Goal: Task Accomplishment & Management: Manage account settings

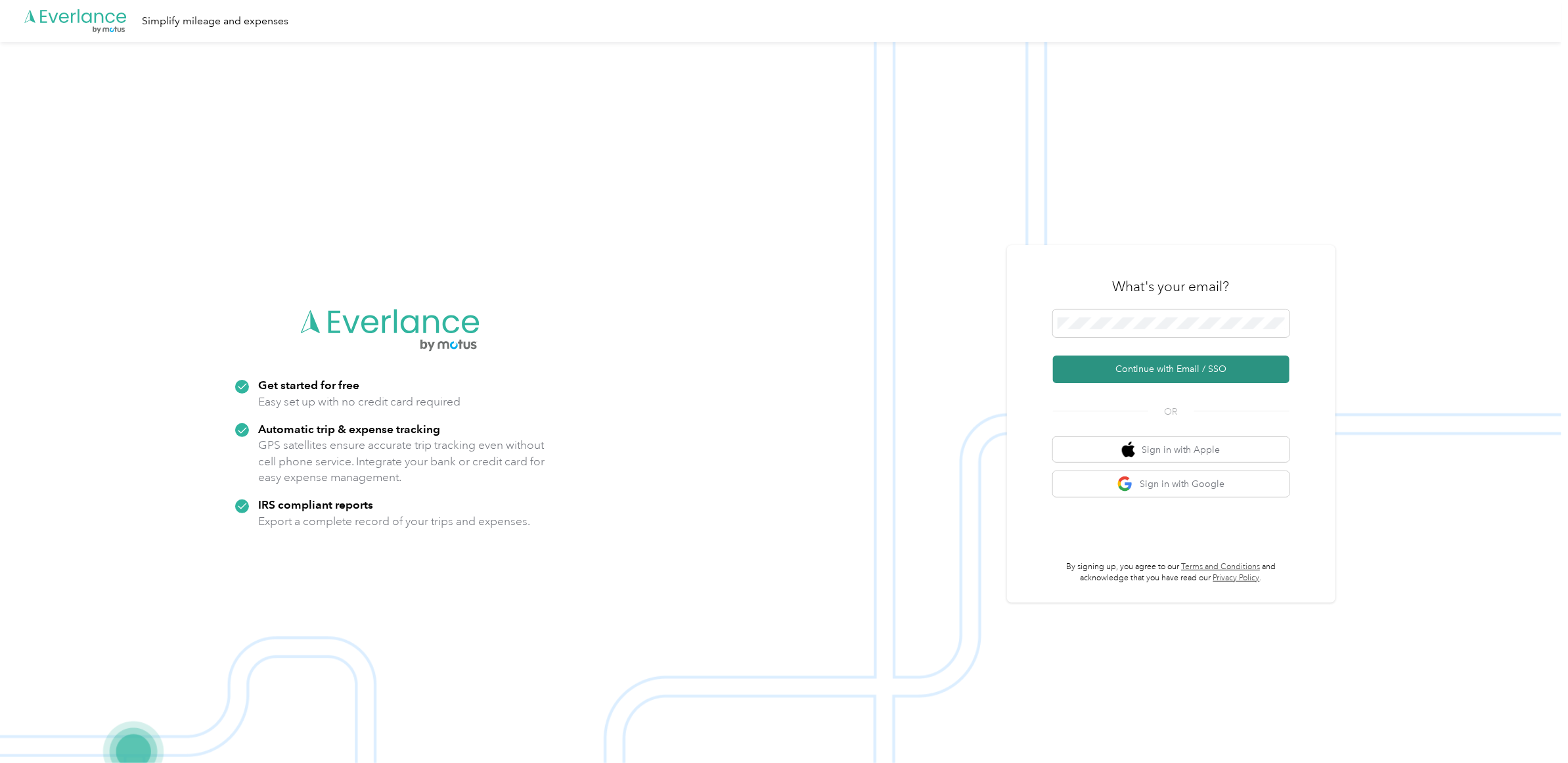
click at [1137, 367] on button "Continue with Email / SSO" at bounding box center [1172, 369] width 237 height 27
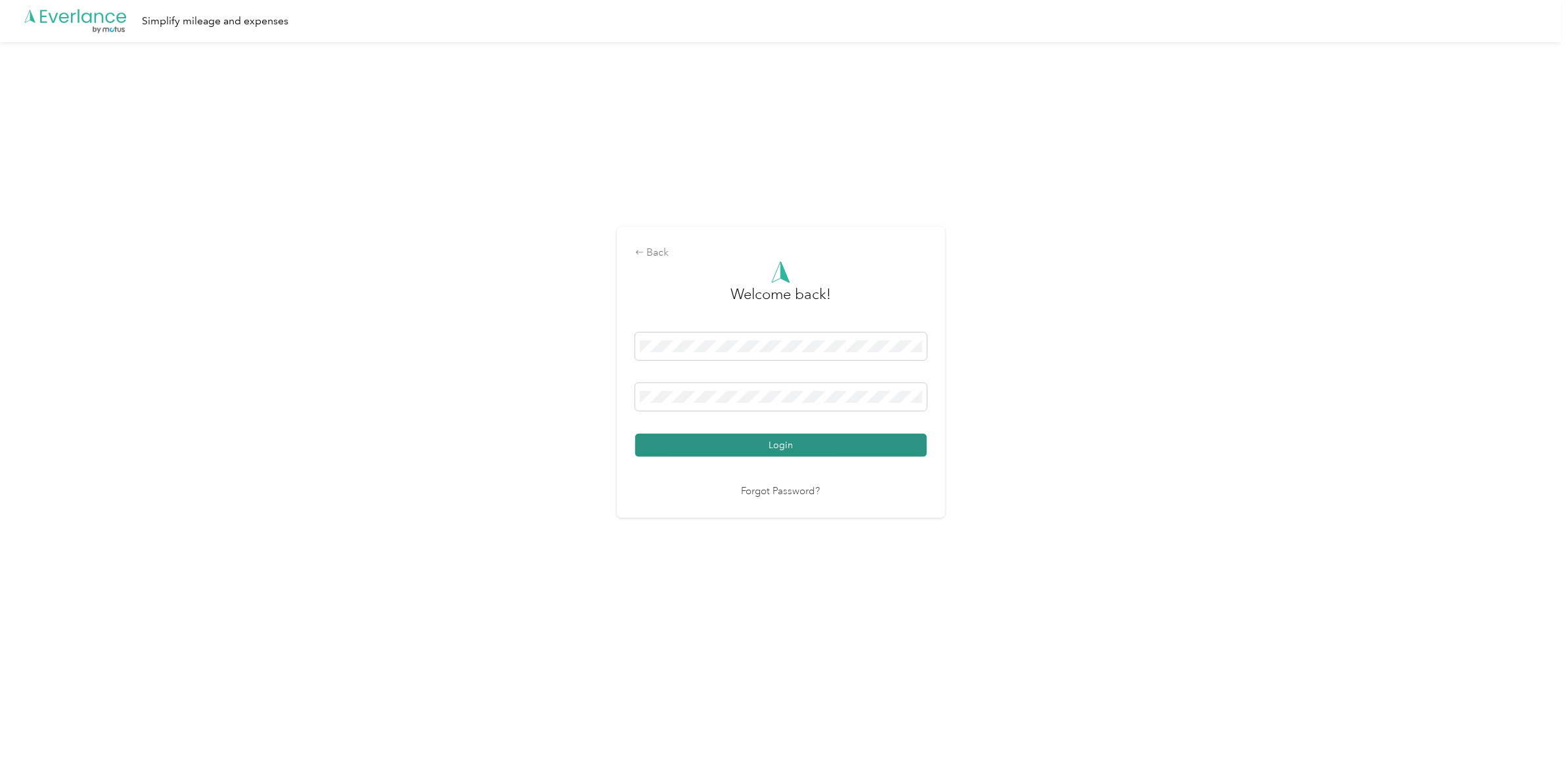
click at [725, 439] on button "Login" at bounding box center [781, 445] width 291 height 23
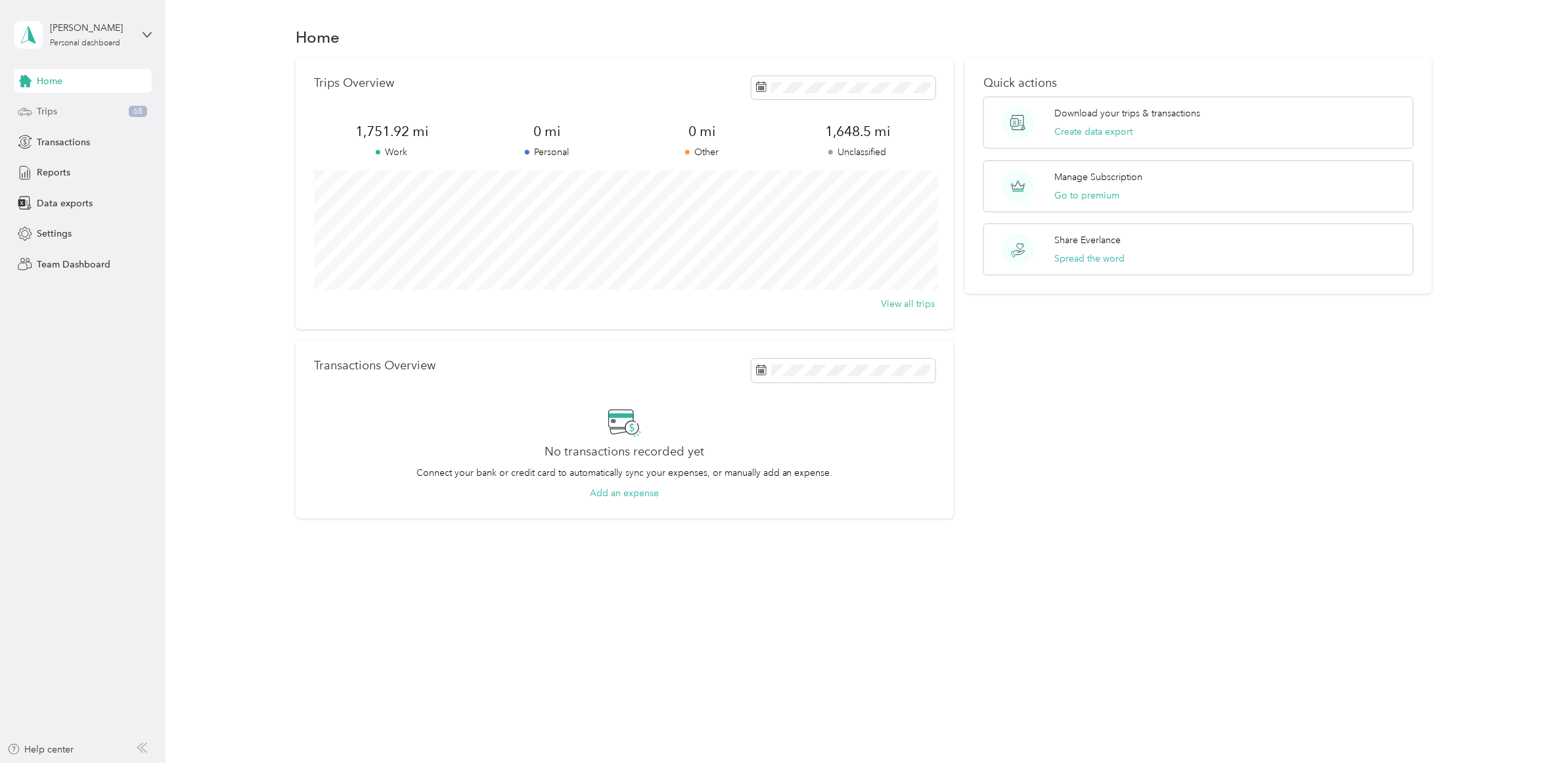
click at [27, 112] on icon at bounding box center [25, 112] width 15 height 15
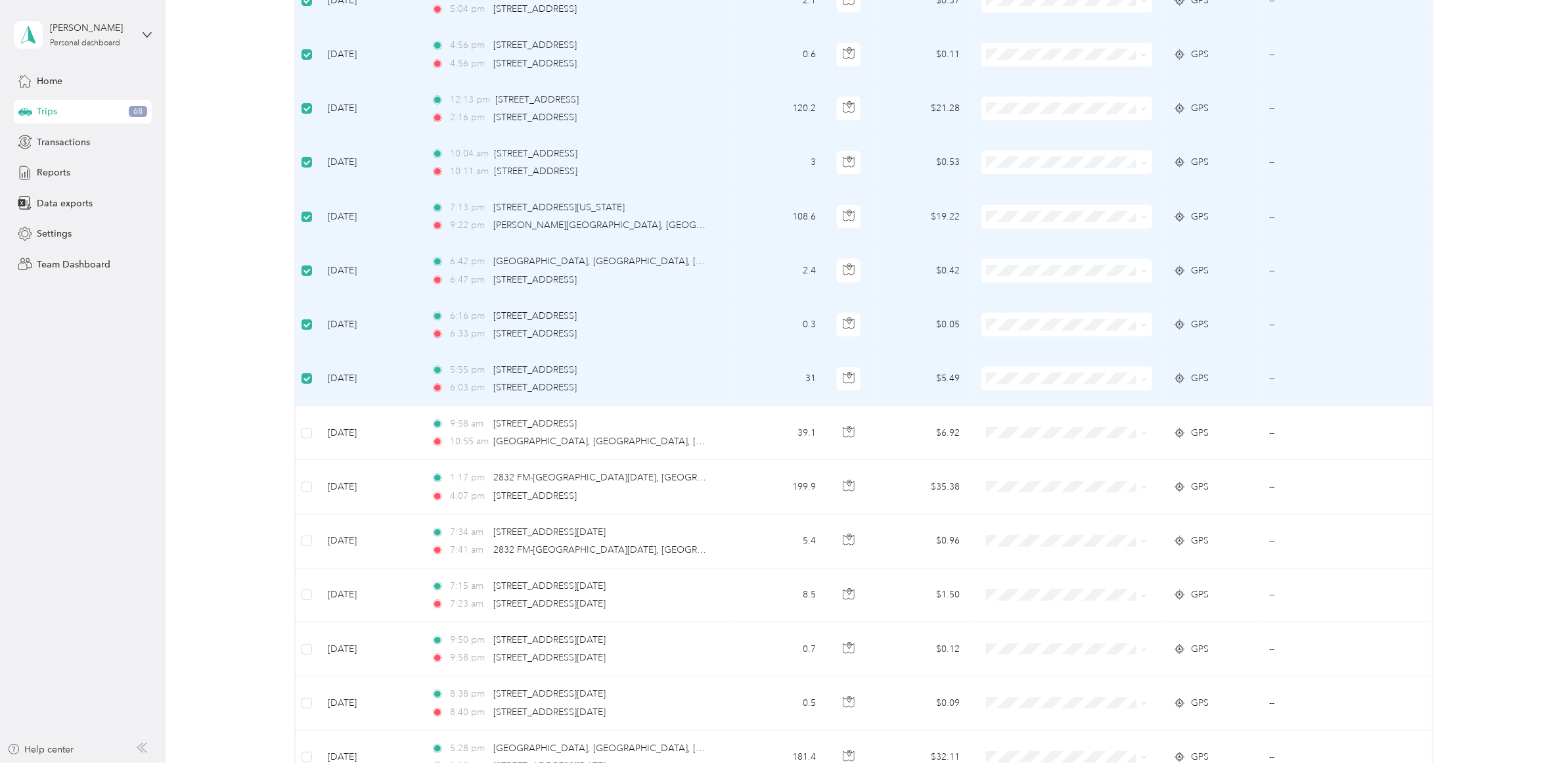
scroll to position [82, 0]
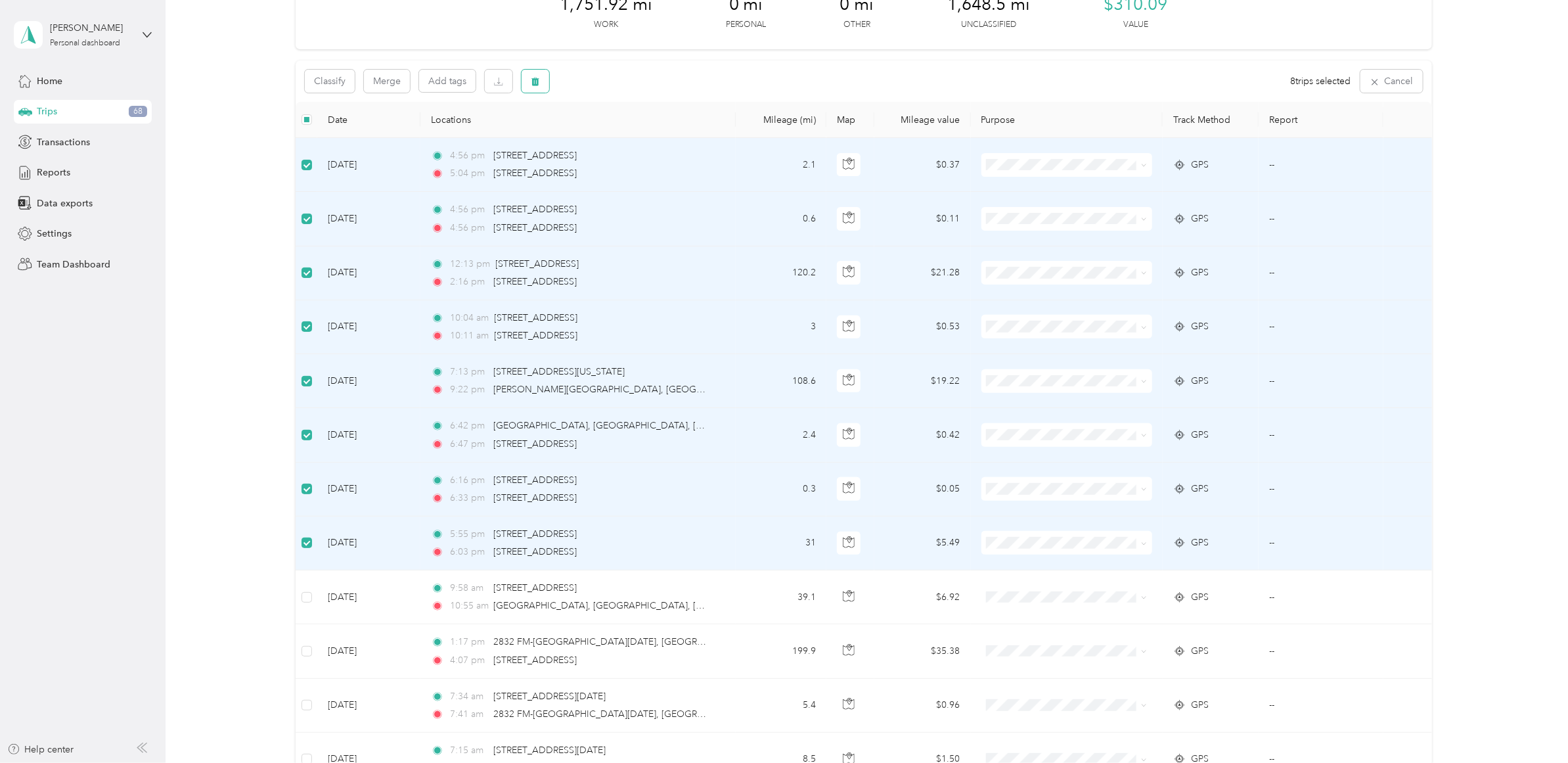
click at [524, 82] on button "button" at bounding box center [535, 81] width 27 height 23
click at [623, 135] on button "Yes" at bounding box center [632, 136] width 26 height 21
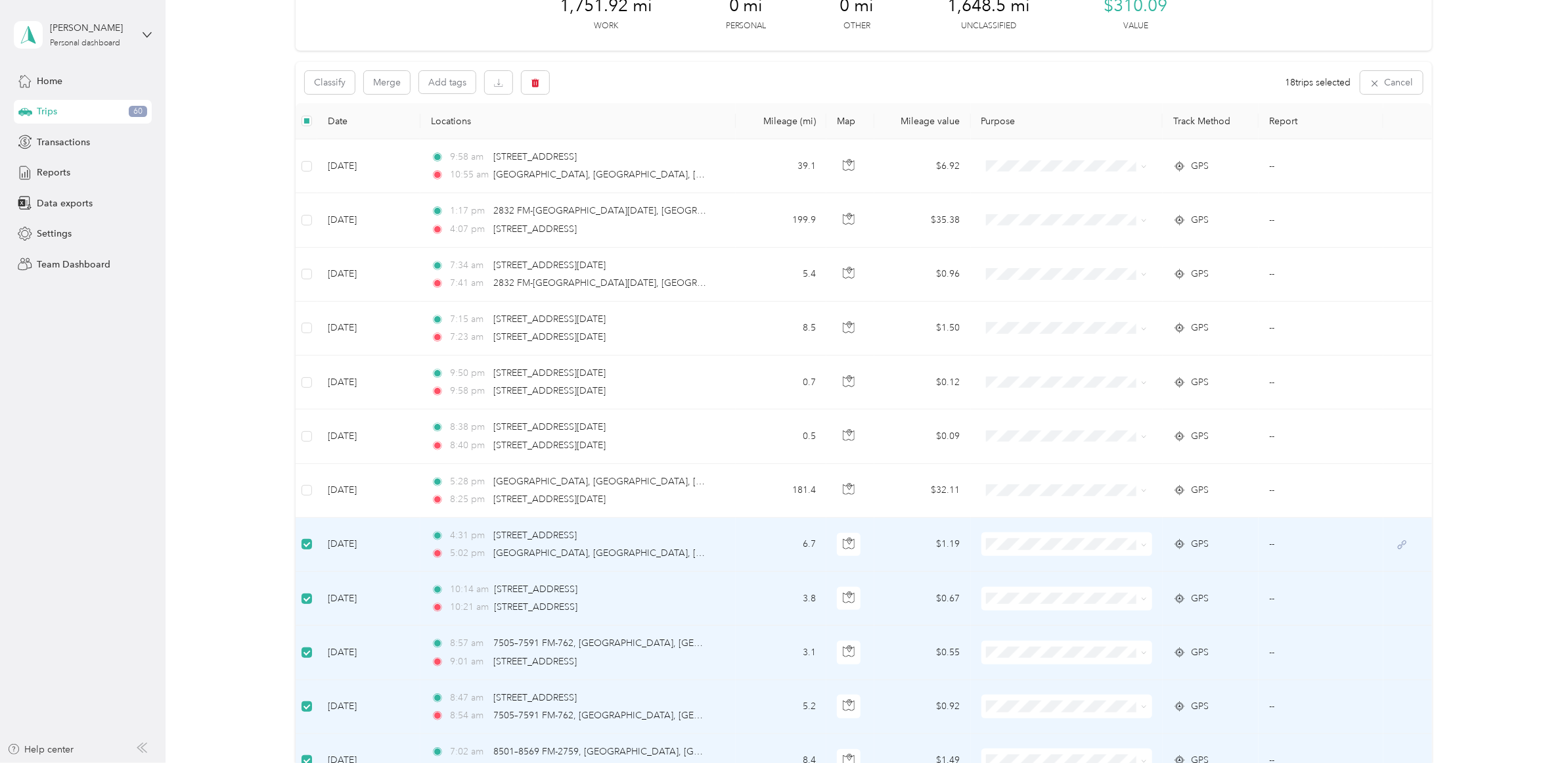
scroll to position [80, 0]
click at [547, 81] on button "button" at bounding box center [535, 83] width 27 height 23
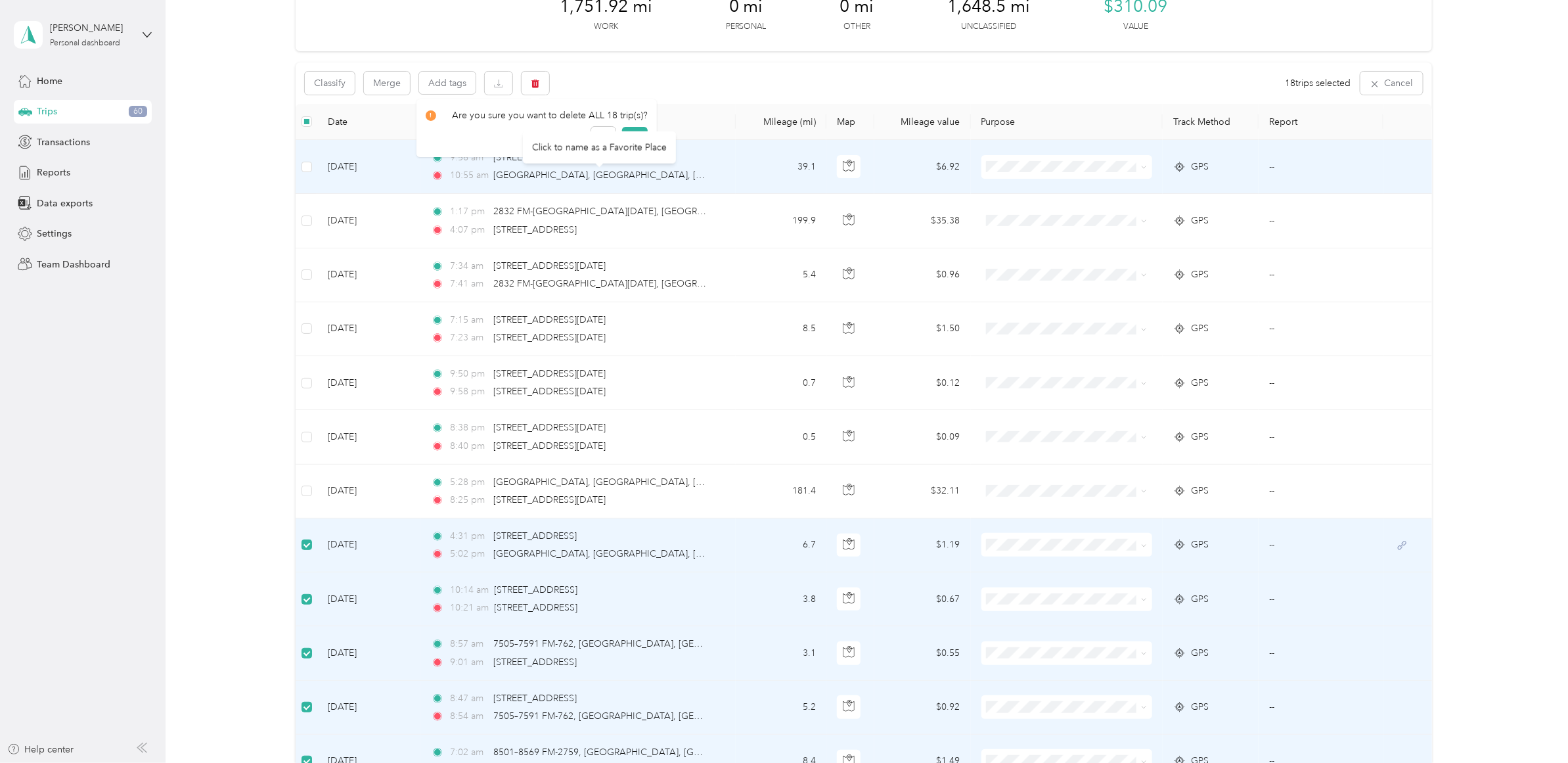
click at [629, 135] on div "Click to name as a Favorite Place" at bounding box center [599, 148] width 153 height 33
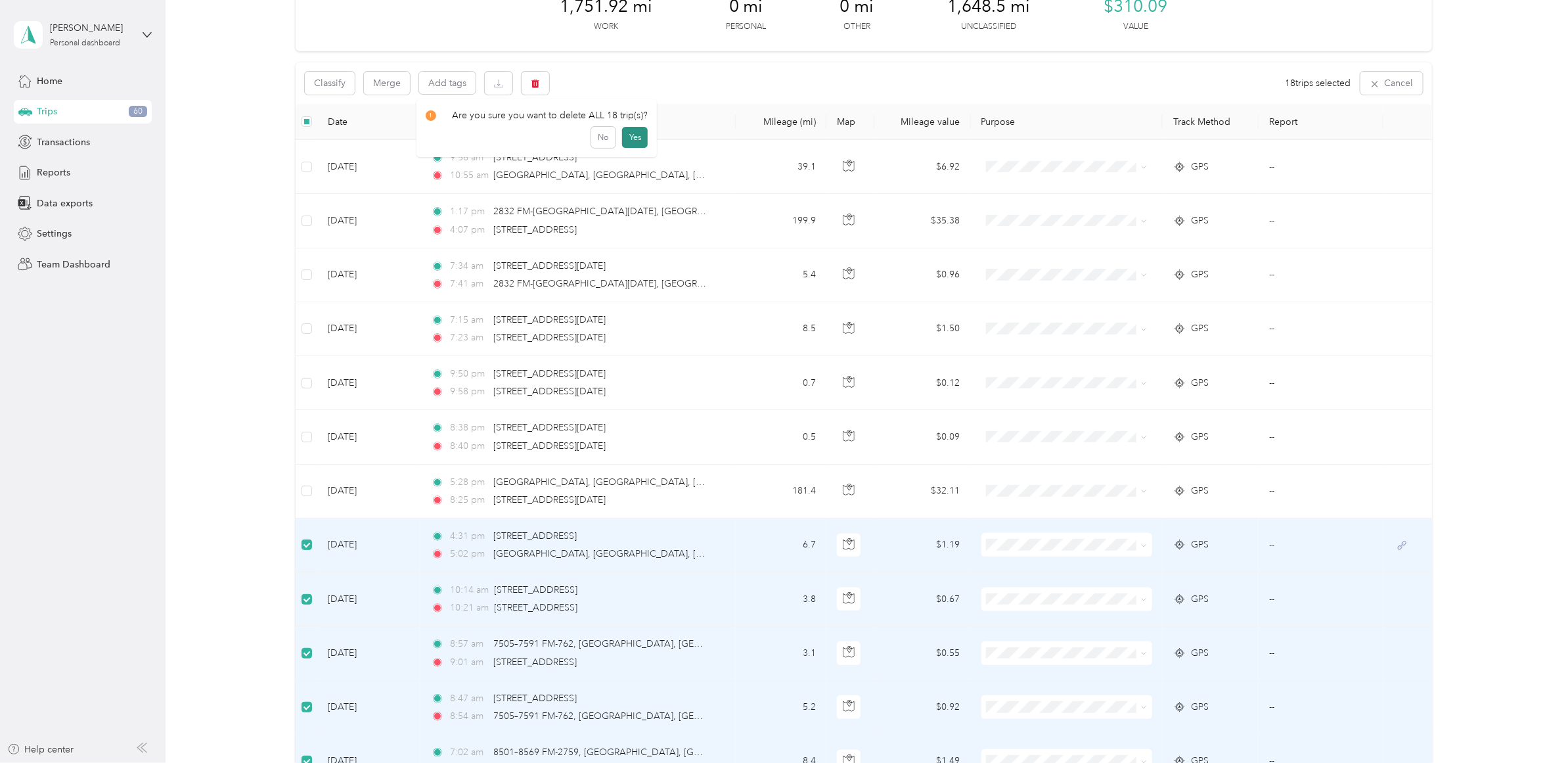
click at [632, 143] on button "Yes" at bounding box center [635, 137] width 26 height 21
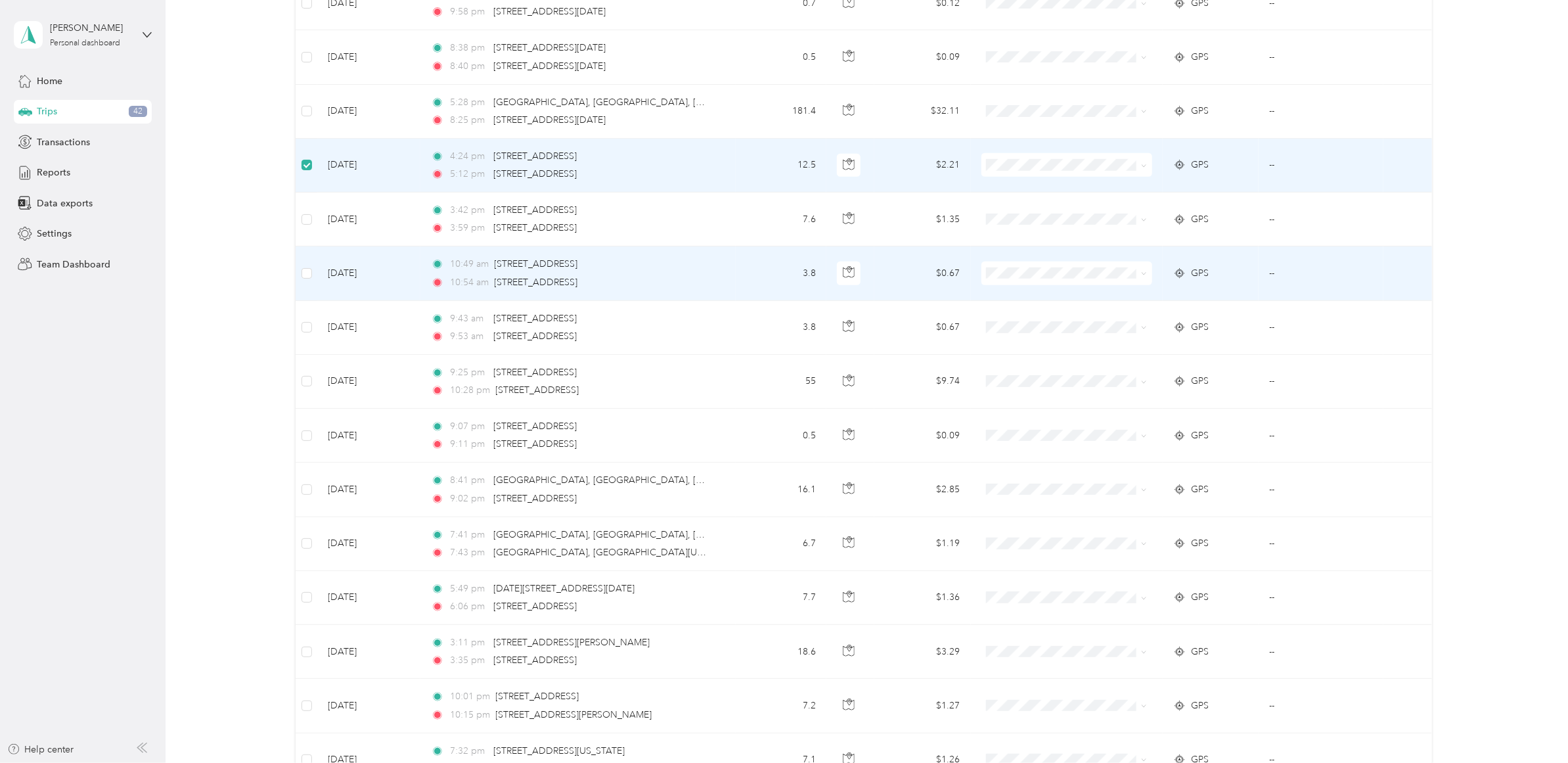
scroll to position [490, 0]
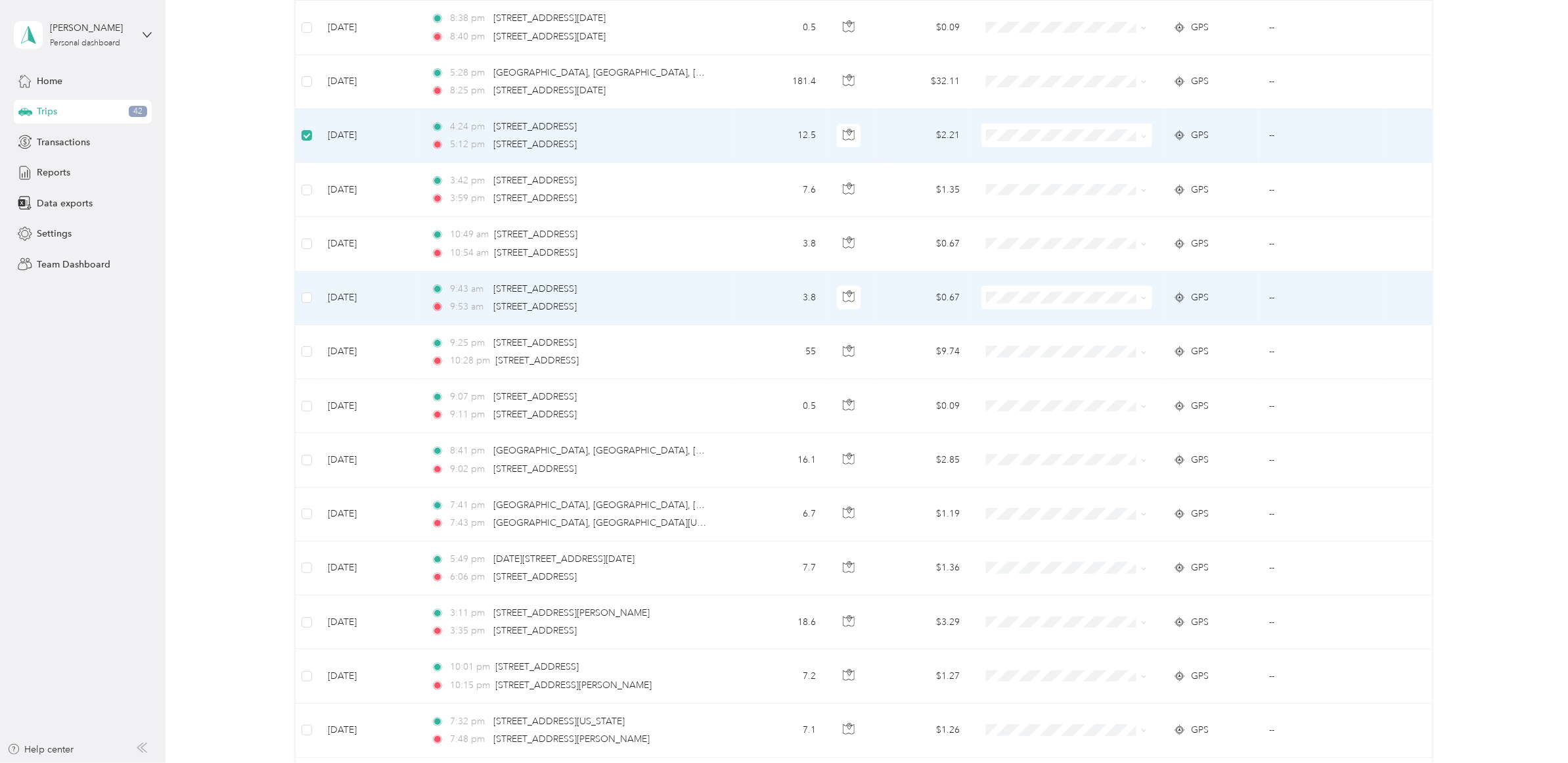
click at [317, 299] on td "[DATE]" at bounding box center [368, 298] width 103 height 54
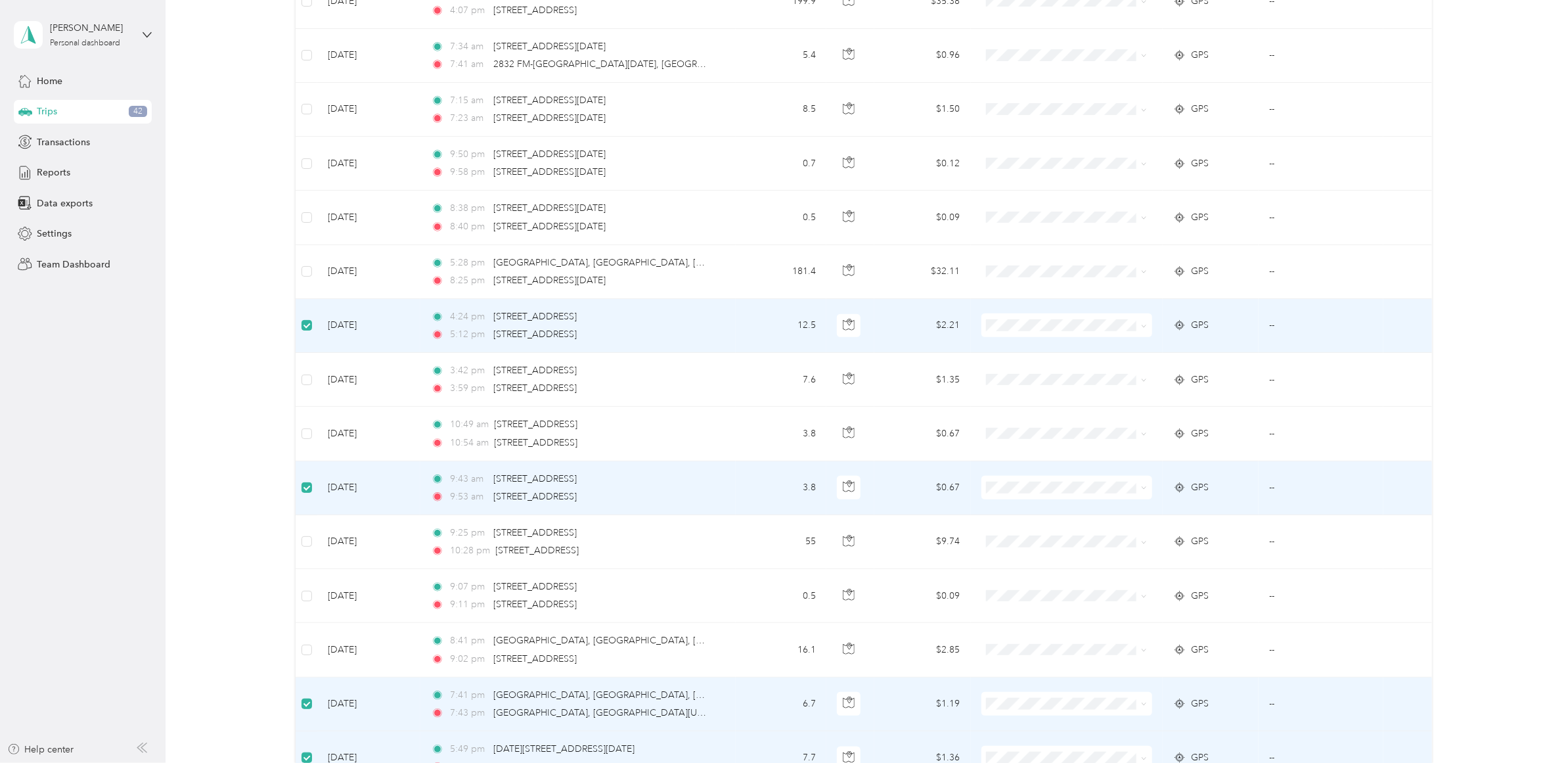
scroll to position [0, 0]
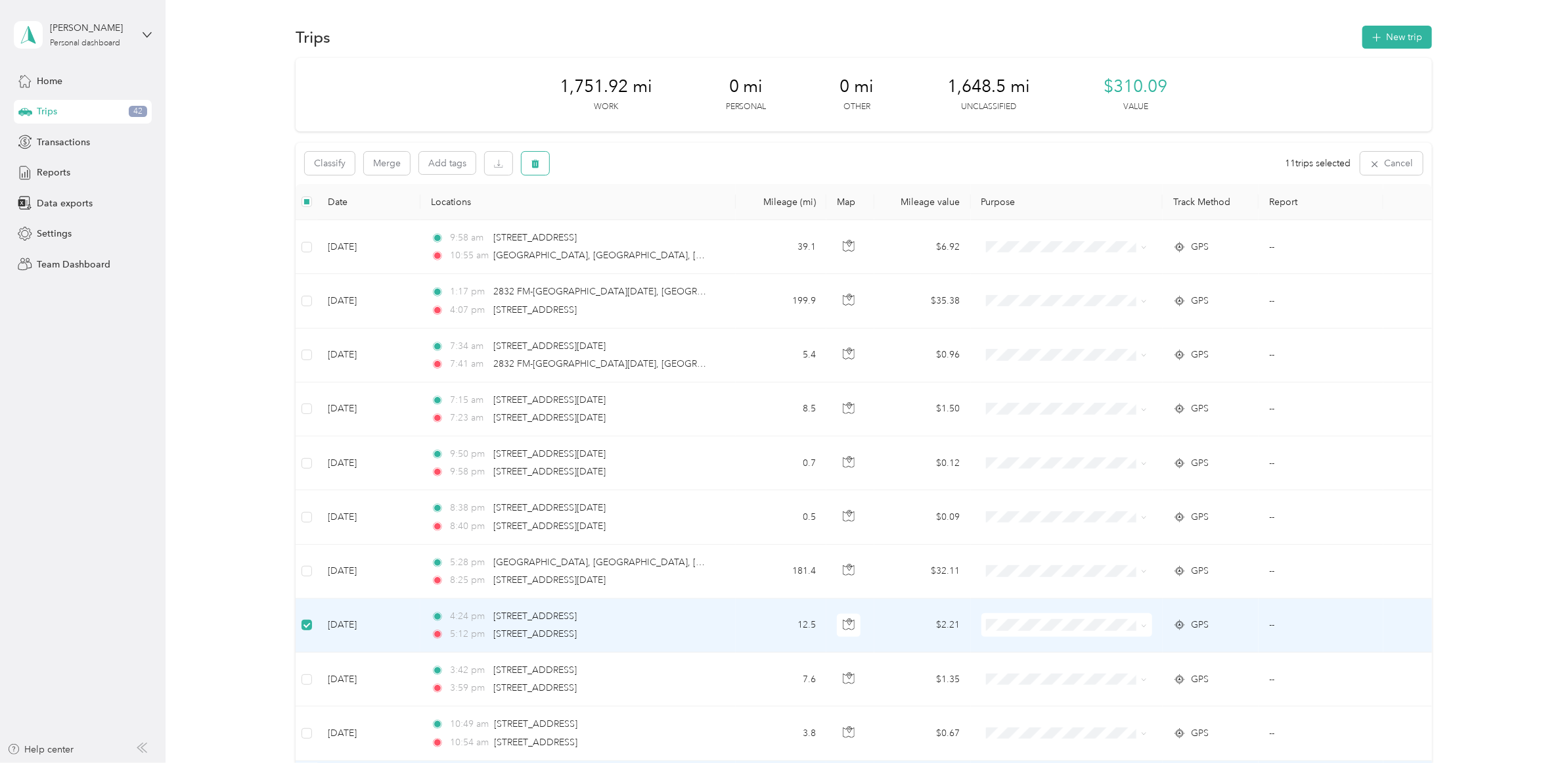
click at [531, 158] on span "button" at bounding box center [535, 163] width 9 height 11
click at [627, 215] on button "Yes" at bounding box center [635, 218] width 26 height 21
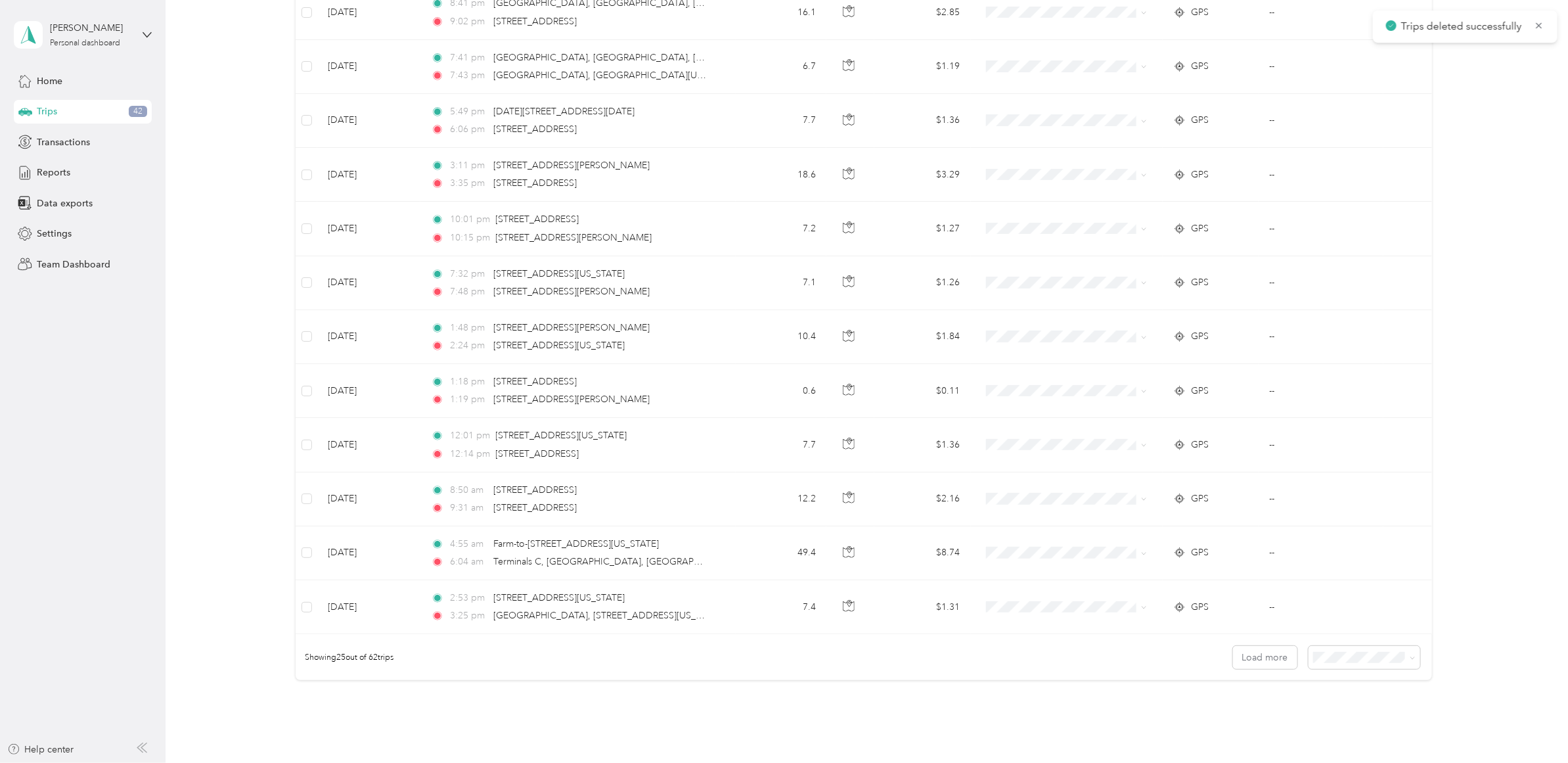
scroll to position [1041, 0]
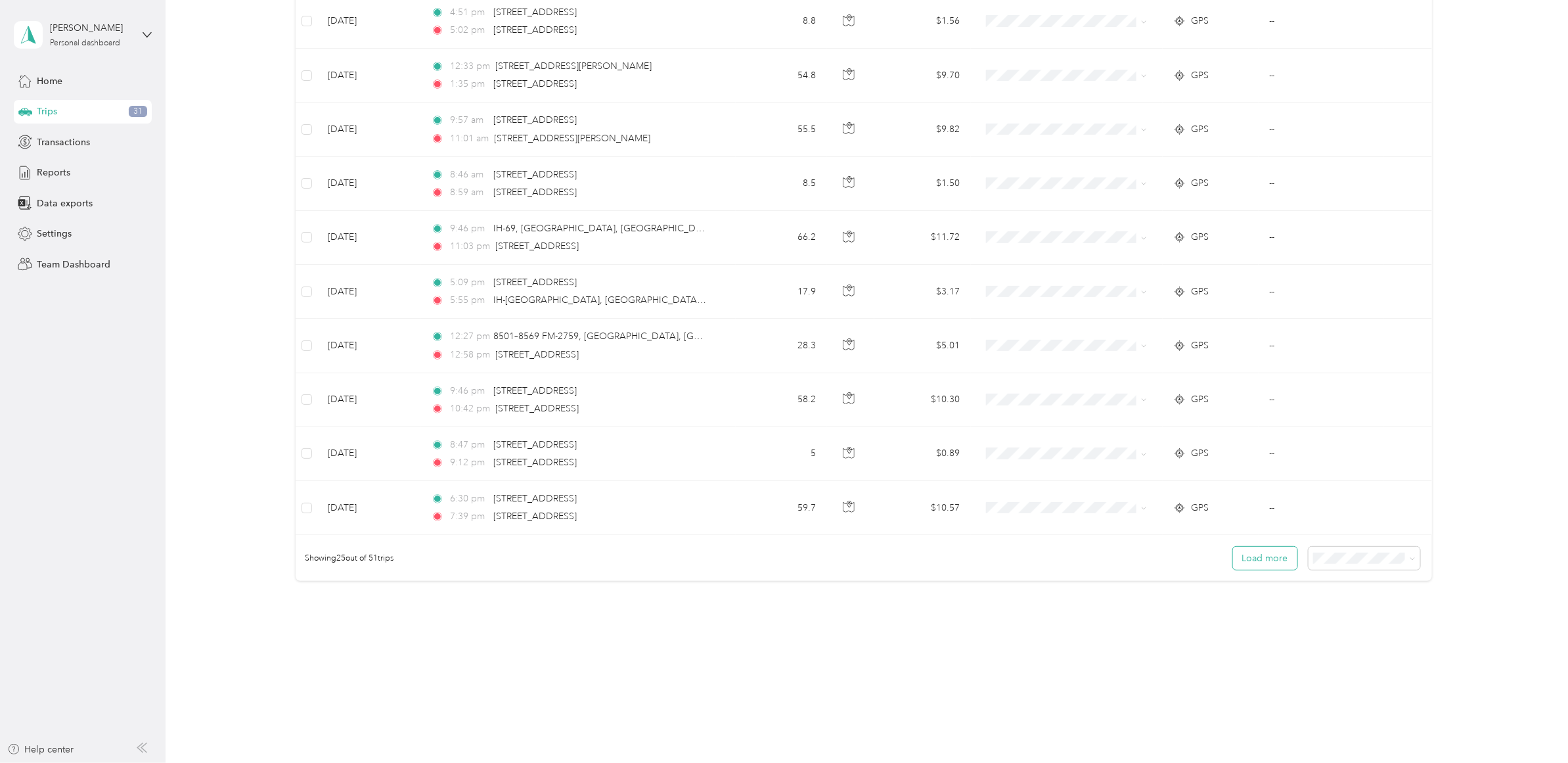
click at [1282, 549] on button "Load more" at bounding box center [1265, 558] width 64 height 23
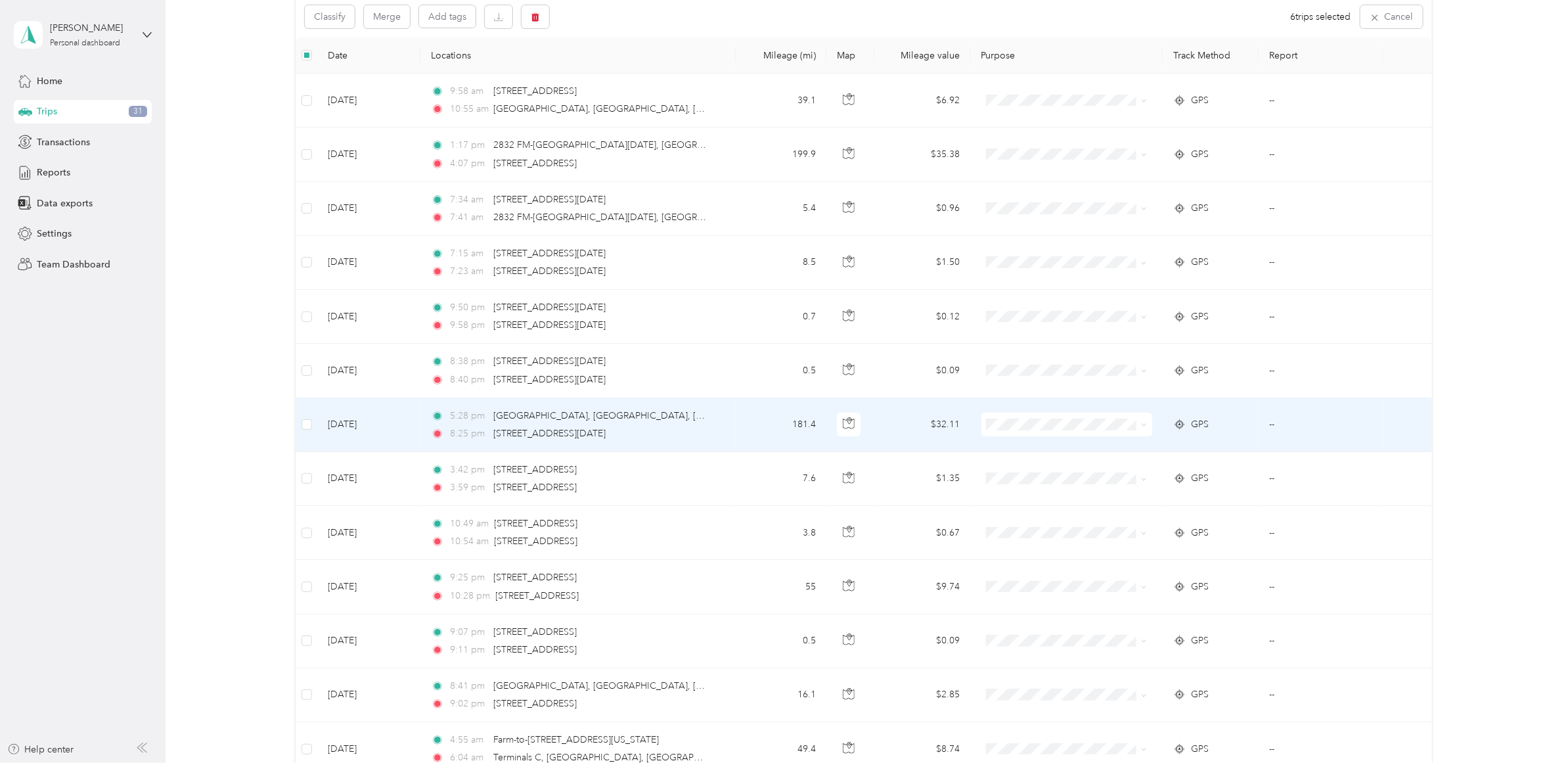
scroll to position [0, 0]
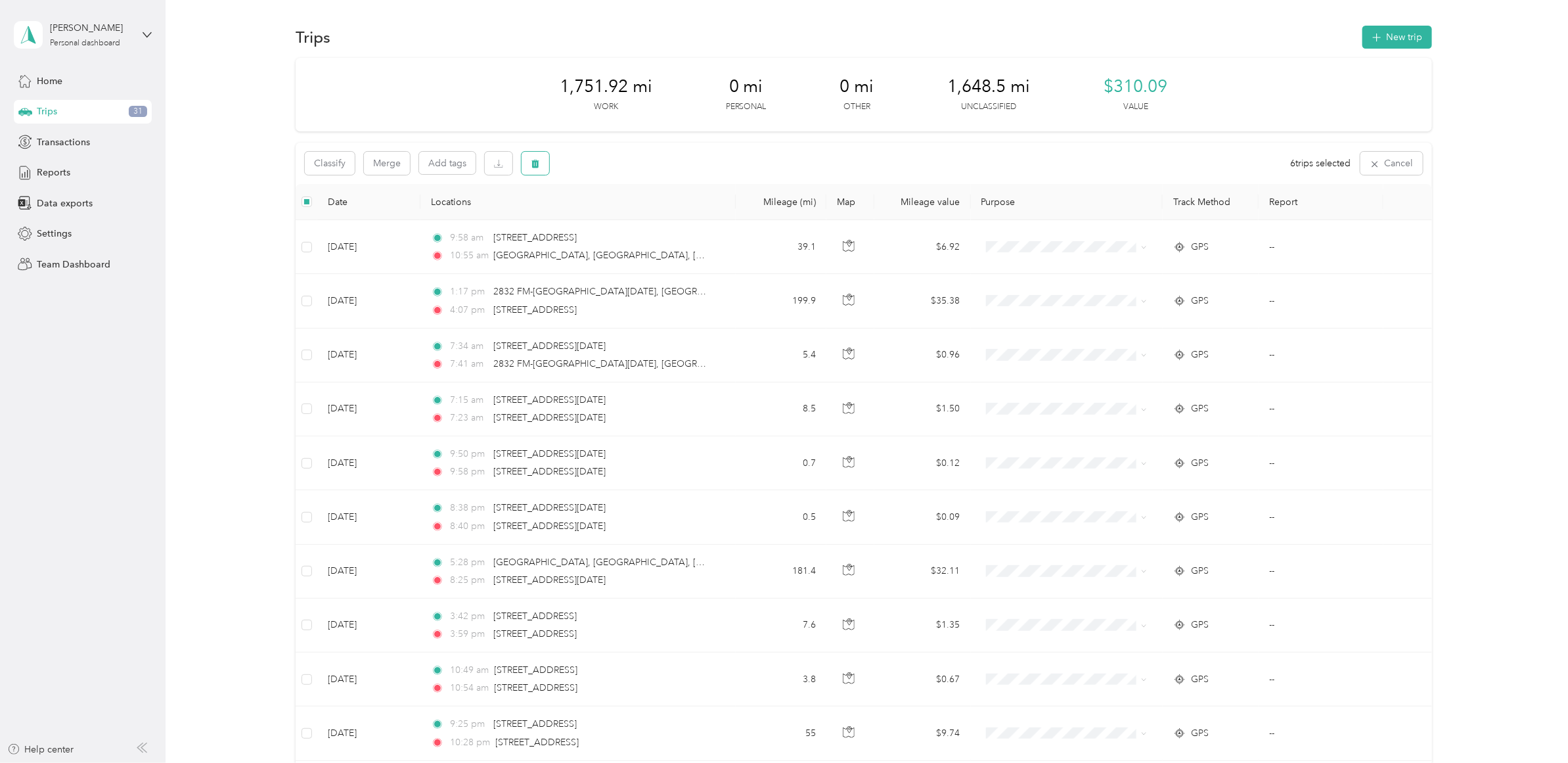
click at [531, 153] on button "button" at bounding box center [535, 163] width 27 height 23
click at [626, 215] on button "Yes" at bounding box center [632, 218] width 26 height 21
click at [397, 162] on button "Merge" at bounding box center [387, 163] width 46 height 23
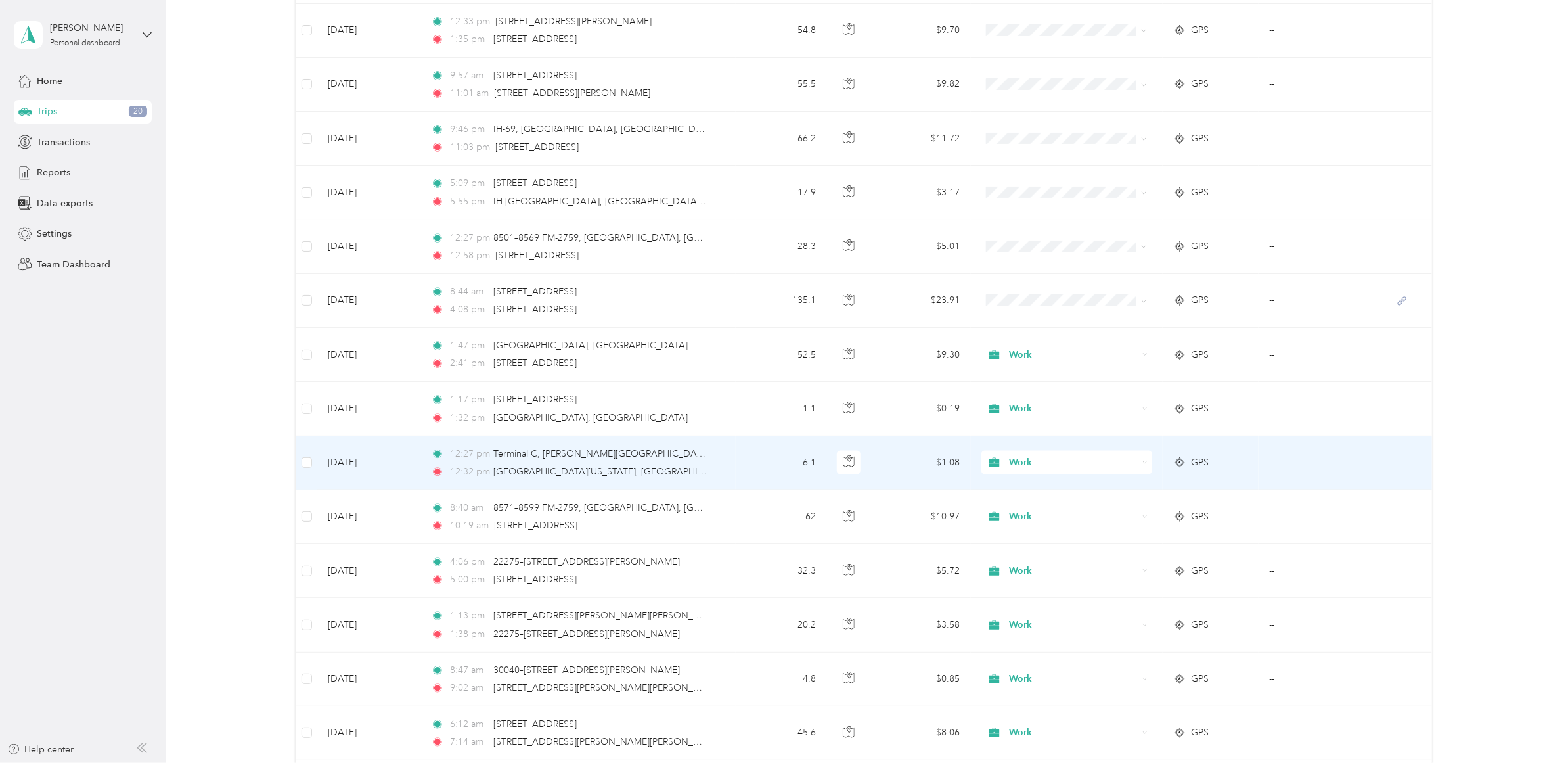
scroll to position [893, 0]
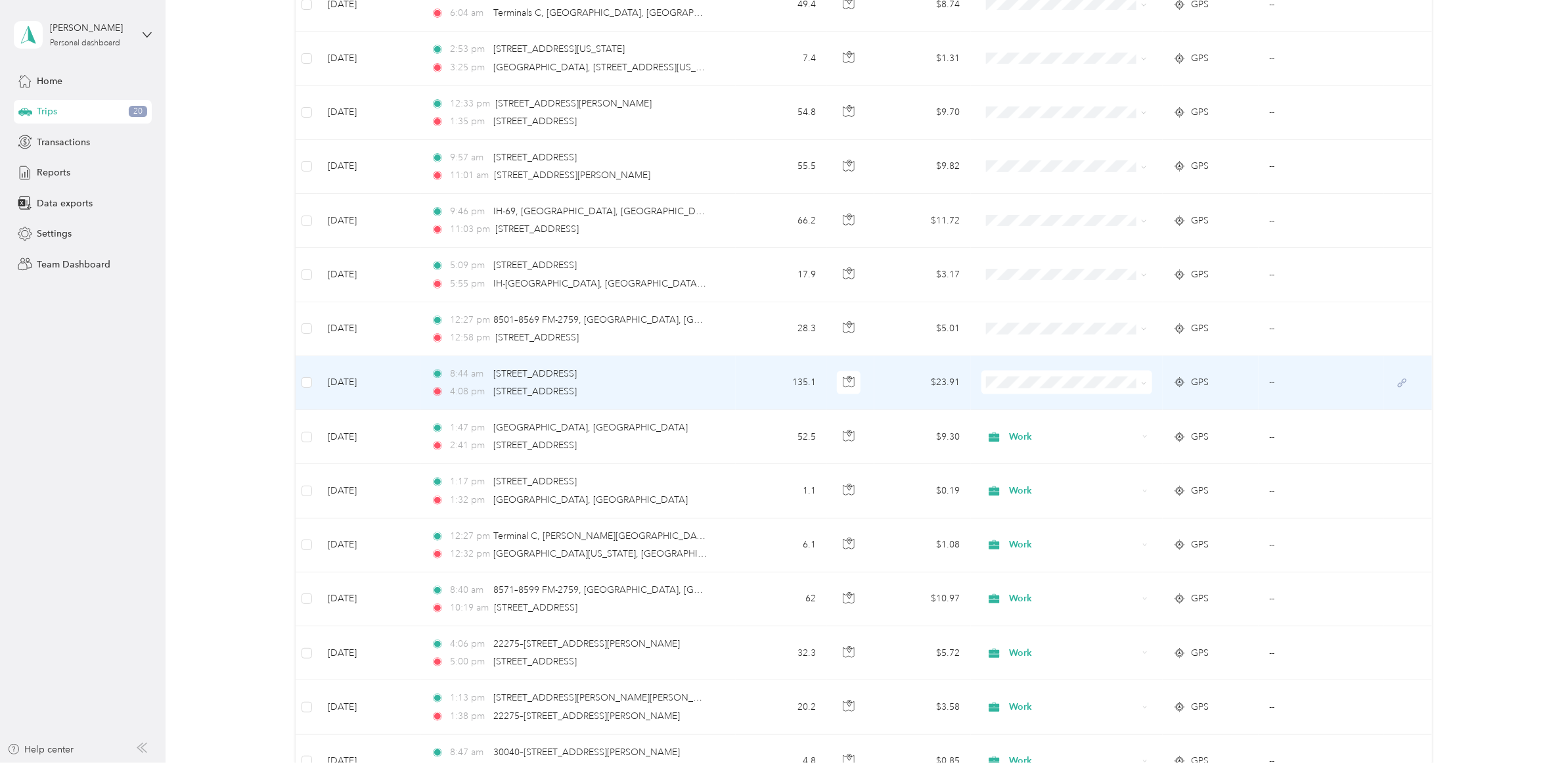
click at [336, 386] on td "[DATE]" at bounding box center [368, 383] width 103 height 54
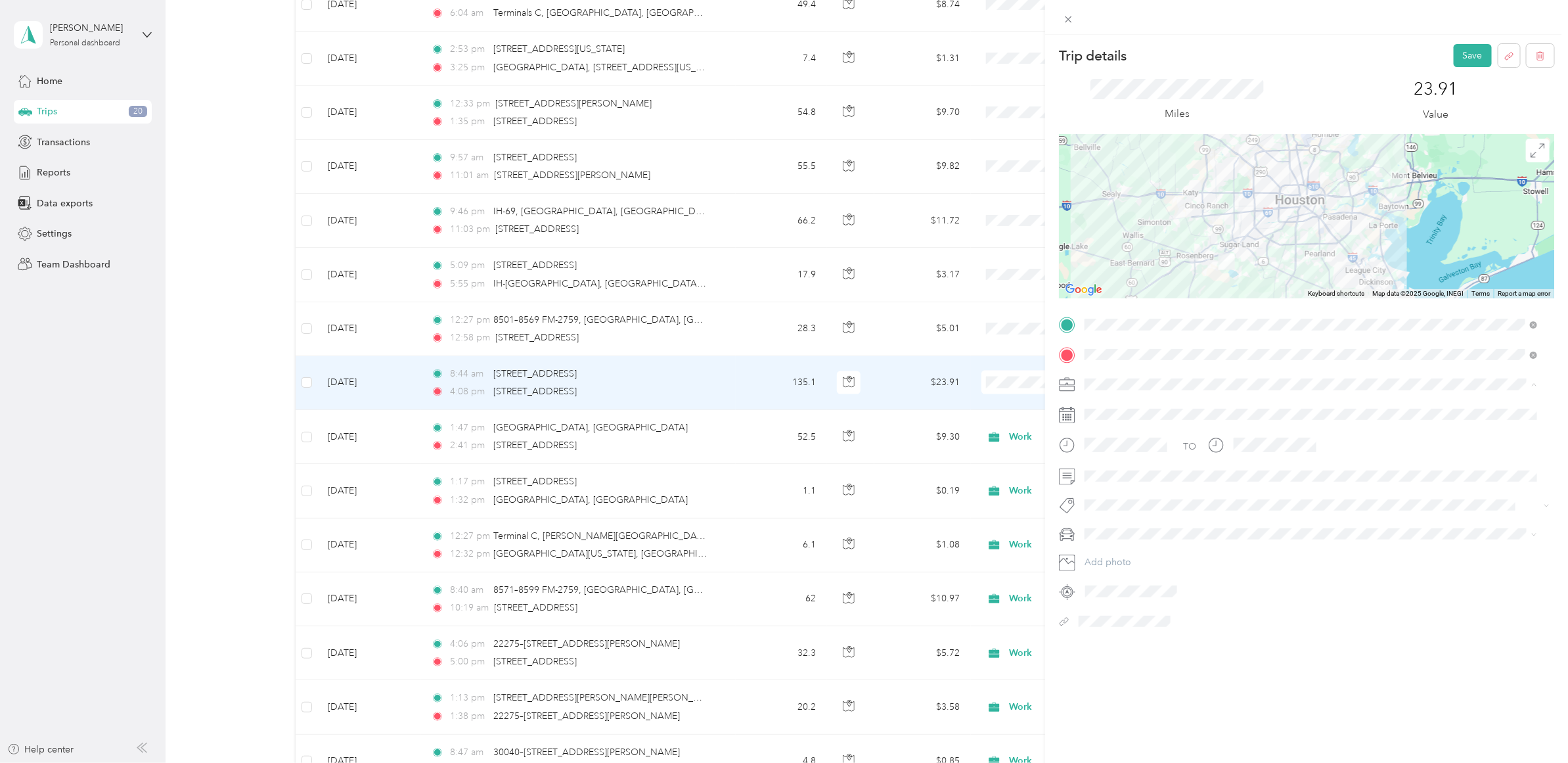
click at [1106, 409] on li "Work" at bounding box center [1311, 408] width 462 height 23
click at [1459, 61] on button "Save" at bounding box center [1473, 56] width 38 height 23
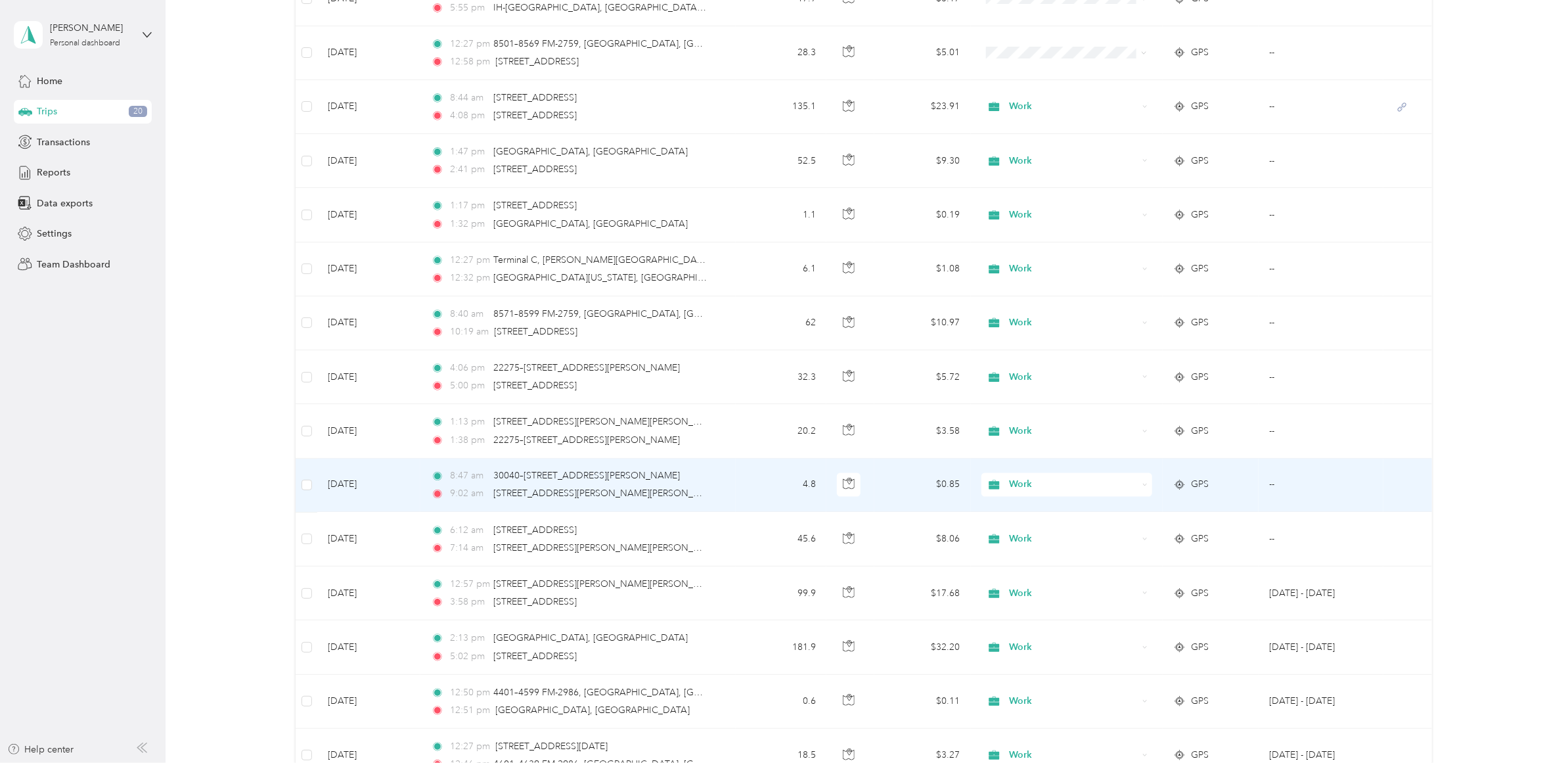
scroll to position [1139, 0]
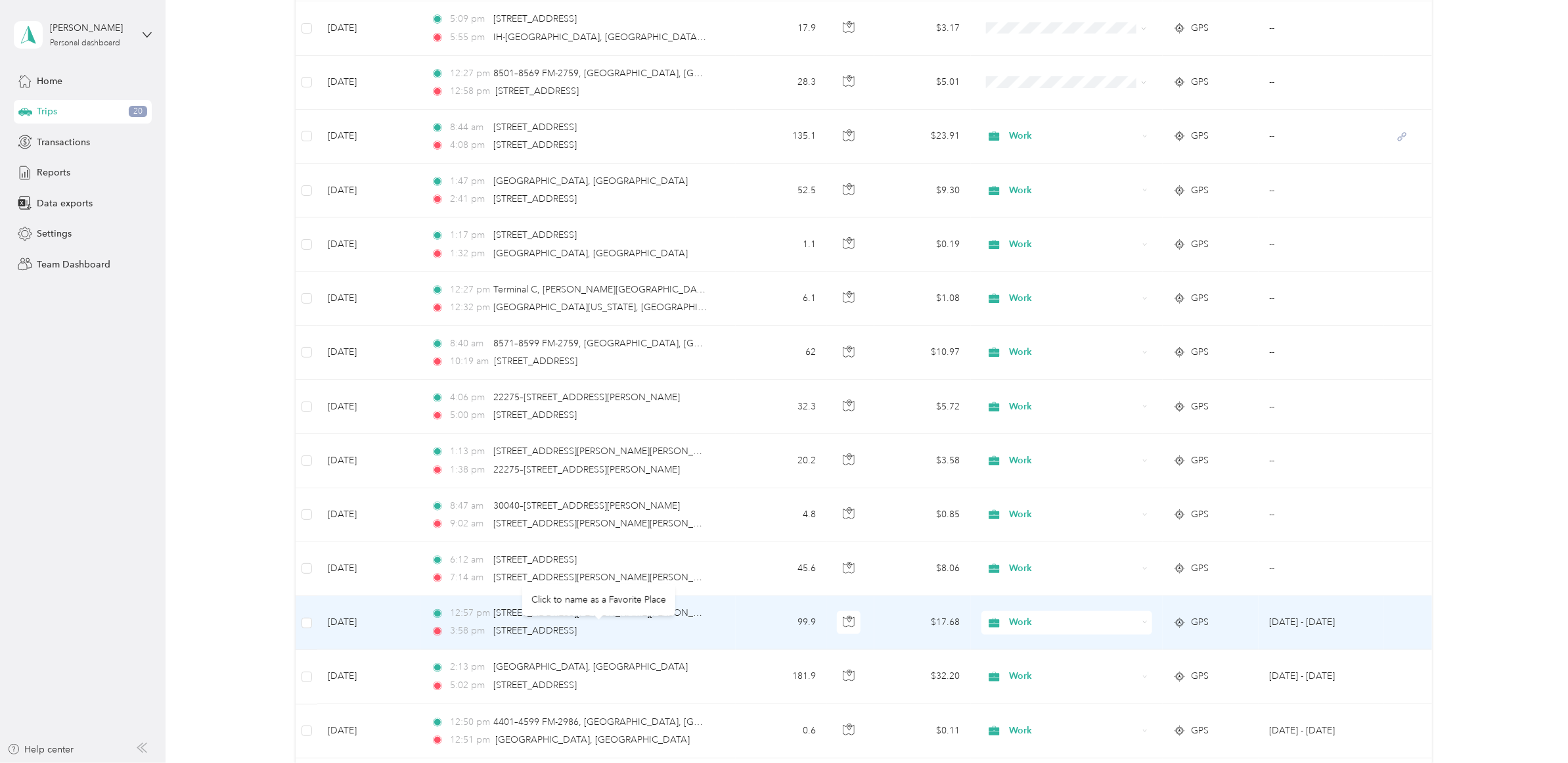
click at [362, 625] on td "[DATE]" at bounding box center [368, 623] width 103 height 54
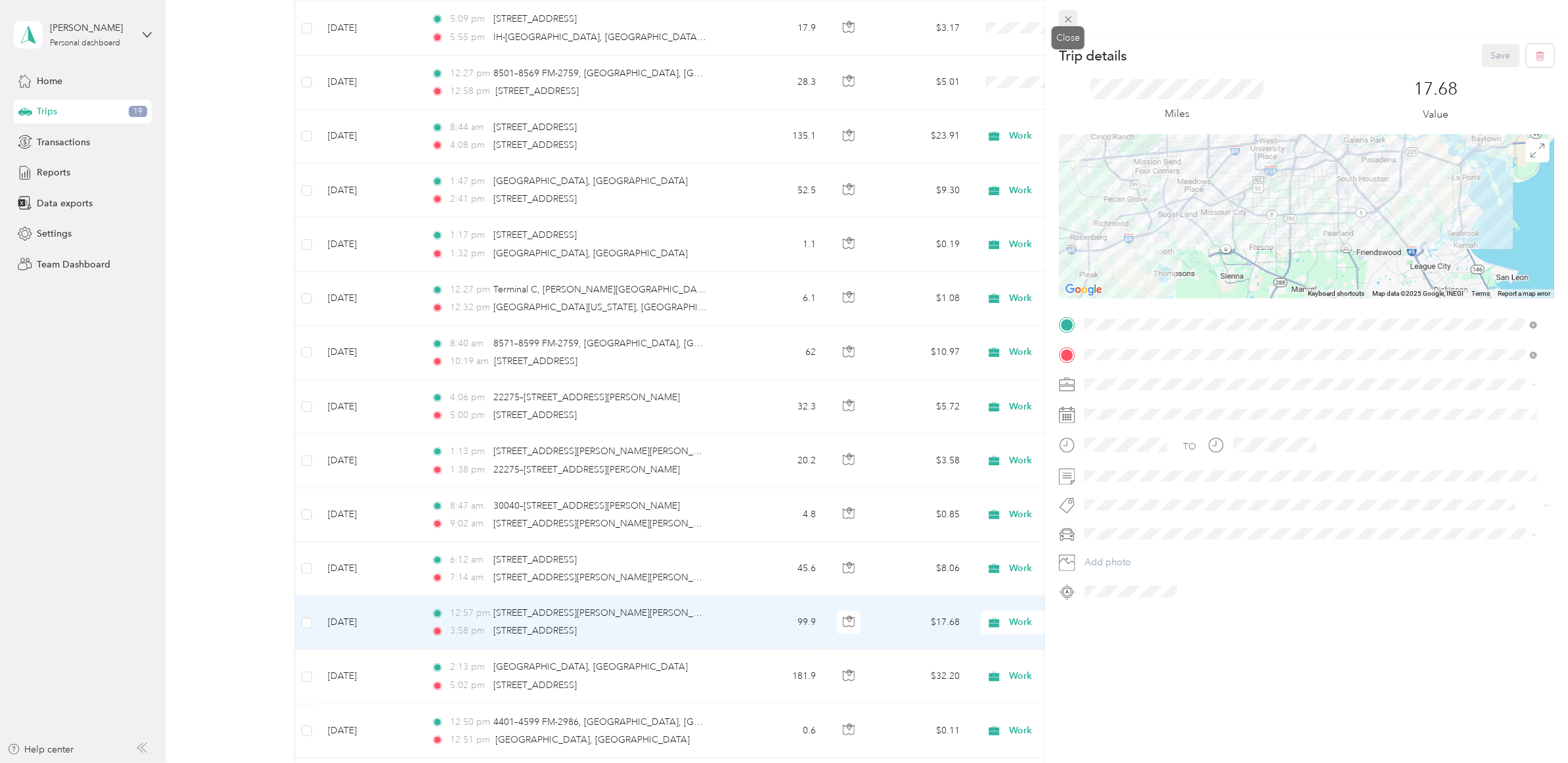
click at [1069, 21] on icon at bounding box center [1068, 19] width 7 height 7
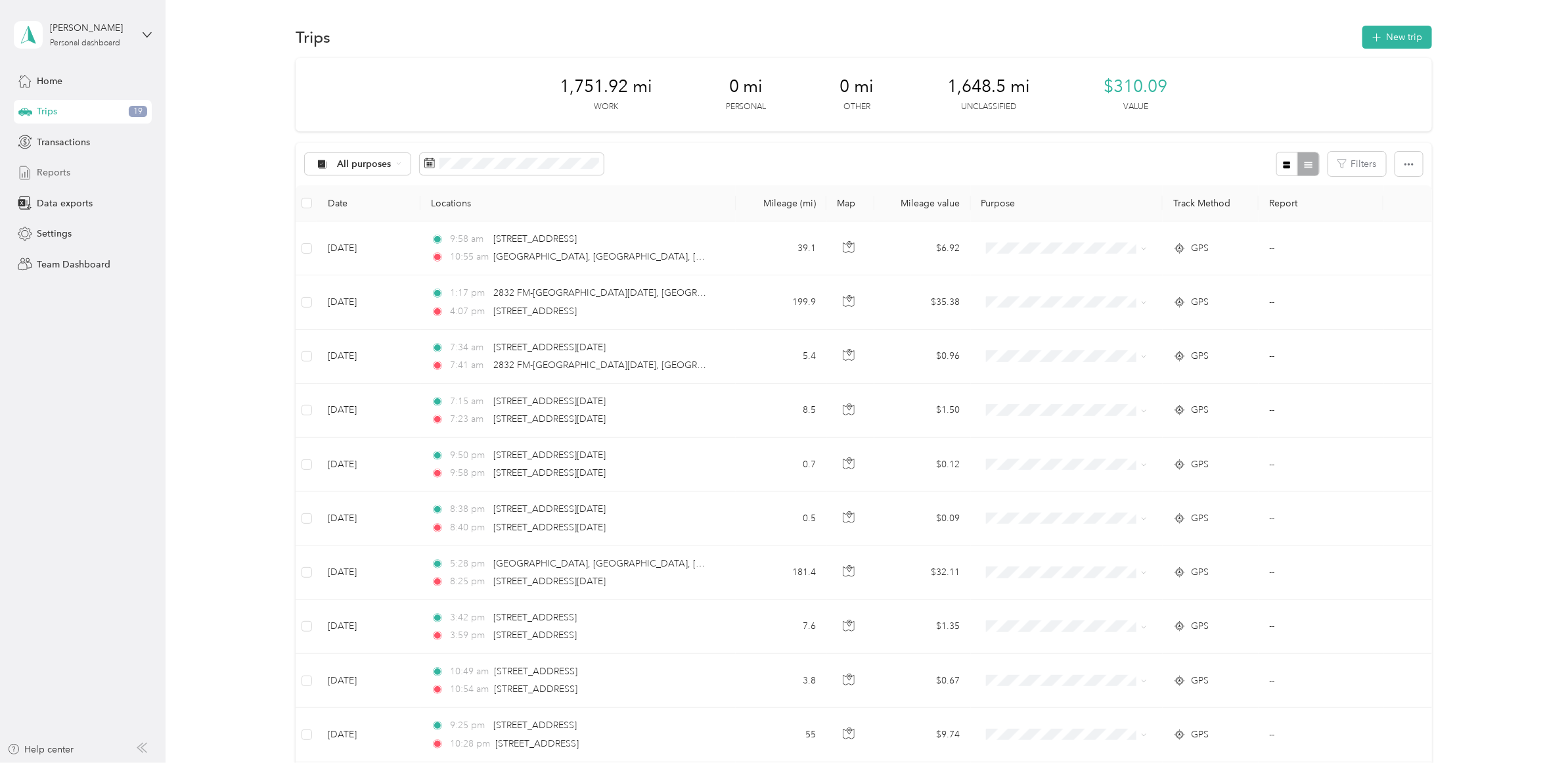
click at [70, 181] on div "Reports" at bounding box center [83, 173] width 138 height 24
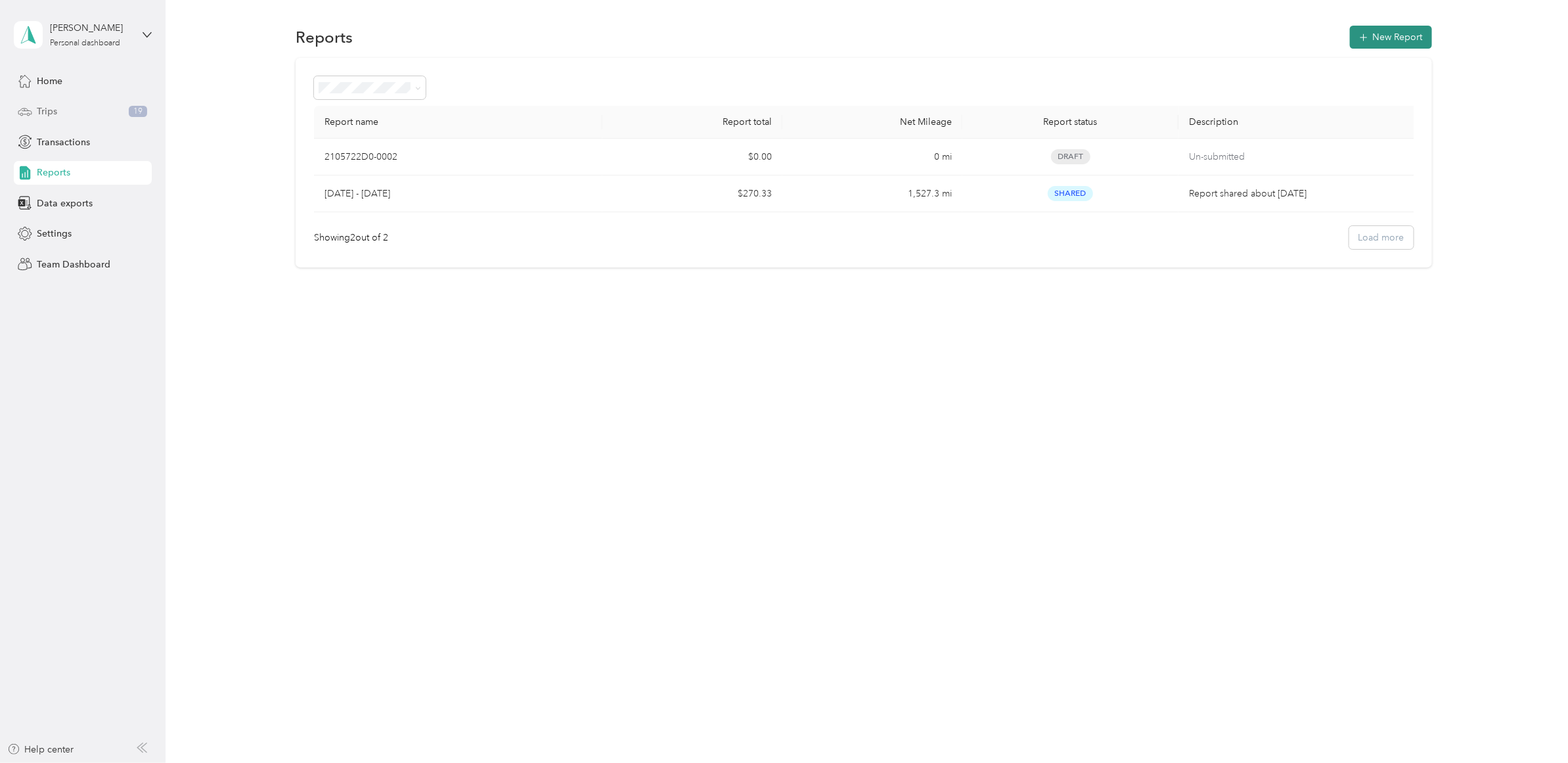
click at [1427, 33] on button "New Report" at bounding box center [1390, 37] width 82 height 23
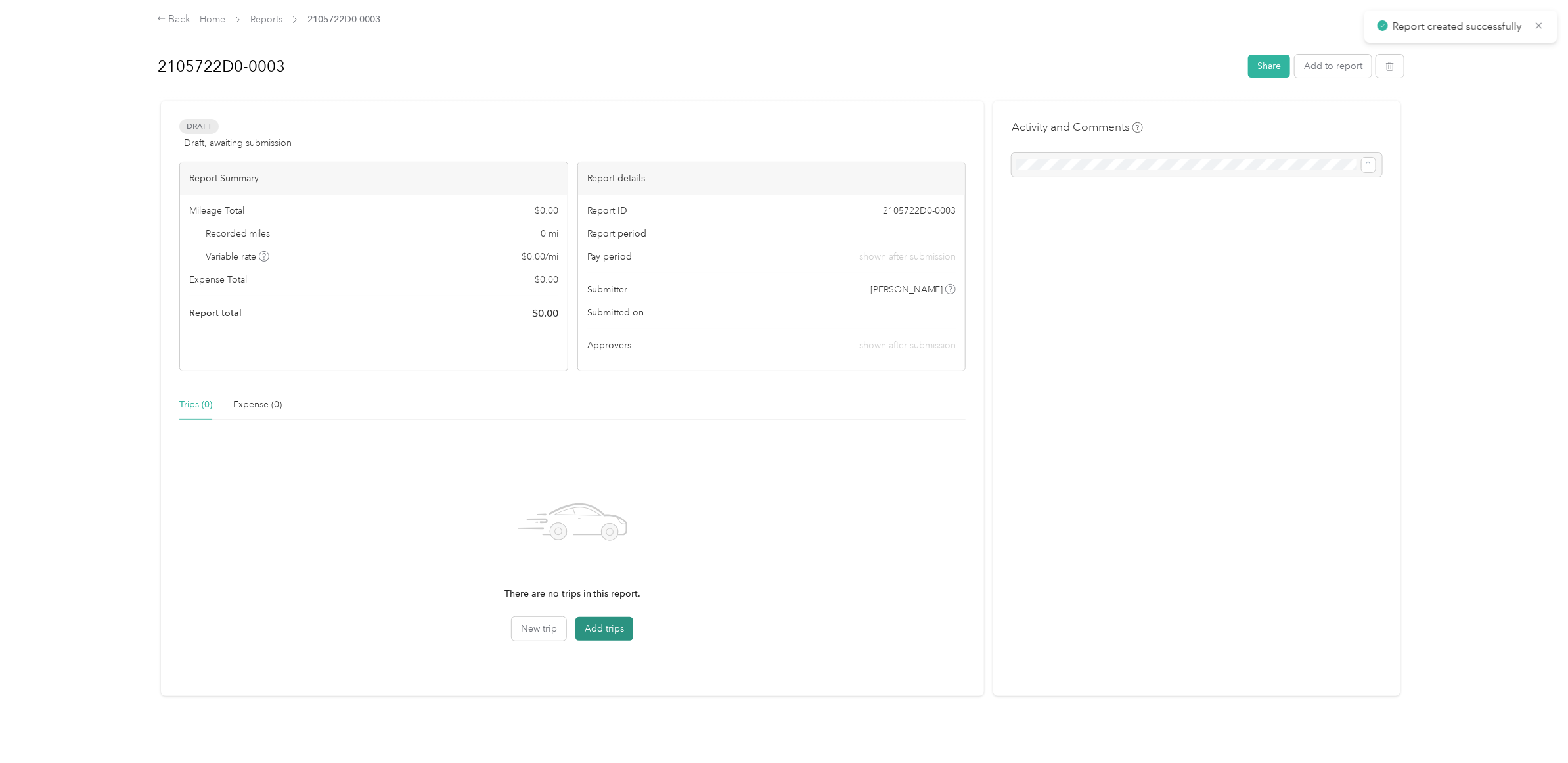
click at [612, 626] on button "Add trips" at bounding box center [604, 629] width 58 height 24
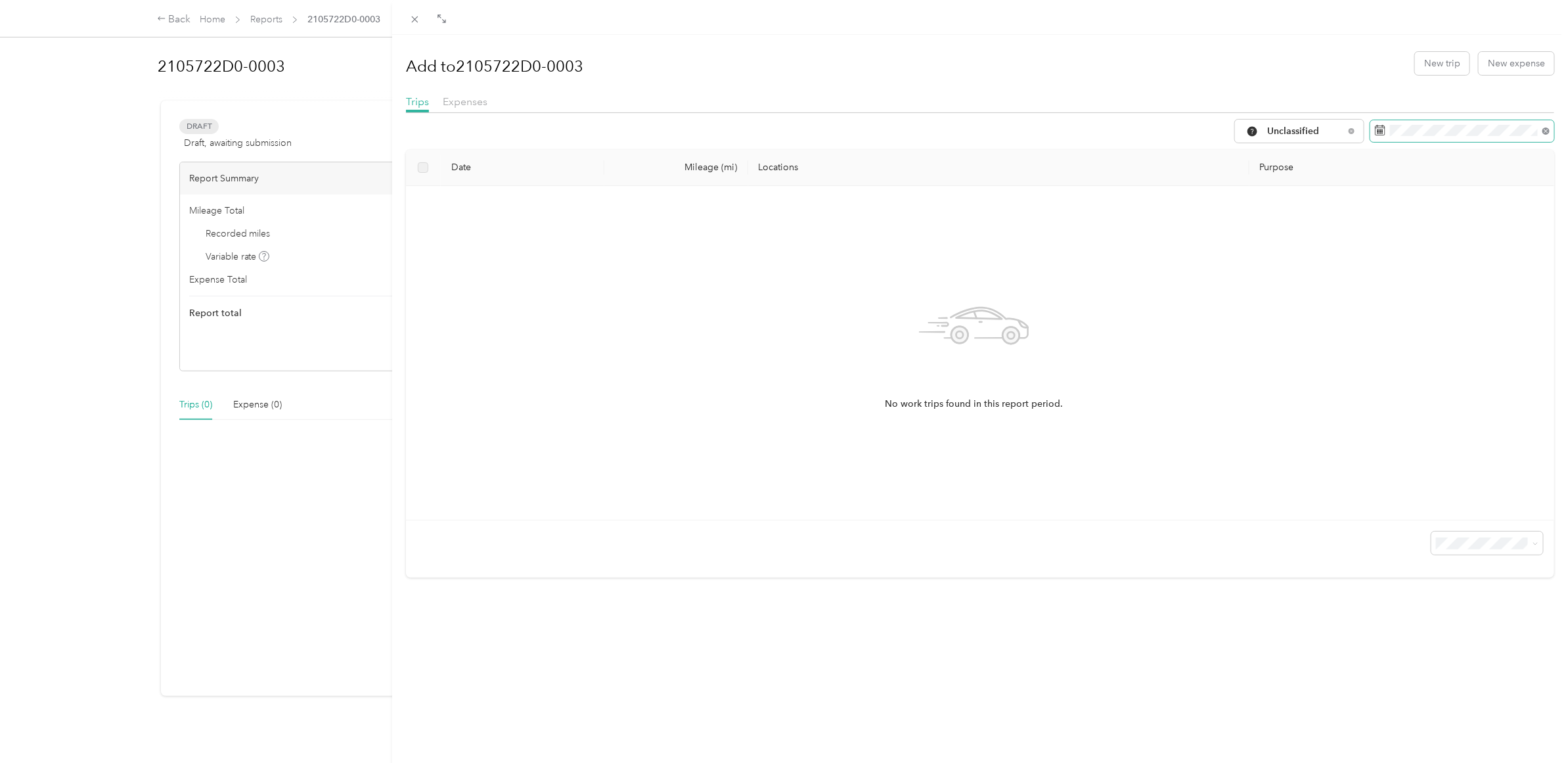
click at [1543, 135] on icon at bounding box center [1547, 131] width 7 height 7
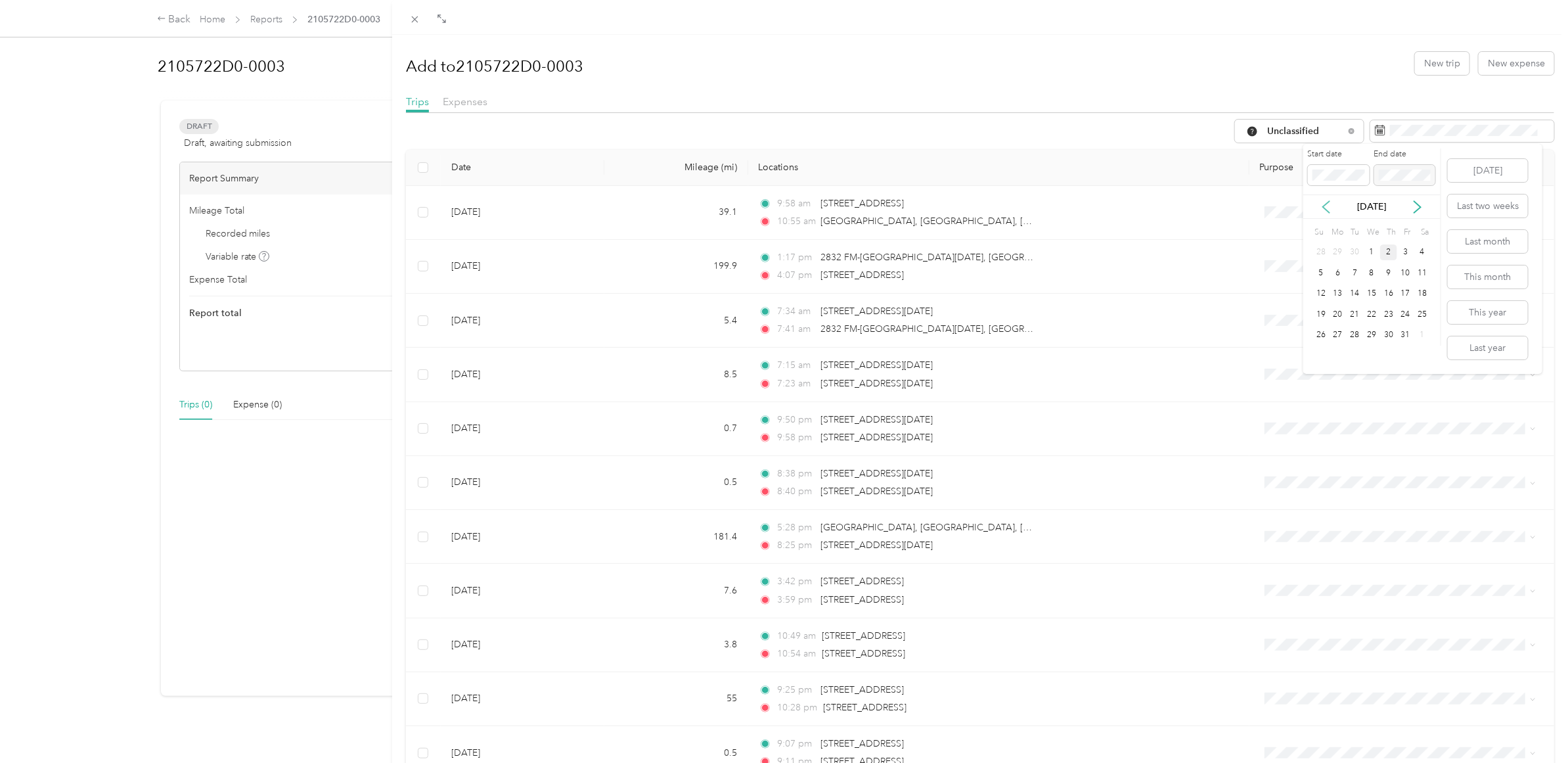
click at [1327, 207] on icon at bounding box center [1327, 207] width 13 height 13
click at [1336, 292] on div "15" at bounding box center [1338, 294] width 17 height 16
click at [1325, 203] on icon at bounding box center [1327, 207] width 13 height 13
click at [1408, 207] on div "[DATE]" at bounding box center [1372, 206] width 138 height 14
click at [1416, 206] on icon at bounding box center [1418, 207] width 13 height 13
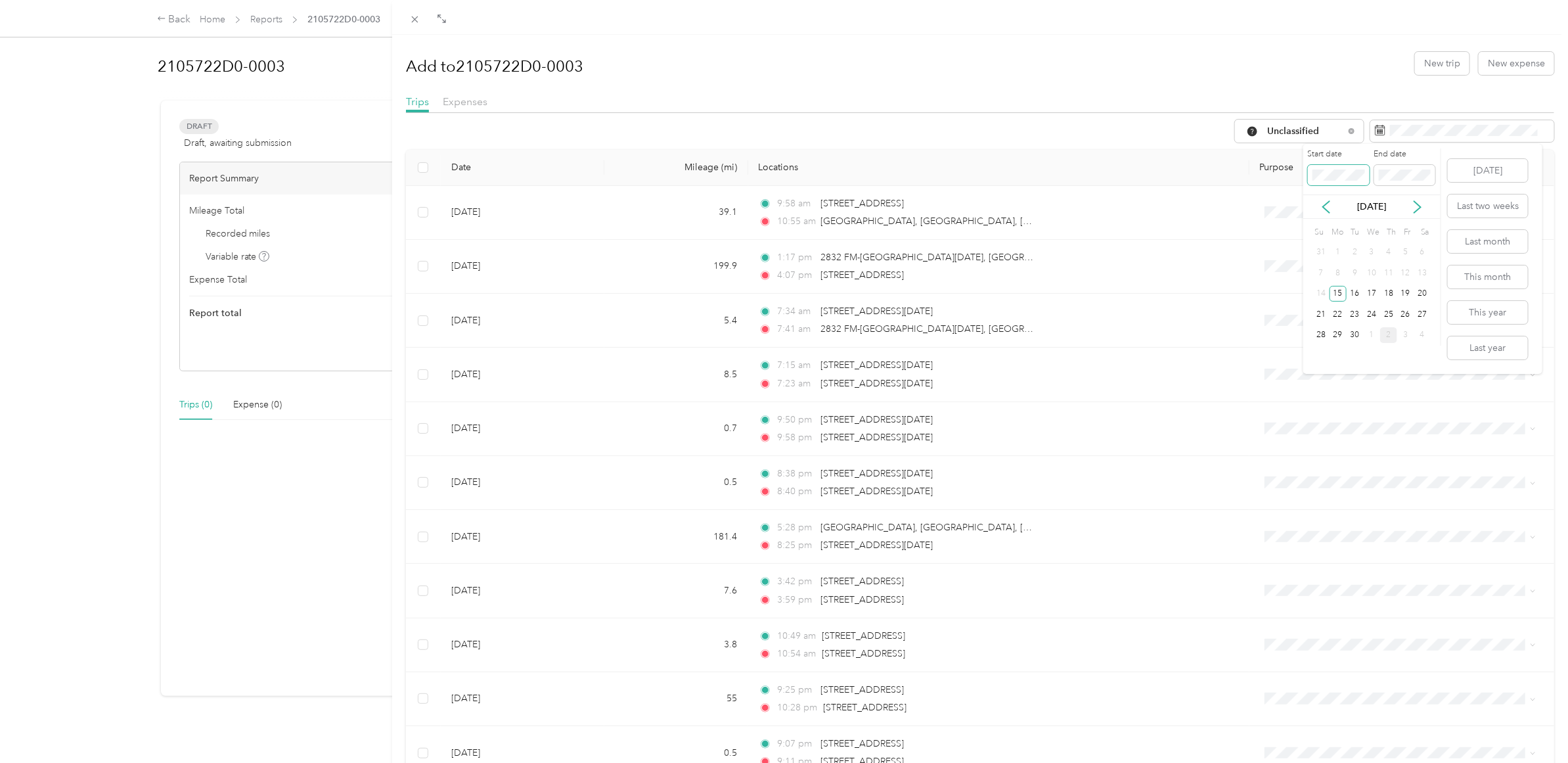
click at [1244, 762] on div "Drag to resize Click to close Add to 2105722D0-0003 New trip New expense Trips …" at bounding box center [781, 763] width 1562 height 0
click at [1325, 212] on icon at bounding box center [1327, 207] width 13 height 13
click at [1415, 206] on icon at bounding box center [1418, 207] width 13 height 13
click at [1342, 297] on div "15" at bounding box center [1338, 294] width 17 height 16
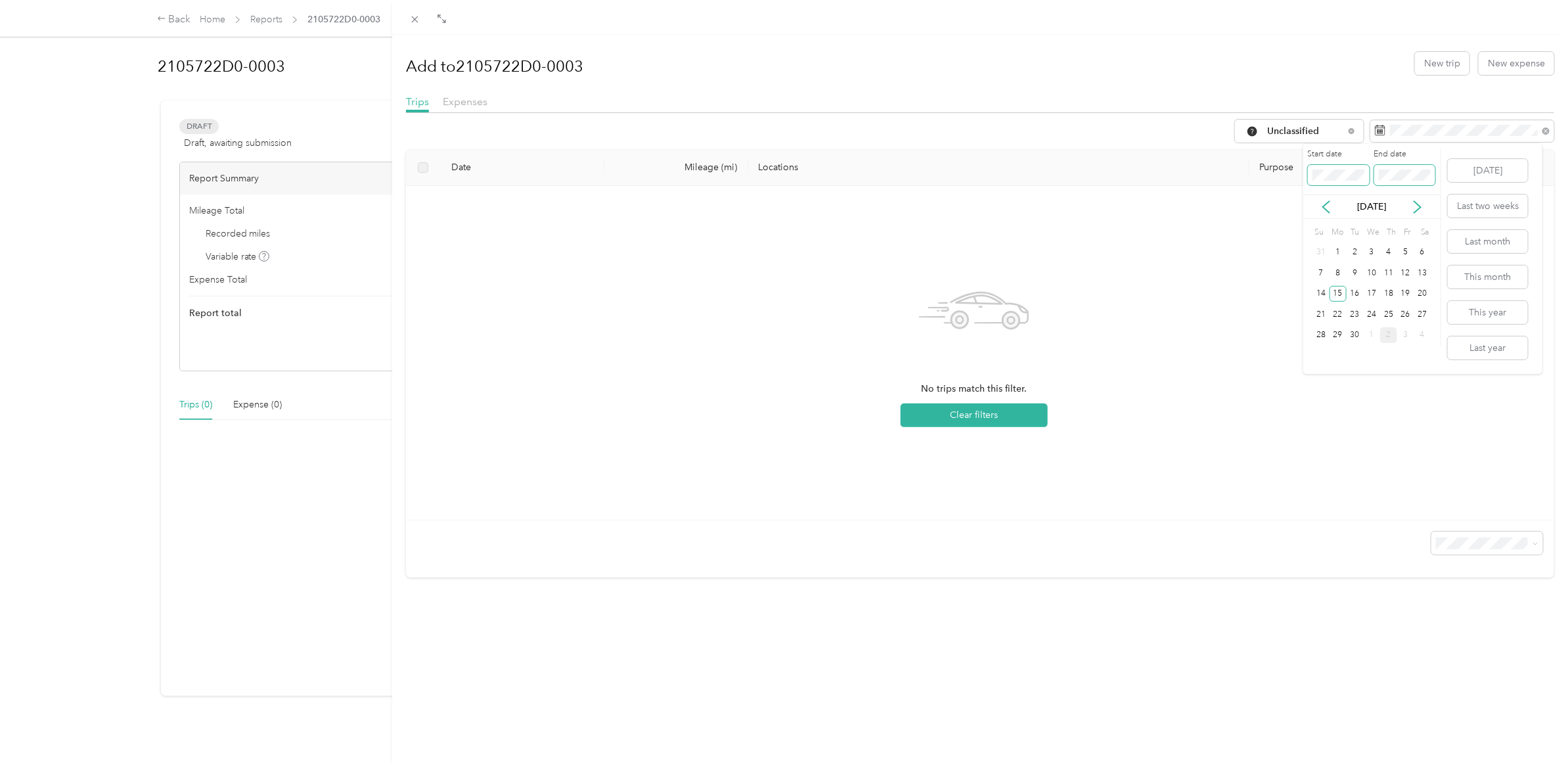
click at [1367, 176] on div "Start date End date" at bounding box center [1372, 172] width 138 height 46
click at [1421, 212] on icon at bounding box center [1418, 207] width 13 height 13
click at [1371, 250] on div "1" at bounding box center [1371, 252] width 17 height 16
click at [1538, 130] on span at bounding box center [1462, 132] width 184 height 22
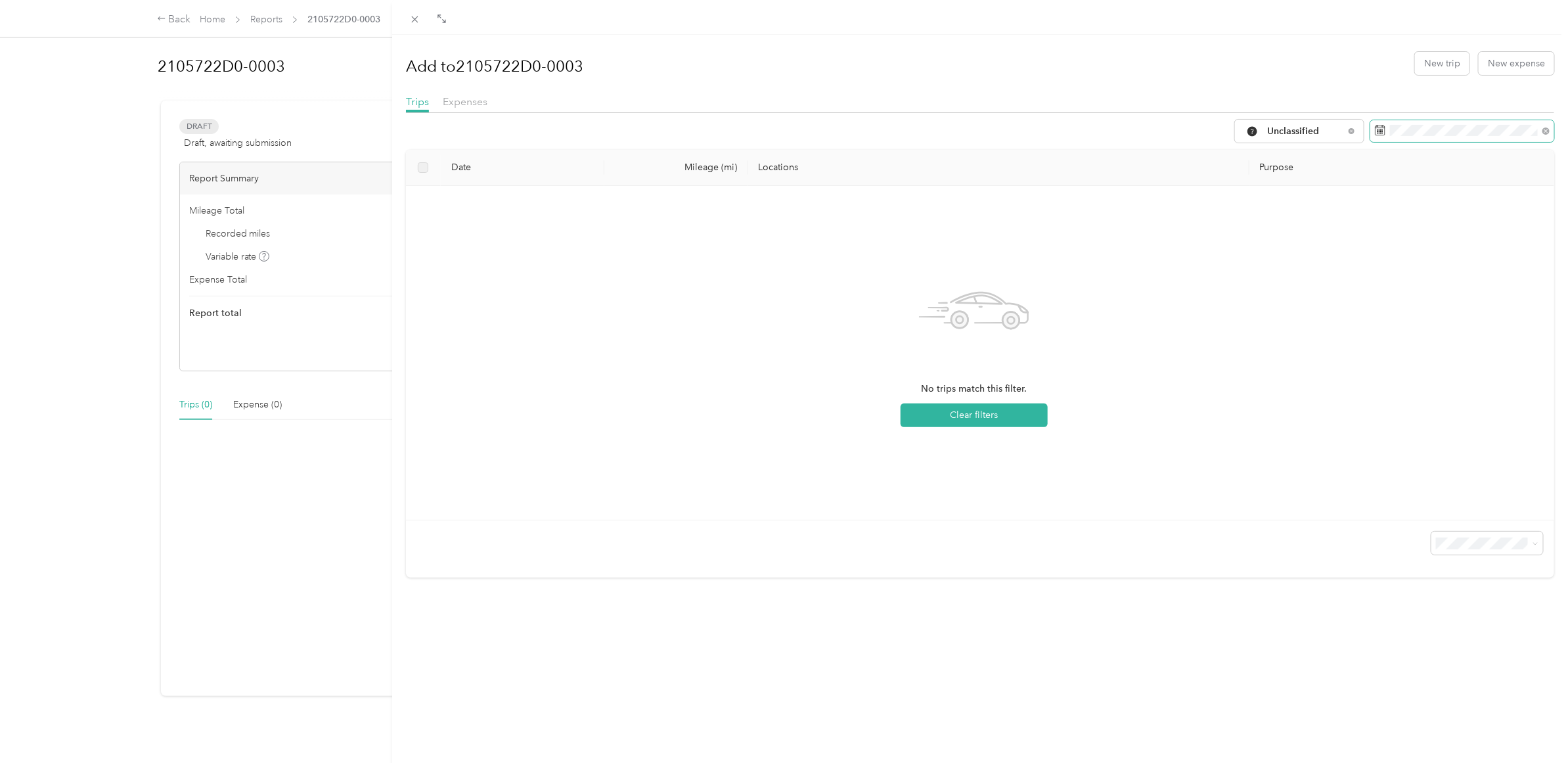
click at [1538, 133] on span at bounding box center [1544, 131] width 12 height 9
click at [1543, 133] on icon at bounding box center [1547, 131] width 7 height 7
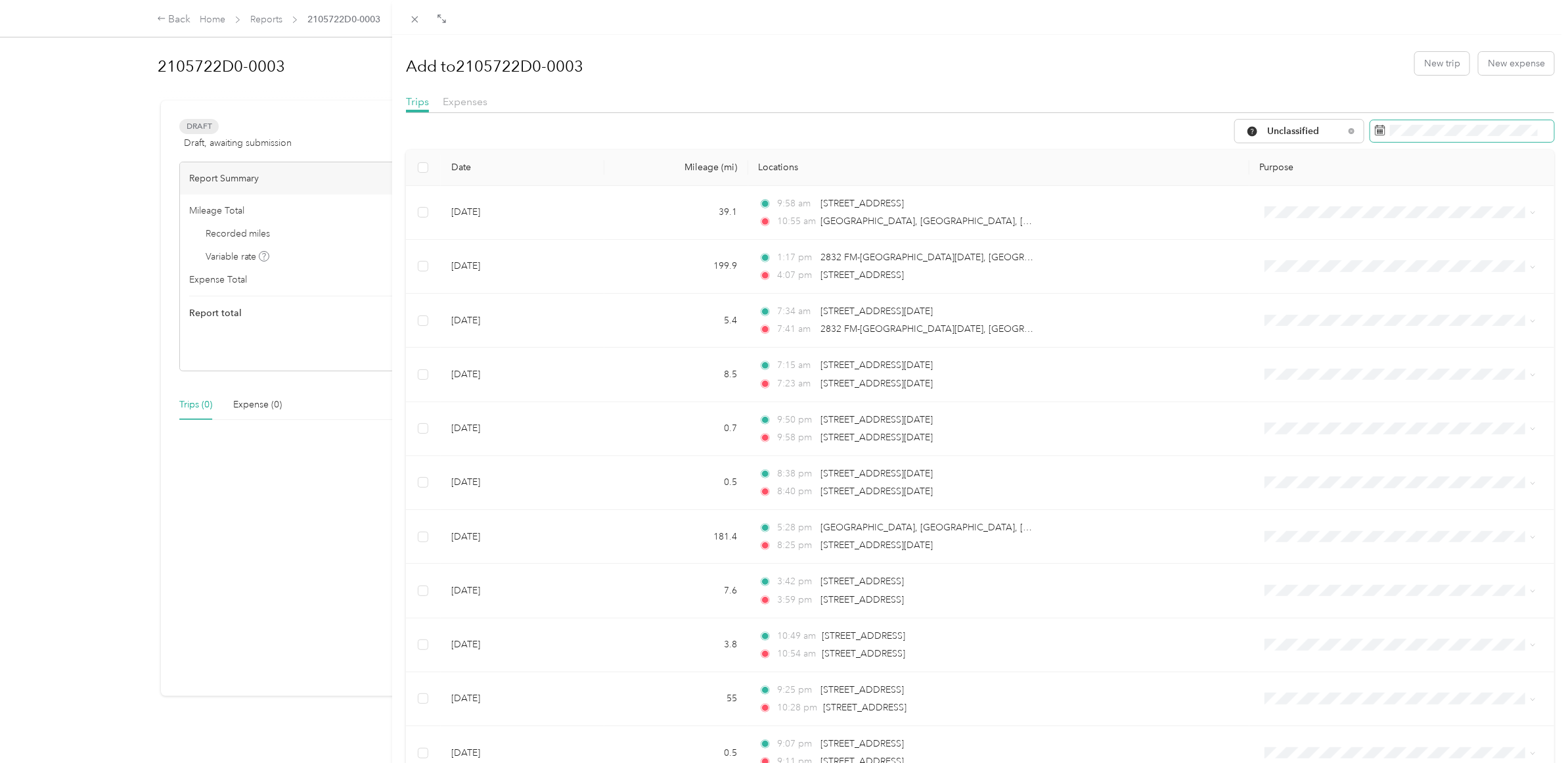
click at [1385, 137] on span at bounding box center [1462, 132] width 184 height 22
click at [1375, 132] on icon at bounding box center [1380, 130] width 10 height 10
click at [1373, 130] on span at bounding box center [1462, 132] width 184 height 22
click at [1327, 211] on icon at bounding box center [1326, 207] width 7 height 12
click at [1329, 208] on icon at bounding box center [1327, 207] width 13 height 13
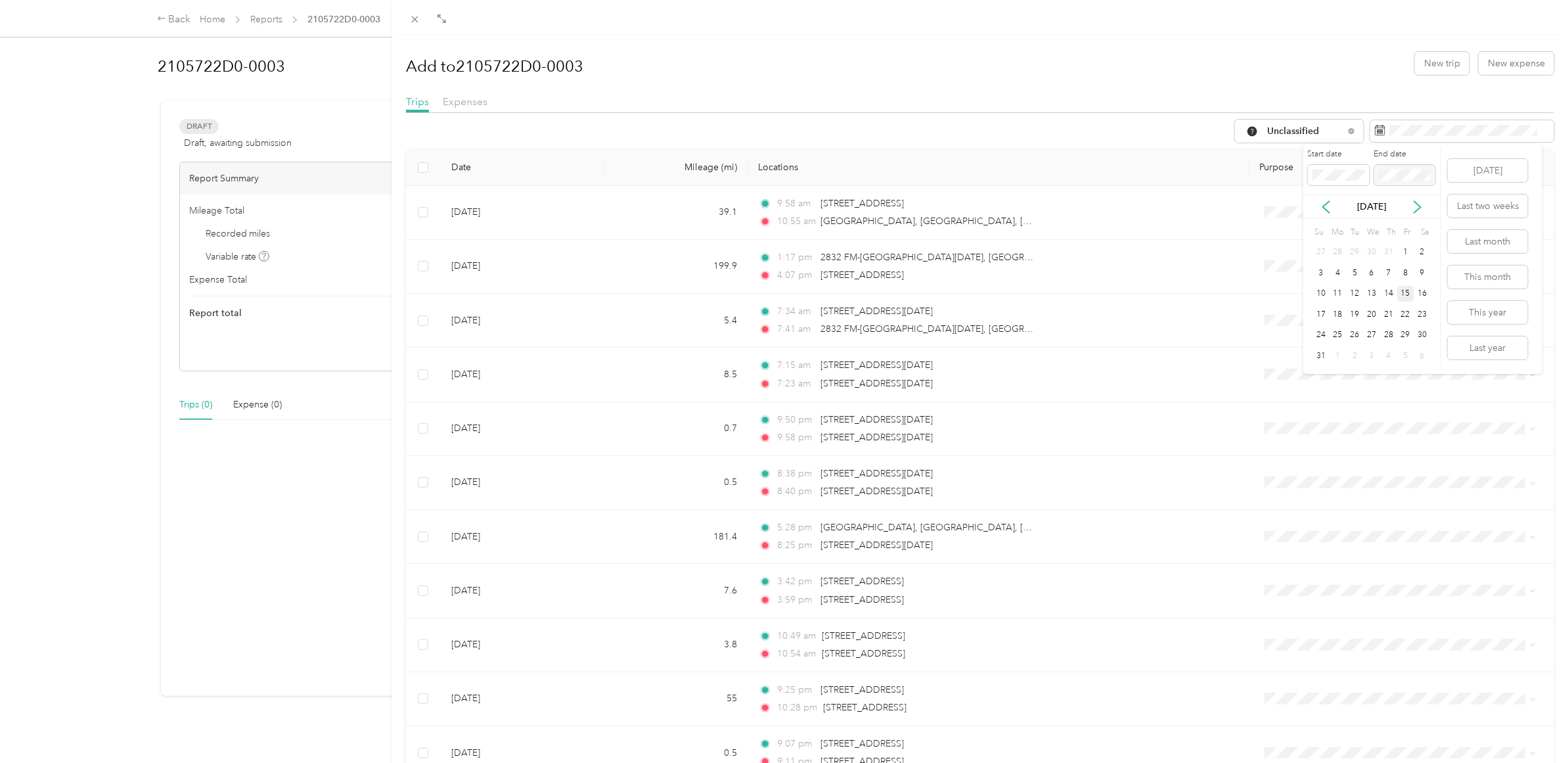
click at [1408, 294] on div "15" at bounding box center [1405, 294] width 17 height 16
click at [1411, 100] on div "Trips Expenses" at bounding box center [980, 104] width 1149 height 19
click at [1362, 156] on label "Start date" at bounding box center [1339, 155] width 62 height 12
click at [1327, 198] on div "[DATE]" at bounding box center [1372, 206] width 138 height 24
click at [1329, 208] on icon at bounding box center [1327, 207] width 13 height 13
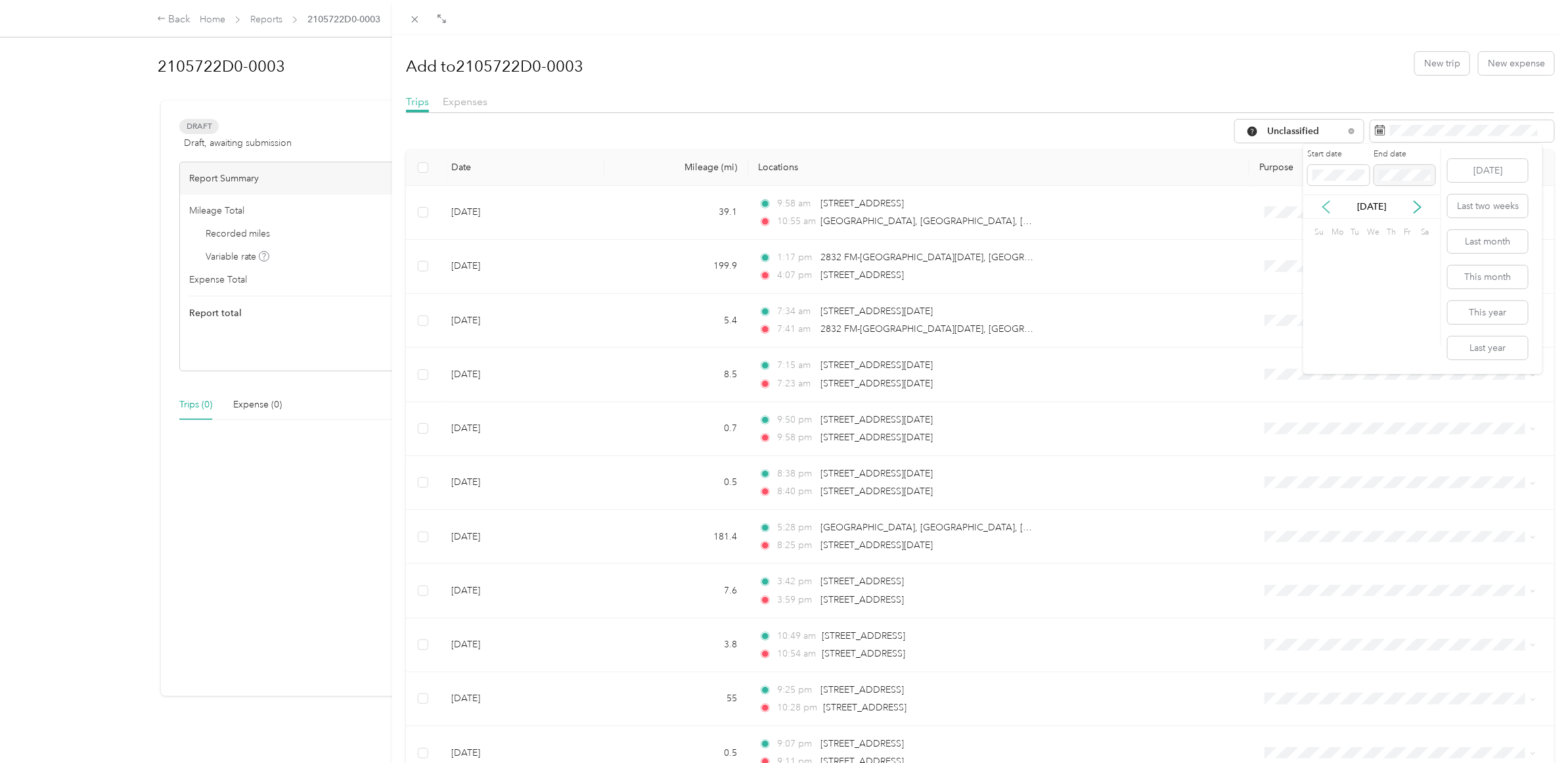
click at [1329, 208] on icon at bounding box center [1327, 207] width 13 height 13
click at [1405, 293] on div "15" at bounding box center [1405, 294] width 17 height 16
click at [1418, 152] on label "End date" at bounding box center [1405, 155] width 62 height 12
click at [1416, 203] on icon at bounding box center [1418, 207] width 7 height 12
click at [1421, 209] on icon at bounding box center [1418, 207] width 13 height 13
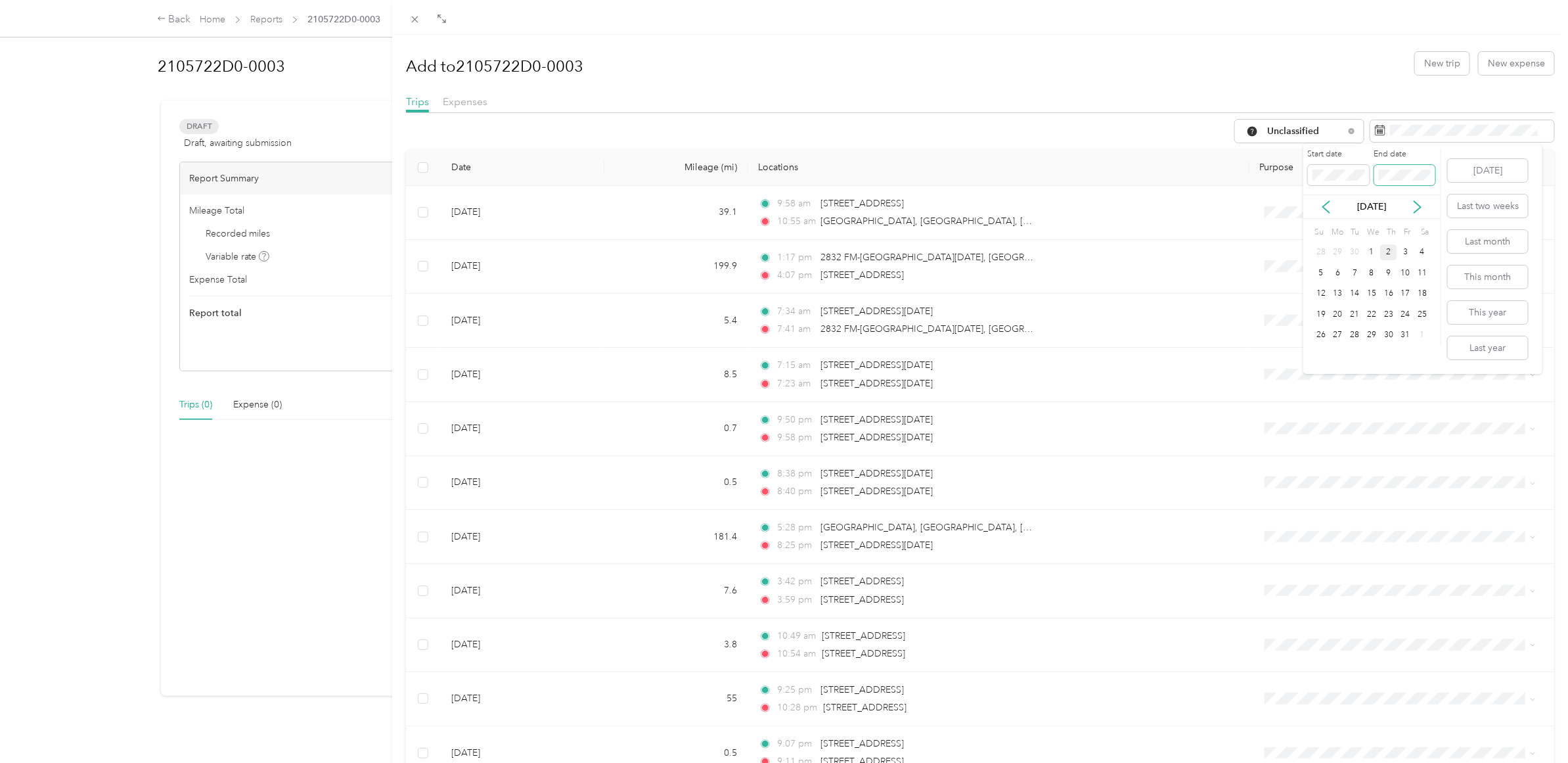
click at [1421, 181] on span at bounding box center [1405, 175] width 62 height 21
click at [1373, 250] on div "1" at bounding box center [1371, 252] width 17 height 16
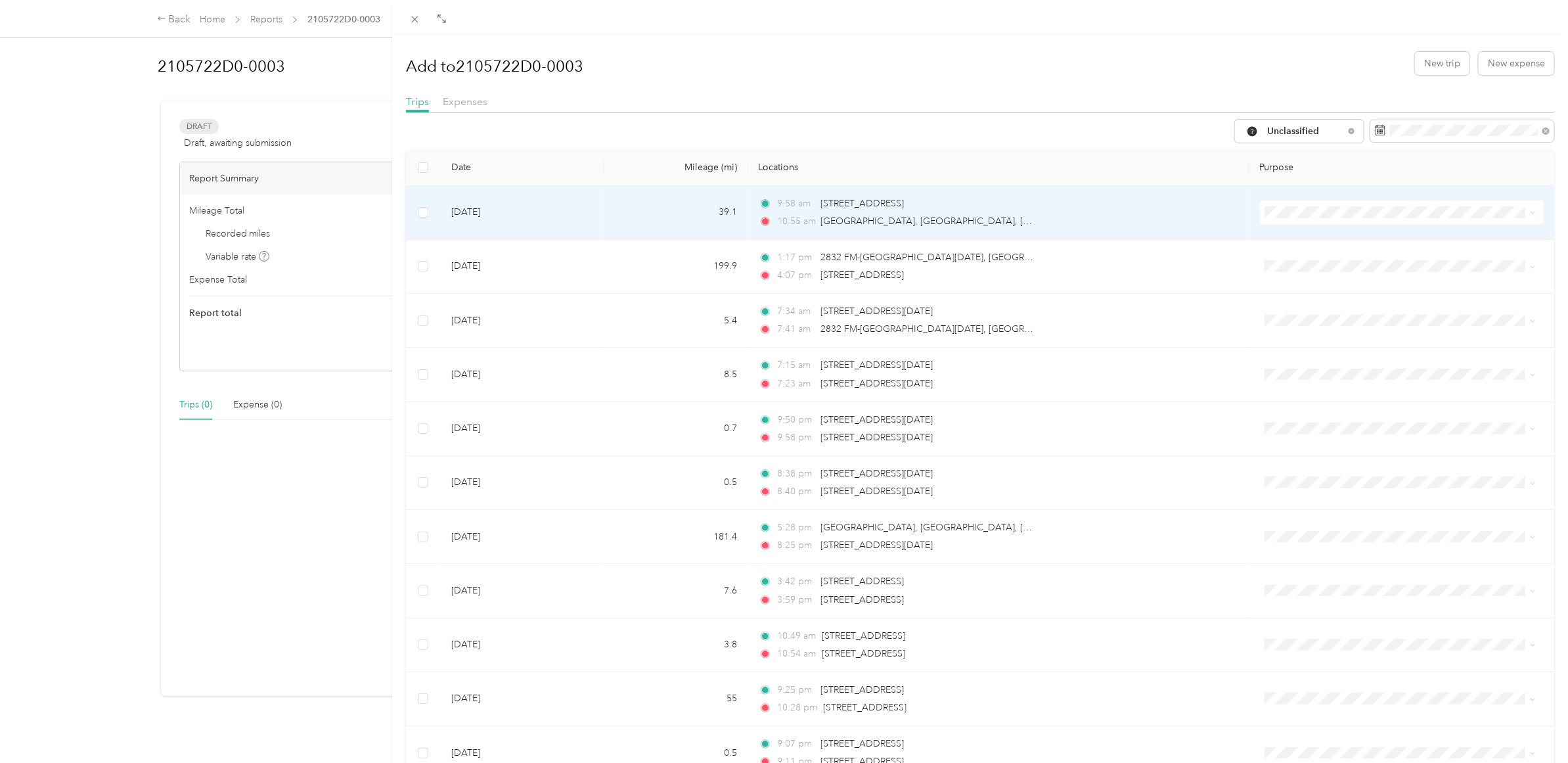
click at [1112, 207] on td "9:58 am 8700–8898 Majesty Ln, [GEOGRAPHIC_DATA], [GEOGRAPHIC_DATA], [GEOGRAPHIC…" at bounding box center [999, 212] width 501 height 54
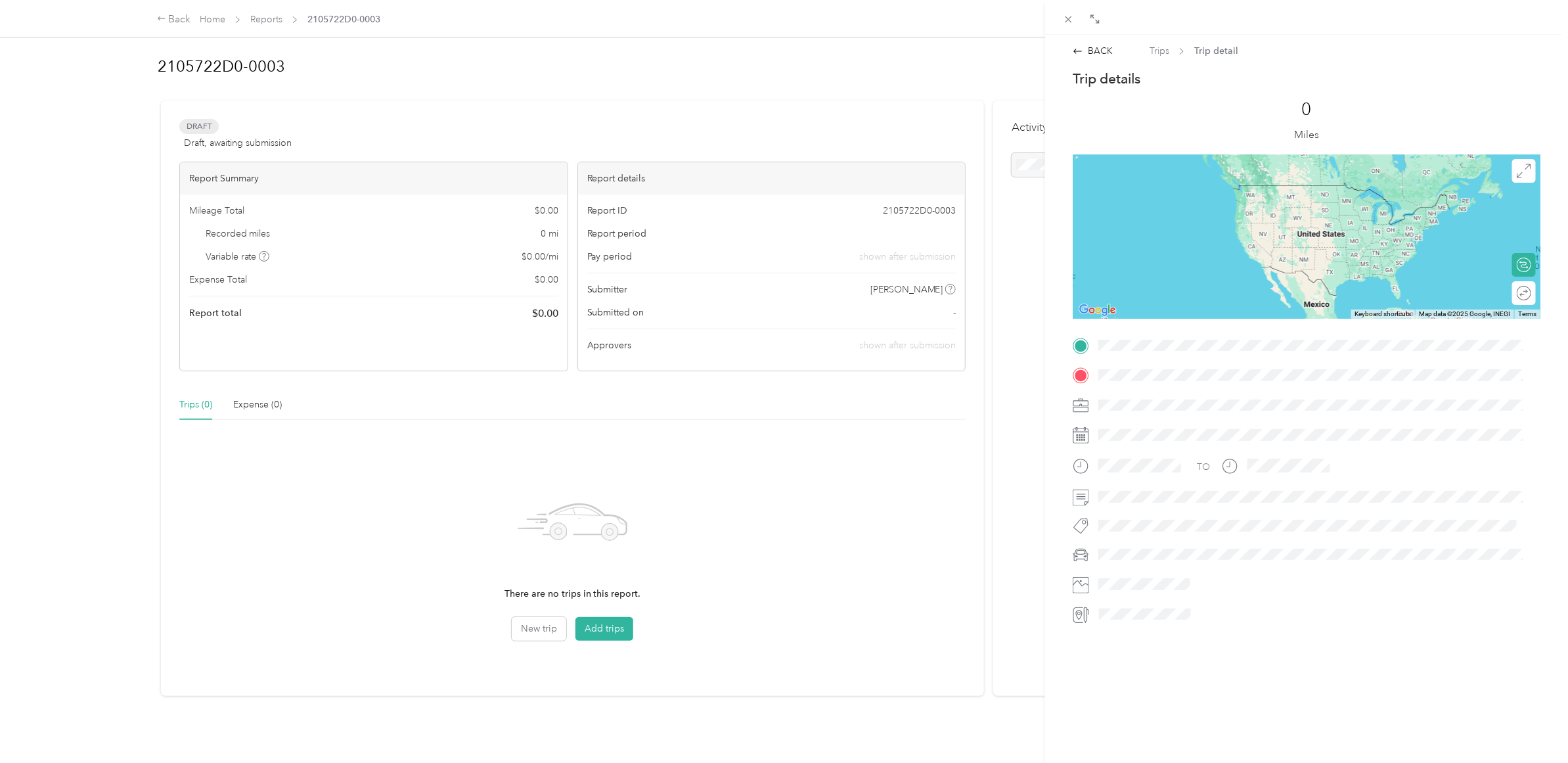
click at [169, 21] on div "BACK Trips Trip detail Trip details This trip cannot be edited because it is ei…" at bounding box center [784, 381] width 1568 height 763
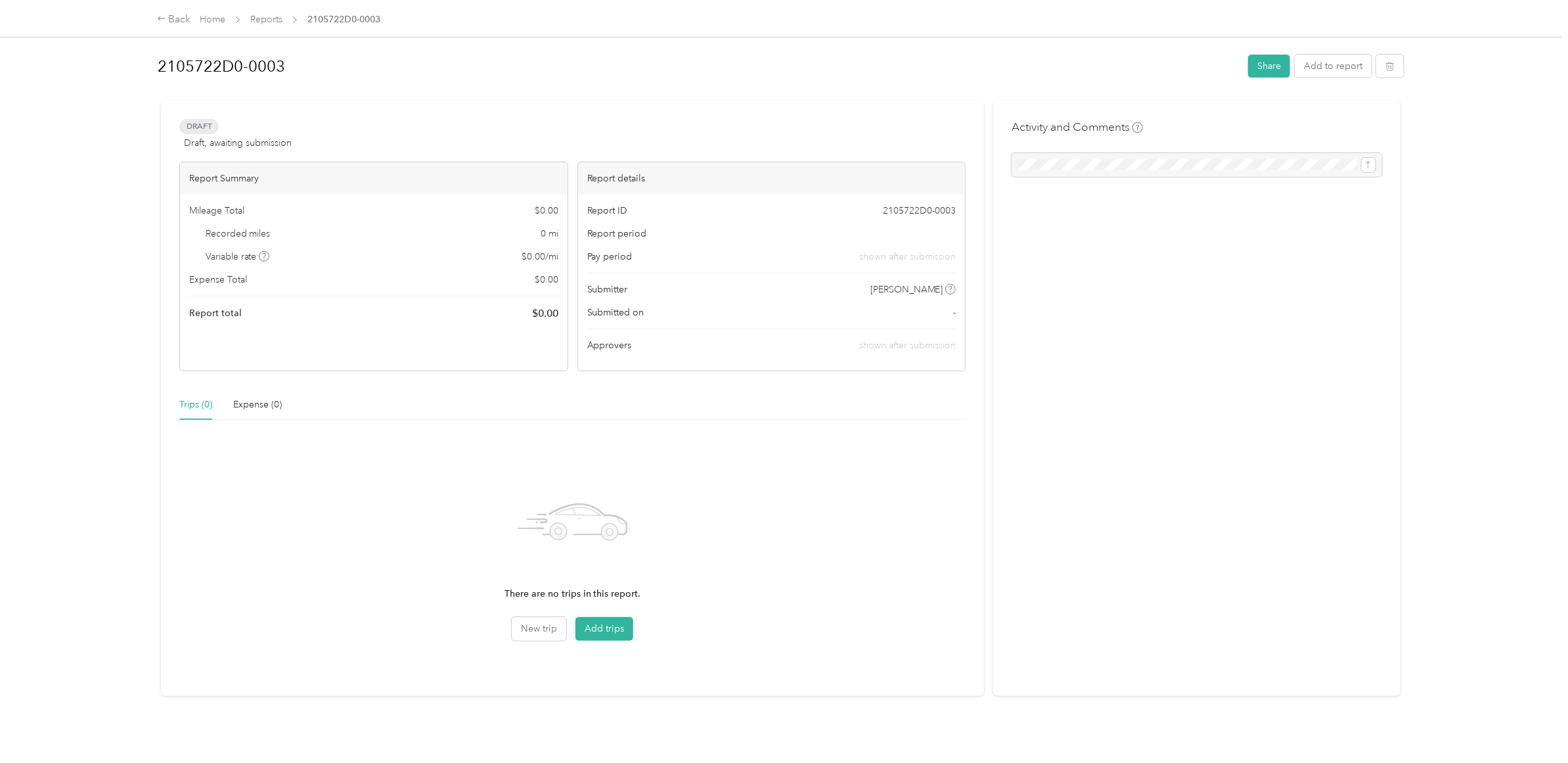
click at [374, 15] on span "2105722D0-0003" at bounding box center [344, 19] width 73 height 14
click at [260, 16] on link "Reports" at bounding box center [266, 19] width 33 height 11
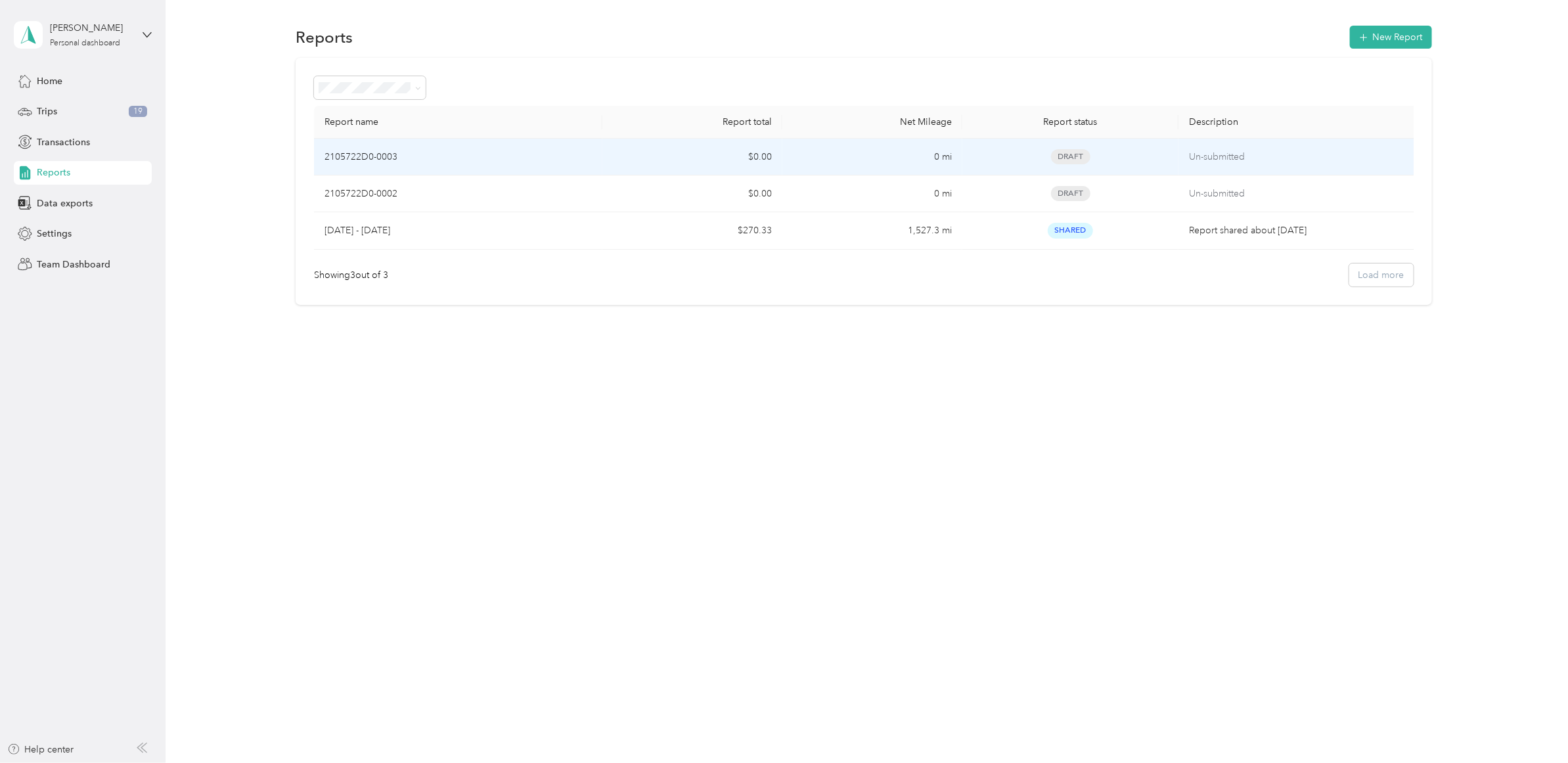
click at [395, 159] on p "2105722D0-0003" at bounding box center [361, 158] width 73 height 15
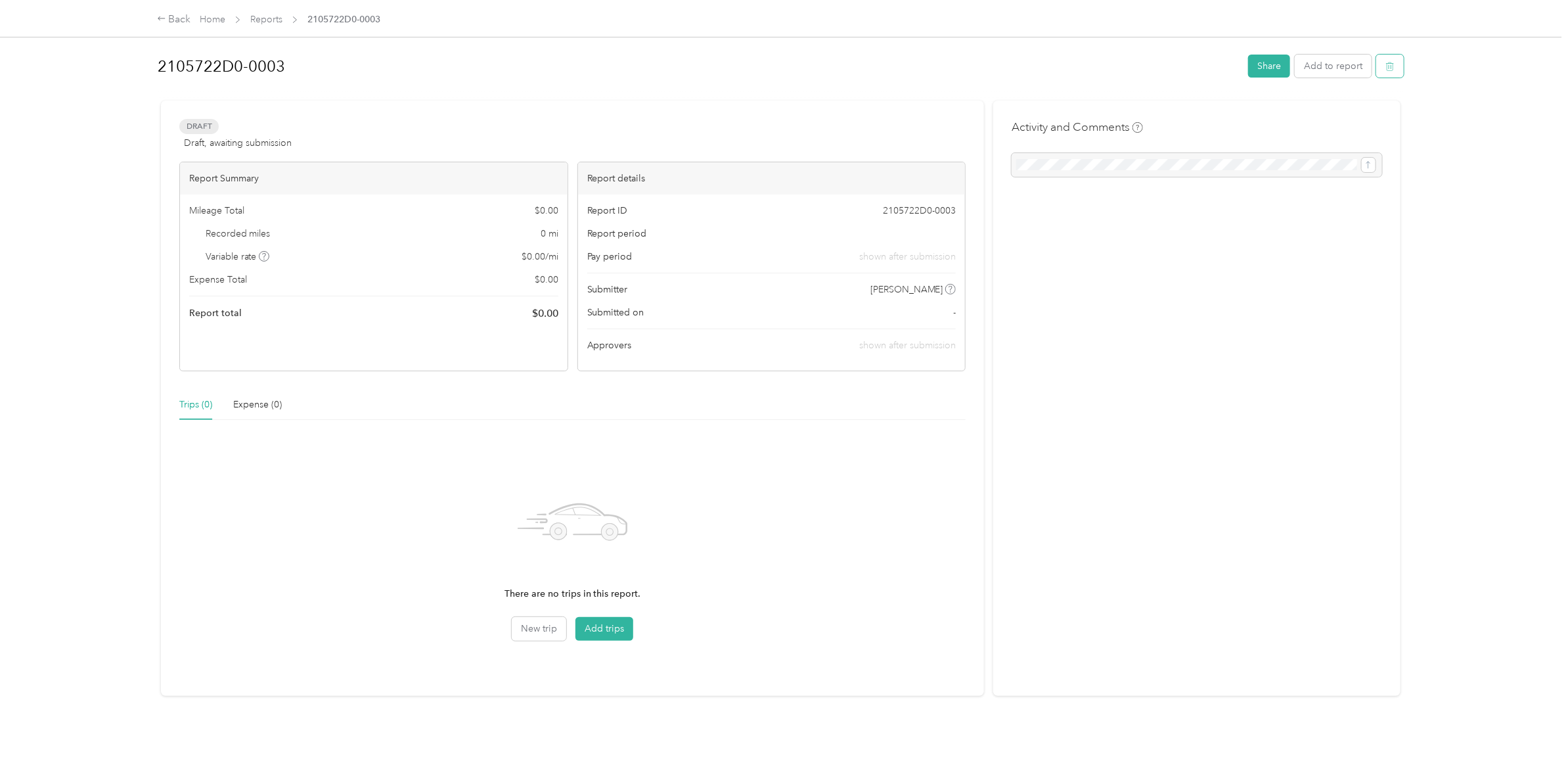
click at [1393, 67] on button "button" at bounding box center [1390, 66] width 27 height 23
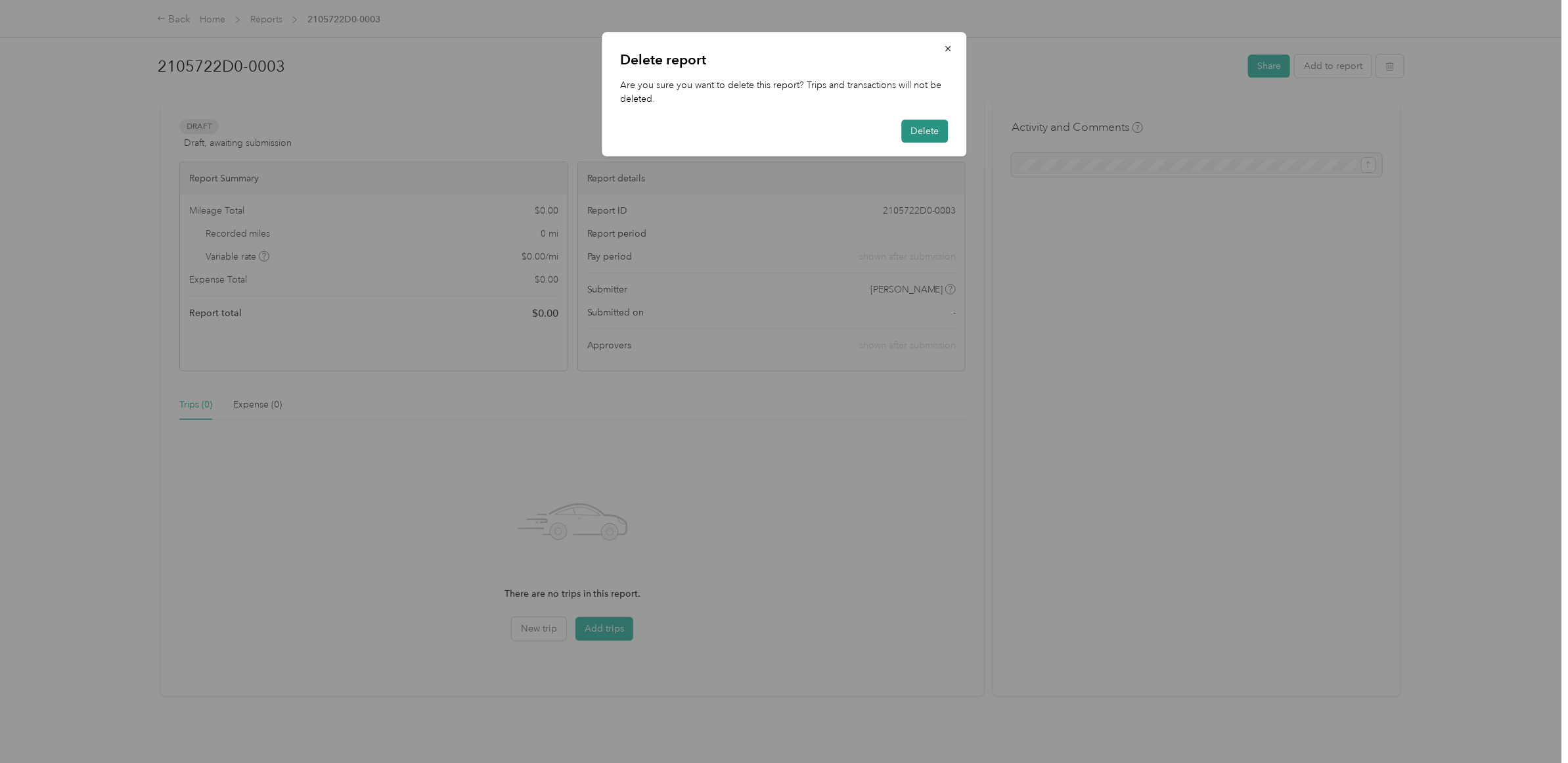
click at [922, 127] on button "Delete" at bounding box center [925, 131] width 47 height 23
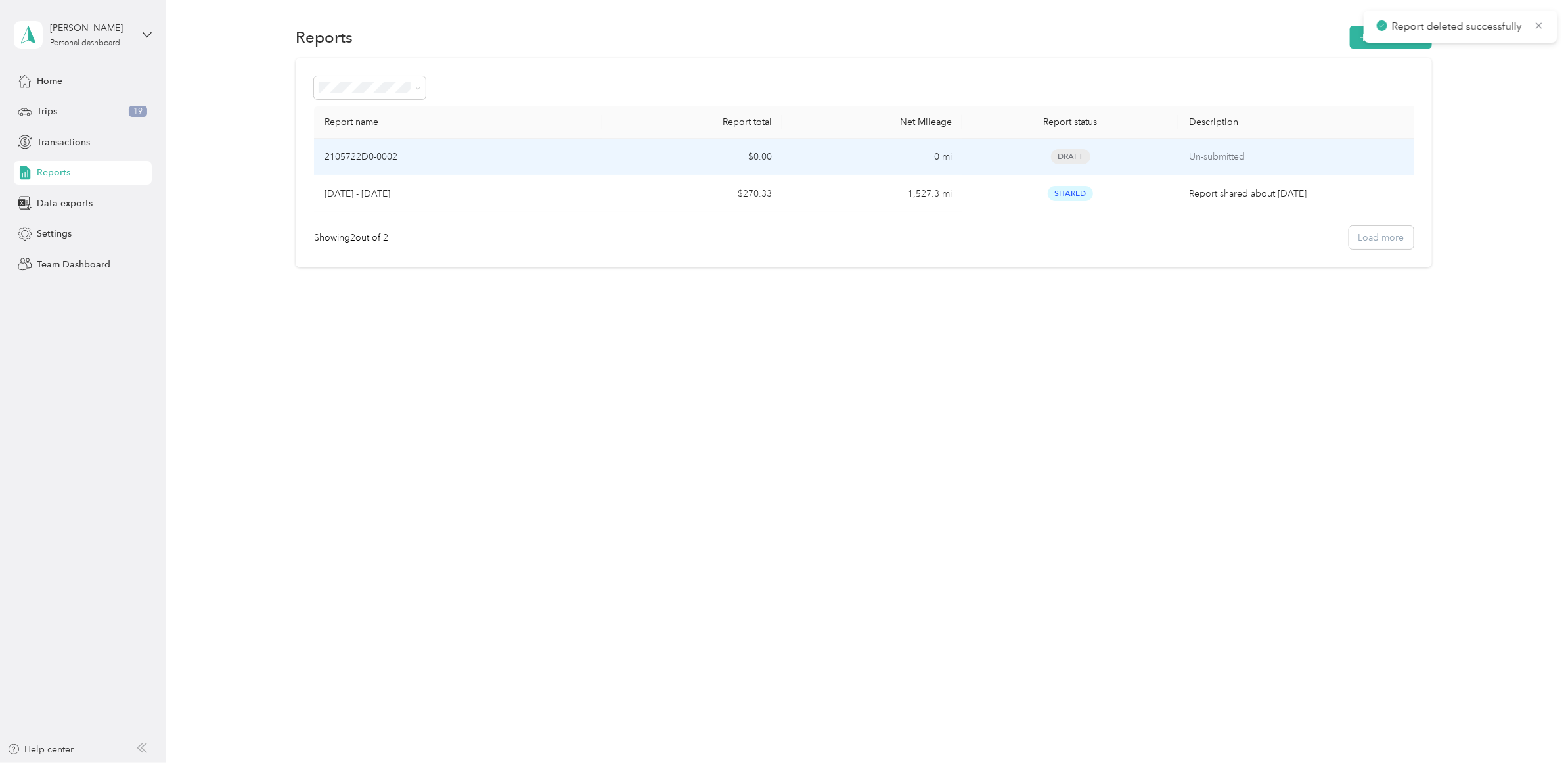
click at [826, 158] on td "0 mi" at bounding box center [872, 157] width 180 height 37
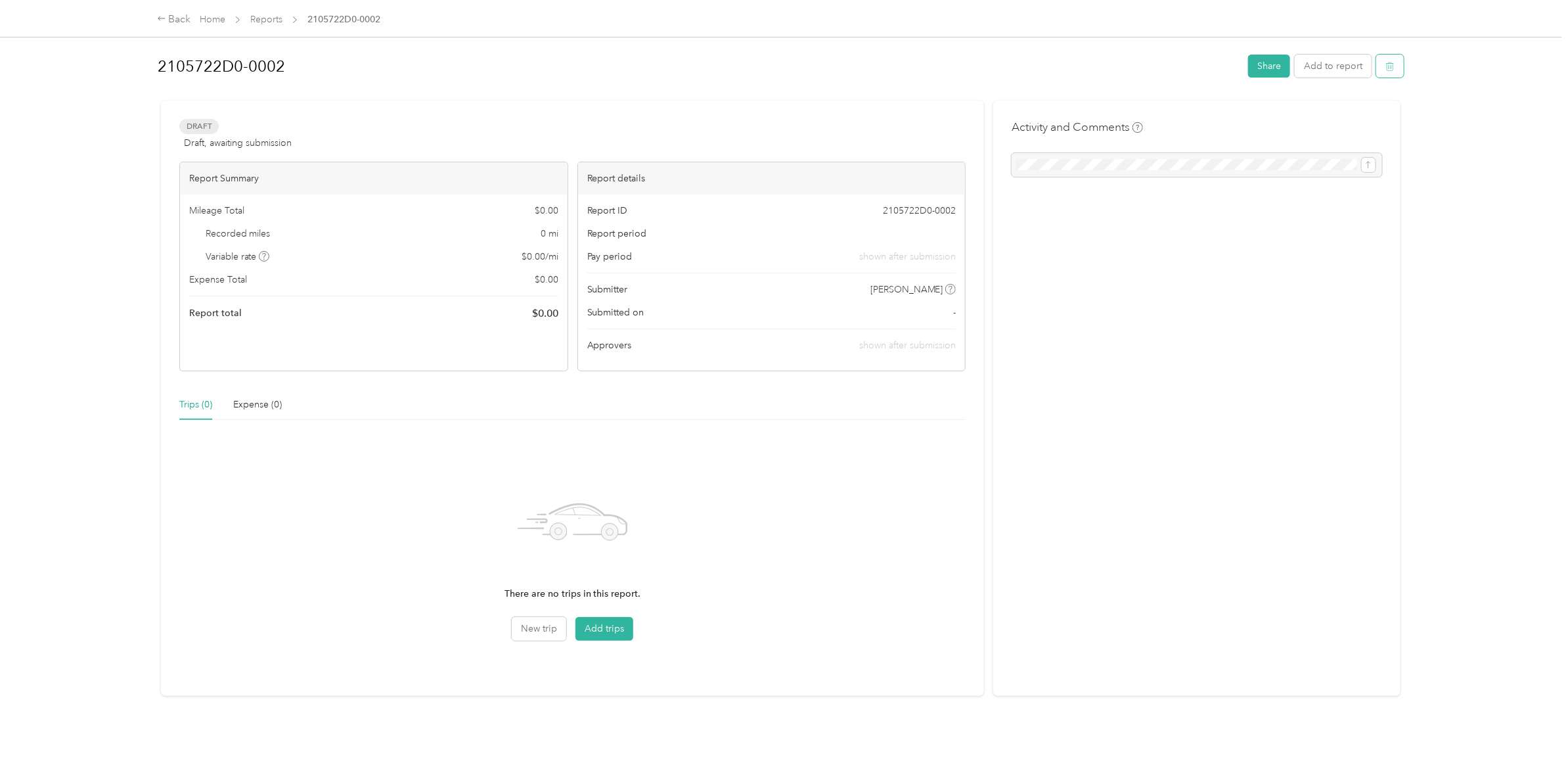
click at [1387, 71] on button "button" at bounding box center [1390, 66] width 27 height 23
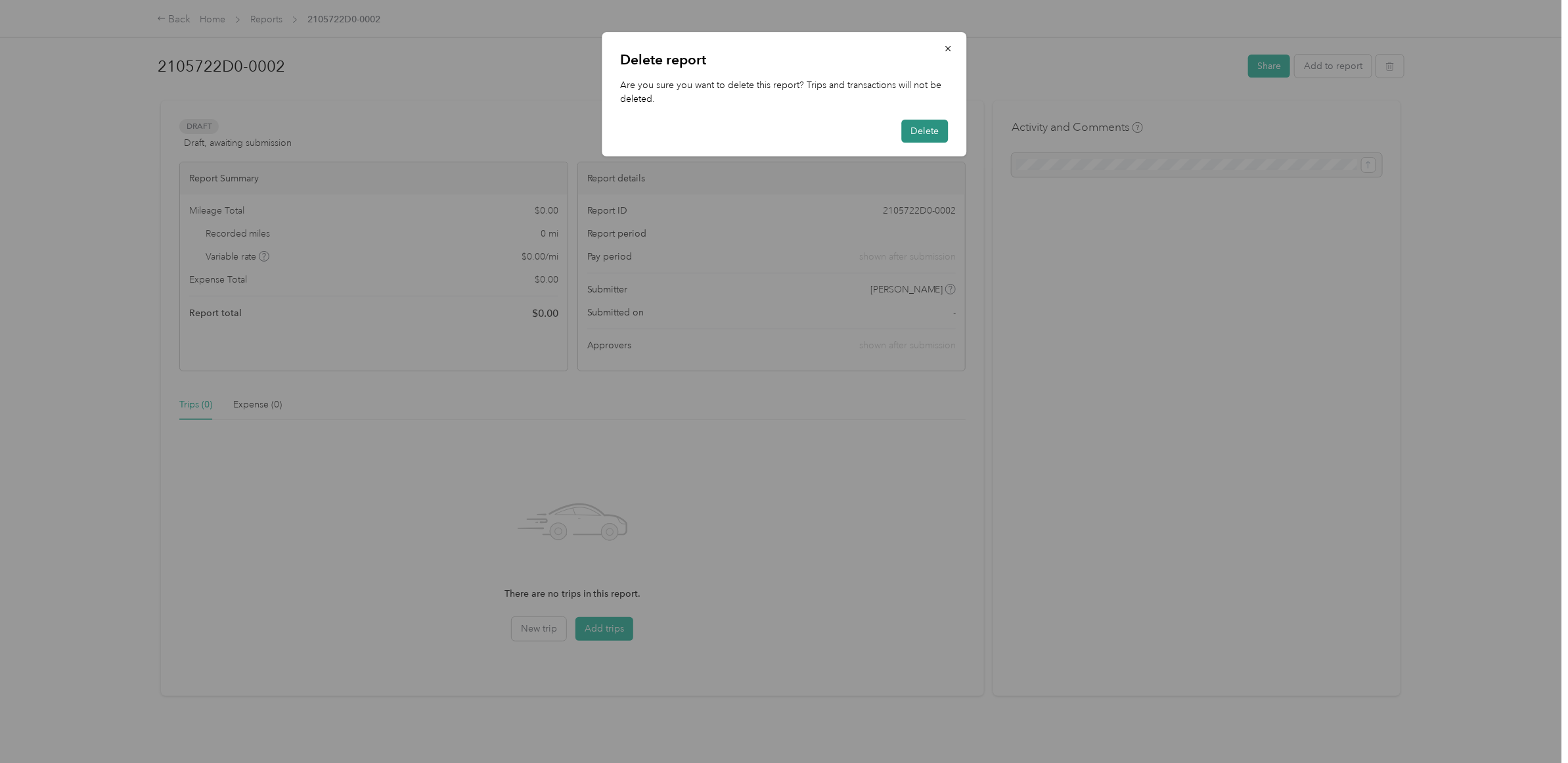
click at [902, 127] on button "Delete" at bounding box center [925, 131] width 47 height 23
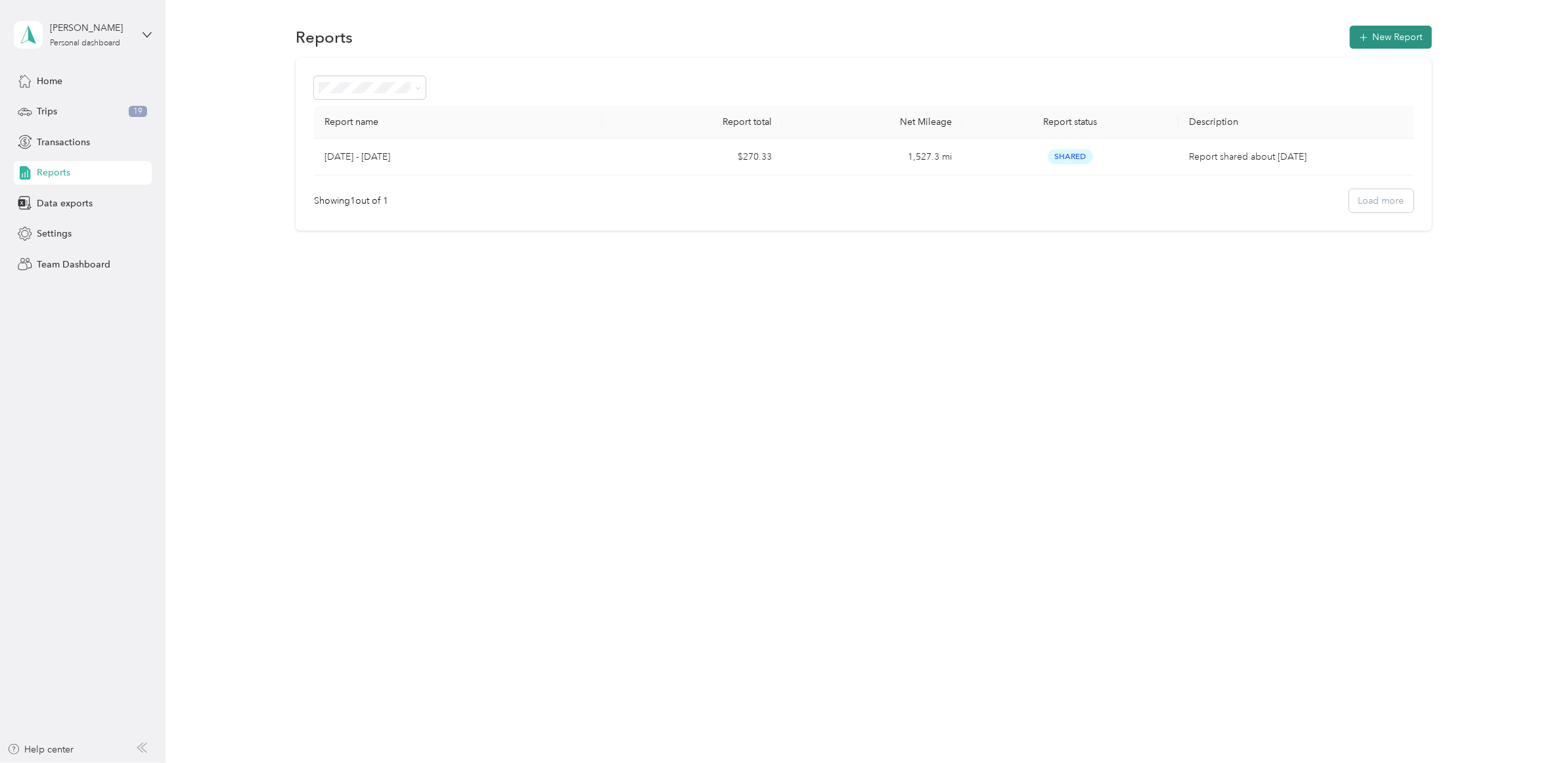
click at [1424, 39] on button "New Report" at bounding box center [1390, 37] width 82 height 23
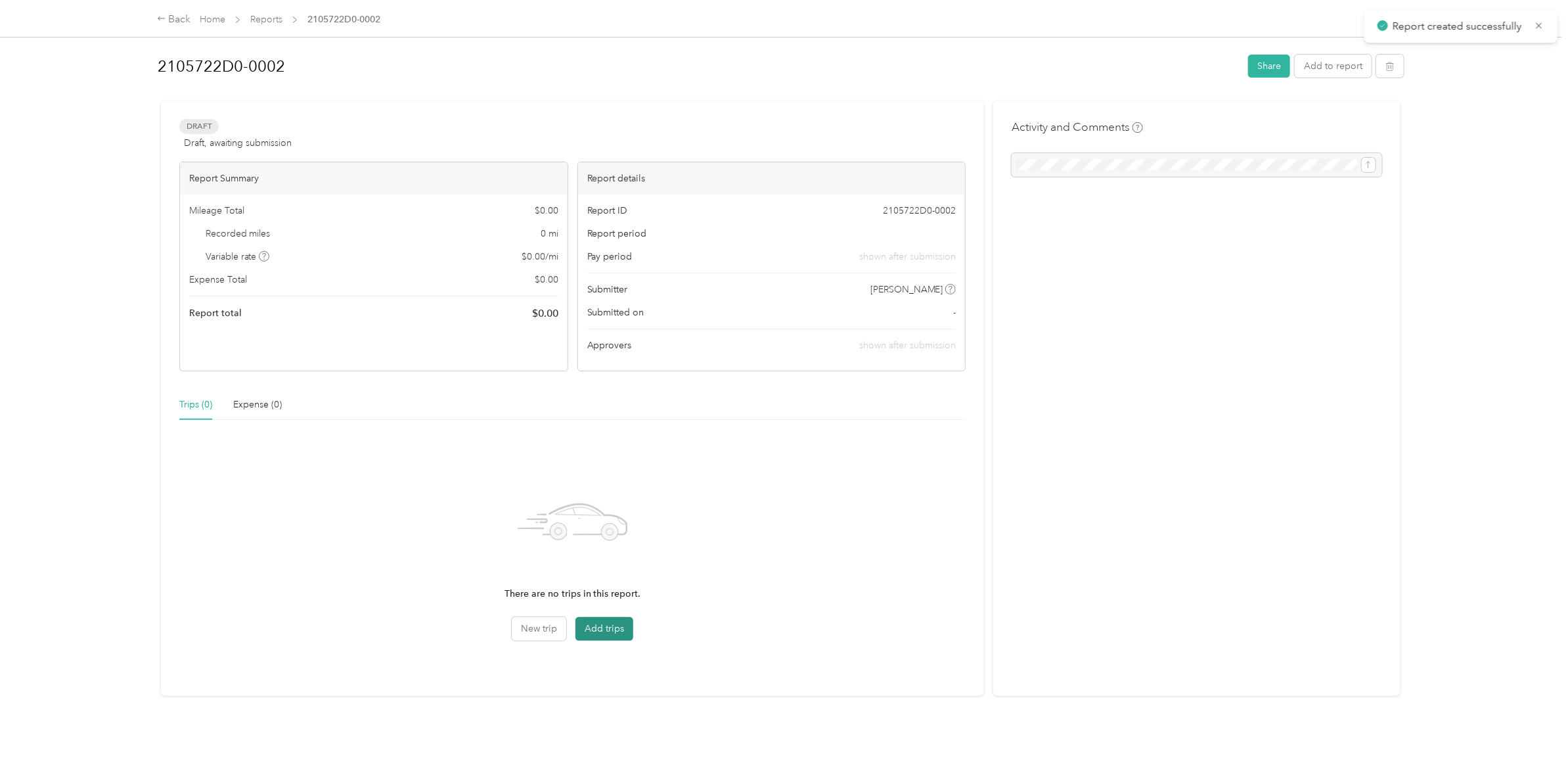
click at [609, 627] on button "Add trips" at bounding box center [604, 629] width 58 height 24
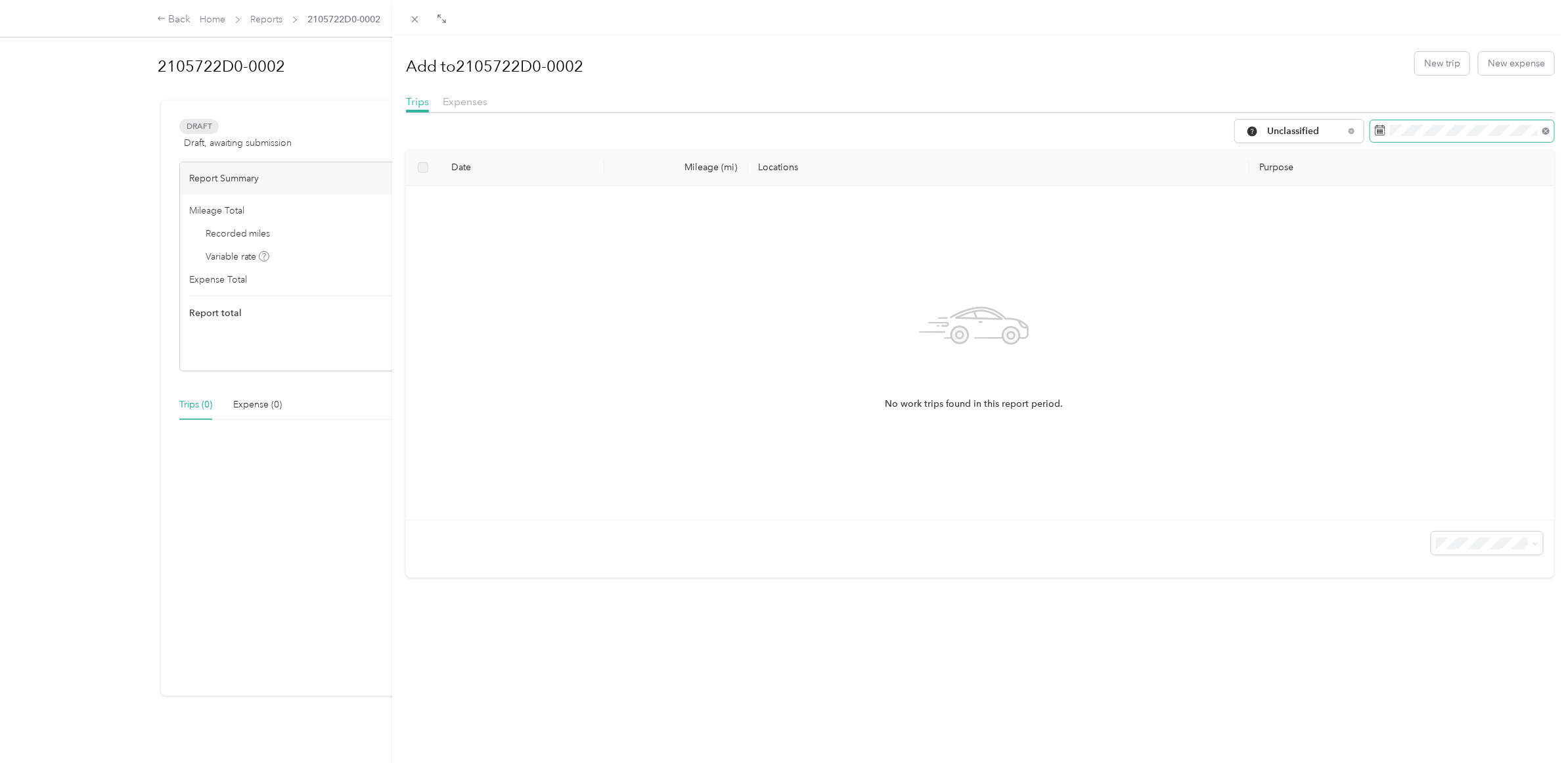
click at [1543, 132] on icon at bounding box center [1547, 131] width 7 height 7
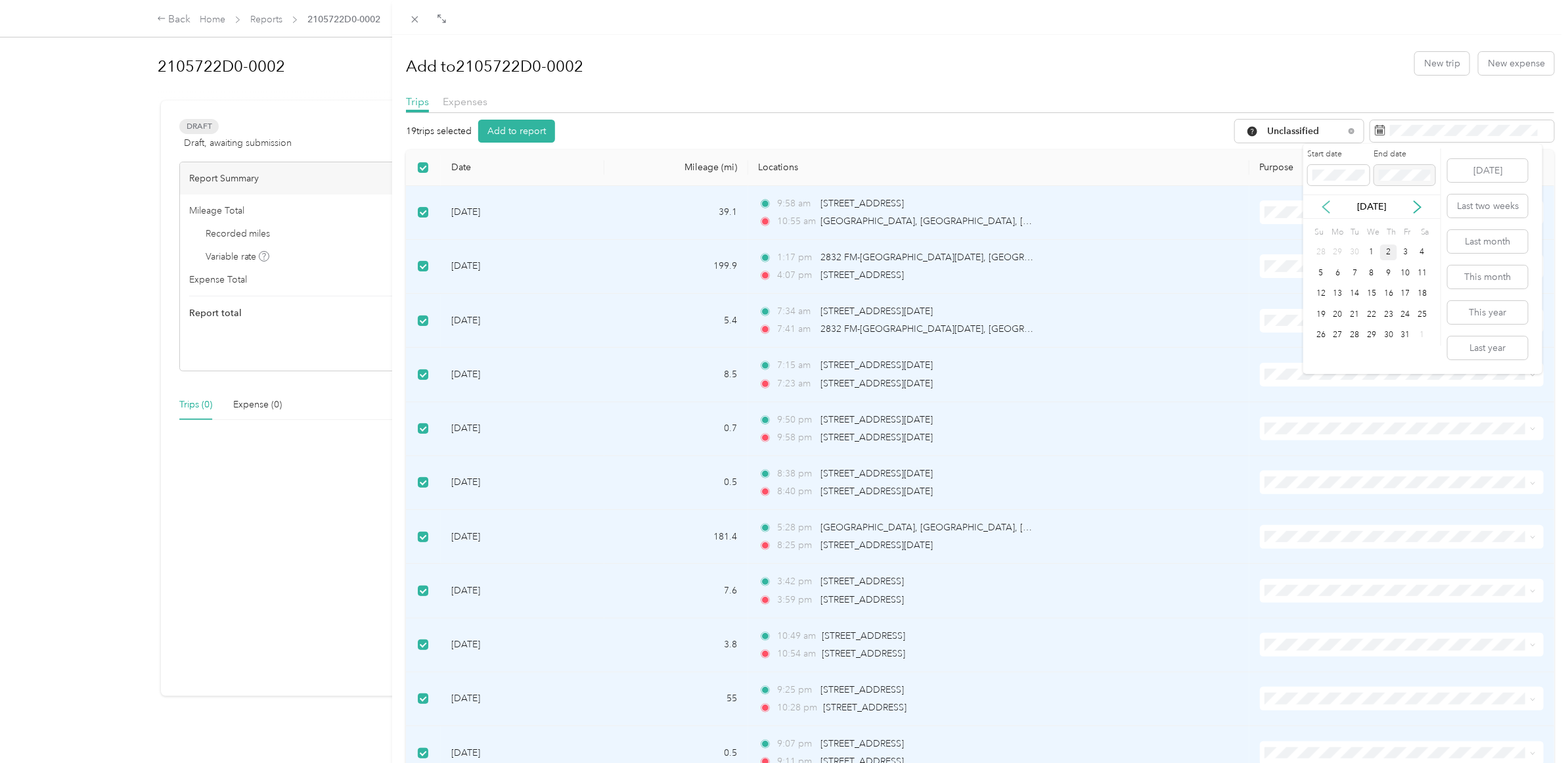
click at [1322, 204] on icon at bounding box center [1327, 207] width 13 height 13
click at [1409, 294] on div "15" at bounding box center [1405, 294] width 17 height 16
click at [1413, 201] on icon at bounding box center [1418, 207] width 13 height 13
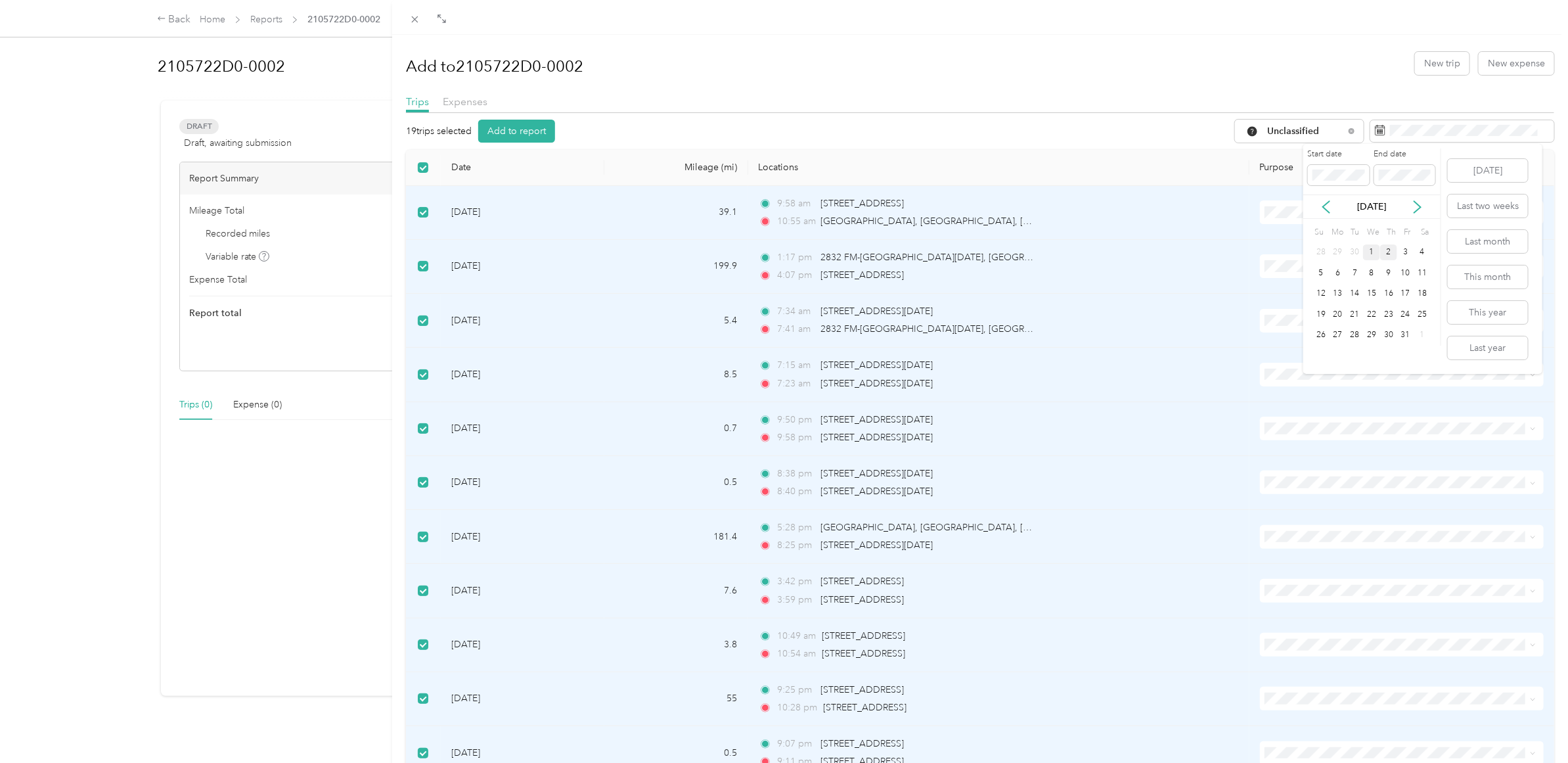
click at [1373, 251] on div "1" at bounding box center [1371, 252] width 17 height 16
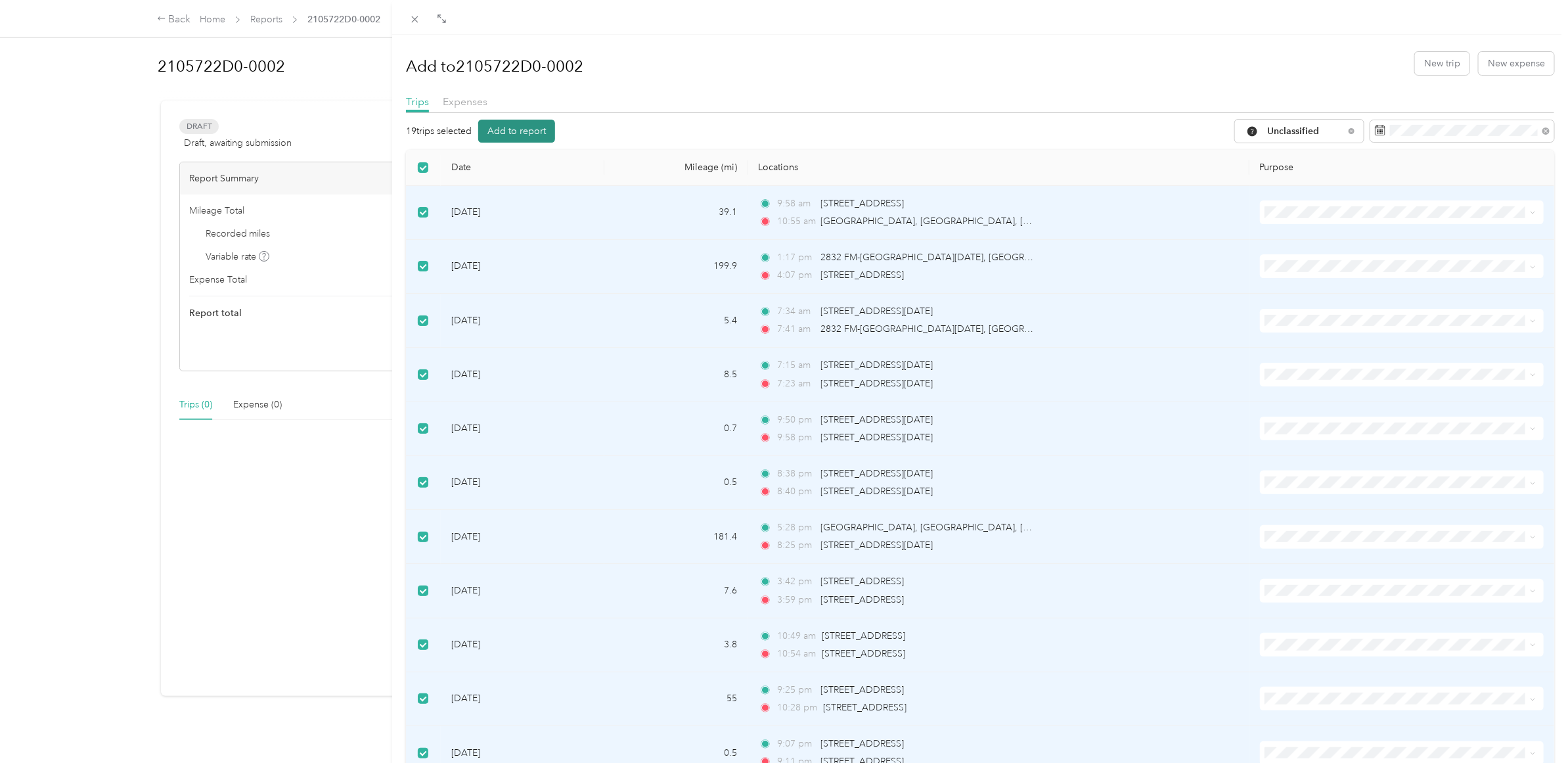
click at [526, 128] on button "Add to report" at bounding box center [517, 131] width 77 height 23
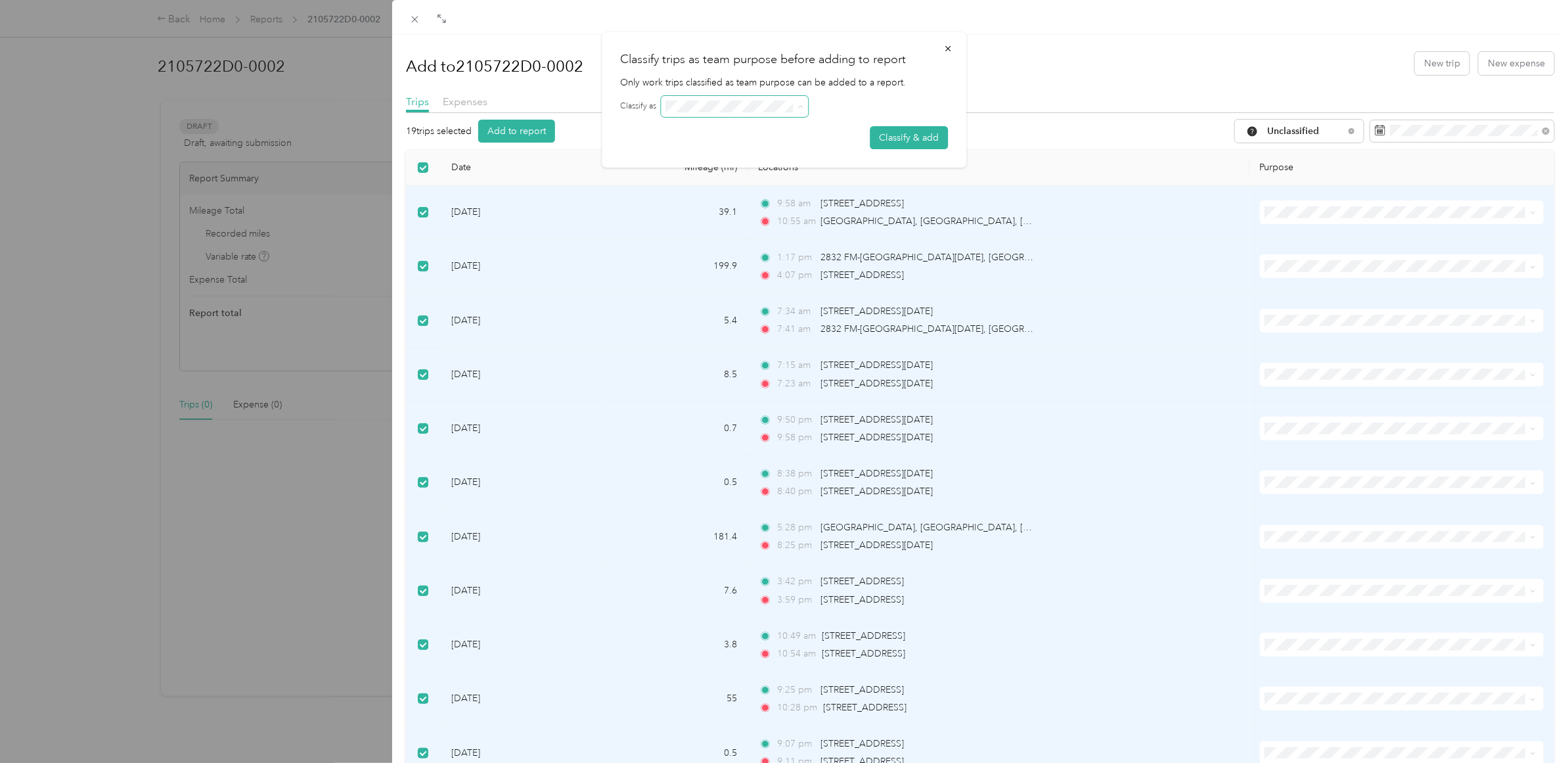
click at [800, 107] on icon at bounding box center [800, 107] width 6 height 6
click at [920, 132] on button "Classify & add" at bounding box center [909, 138] width 78 height 23
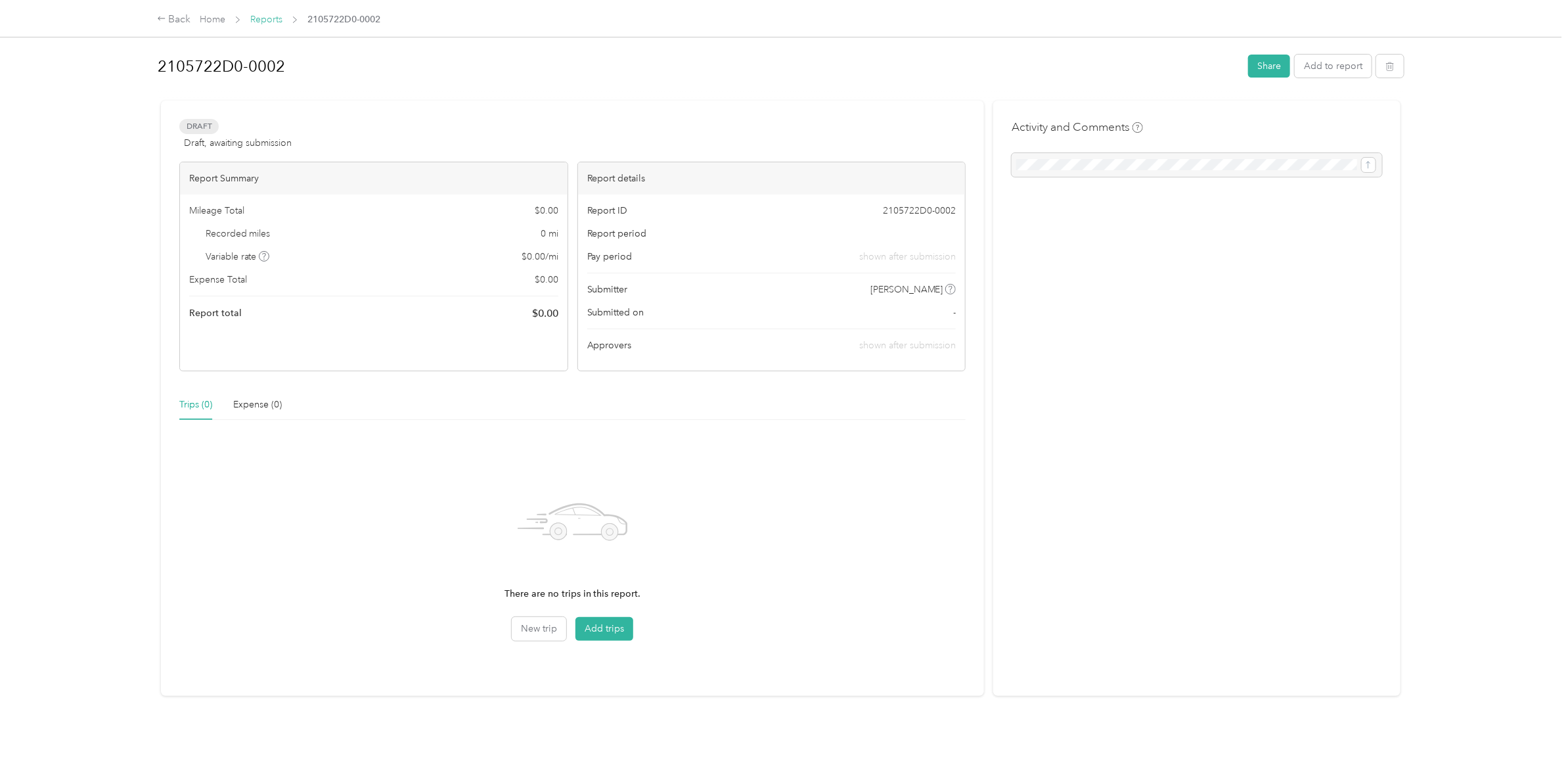
click at [255, 16] on link "Reports" at bounding box center [266, 19] width 33 height 11
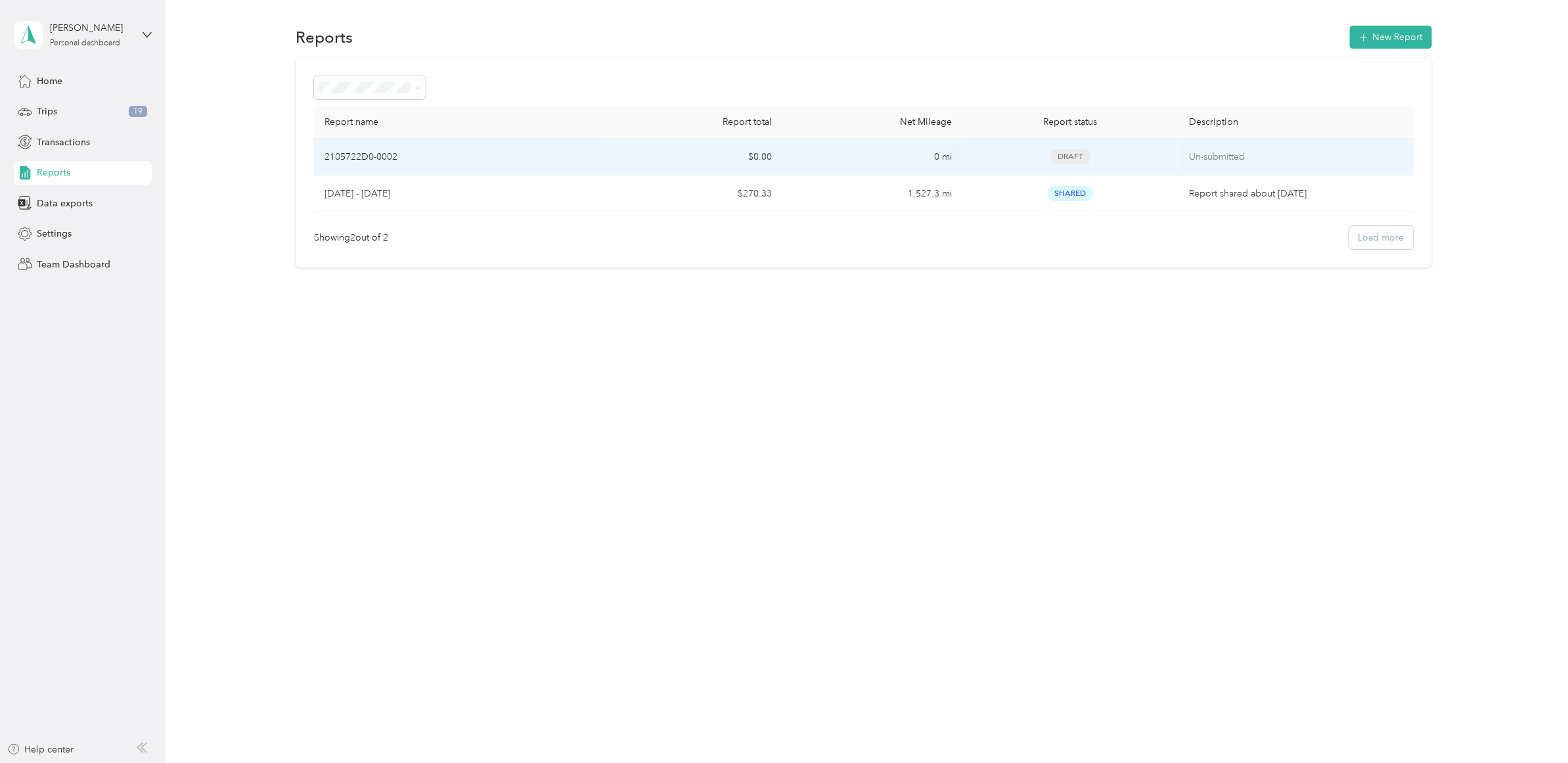
click at [352, 146] on td "2105722D0-0002" at bounding box center [459, 157] width 288 height 37
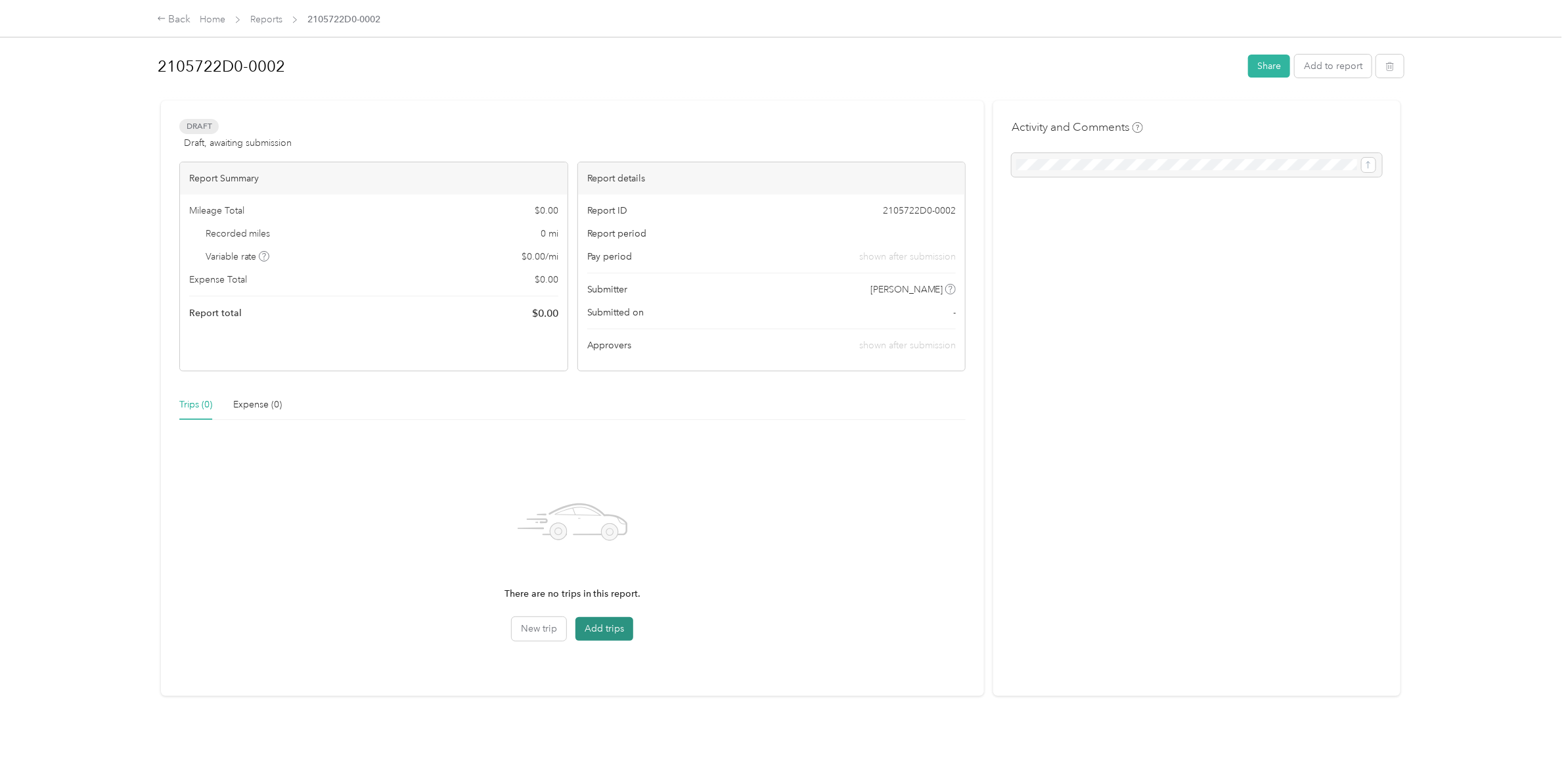
click at [589, 621] on button "Add trips" at bounding box center [604, 629] width 58 height 24
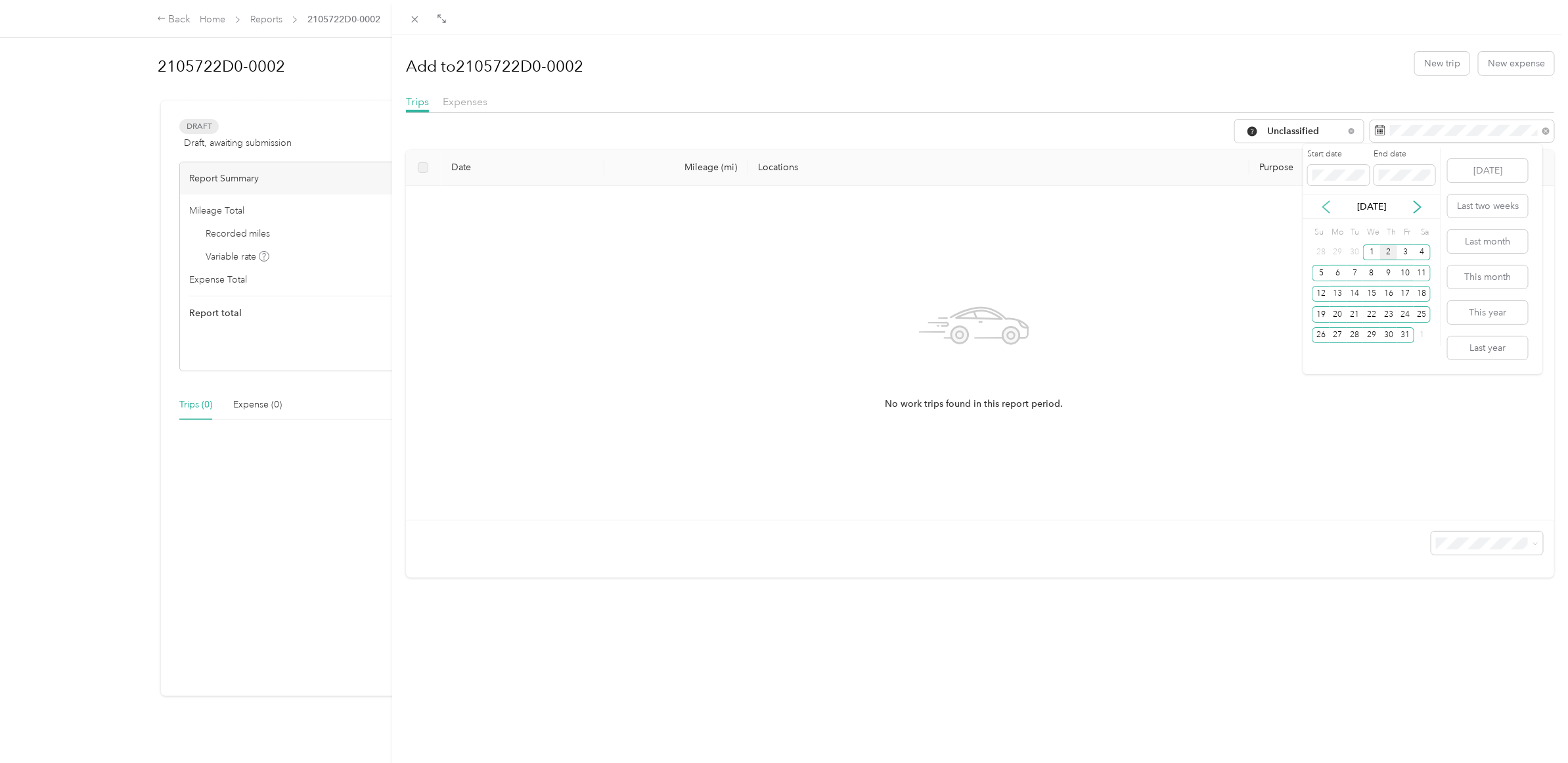
click at [1322, 207] on icon at bounding box center [1327, 207] width 13 height 13
click at [1322, 208] on icon at bounding box center [1327, 207] width 13 height 13
click at [1404, 292] on div "15" at bounding box center [1405, 294] width 17 height 16
click at [1411, 210] on icon at bounding box center [1418, 207] width 13 height 13
click at [1416, 208] on icon at bounding box center [1418, 207] width 13 height 13
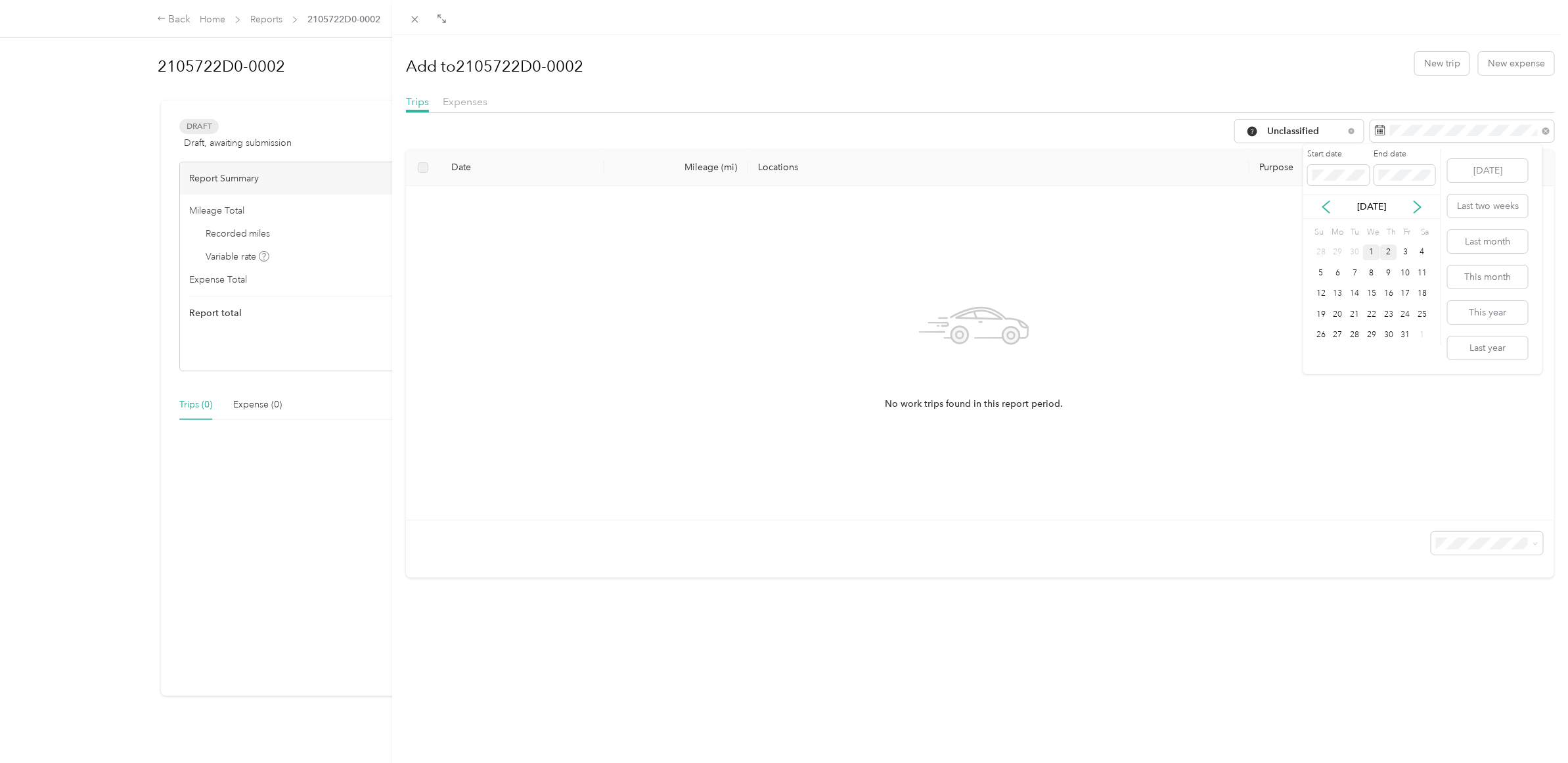
click at [1374, 253] on div "1" at bounding box center [1371, 252] width 17 height 16
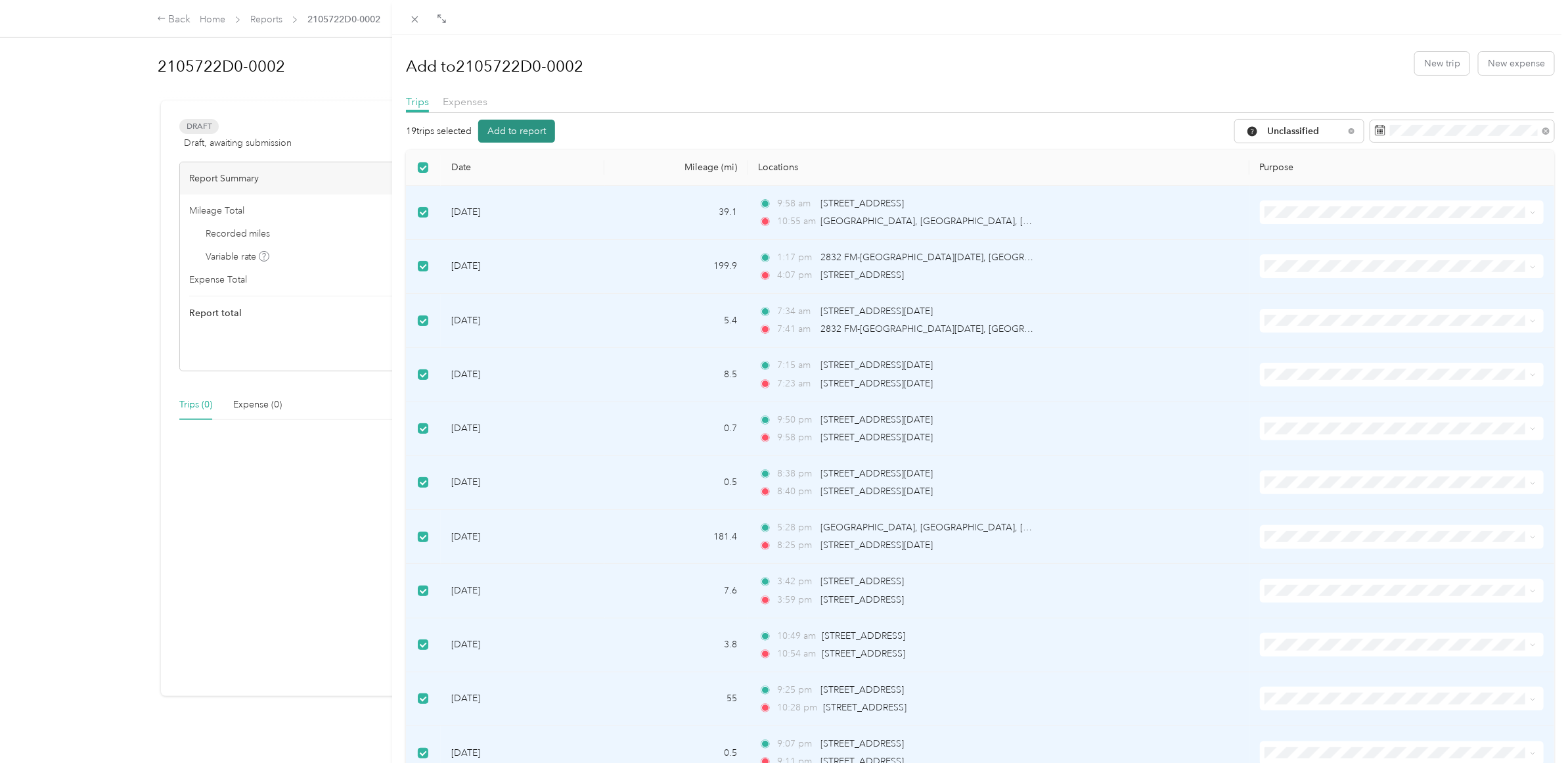
click at [521, 135] on button "Add to report" at bounding box center [517, 131] width 77 height 23
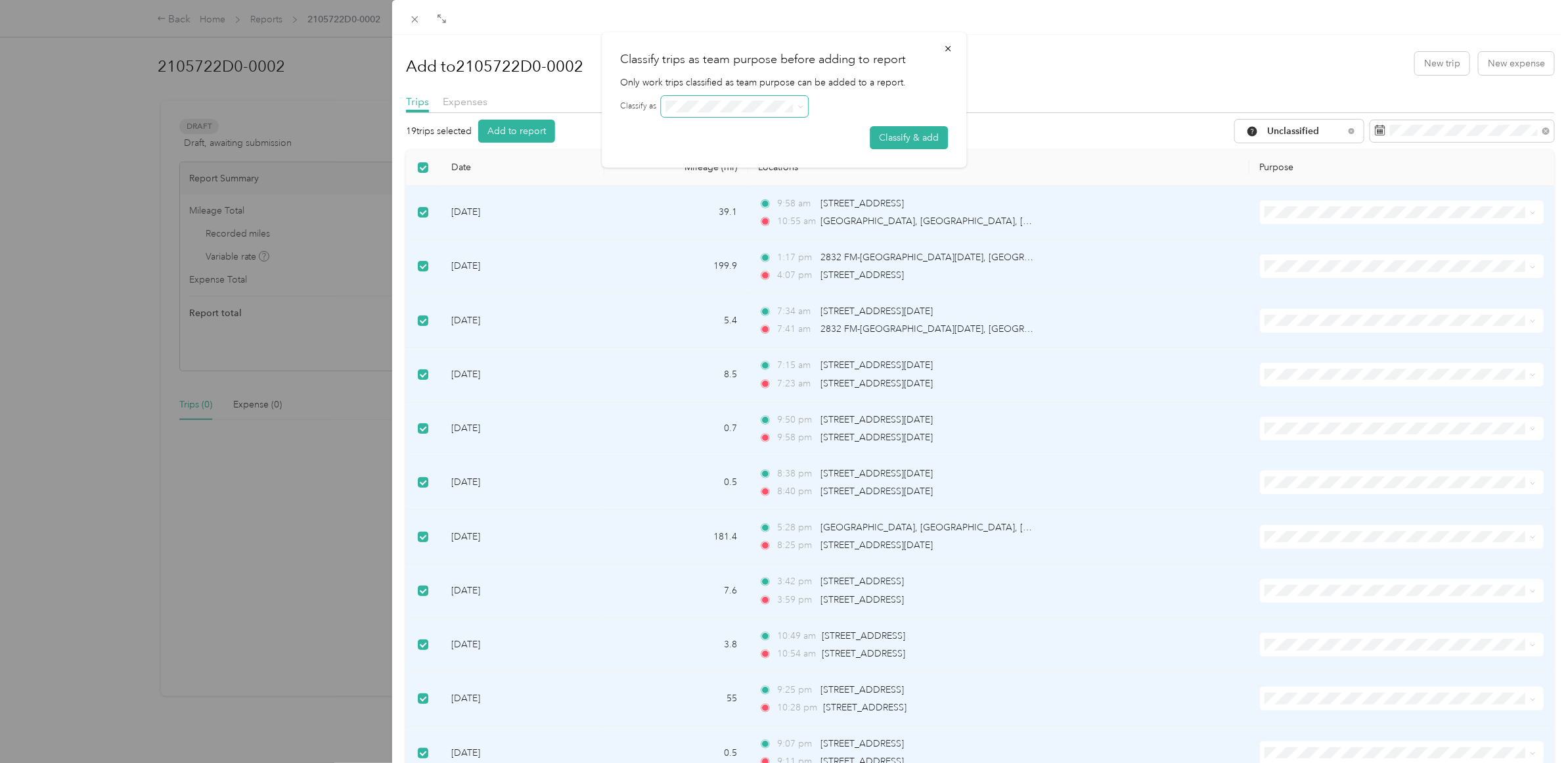
click at [802, 107] on icon at bounding box center [800, 107] width 6 height 6
click at [944, 44] on icon "button" at bounding box center [948, 49] width 9 height 9
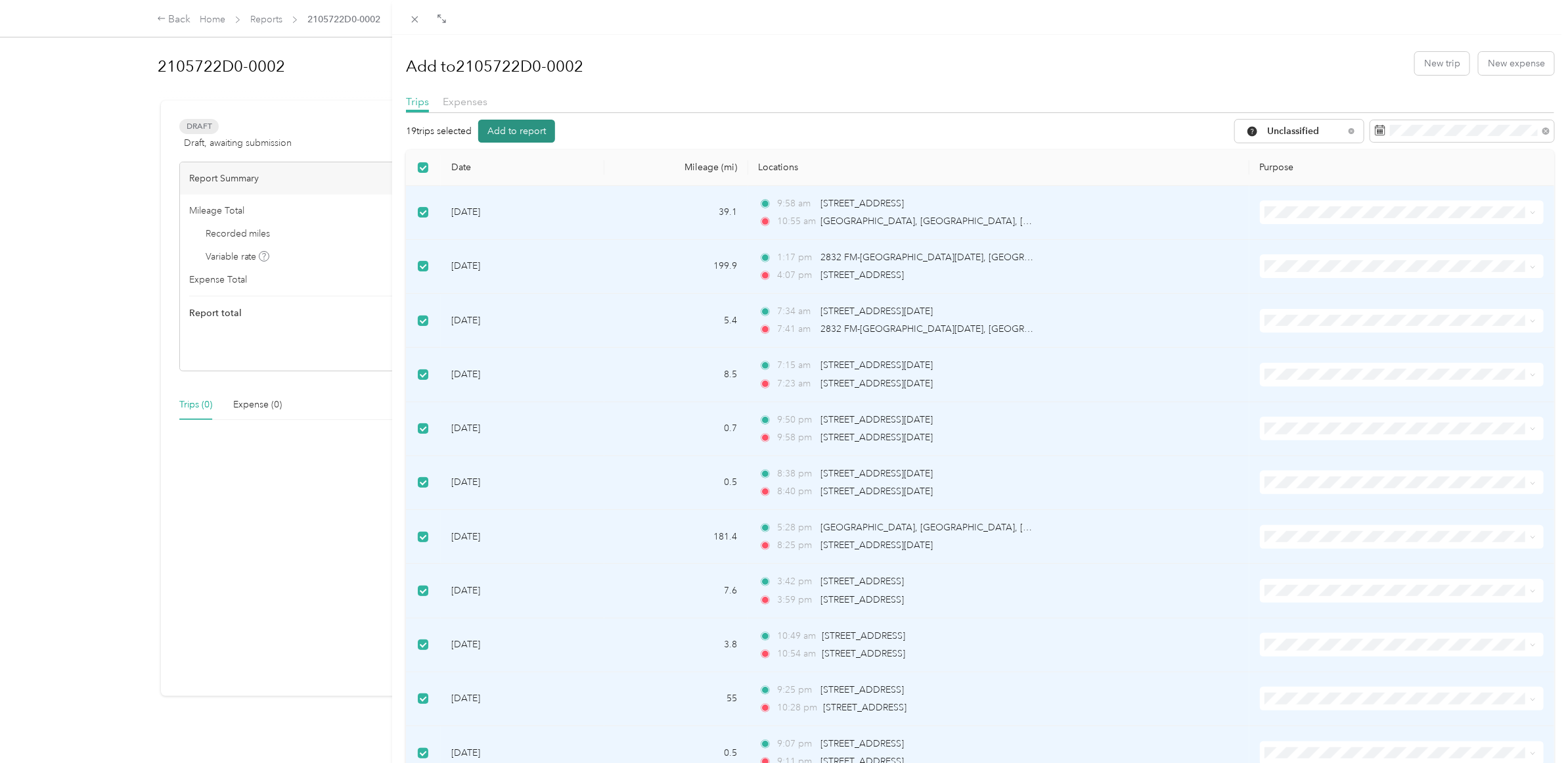
click at [522, 123] on button "Add to report" at bounding box center [517, 131] width 77 height 23
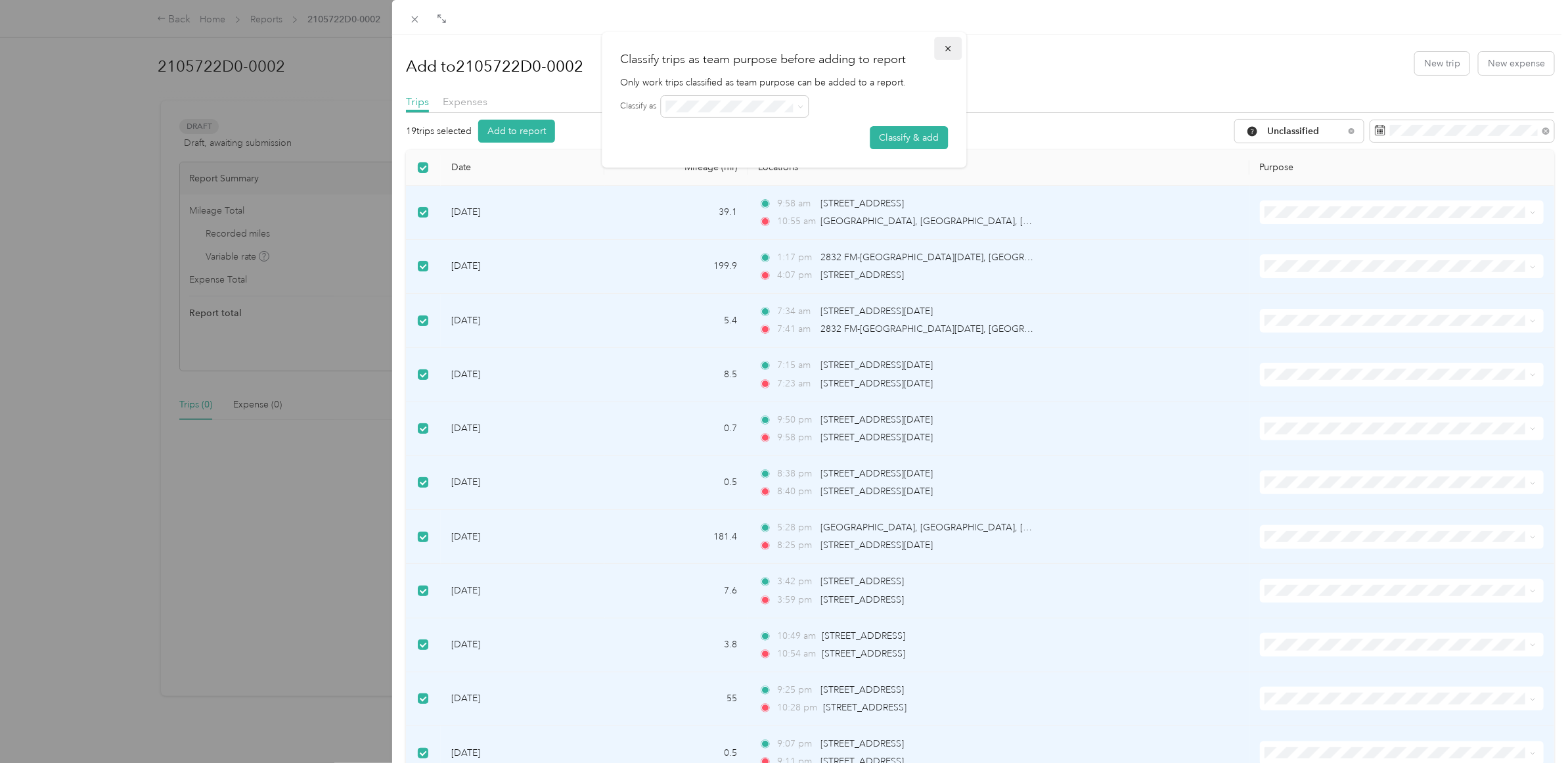
click at [950, 48] on icon "button" at bounding box center [948, 49] width 9 height 9
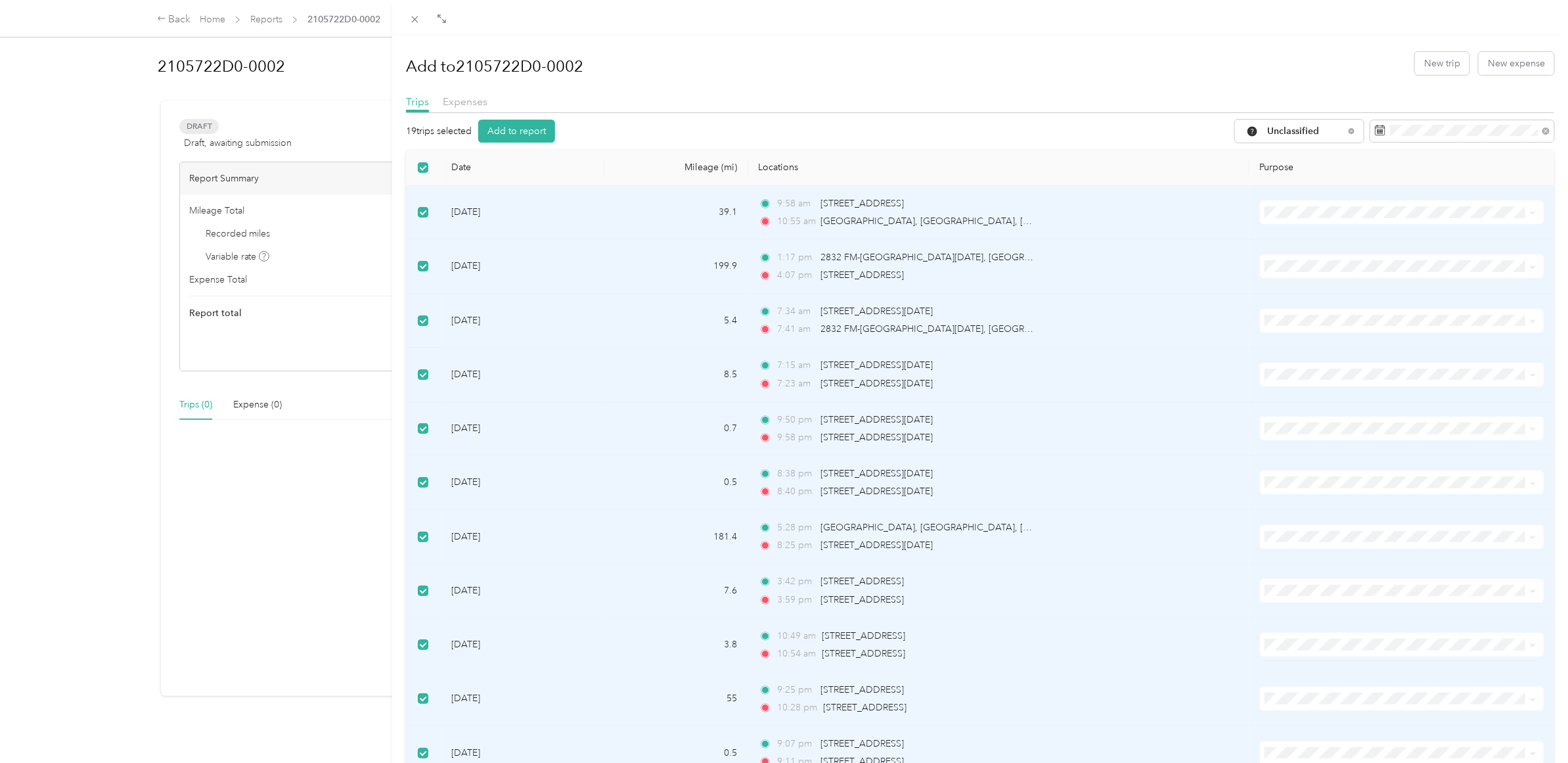
click at [1292, 165] on th "Purpose" at bounding box center [1402, 168] width 305 height 36
click at [1288, 233] on span "Work" at bounding box center [1403, 237] width 239 height 14
click at [1296, 235] on span "Work" at bounding box center [1403, 236] width 239 height 14
click at [331, 2] on div "Add to 2105722D0-0002 New trip New expense Trips Expenses 19 trips selected Add…" at bounding box center [784, 381] width 1568 height 763
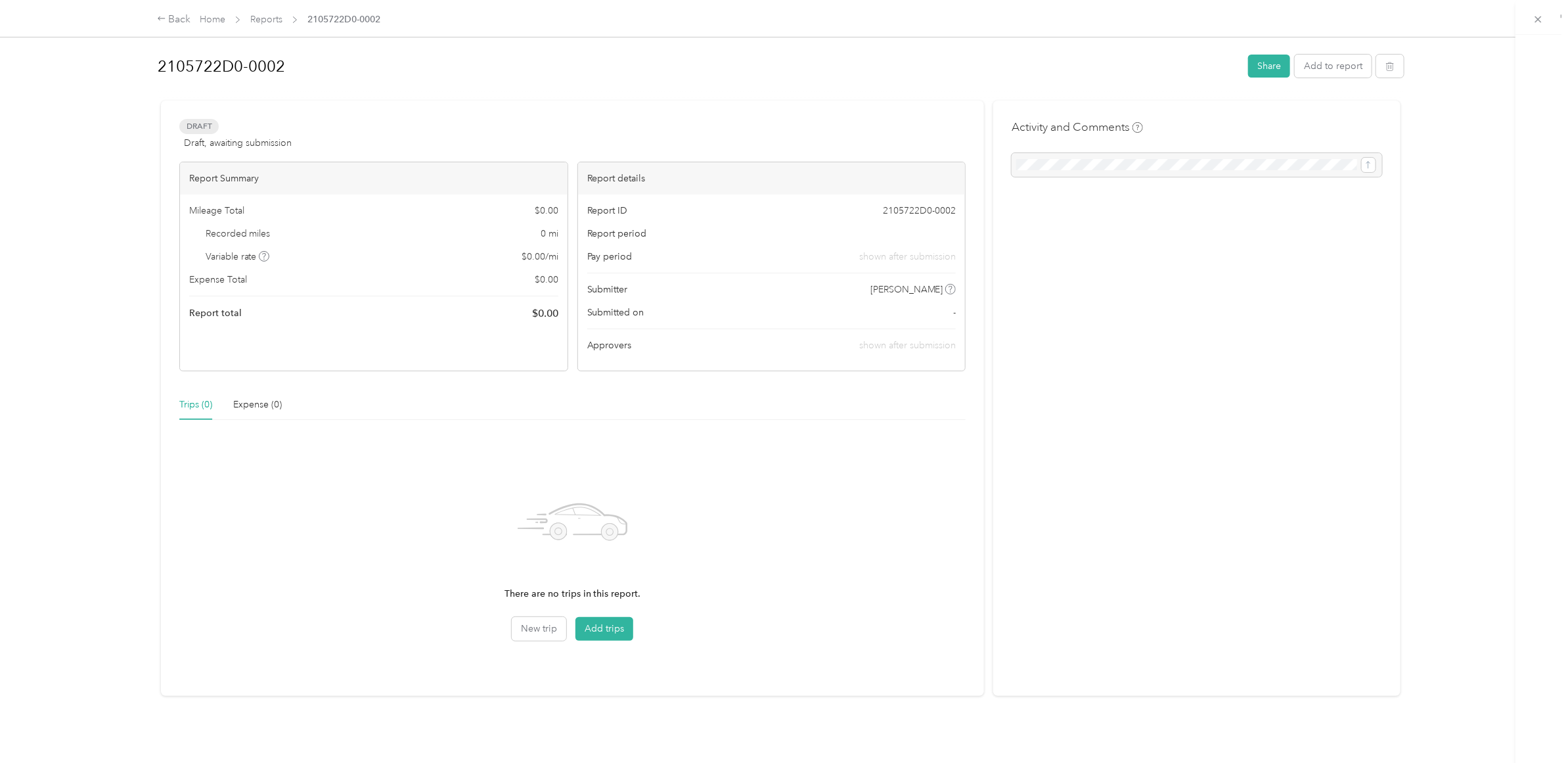
click at [329, 12] on div at bounding box center [784, 381] width 1568 height 763
click at [332, 20] on span "2105722D0-0002" at bounding box center [344, 19] width 73 height 14
click at [266, 17] on link "Reports" at bounding box center [266, 19] width 33 height 11
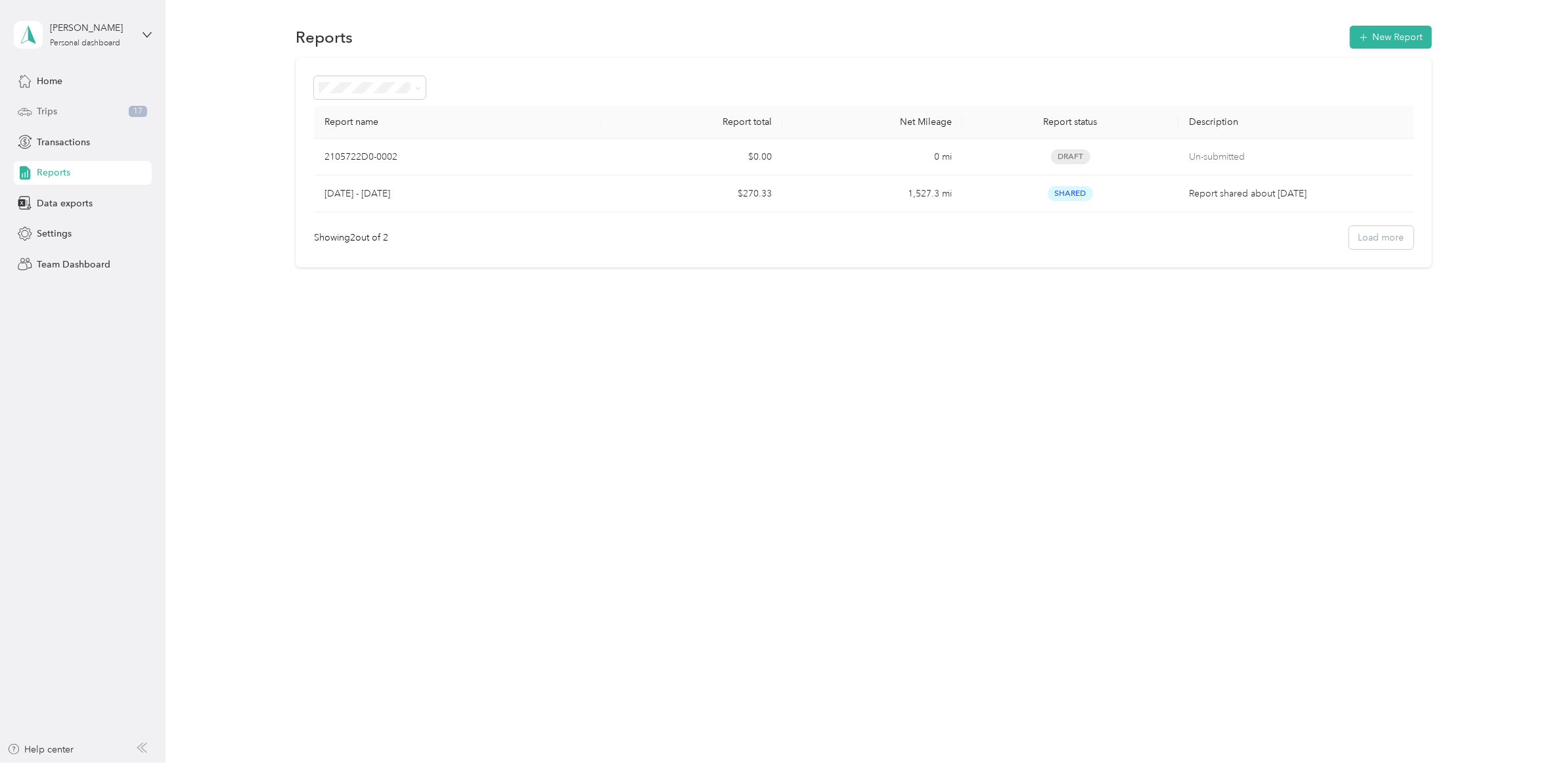
click at [43, 109] on span "Trips" at bounding box center [47, 111] width 21 height 14
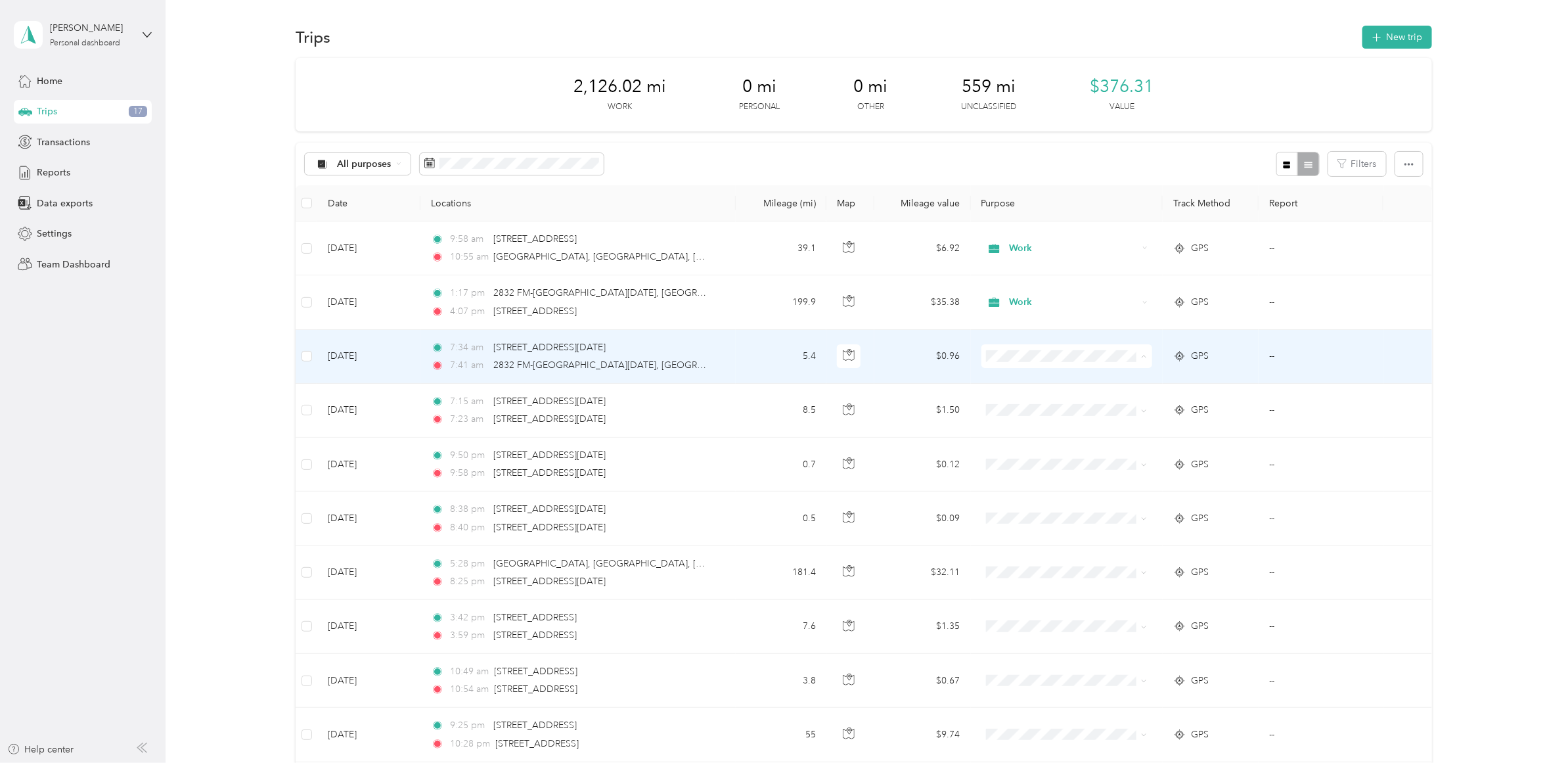
click at [1036, 380] on span "Work" at bounding box center [1077, 381] width 132 height 14
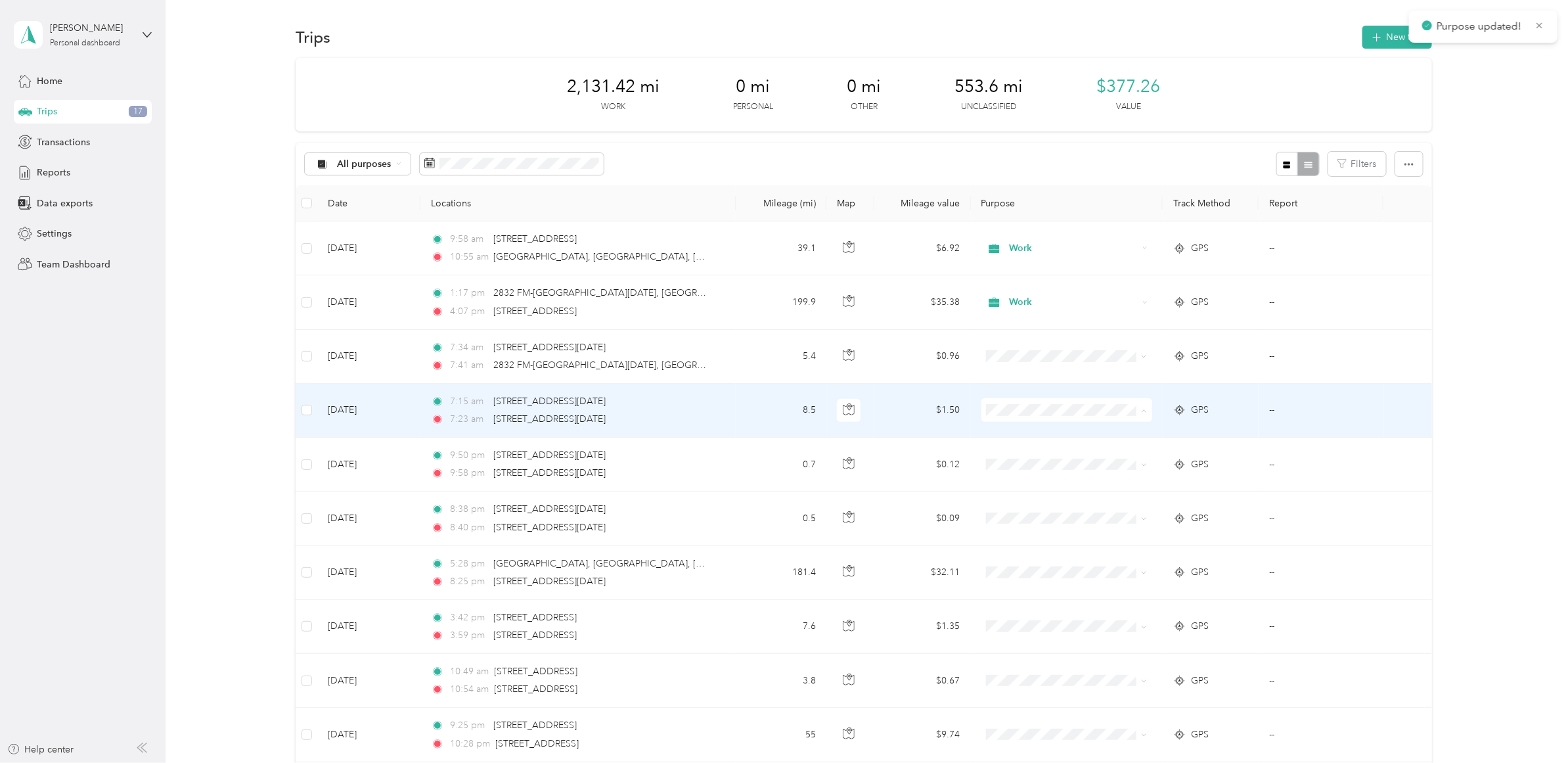
click at [1019, 435] on span "Work" at bounding box center [1077, 436] width 132 height 14
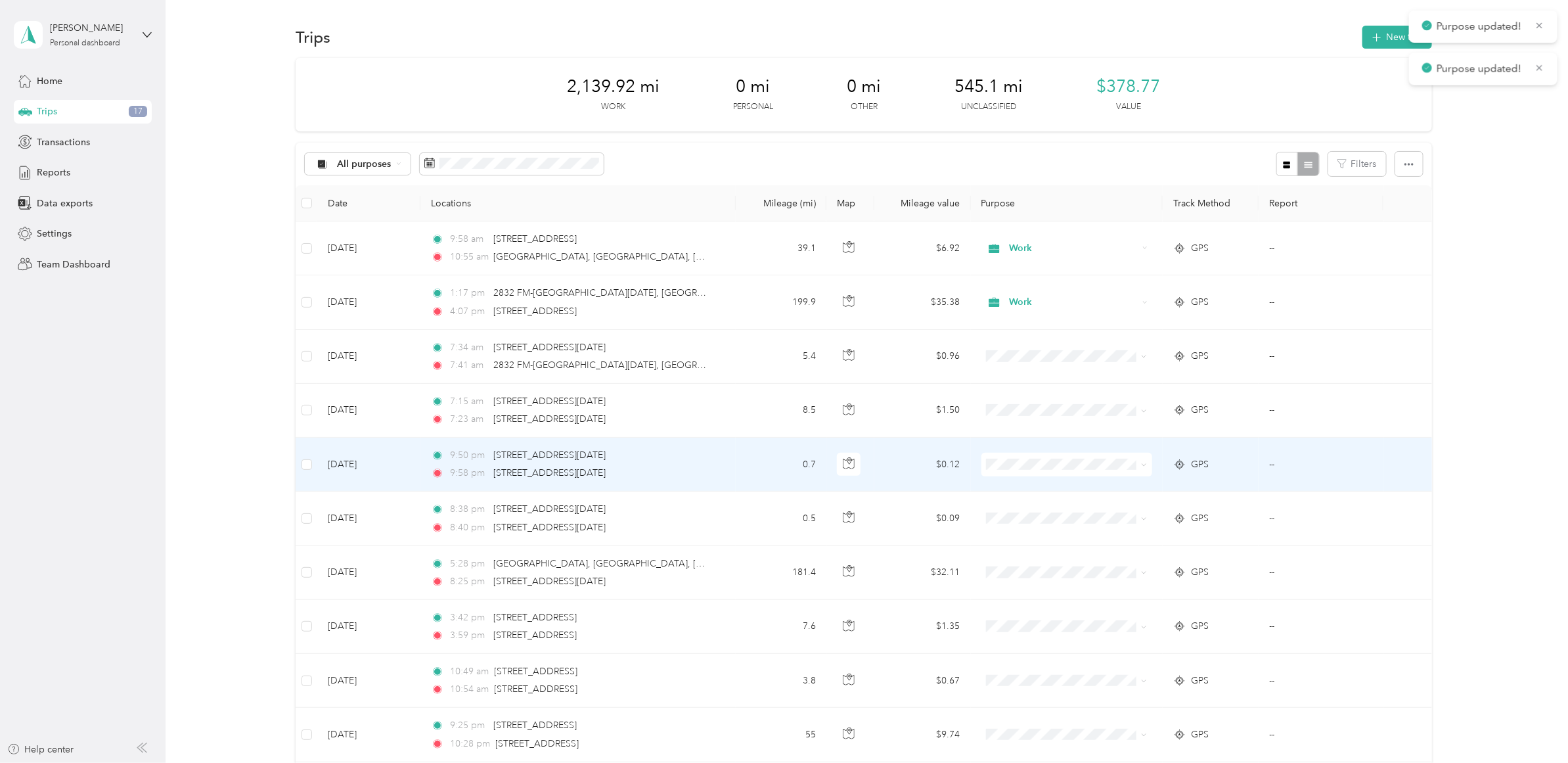
click at [1017, 486] on span "Work" at bounding box center [1077, 488] width 132 height 14
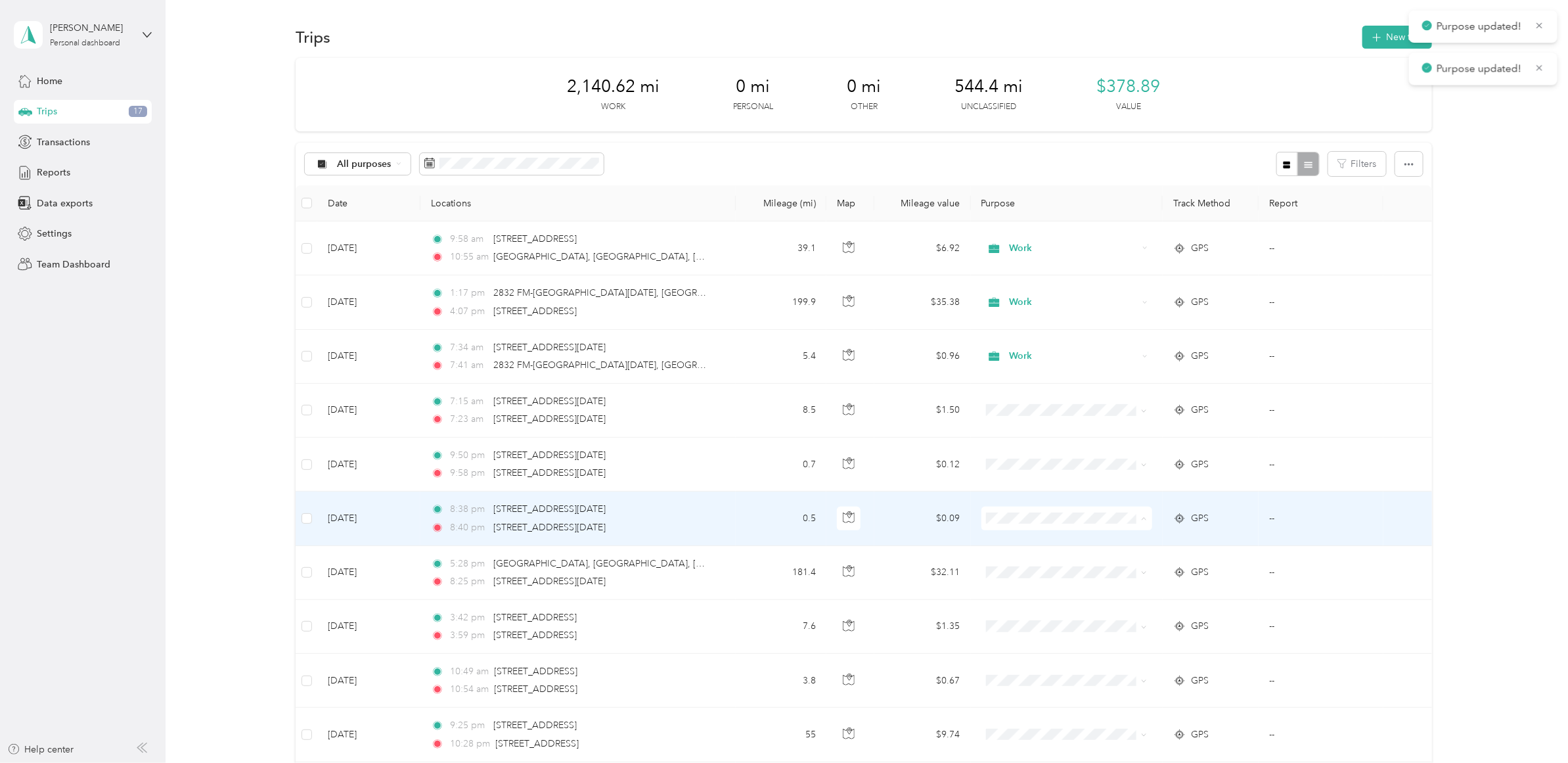
click at [1019, 544] on span "Work" at bounding box center [1077, 544] width 132 height 14
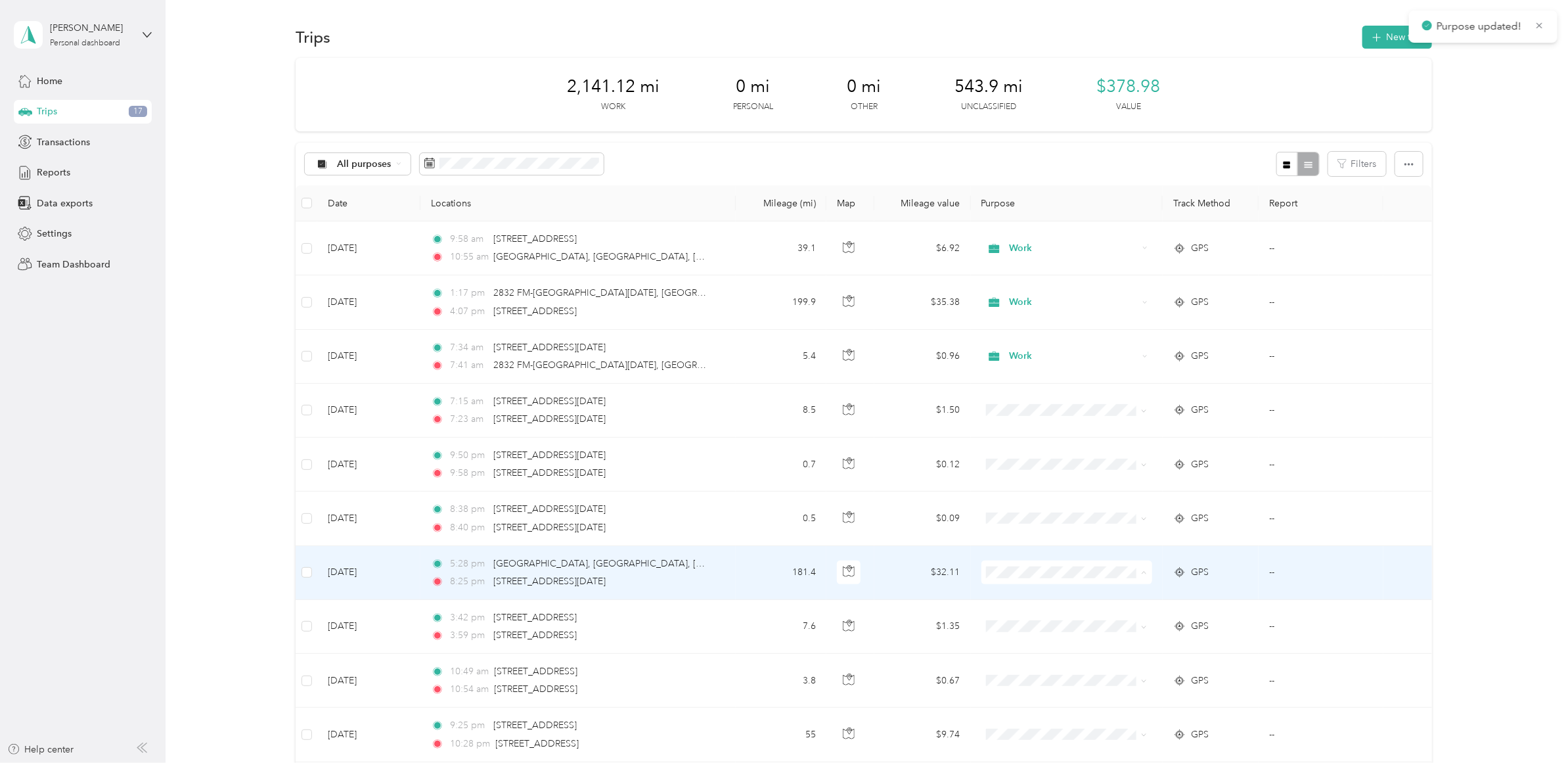
click at [1012, 383] on span "Work" at bounding box center [1077, 388] width 132 height 14
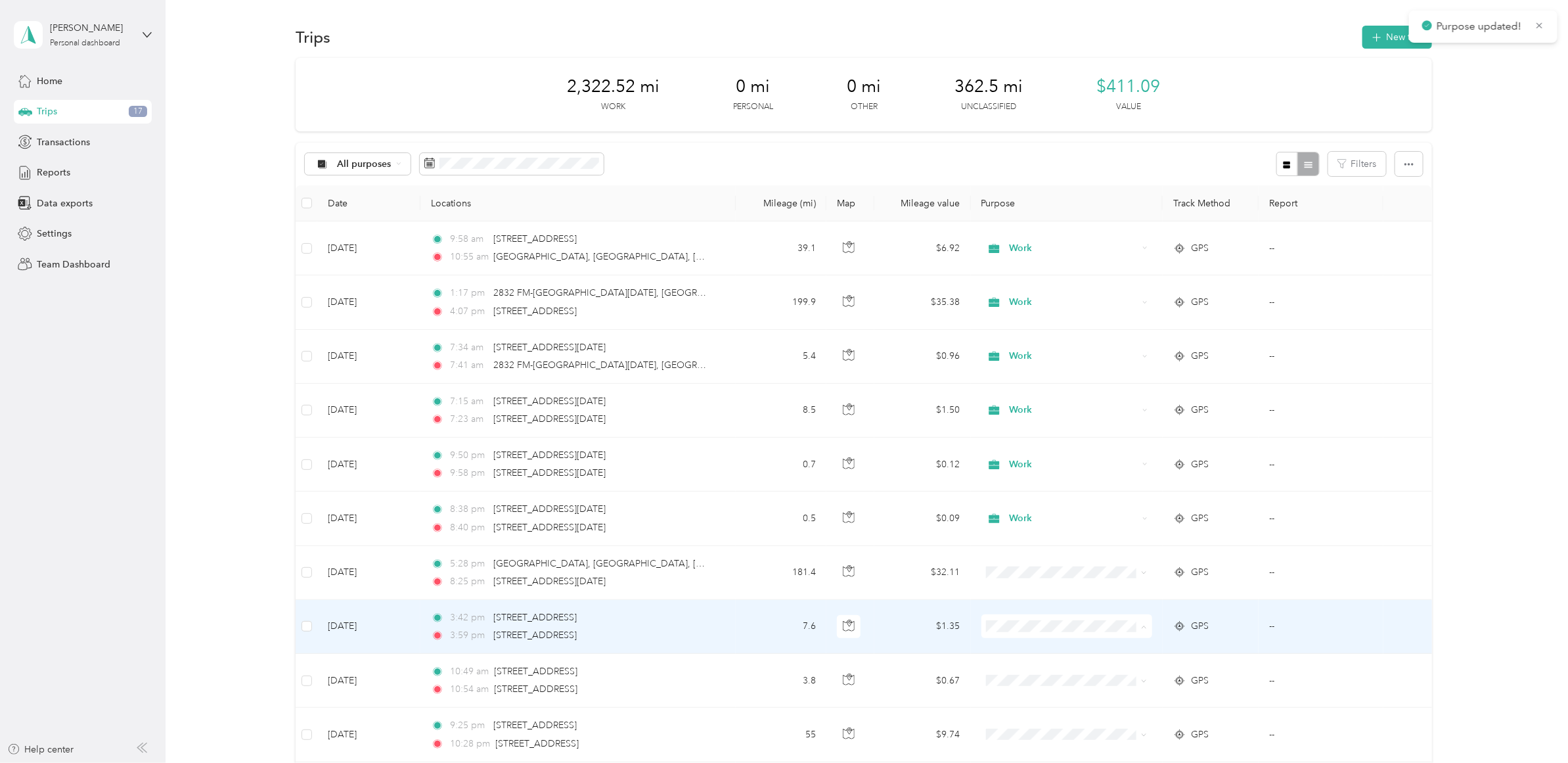
click at [1005, 438] on span "Work" at bounding box center [1065, 442] width 155 height 14
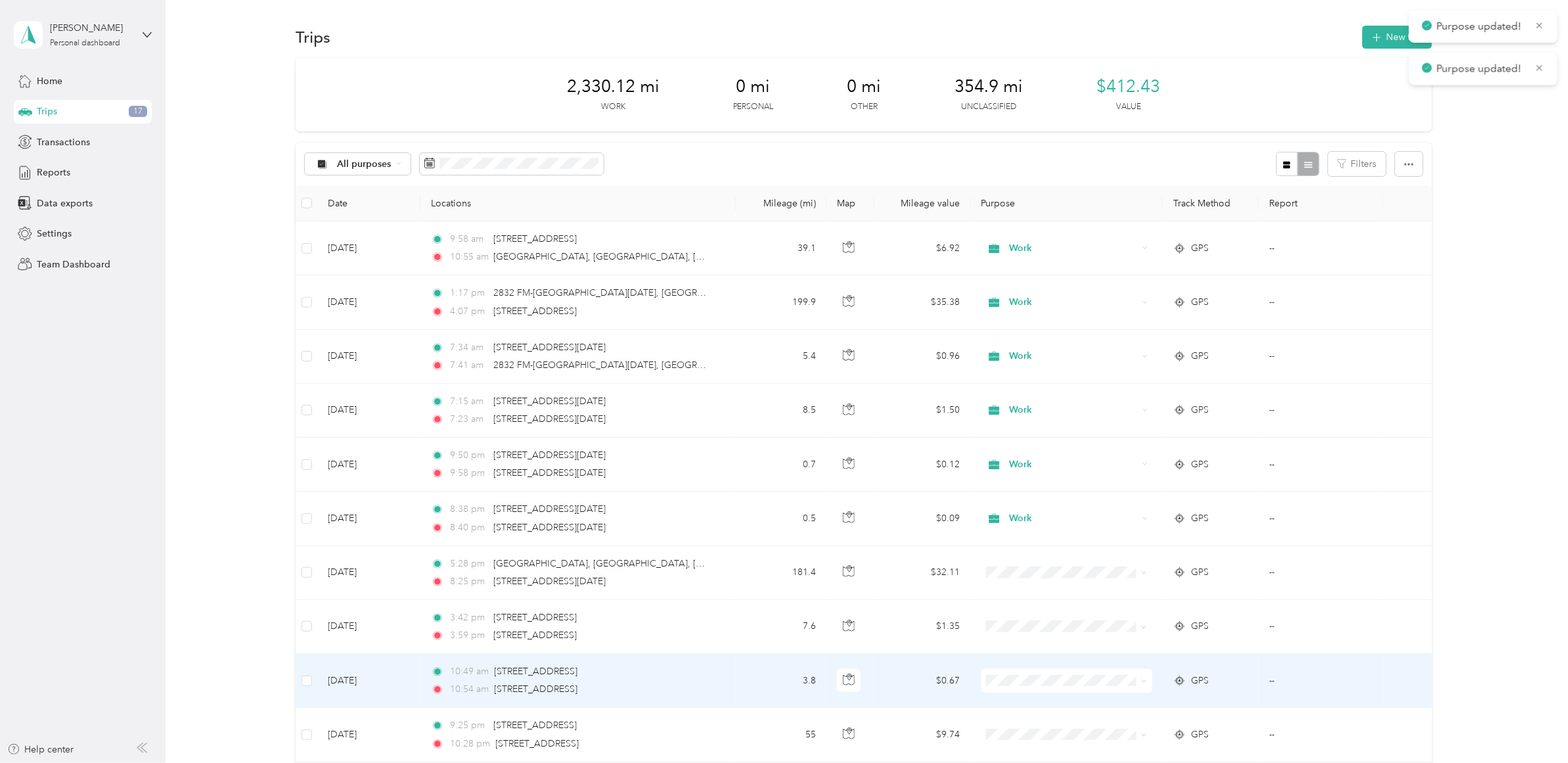
click at [1012, 493] on span "Work" at bounding box center [1077, 497] width 132 height 14
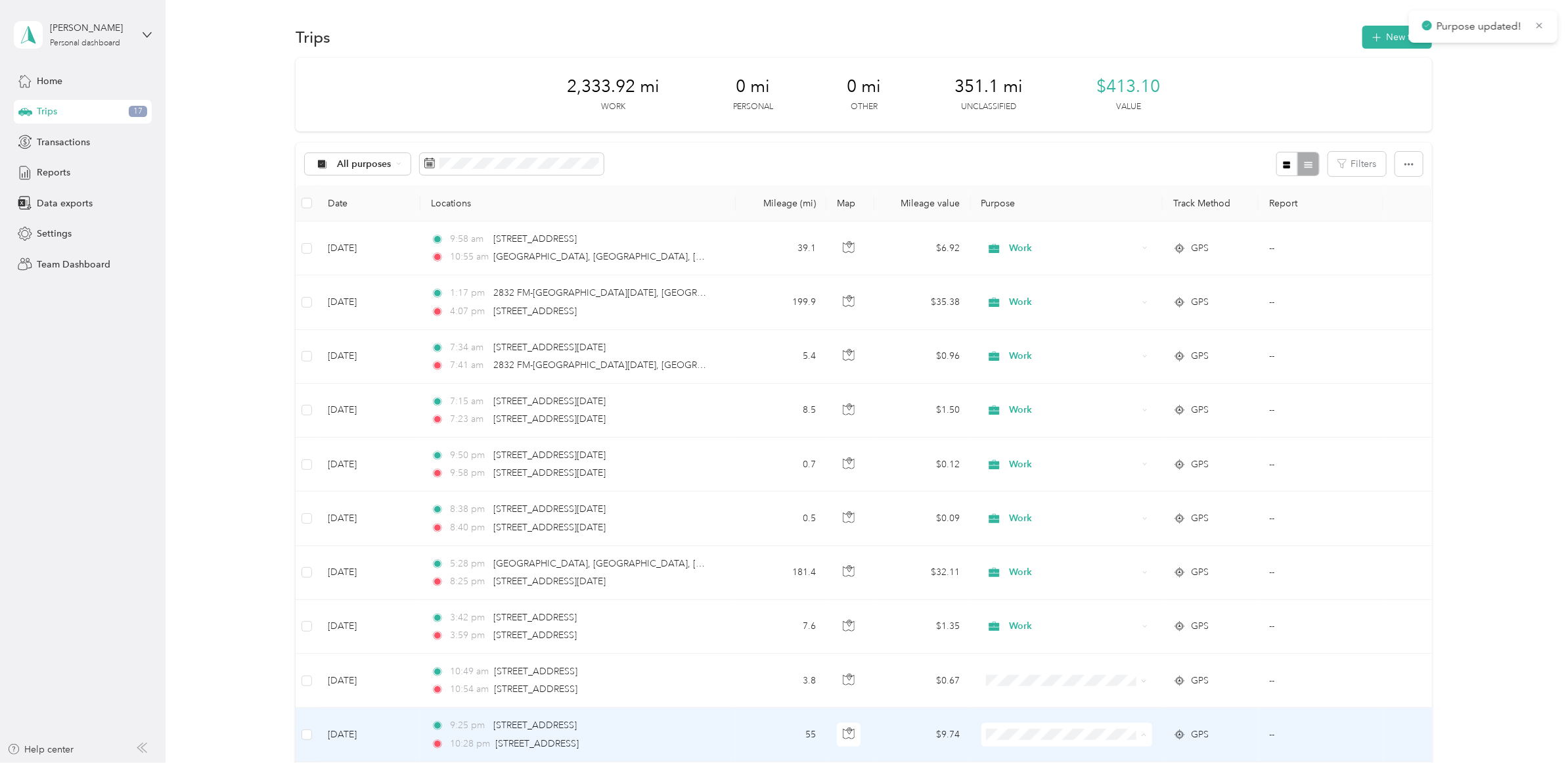
click at [1007, 550] on span "Work" at bounding box center [1065, 551] width 155 height 14
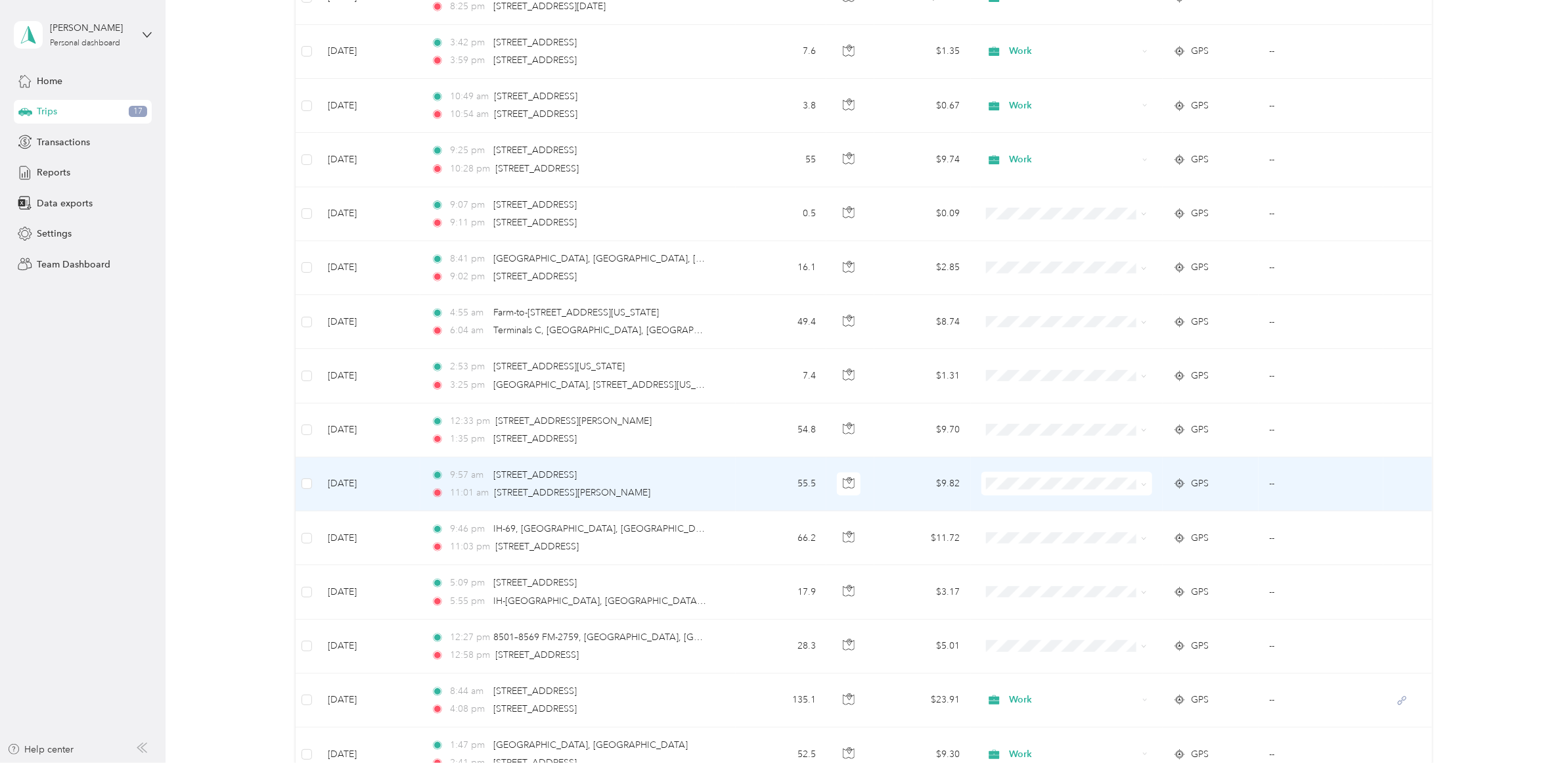
scroll to position [657, 0]
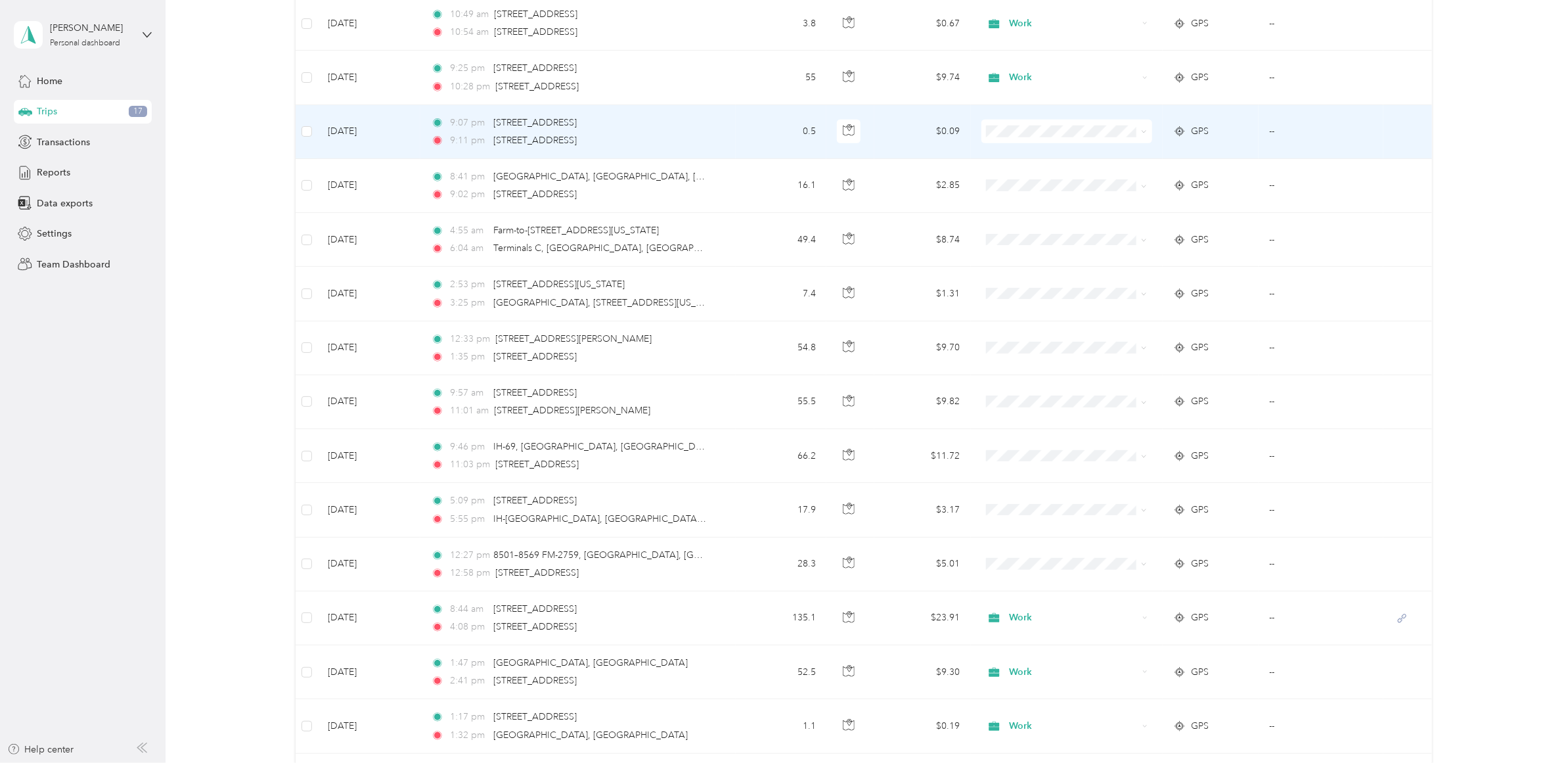
click at [1035, 153] on span "Work" at bounding box center [1077, 157] width 132 height 14
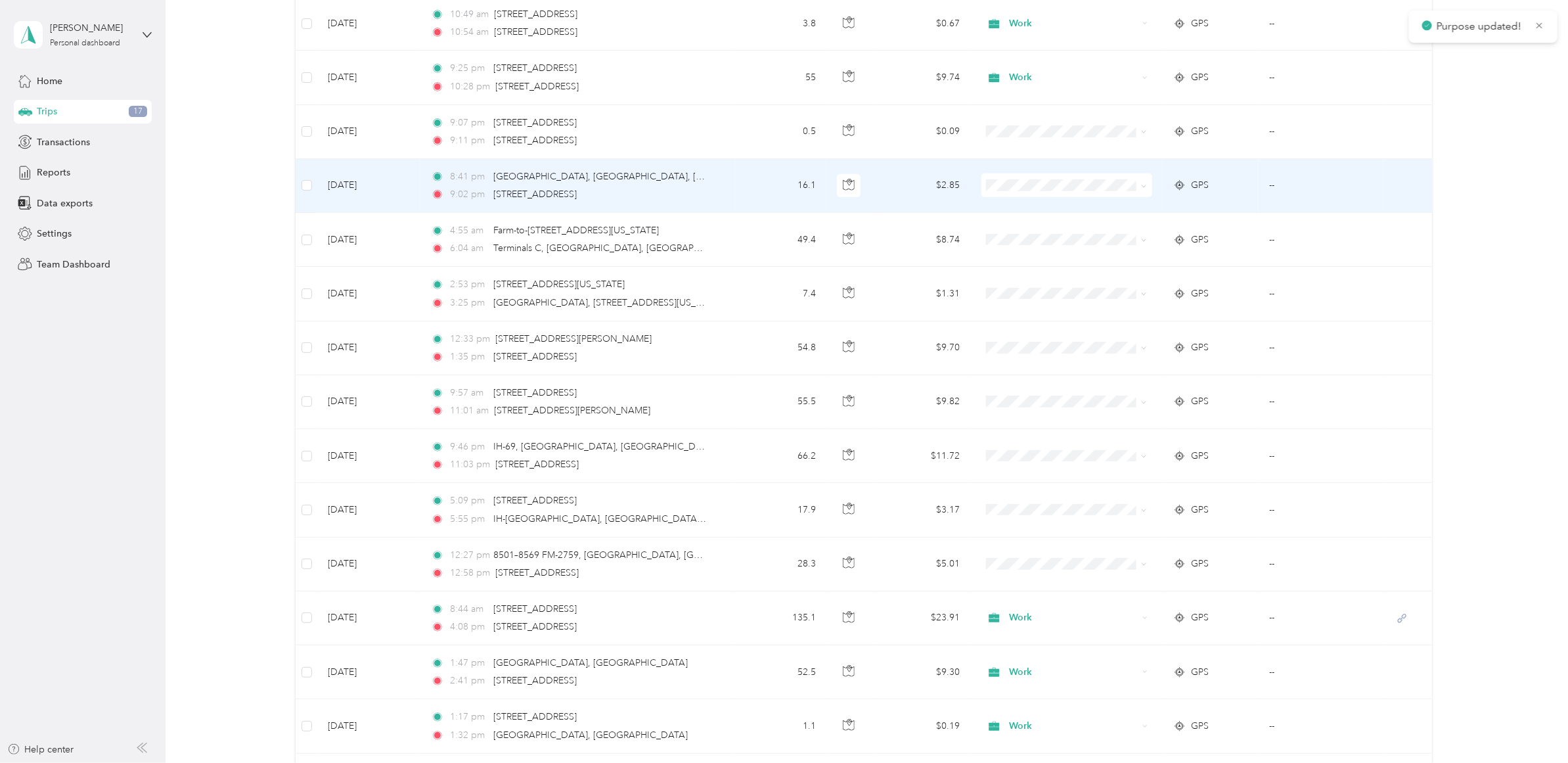
click at [1023, 212] on span "Work" at bounding box center [1077, 210] width 132 height 14
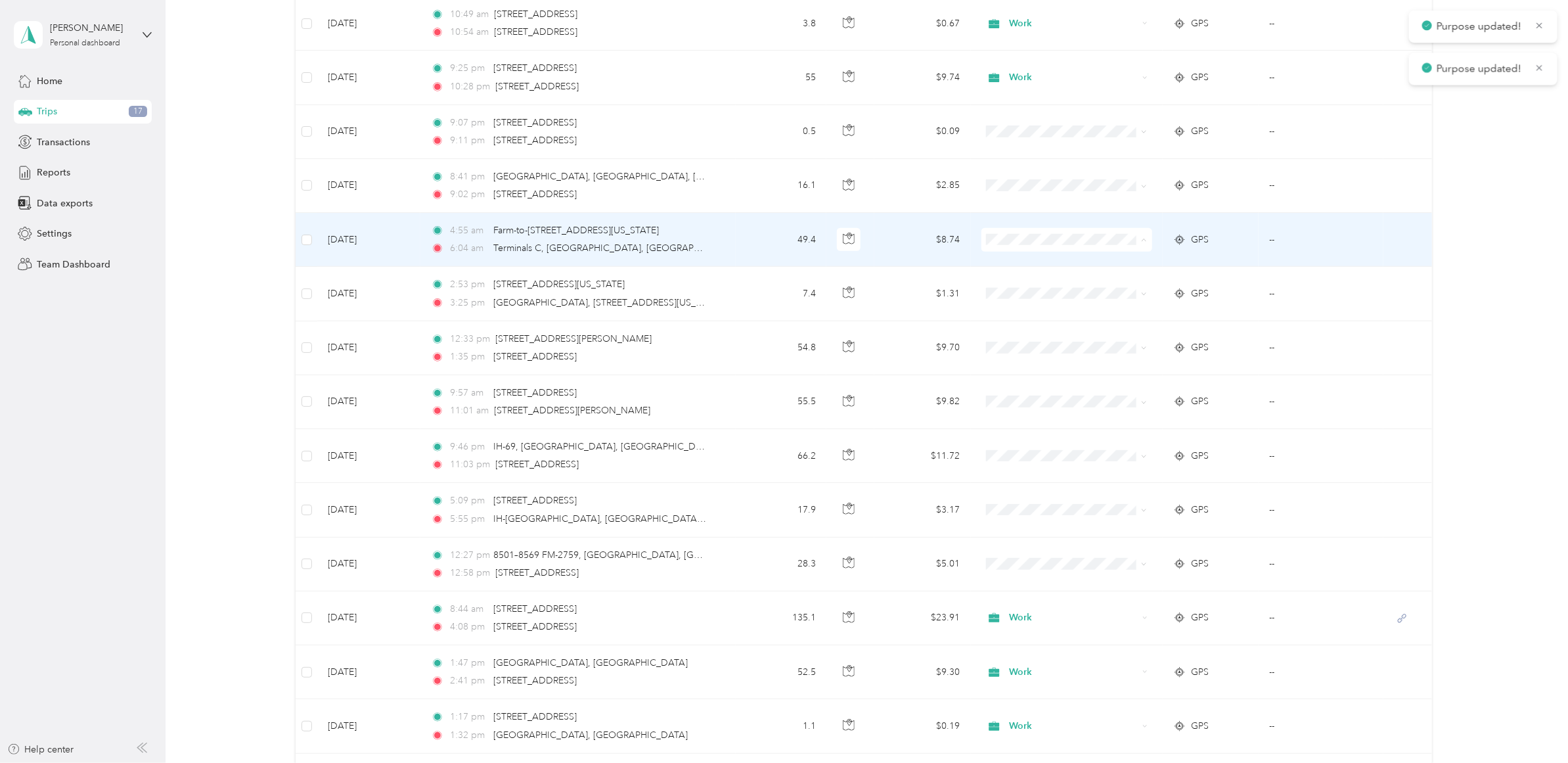
click at [1020, 261] on span "Work" at bounding box center [1077, 266] width 132 height 14
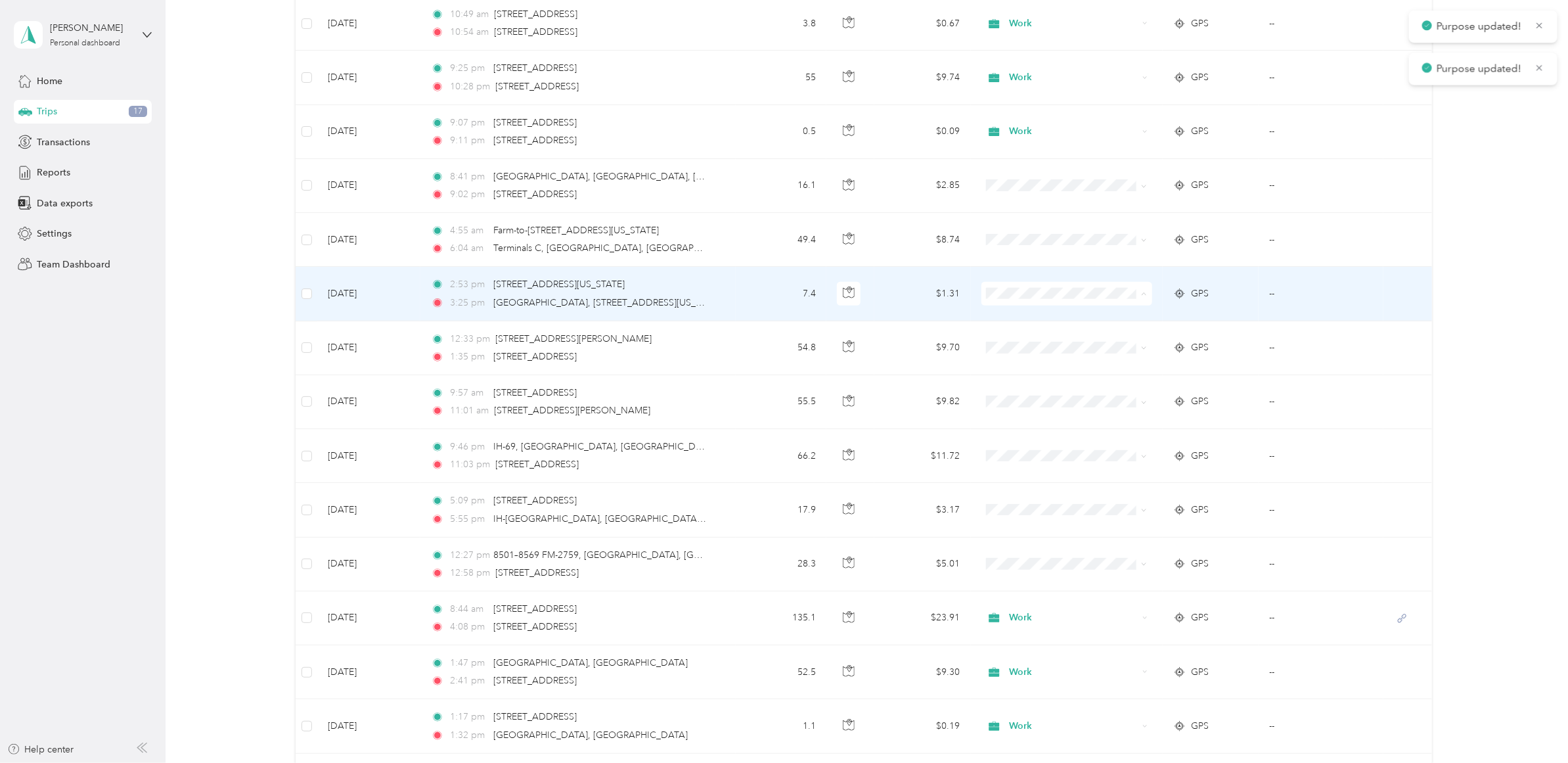
click at [1020, 316] on span "Work" at bounding box center [1077, 320] width 132 height 14
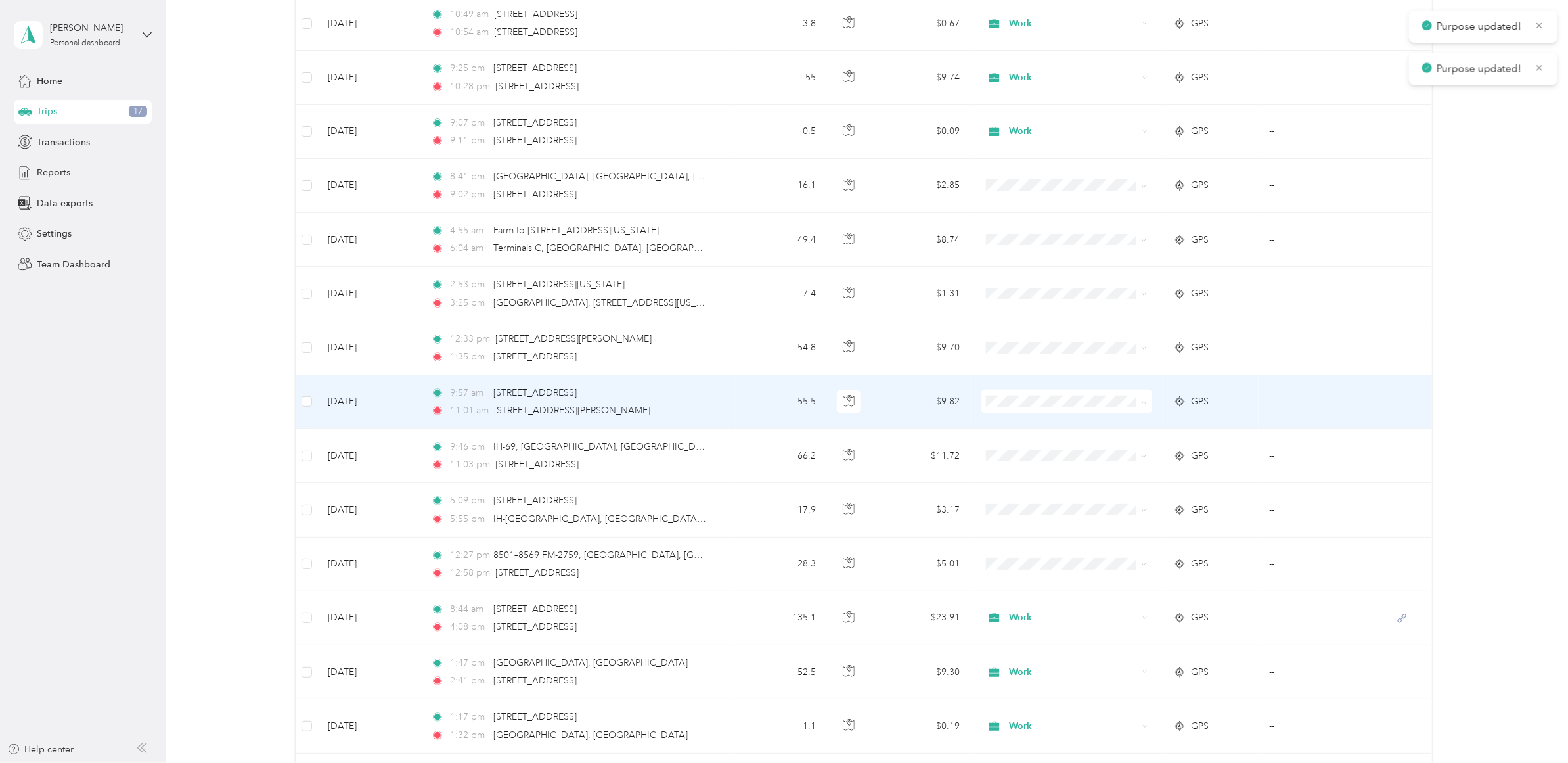
click at [1022, 429] on span "Work" at bounding box center [1077, 428] width 132 height 14
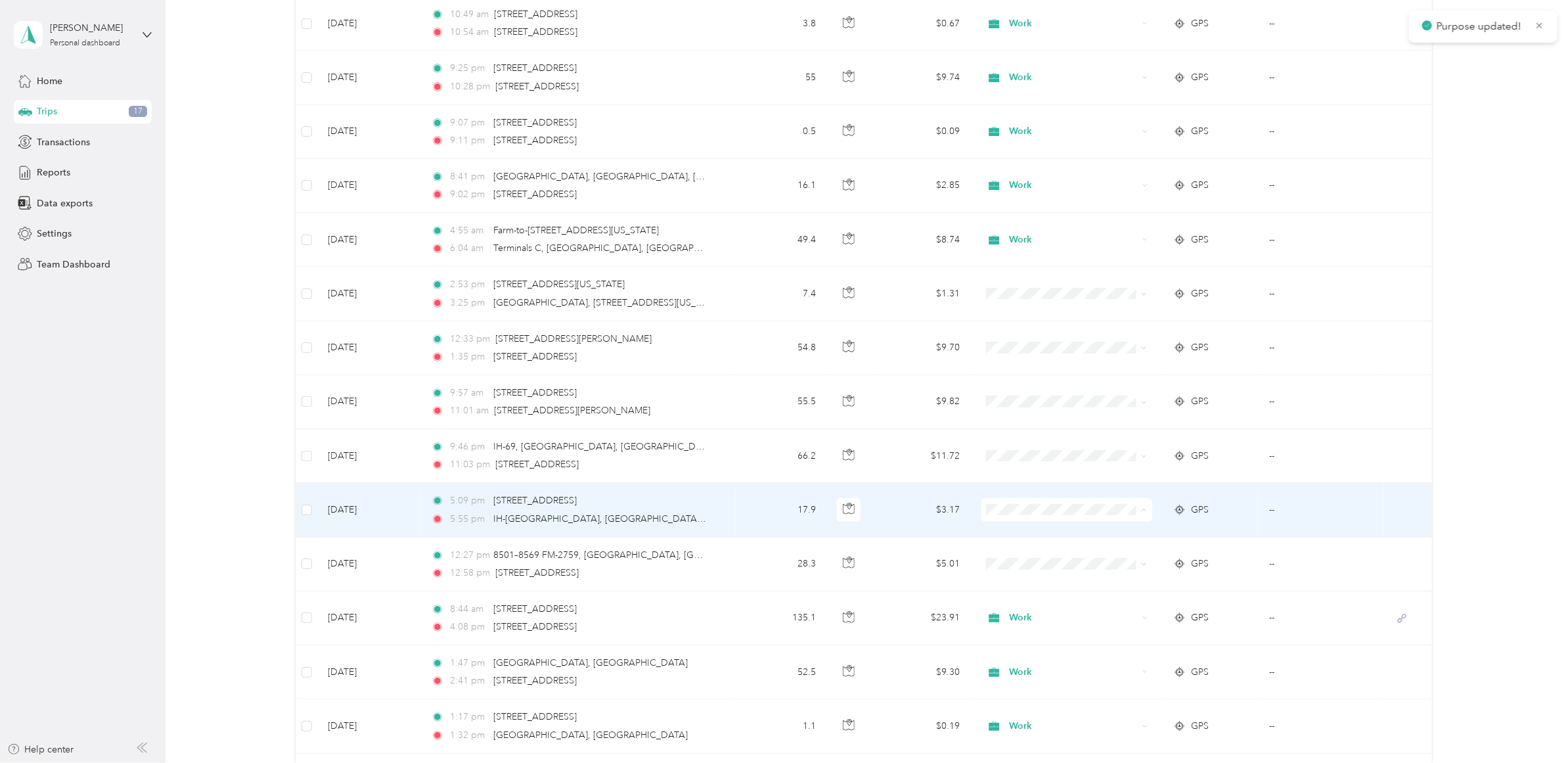
click at [1023, 533] on span "Work" at bounding box center [1077, 537] width 132 height 14
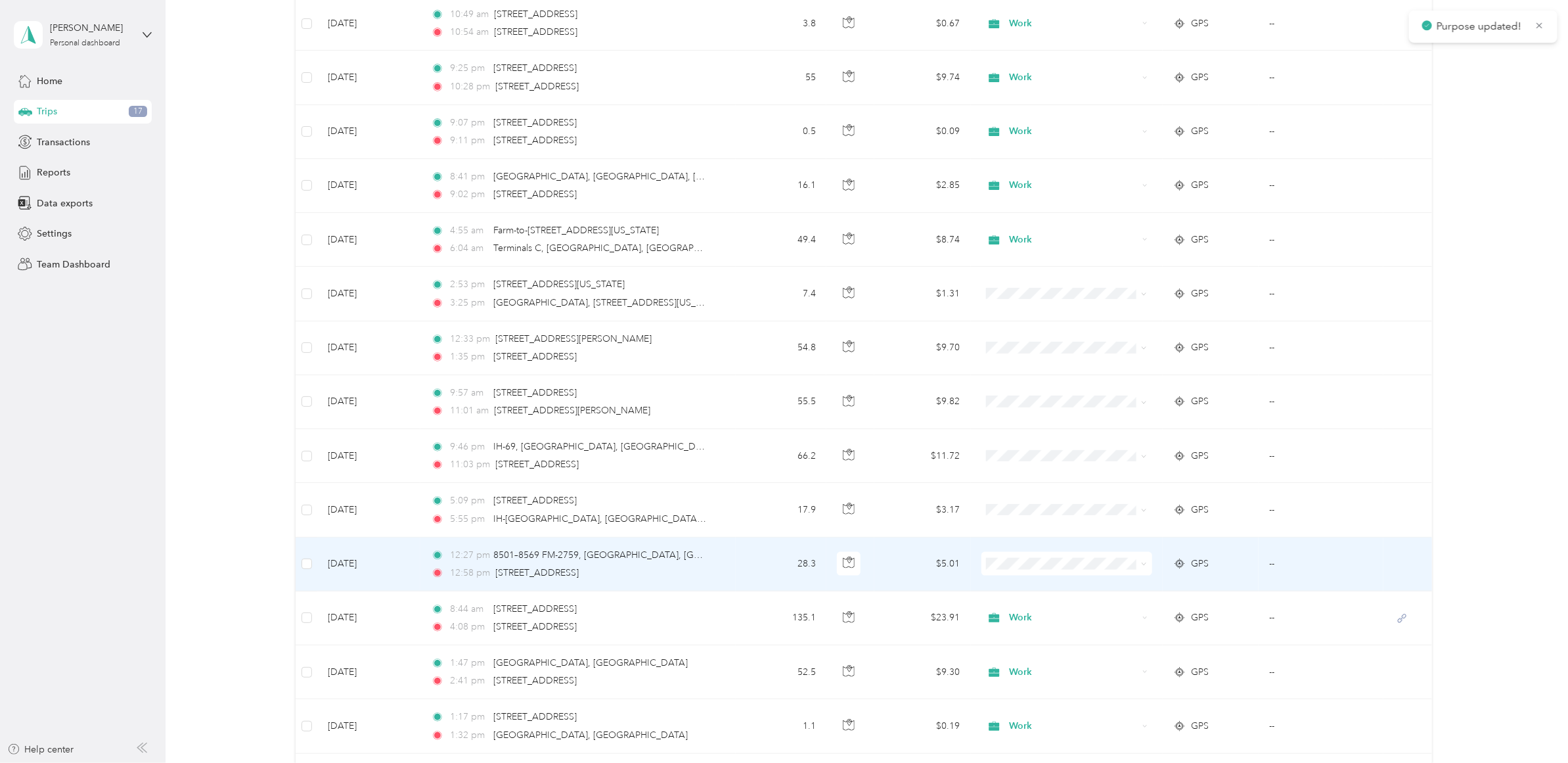
click at [1013, 379] on span "Work" at bounding box center [1077, 380] width 132 height 14
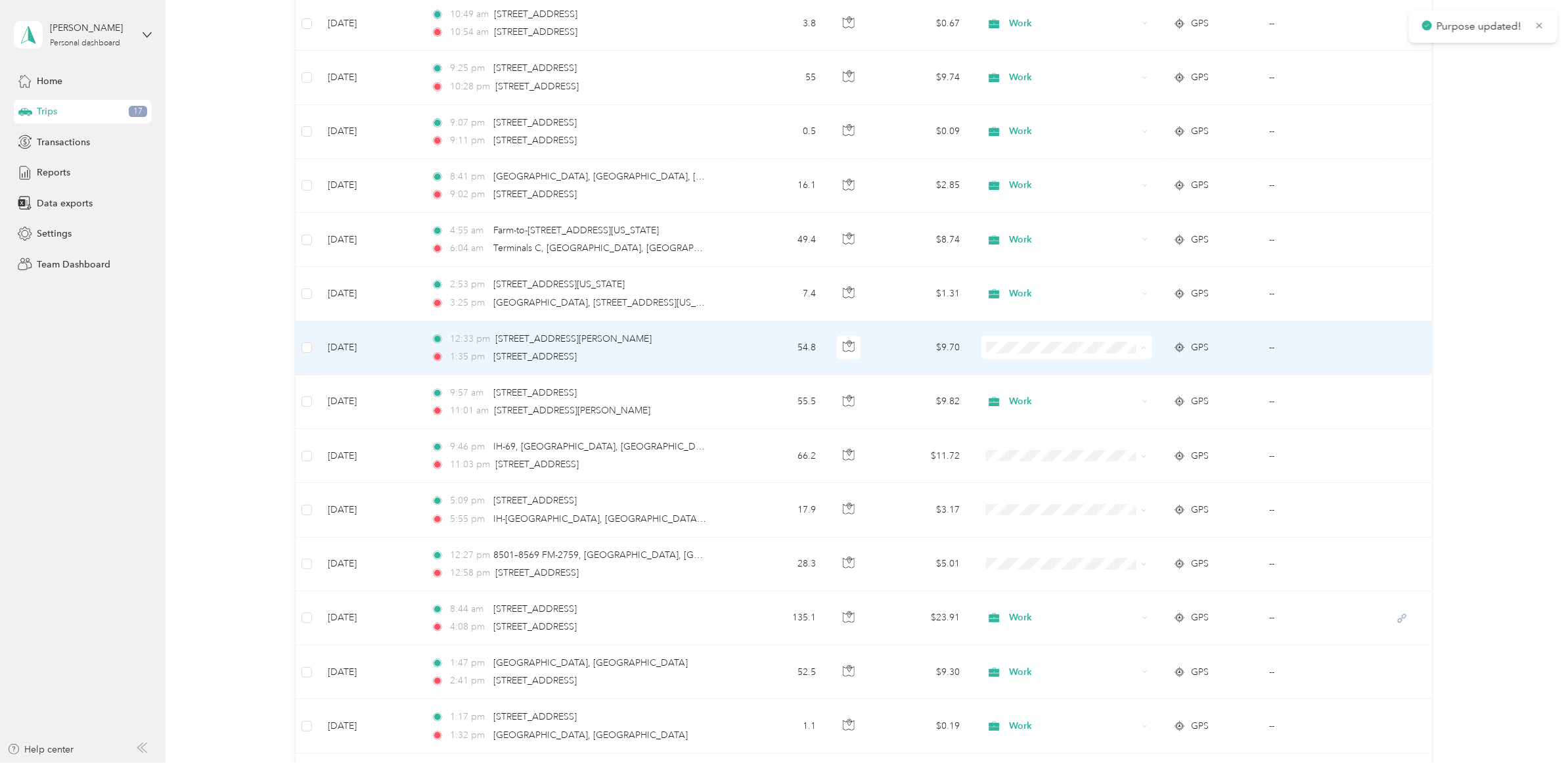
click at [1014, 369] on span "Work" at bounding box center [1077, 374] width 132 height 14
click at [1011, 374] on span "Work" at bounding box center [1077, 374] width 132 height 14
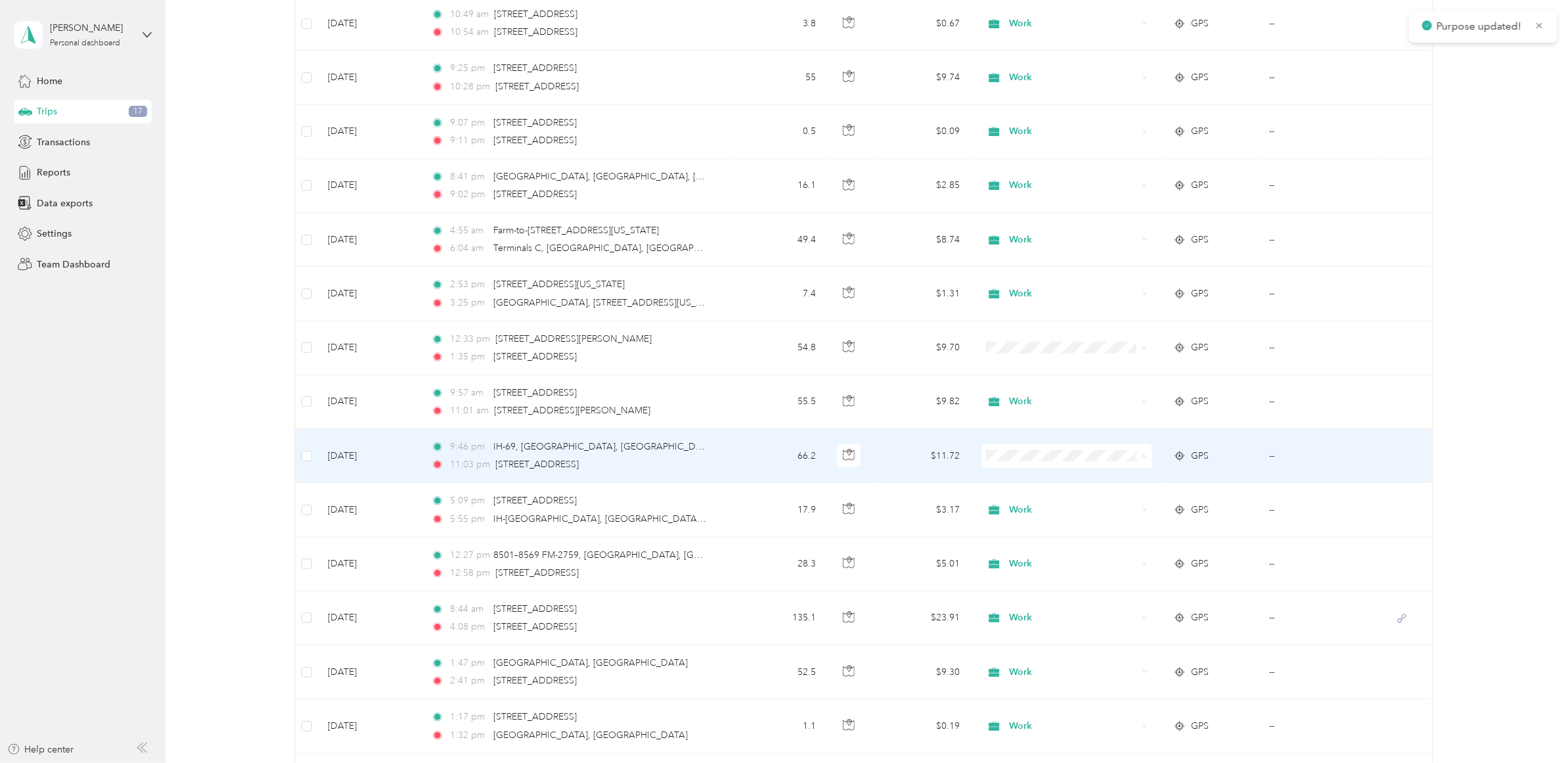
click at [1038, 480] on span "Work" at bounding box center [1077, 483] width 132 height 14
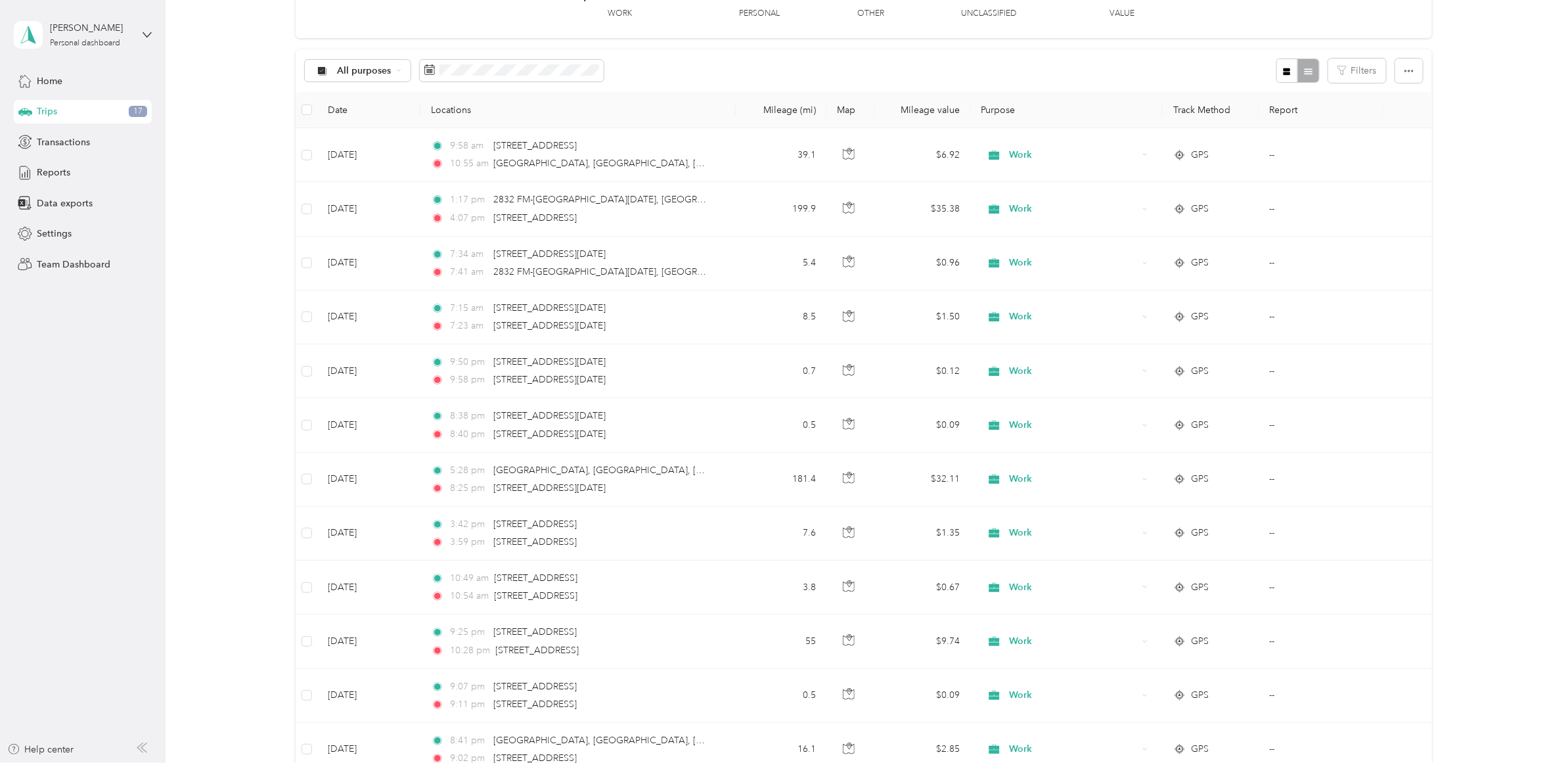
scroll to position [0, 0]
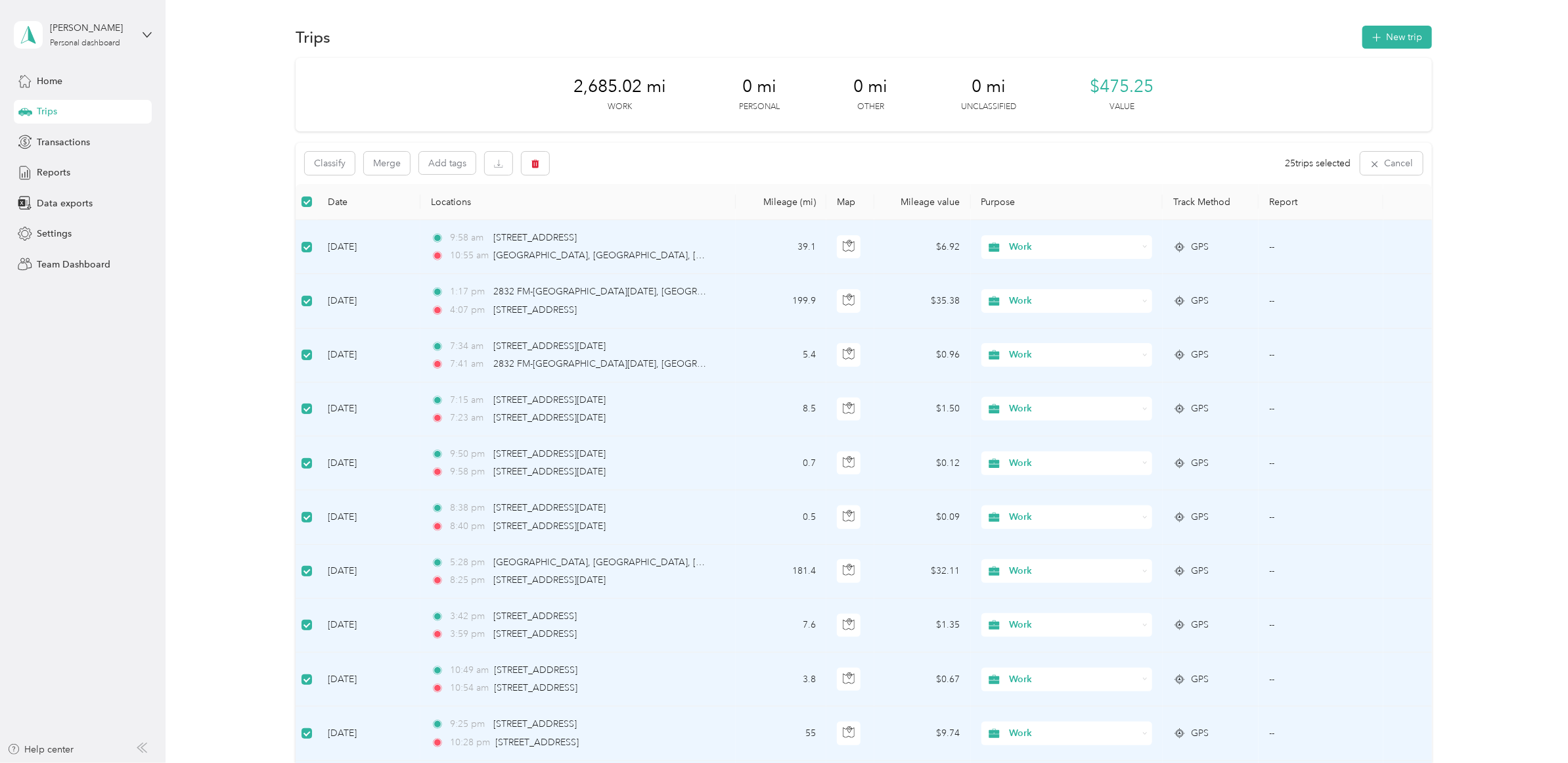
click at [314, 203] on th at bounding box center [306, 202] width 21 height 36
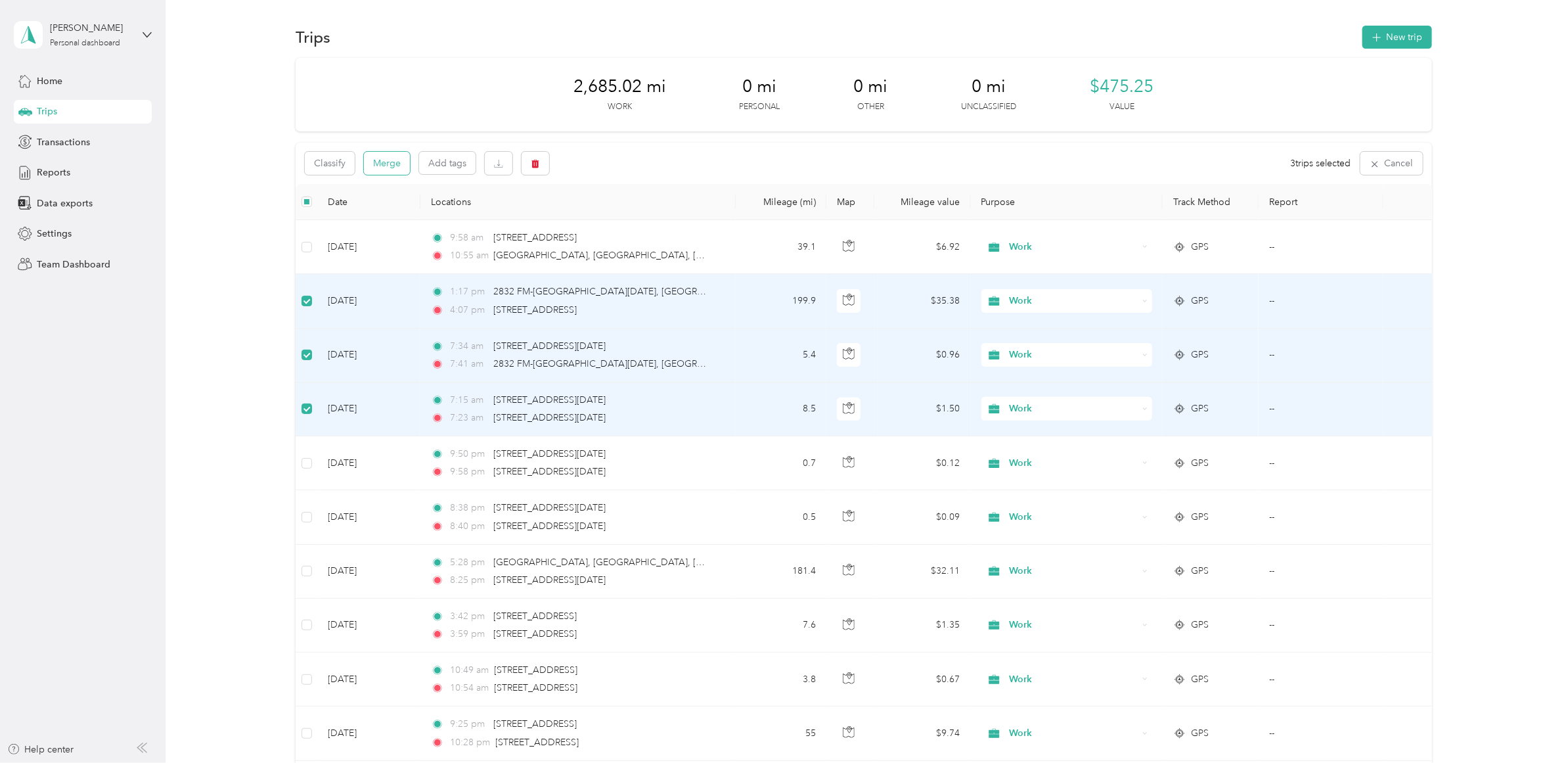
click at [402, 162] on button "Merge" at bounding box center [387, 163] width 46 height 23
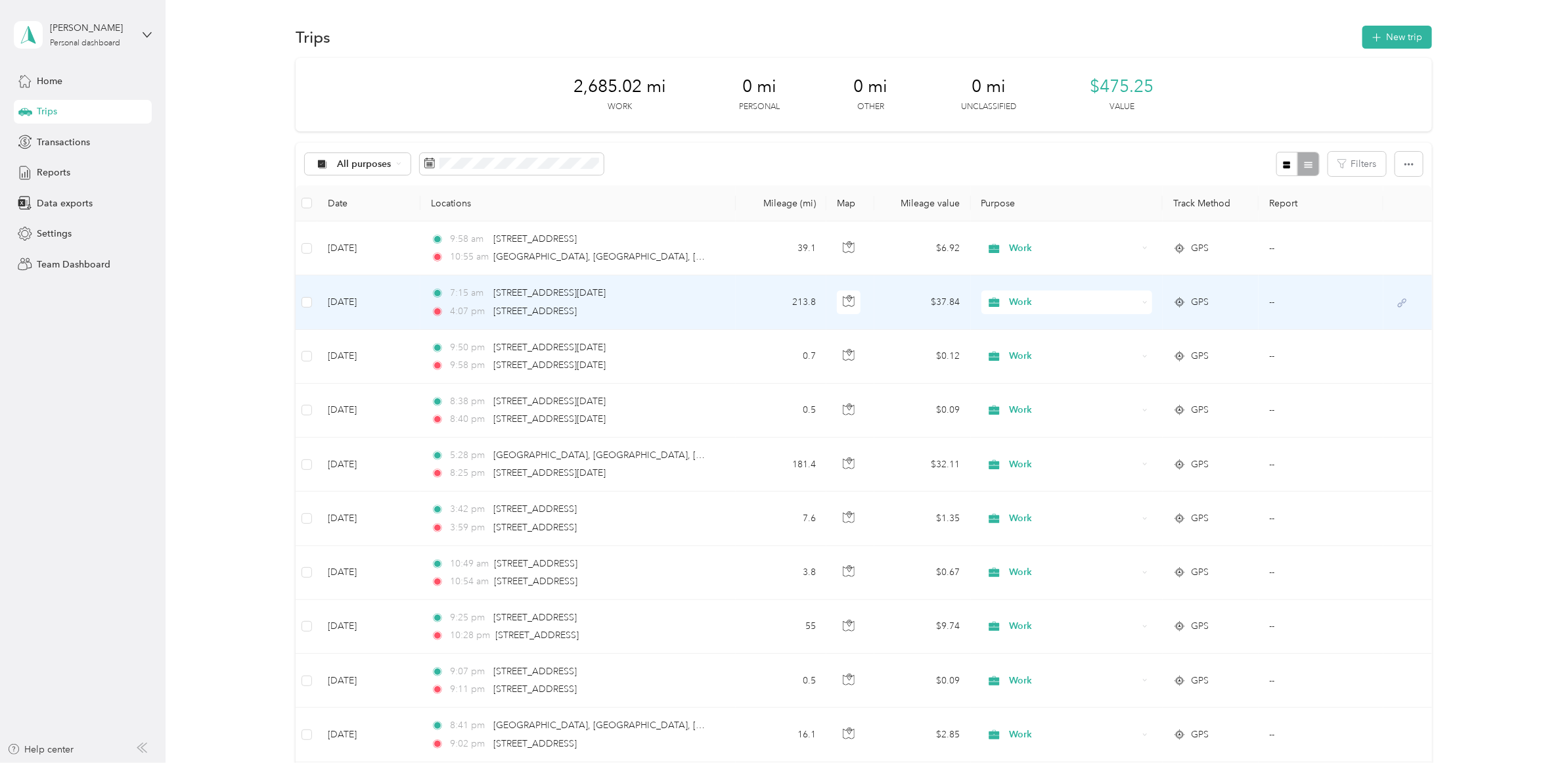
click at [720, 307] on td "7:15 am [STREET_ADDRESS][DATE] 4:07 pm 8701–[GEOGRAPHIC_DATA], [GEOGRAPHIC_DATA…" at bounding box center [578, 302] width 315 height 54
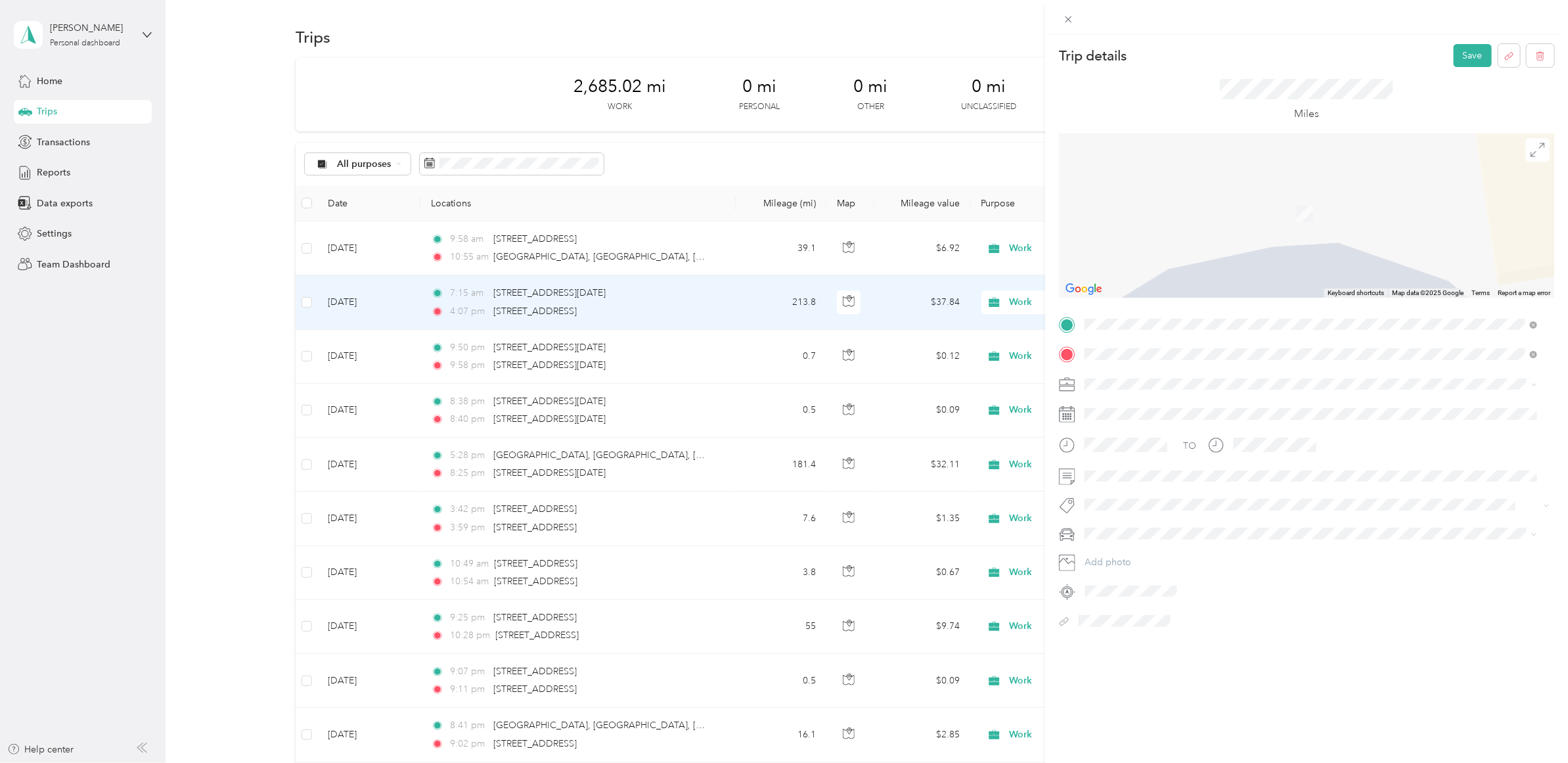
click at [1209, 408] on span "[STREET_ADDRESS][US_STATE]" at bounding box center [1175, 402] width 132 height 12
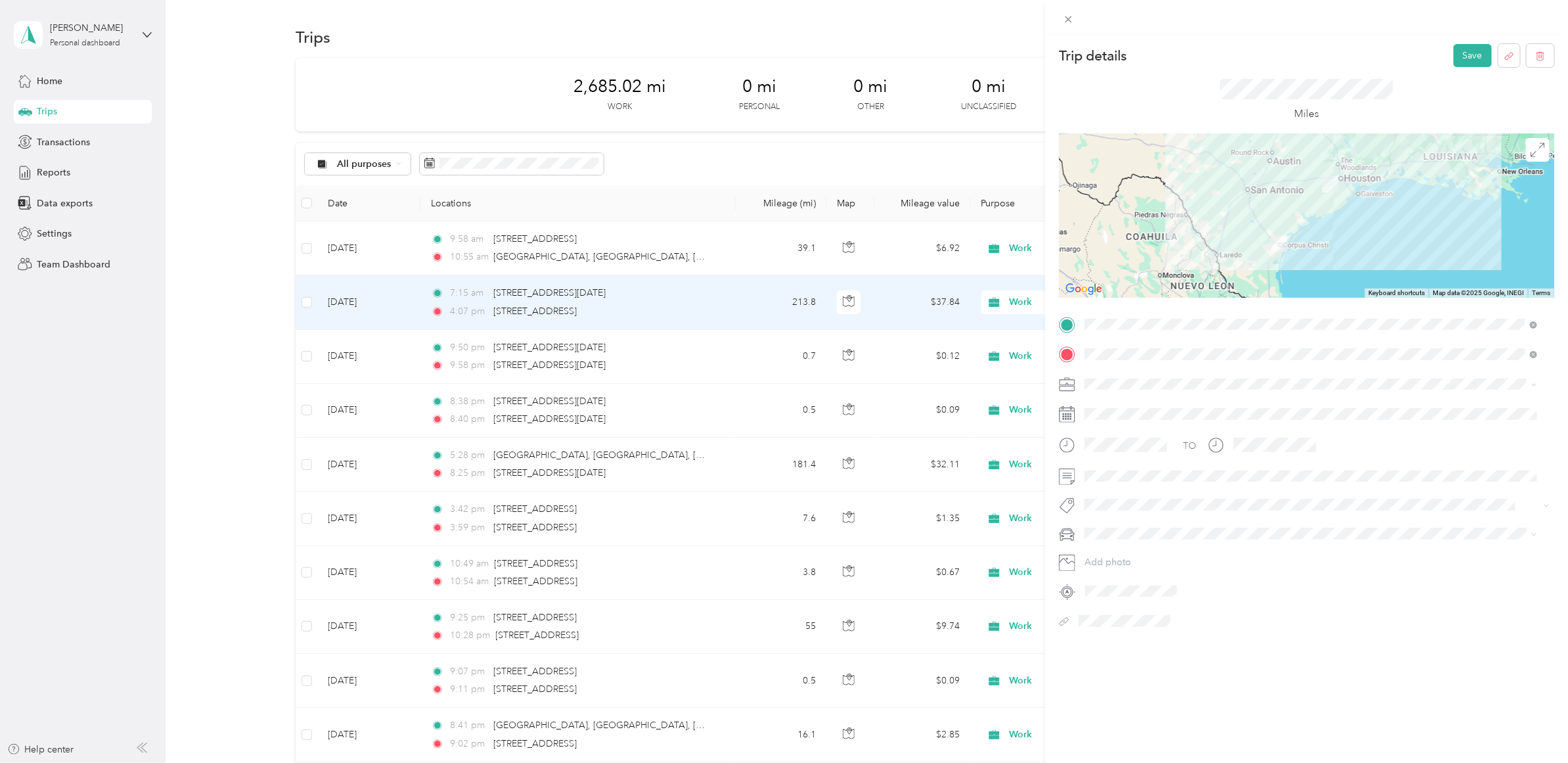
click at [149, 426] on div "Trip details Save This trip cannot be edited because it is either under review,…" at bounding box center [784, 381] width 1568 height 763
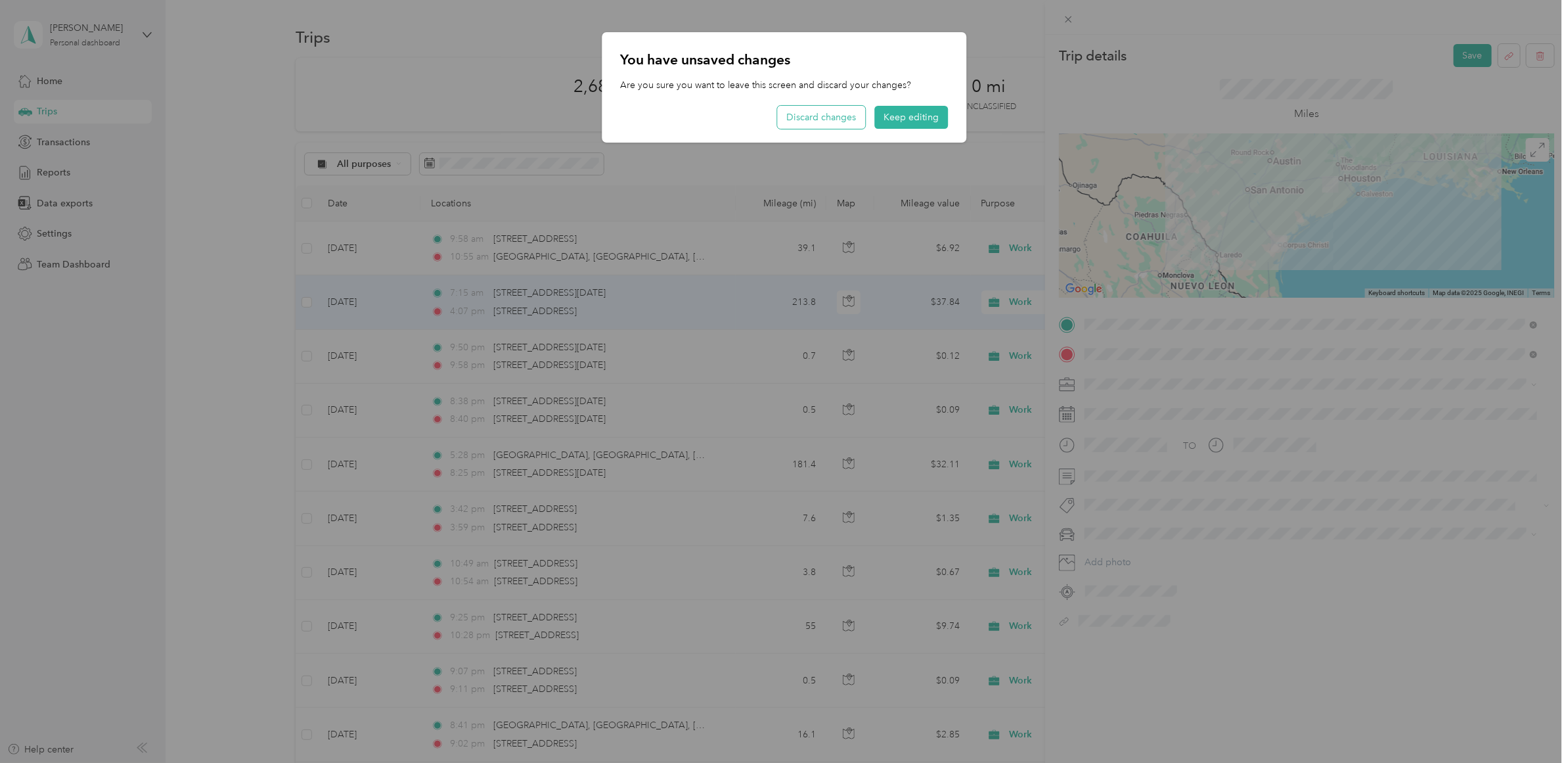
click at [858, 117] on button "Discard changes" at bounding box center [821, 117] width 88 height 23
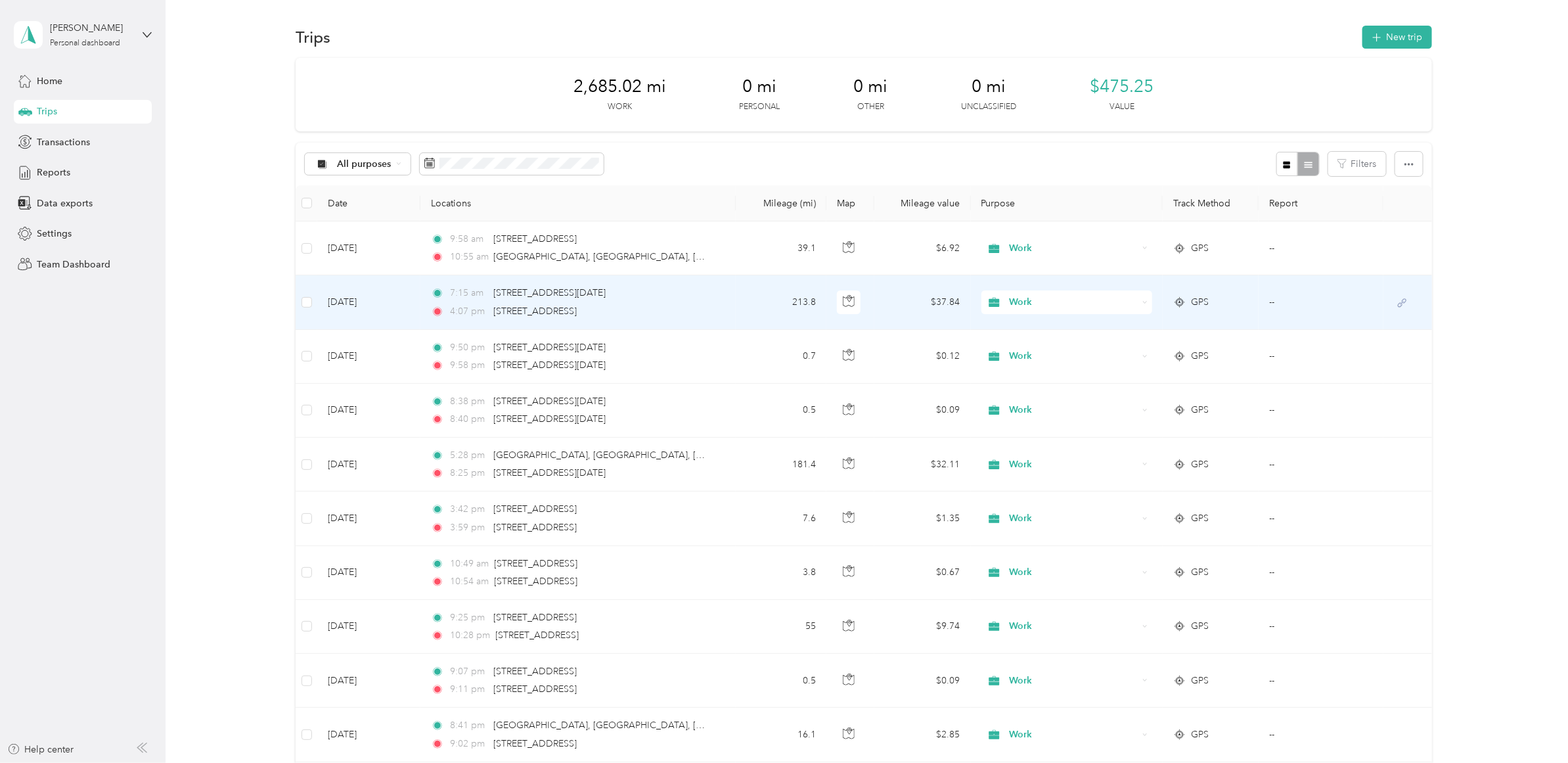
click at [731, 300] on td "7:15 am [STREET_ADDRESS][DATE] 4:07 pm 8701–[GEOGRAPHIC_DATA], [GEOGRAPHIC_DATA…" at bounding box center [578, 302] width 315 height 54
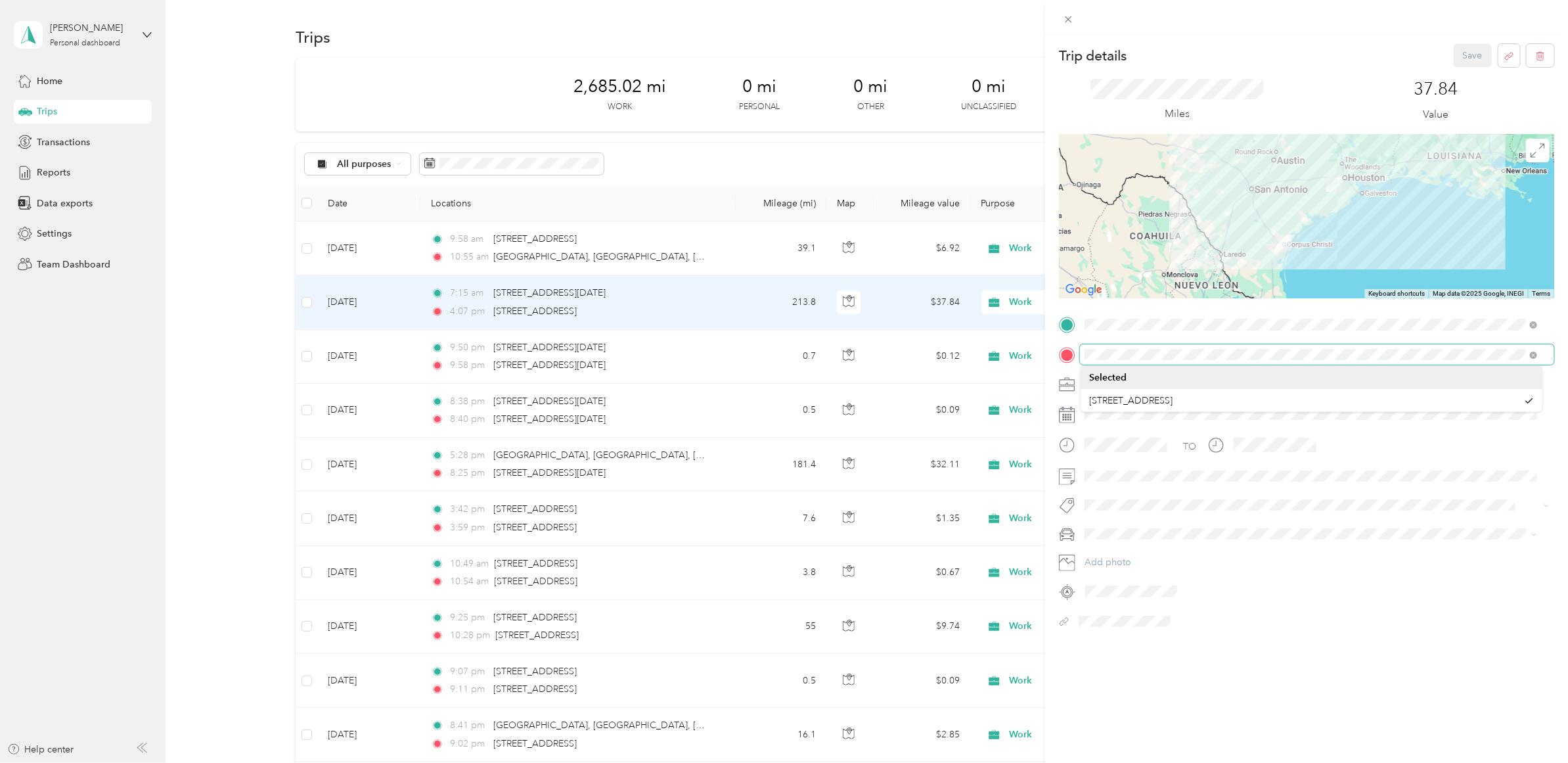
click at [956, 350] on div "Trip details Save This trip cannot be edited because it is either under review,…" at bounding box center [784, 381] width 1568 height 763
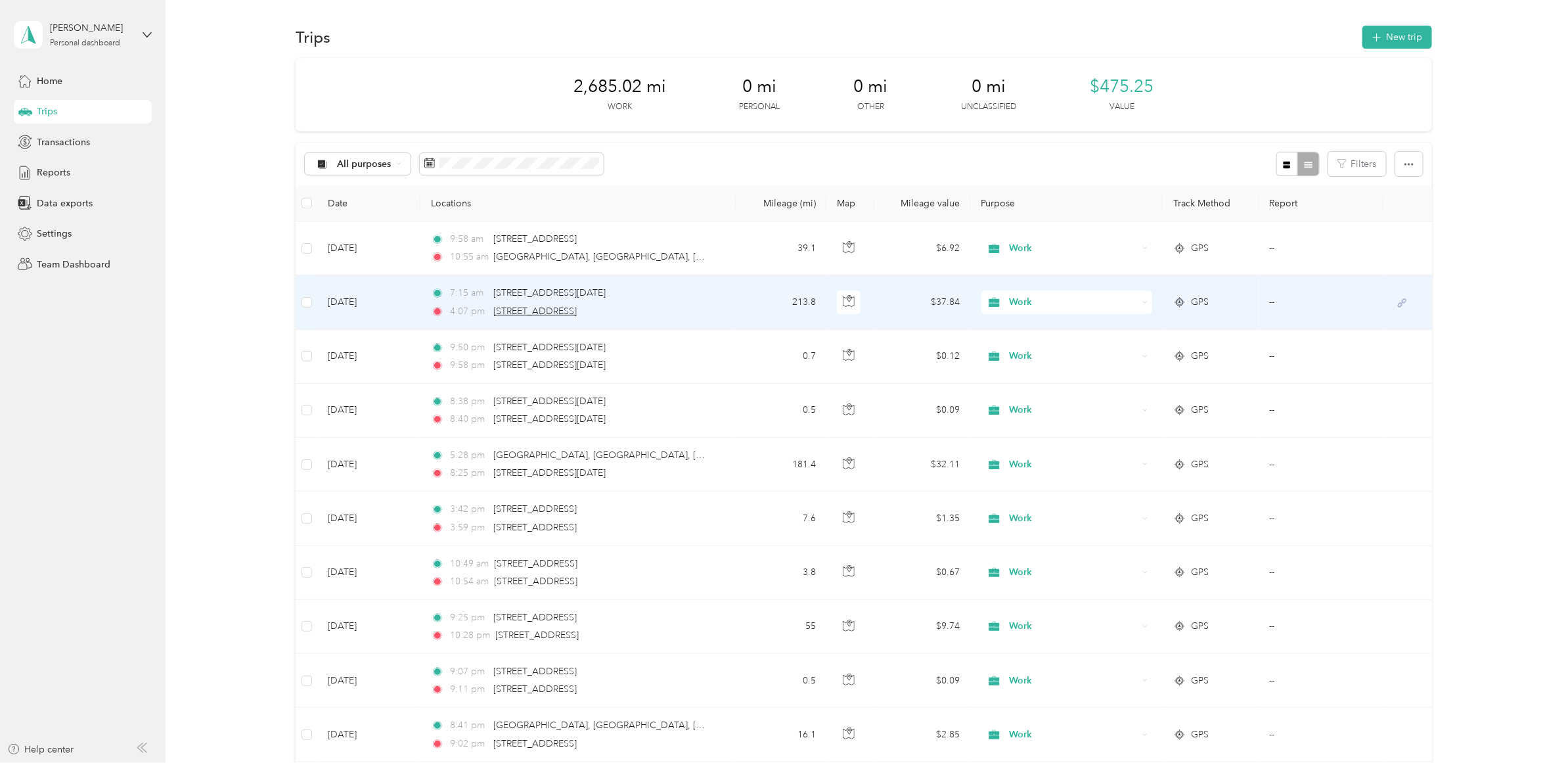
click at [577, 309] on span "[STREET_ADDRESS]" at bounding box center [535, 311] width 84 height 11
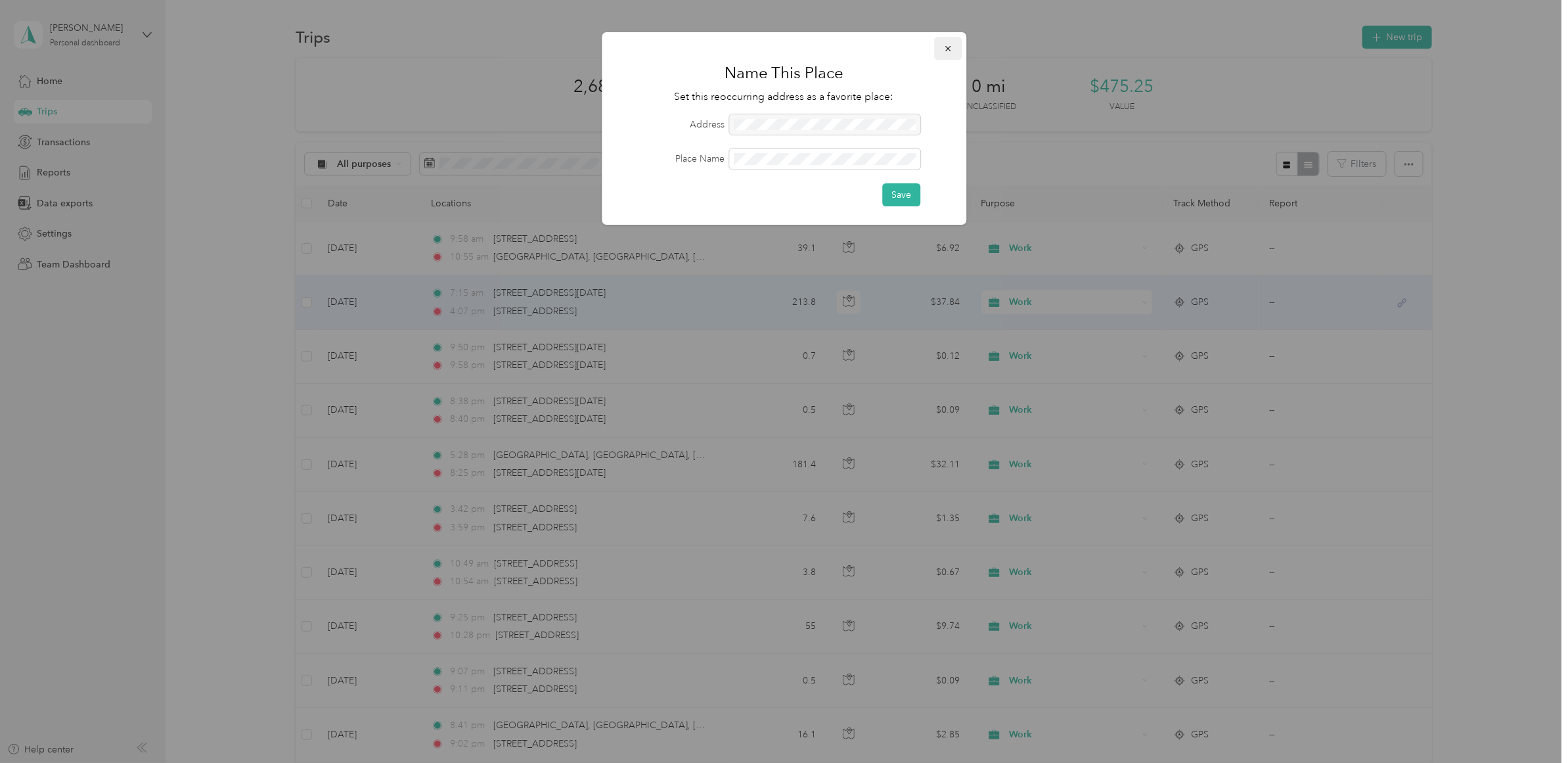
click at [944, 50] on icon "button" at bounding box center [948, 49] width 9 height 9
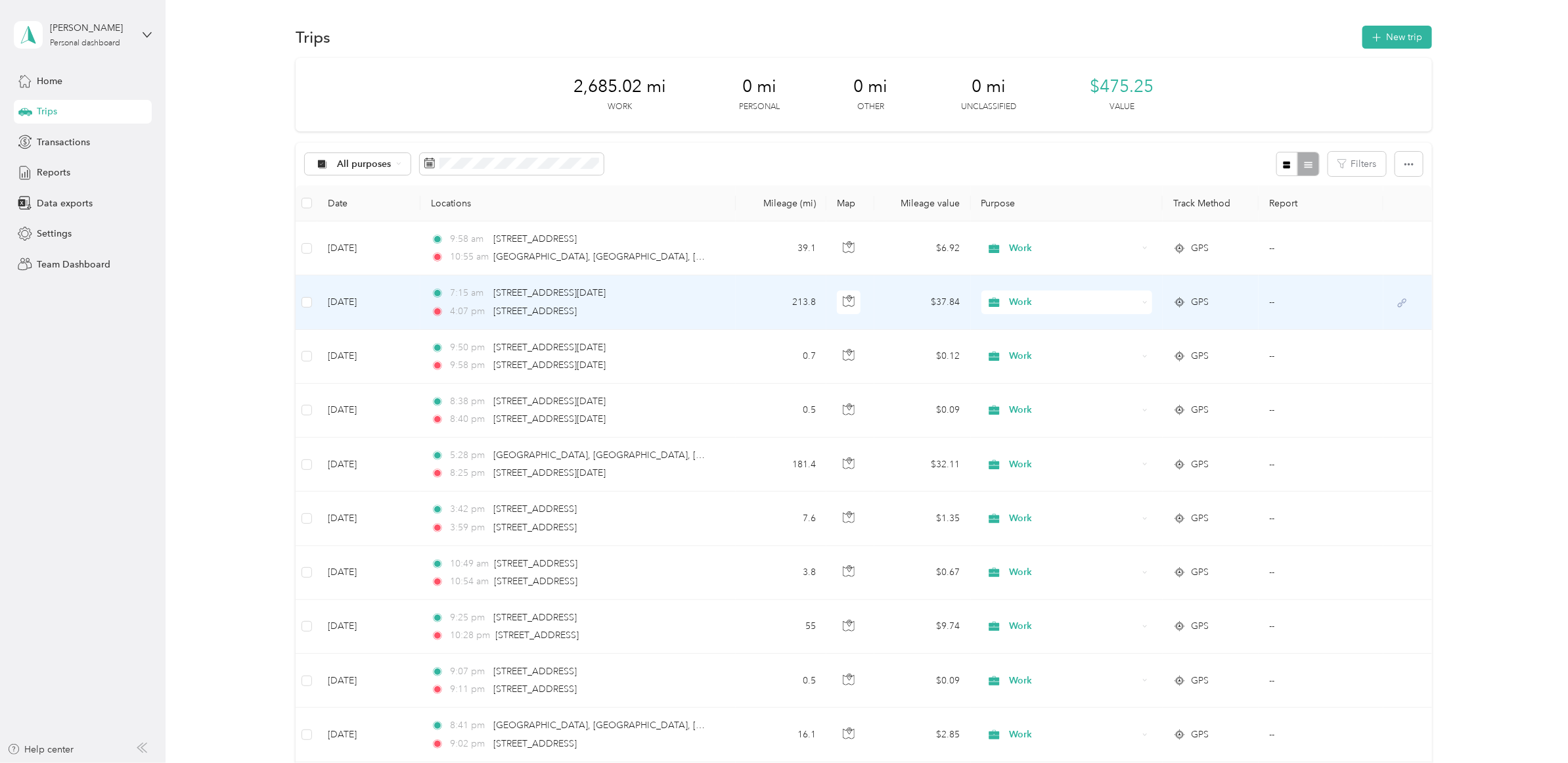
click at [769, 315] on td "213.8" at bounding box center [781, 302] width 91 height 54
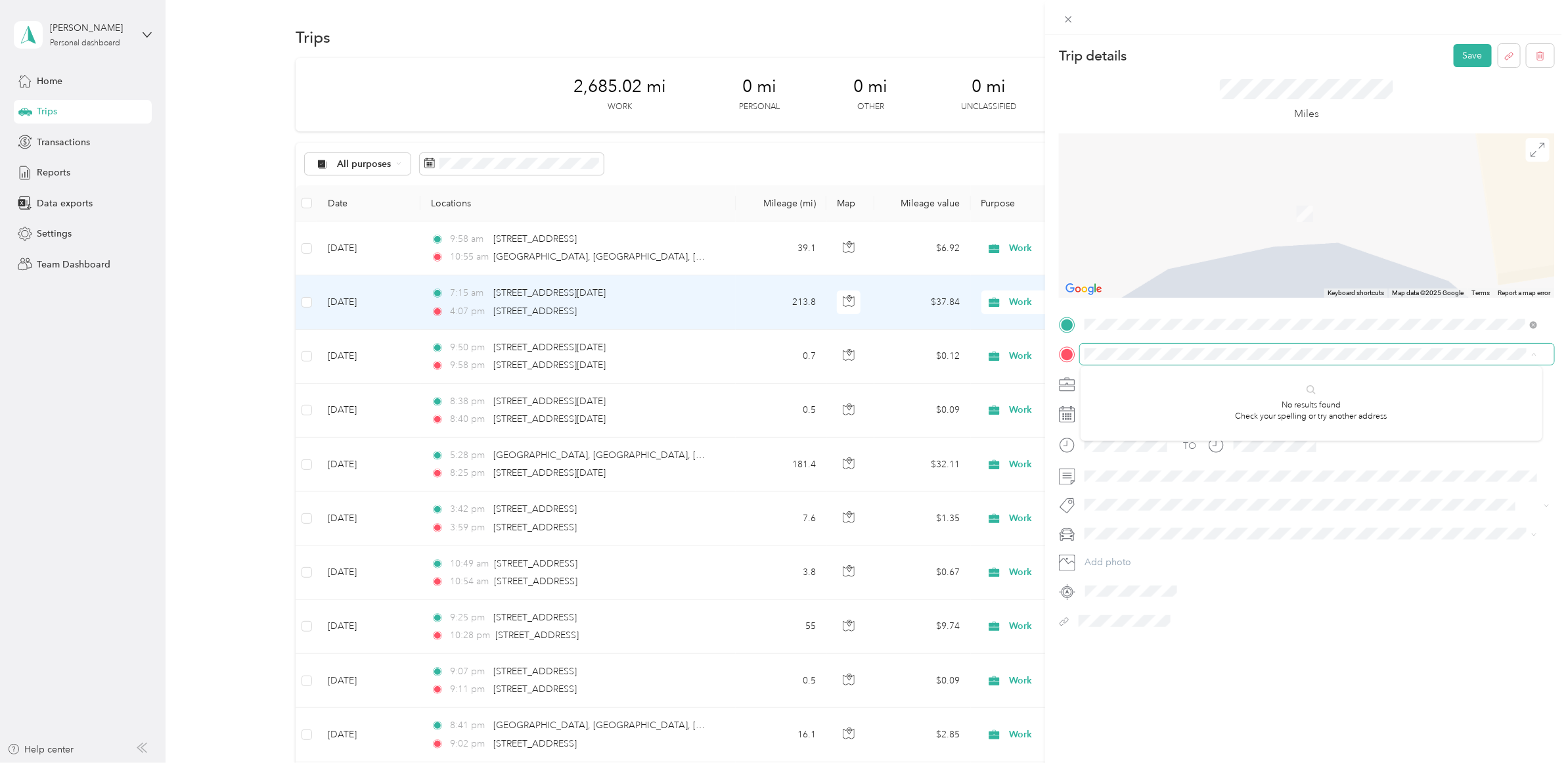
click at [1348, 360] on span at bounding box center [1317, 354] width 474 height 21
click at [1180, 405] on span "[STREET_ADDRESS][US_STATE]" at bounding box center [1175, 399] width 132 height 12
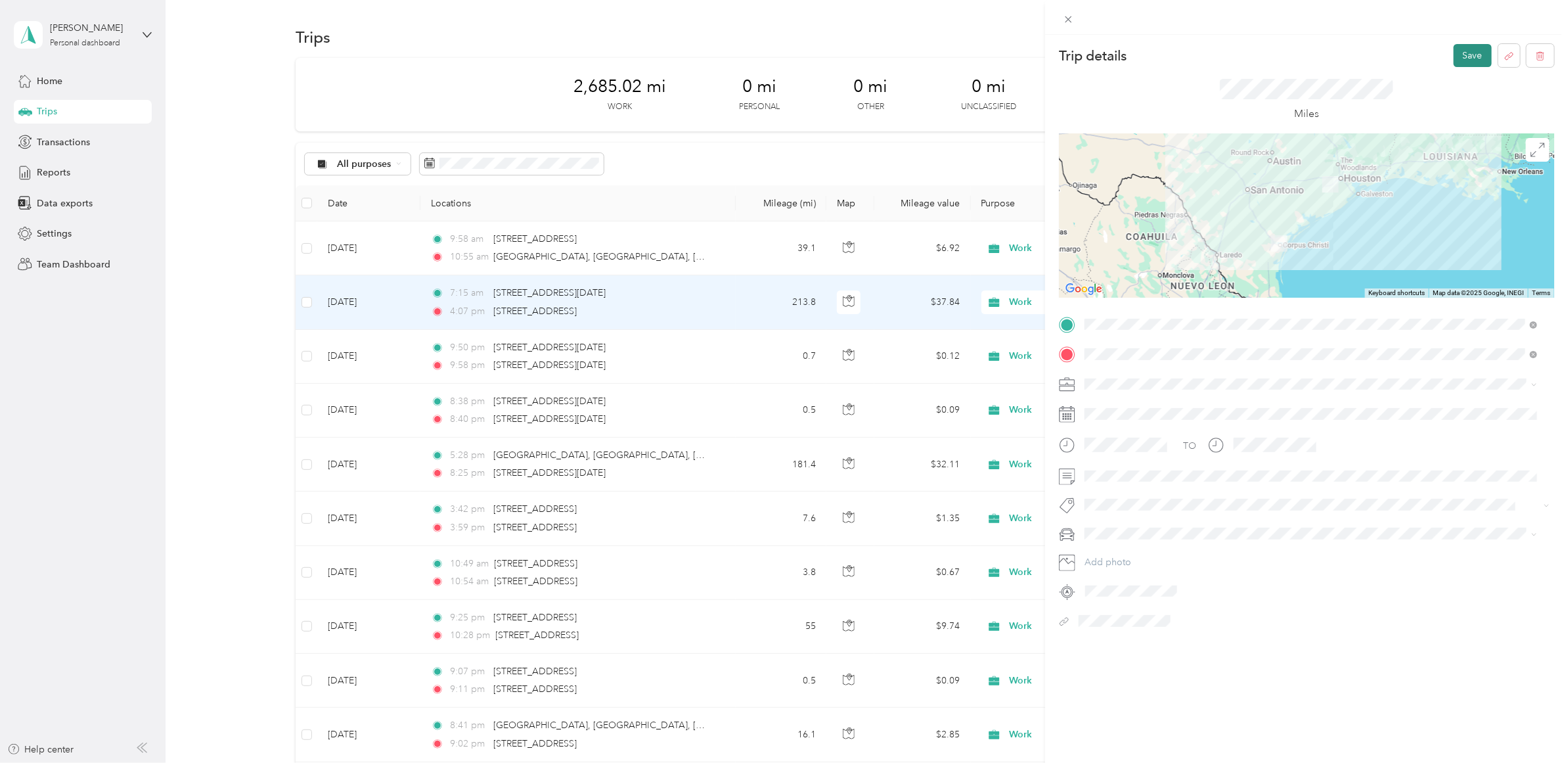
click at [1459, 55] on button "Save" at bounding box center [1473, 56] width 38 height 23
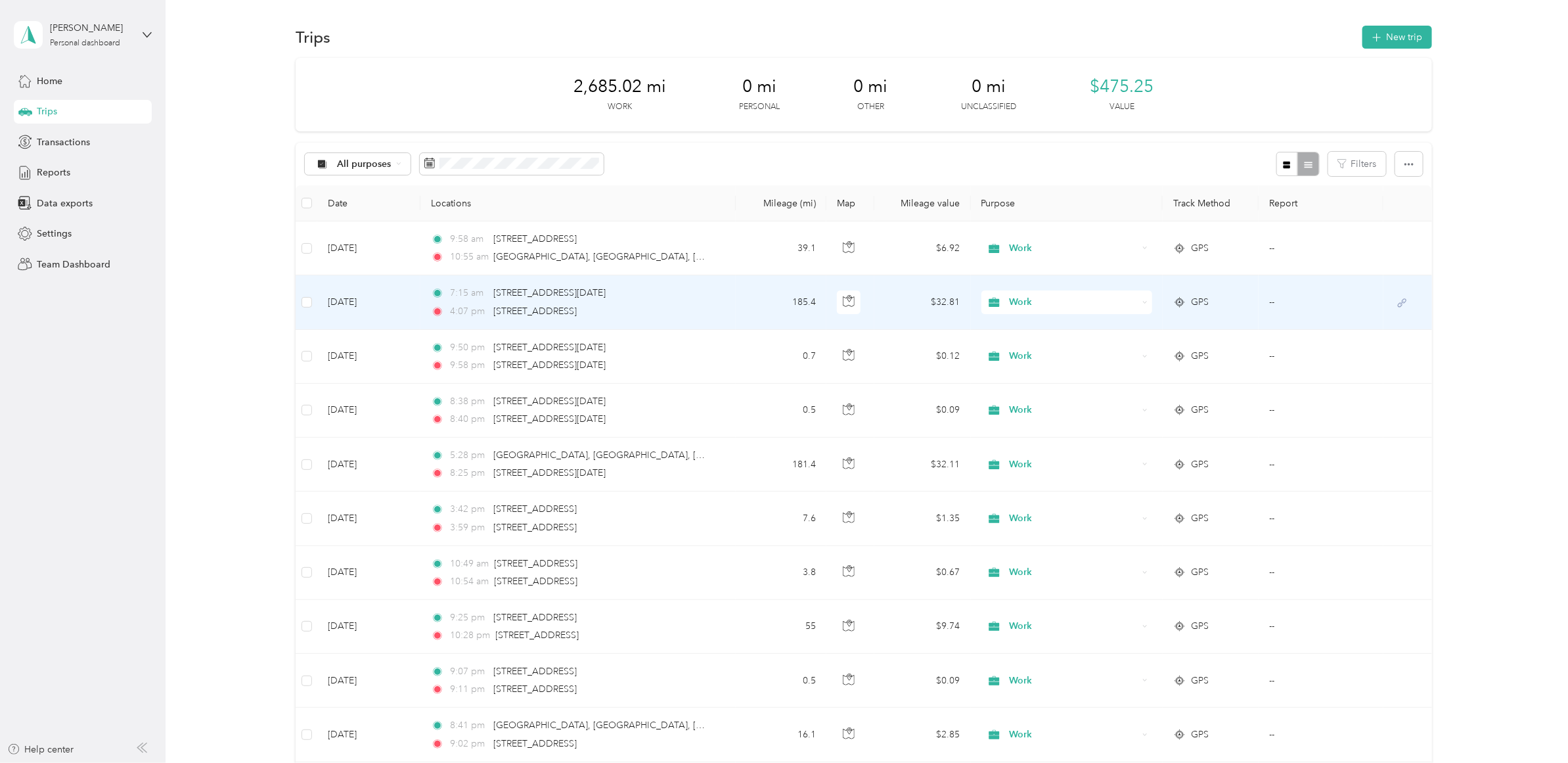
click at [706, 304] on td "7:15 am [STREET_ADDRESS][DATE] 4:07 pm [STREET_ADDRESS]" at bounding box center [578, 302] width 315 height 54
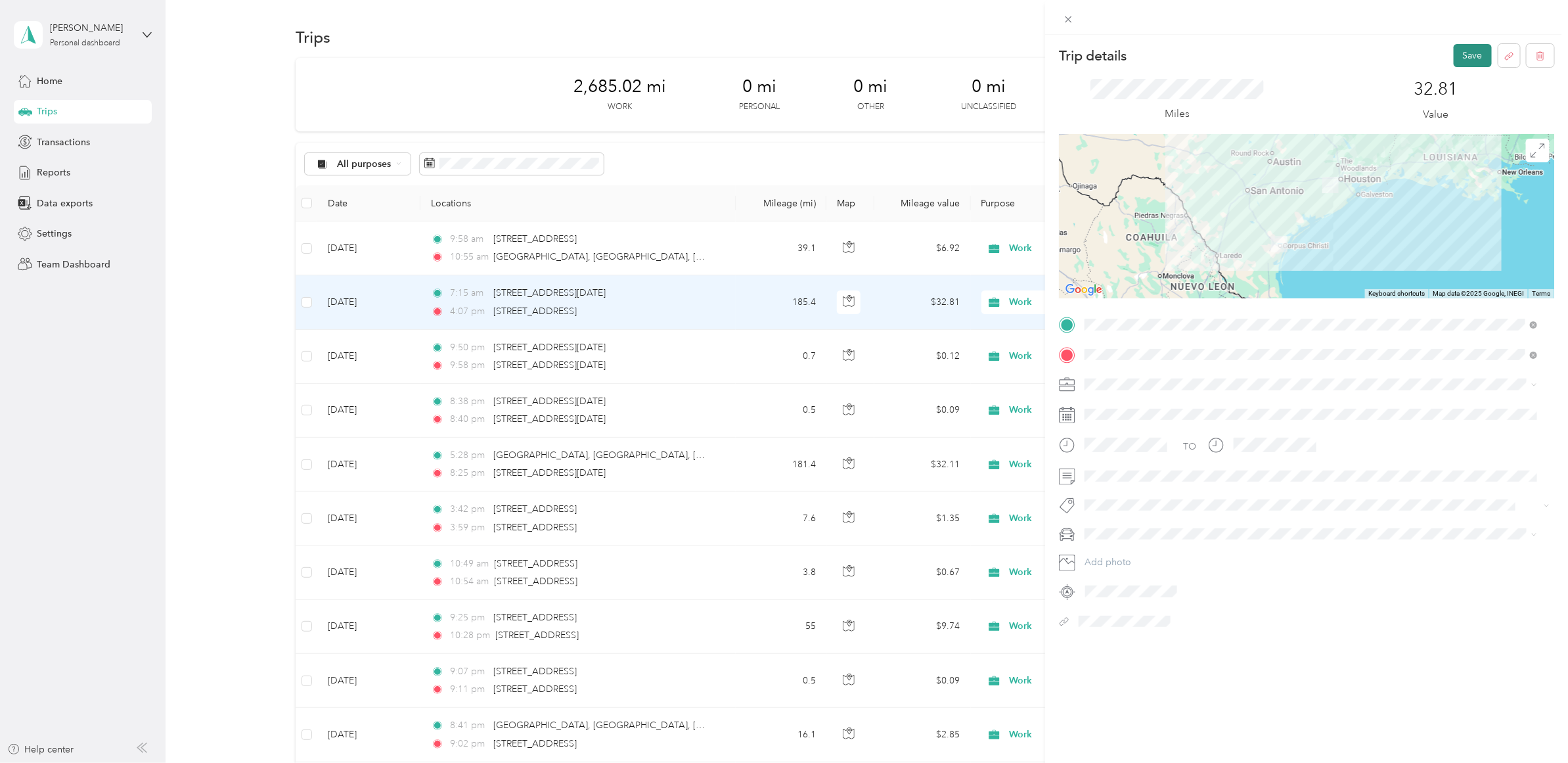
click at [1464, 50] on button "Save" at bounding box center [1473, 56] width 38 height 23
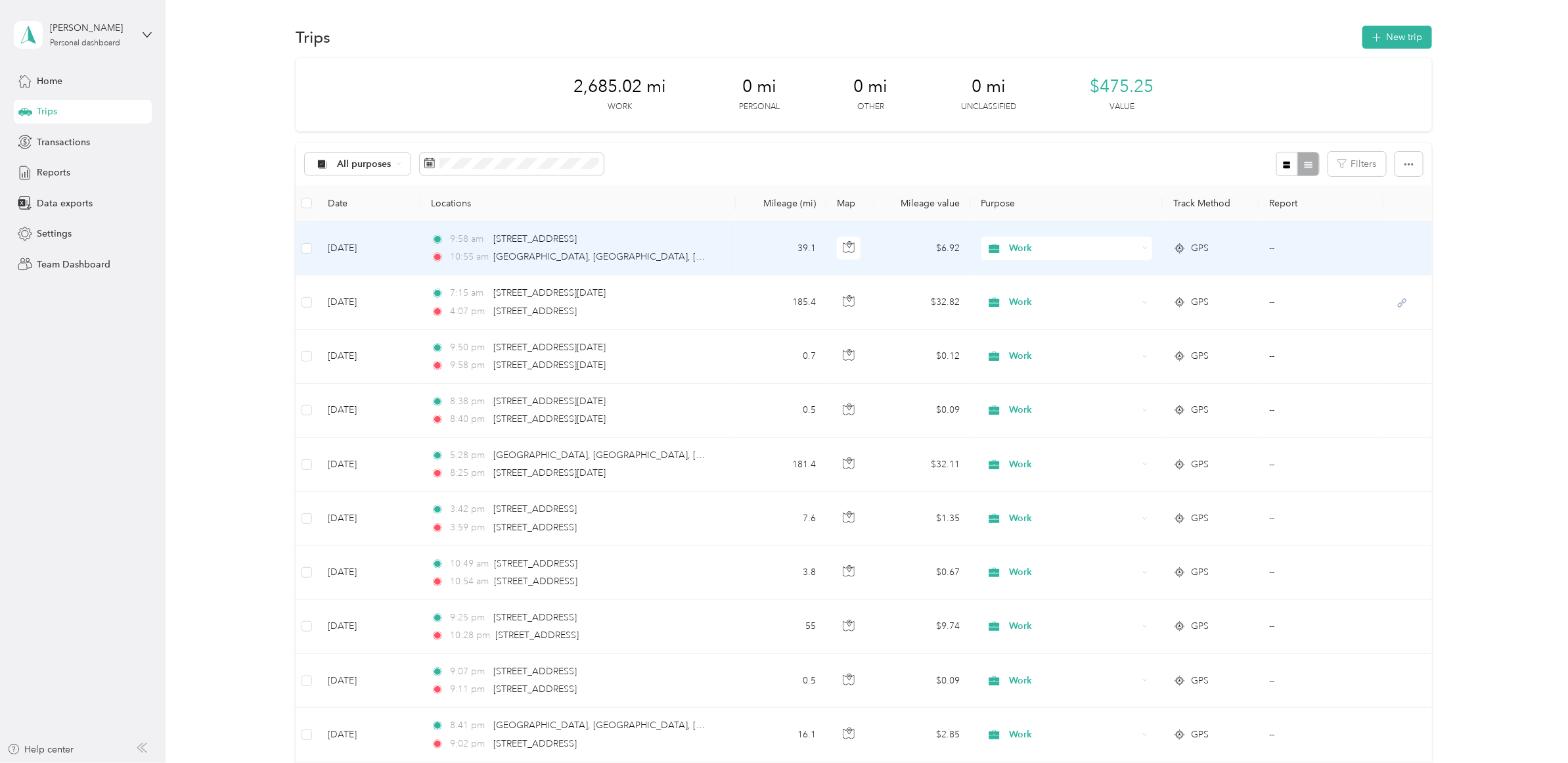
click at [737, 252] on td "39.1" at bounding box center [781, 248] width 91 height 54
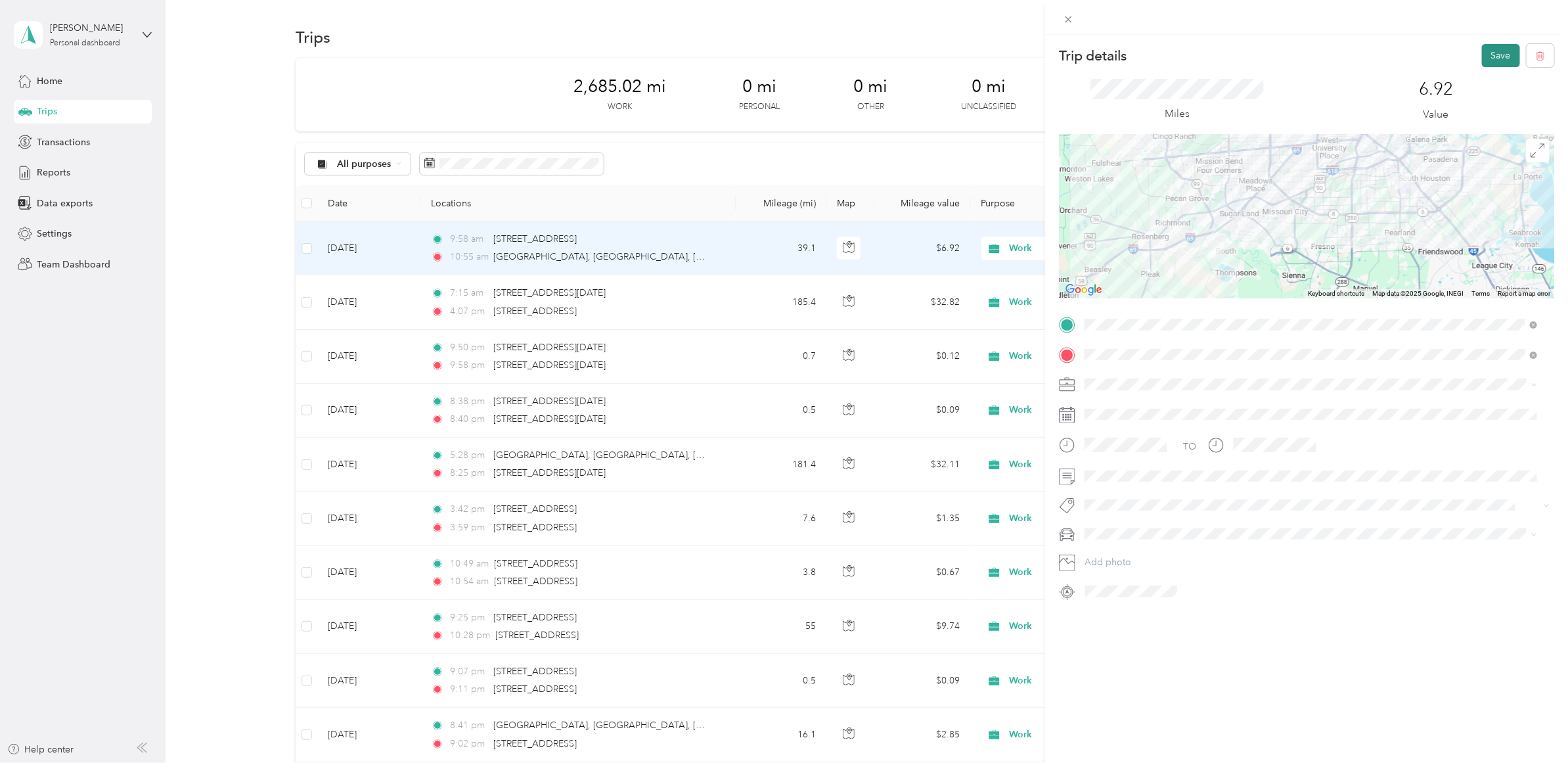
click at [1490, 63] on button "Save" at bounding box center [1501, 56] width 38 height 23
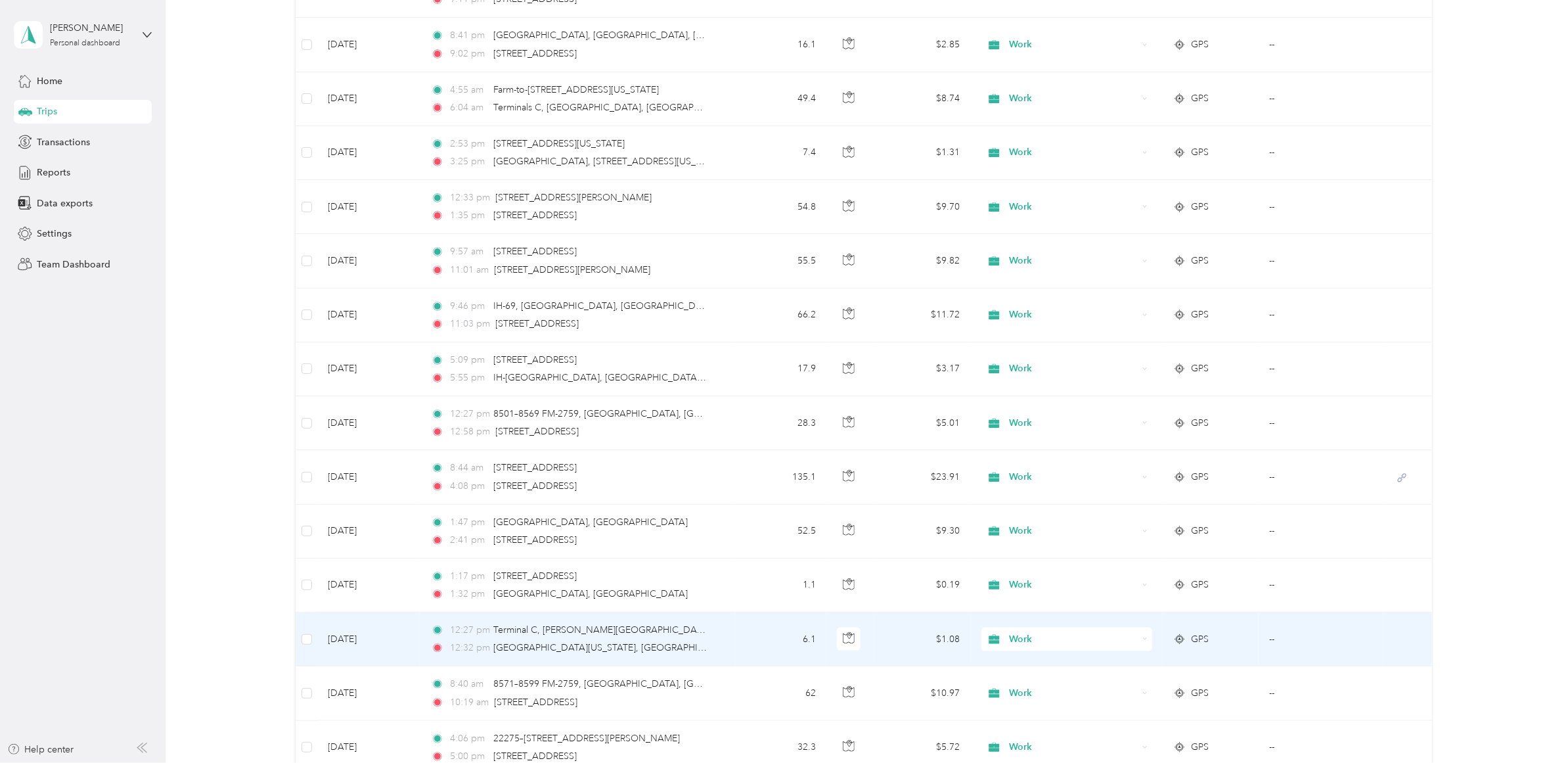
scroll to position [329, 0]
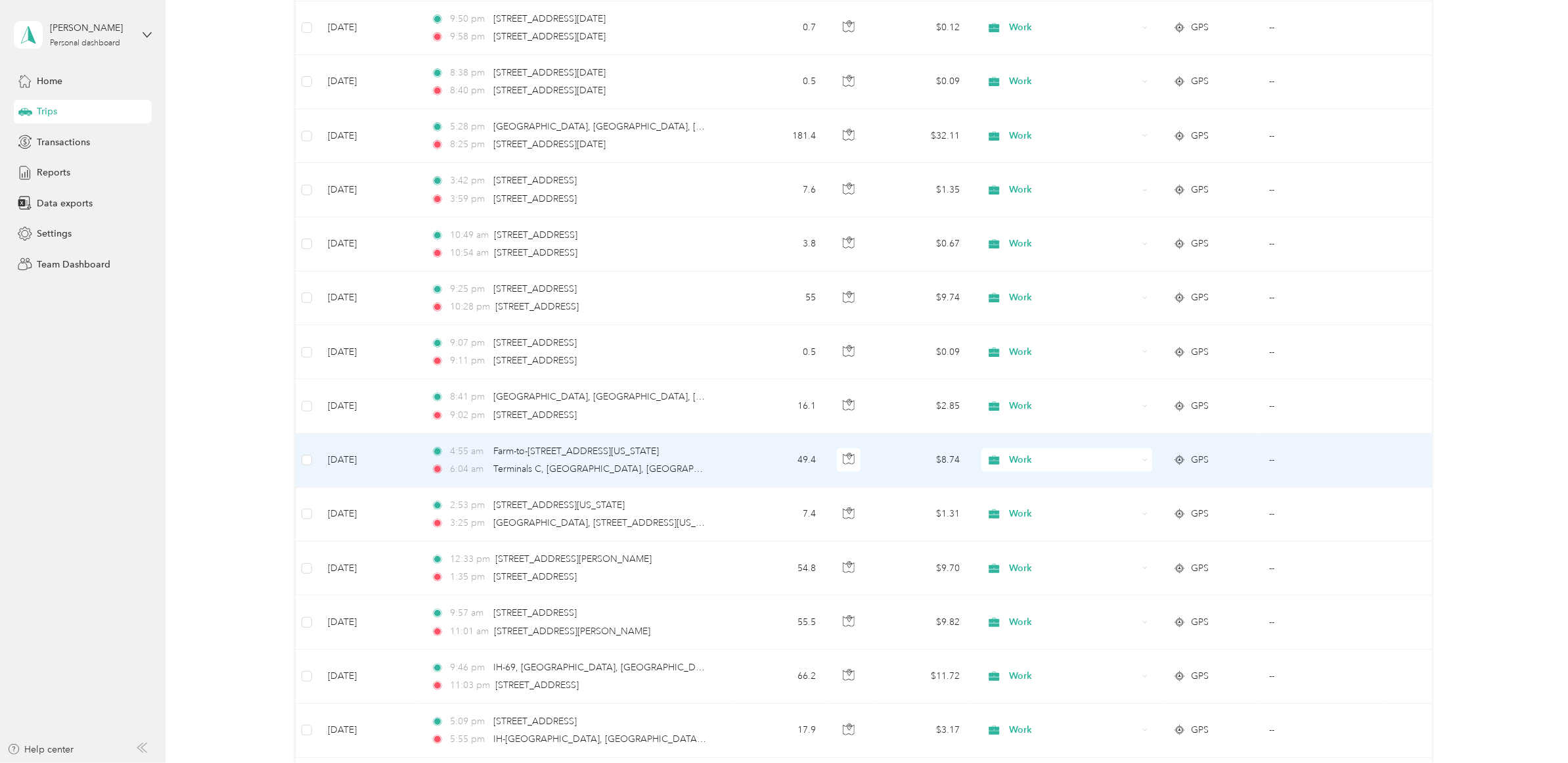
click at [740, 456] on td "49.4" at bounding box center [781, 460] width 91 height 54
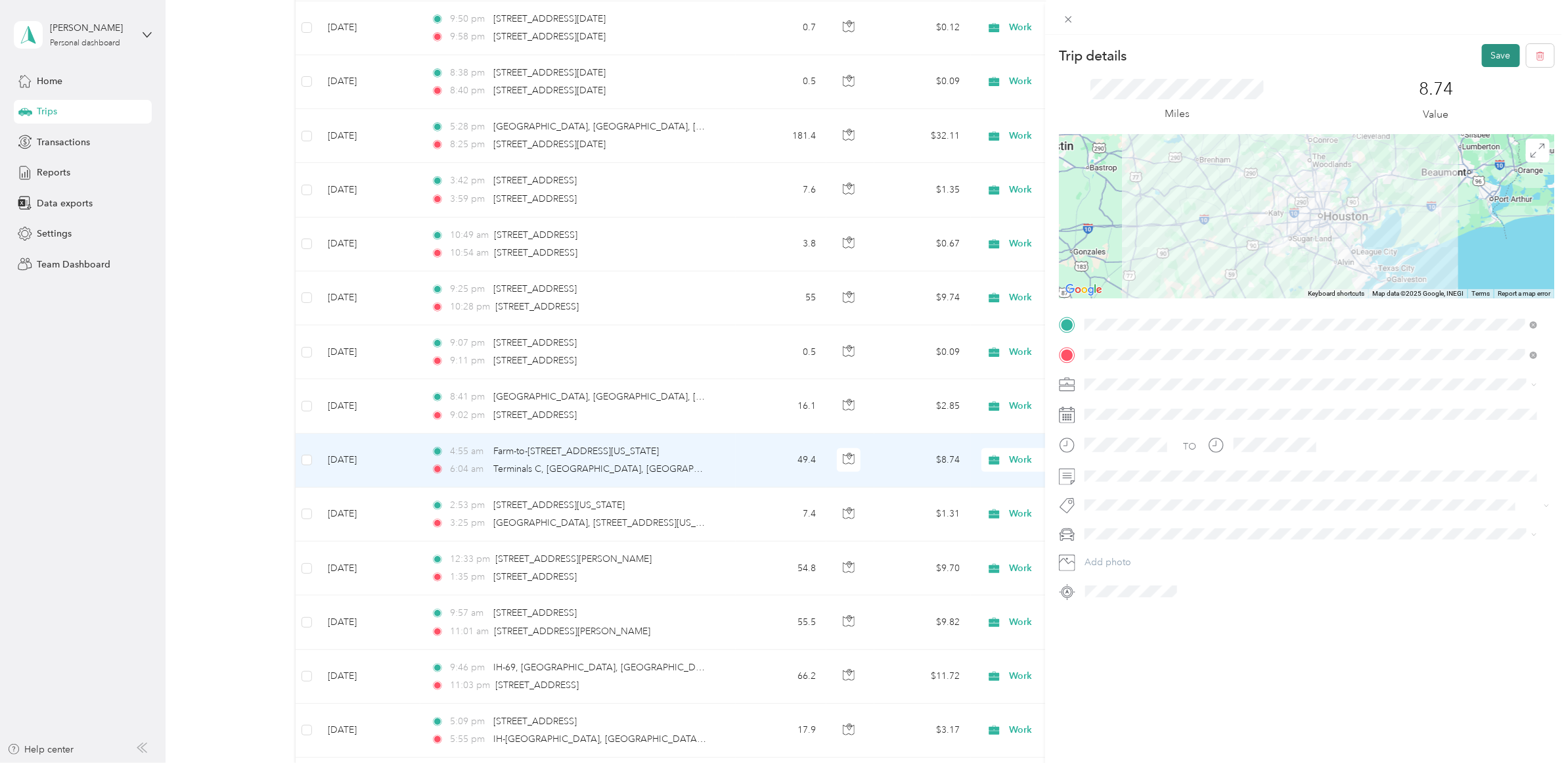
click at [1491, 47] on button "Save" at bounding box center [1501, 56] width 38 height 23
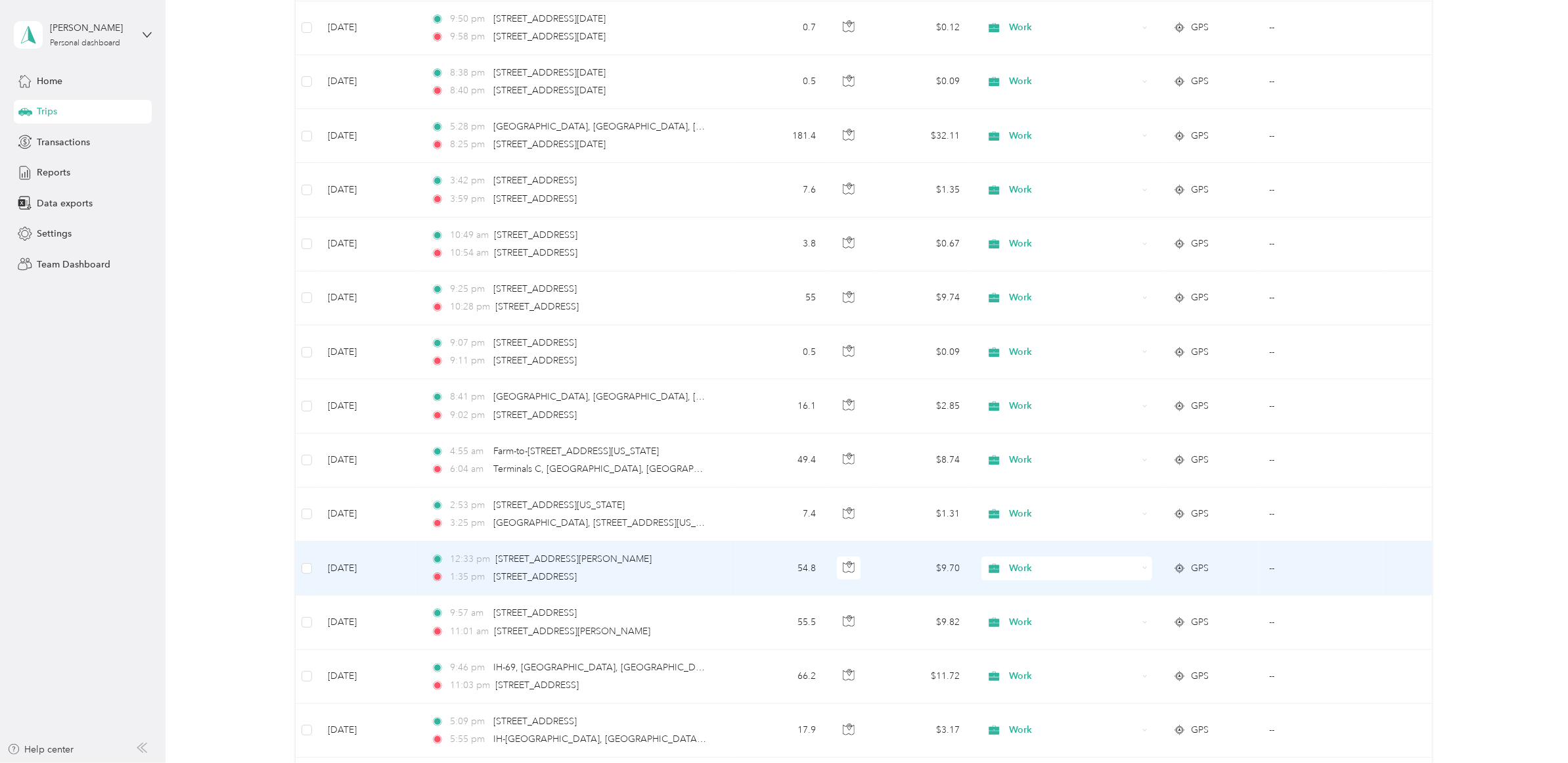
scroll to position [411, 0]
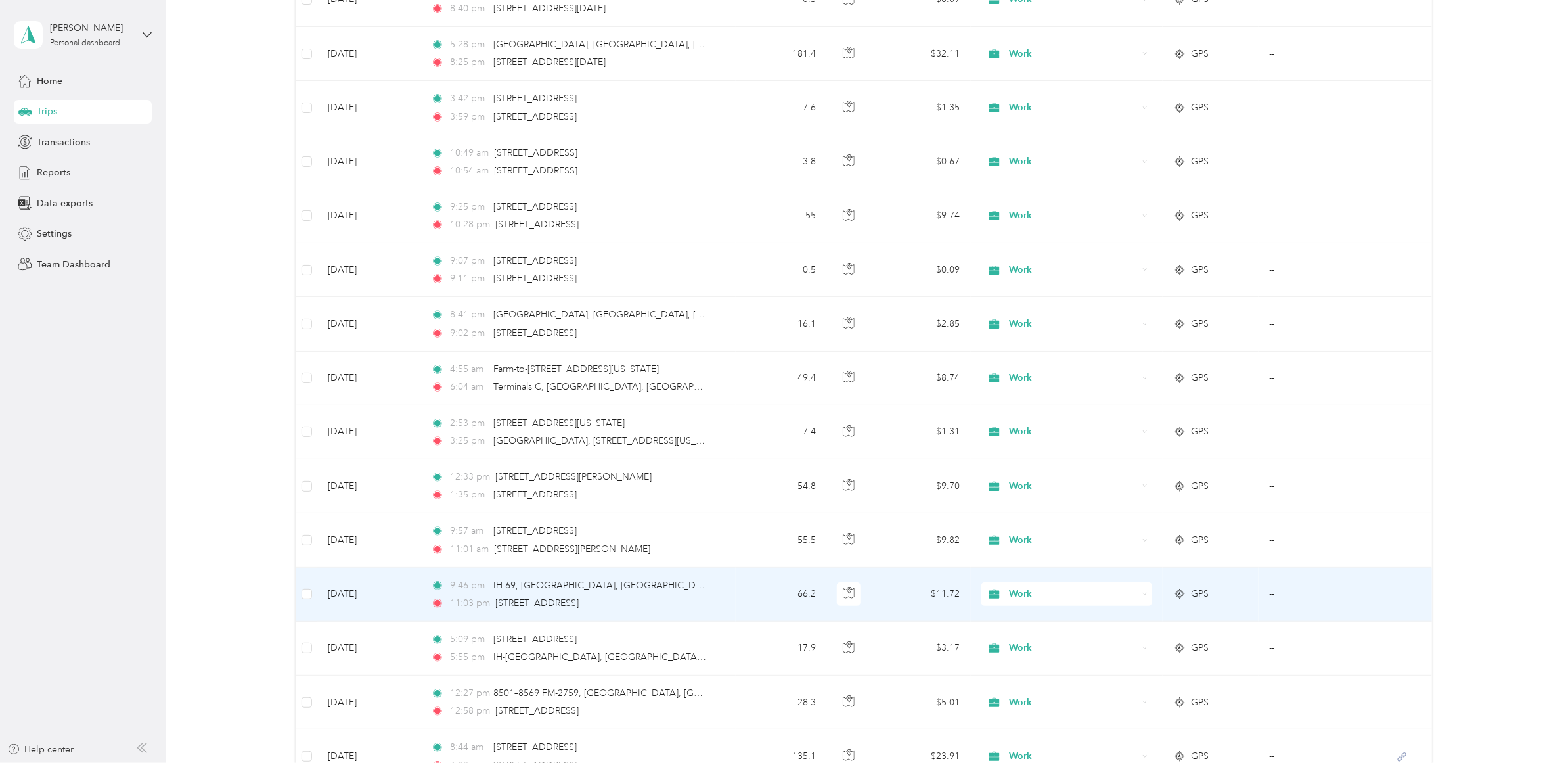
click at [725, 595] on td "9:46 pm IH-69, Downtown, [GEOGRAPHIC_DATA], [GEOGRAPHIC_DATA] 11:03 pm [STREET_…" at bounding box center [578, 594] width 315 height 54
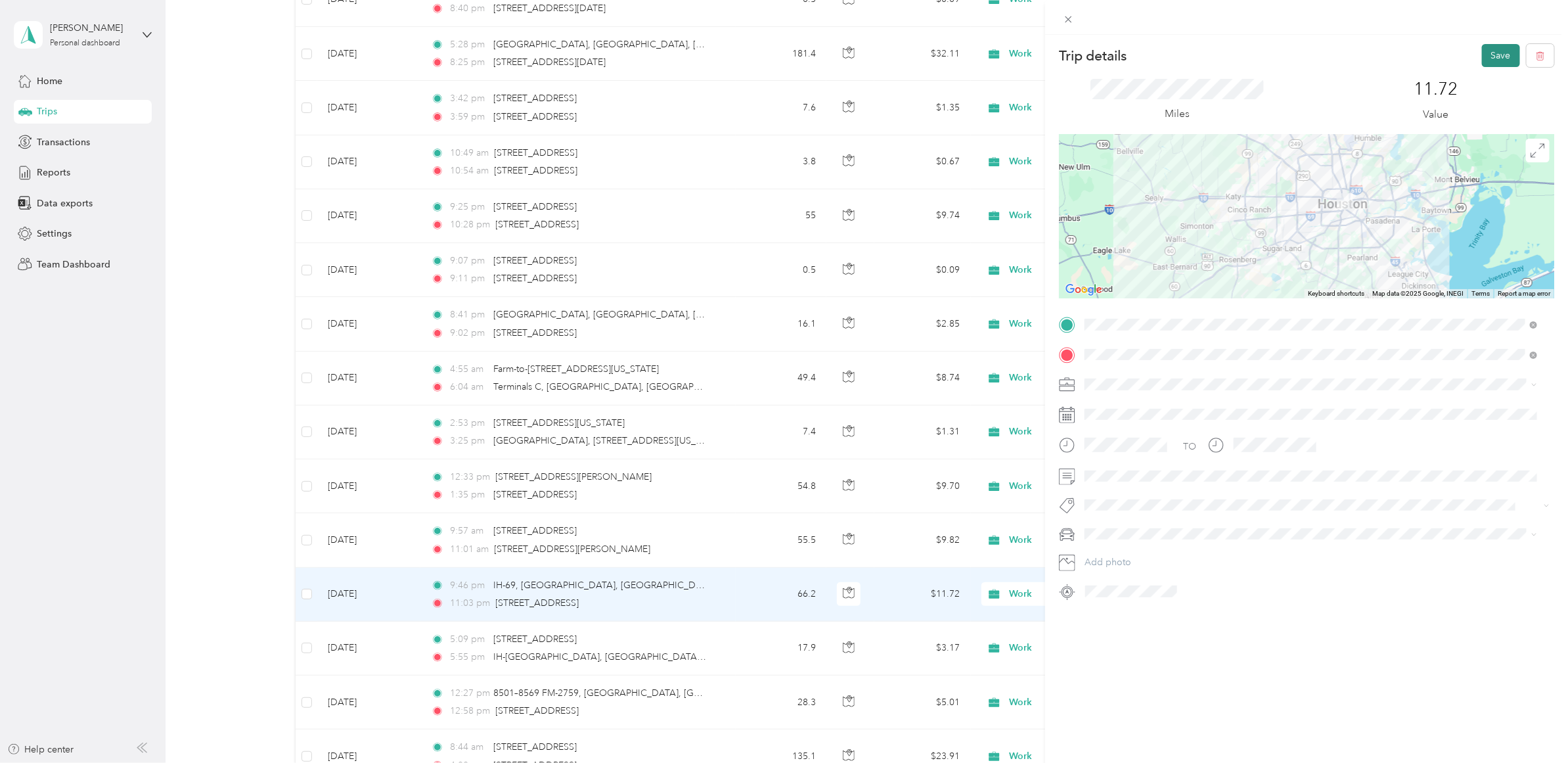
click at [1482, 53] on button "Save" at bounding box center [1501, 56] width 38 height 23
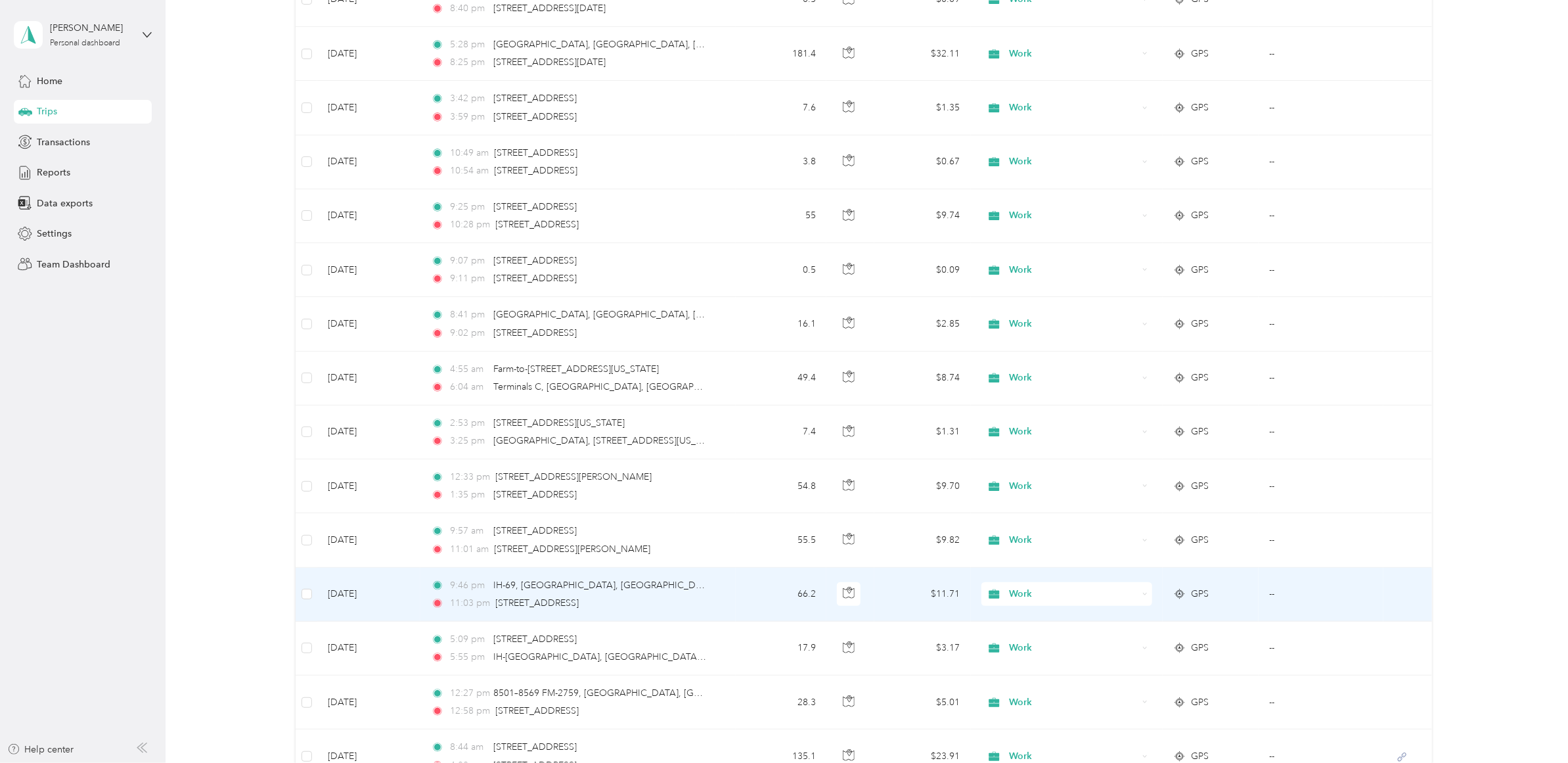
click at [672, 593] on div "9:46 pm IH-69, [GEOGRAPHIC_DATA], [GEOGRAPHIC_DATA], [GEOGRAPHIC_DATA]" at bounding box center [569, 586] width 276 height 15
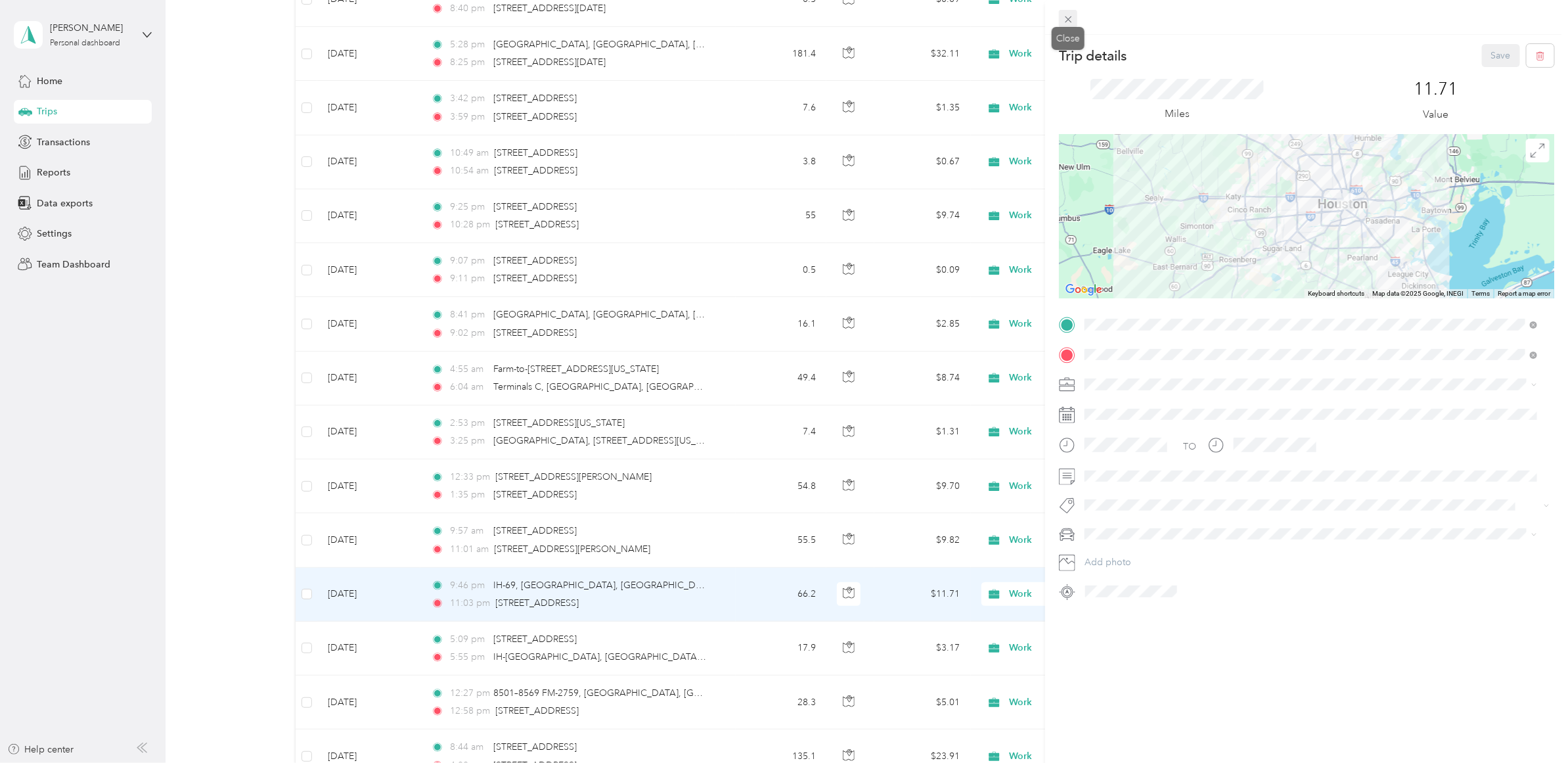
click at [1069, 19] on icon at bounding box center [1068, 19] width 11 height 11
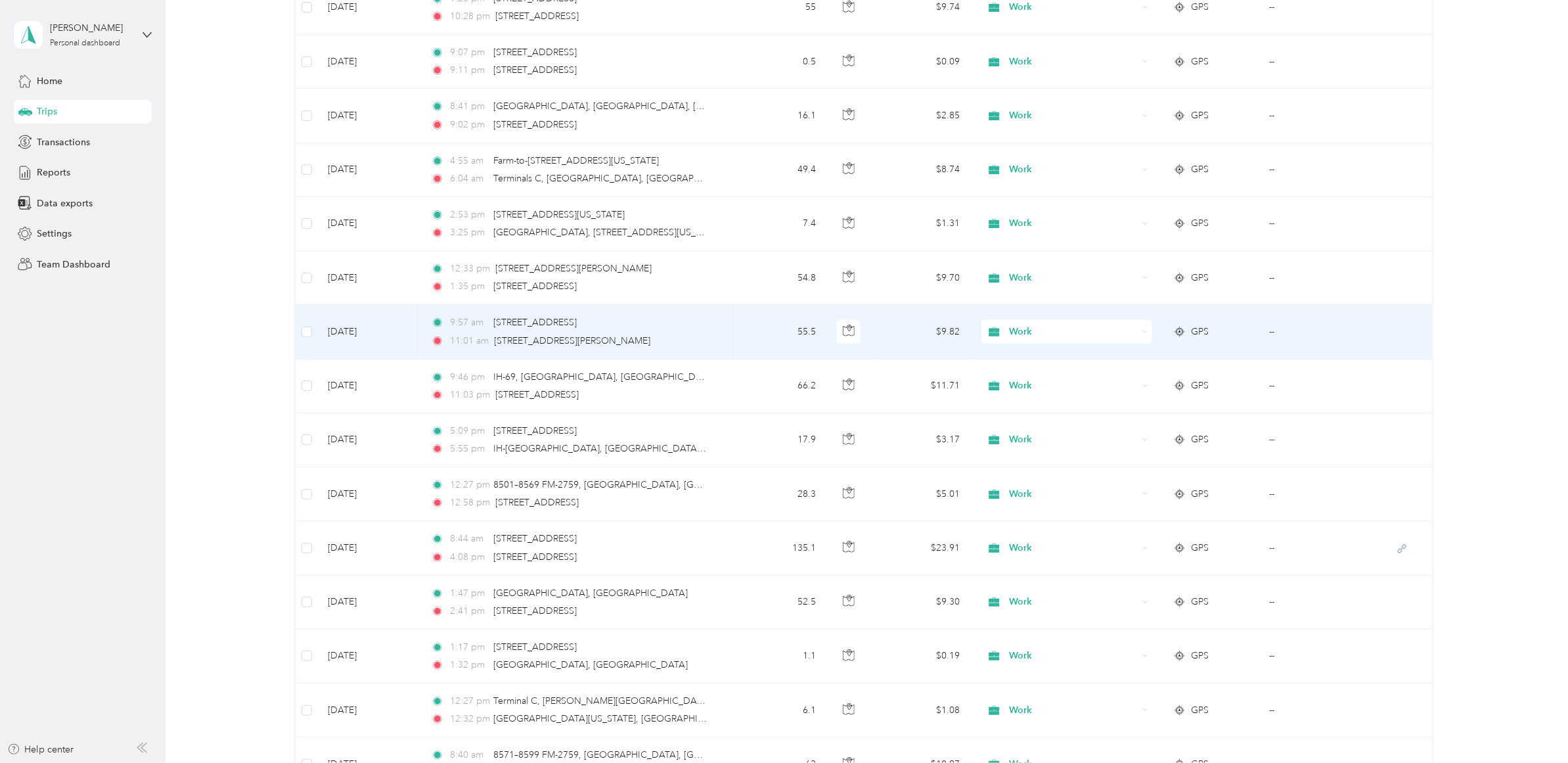
scroll to position [657, 0]
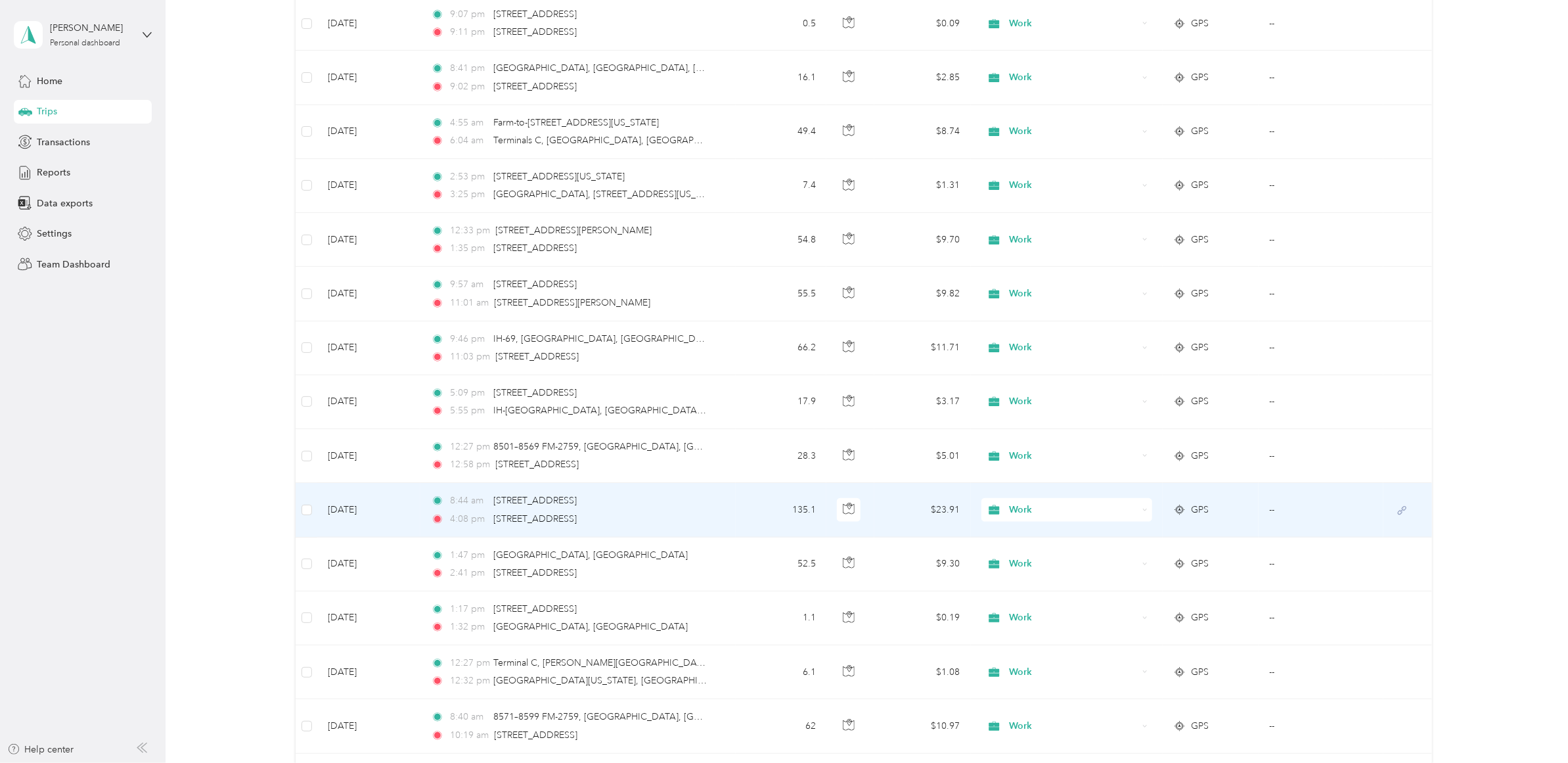
click at [723, 511] on td "8:44 am 8700–8898 Majesty Ln, [GEOGRAPHIC_DATA], [GEOGRAPHIC_DATA], [GEOGRAPHIC…" at bounding box center [578, 510] width 315 height 54
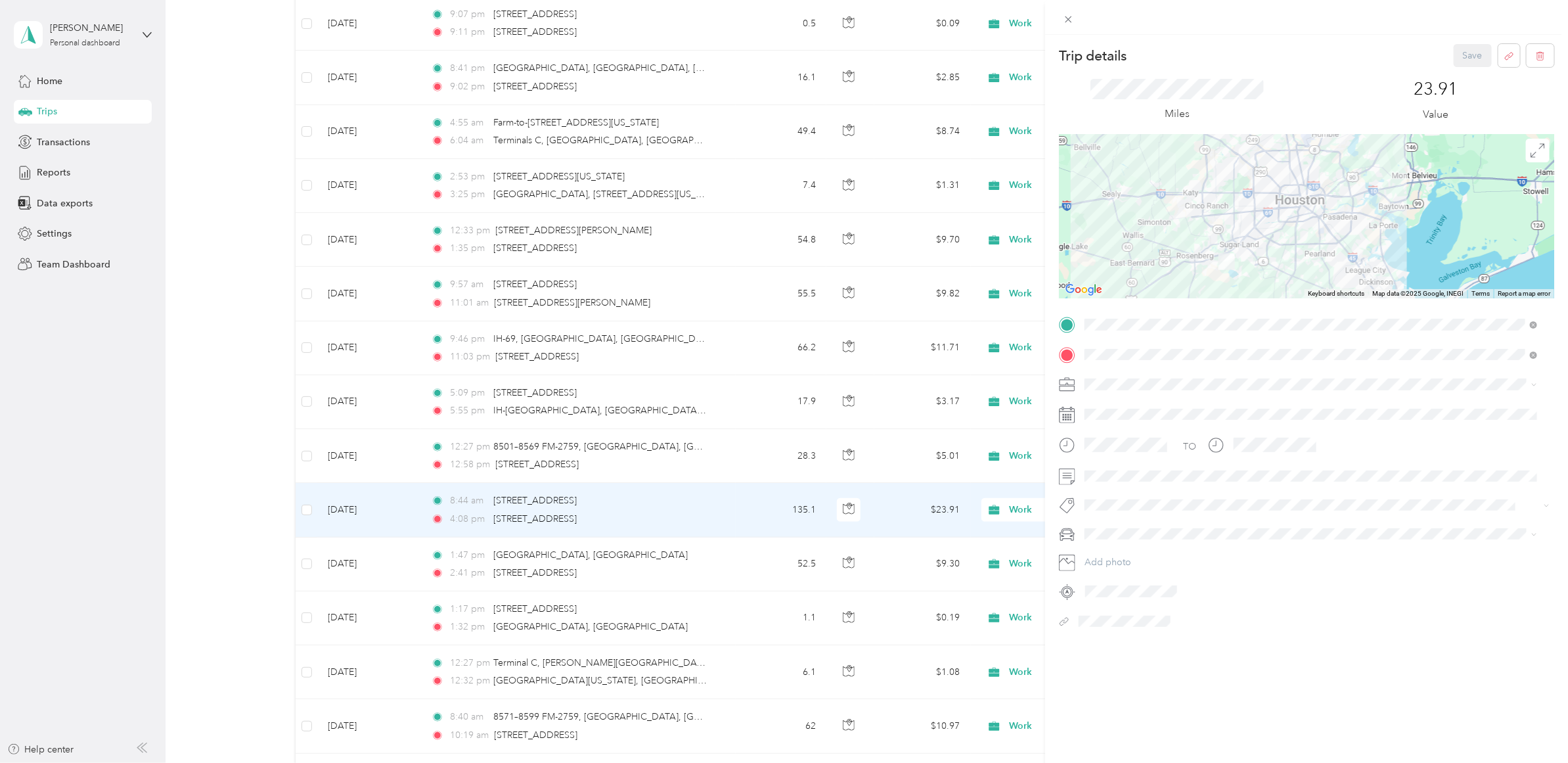
click at [659, 559] on div "Trip details Save This trip cannot be edited because it is either under review,…" at bounding box center [784, 381] width 1568 height 763
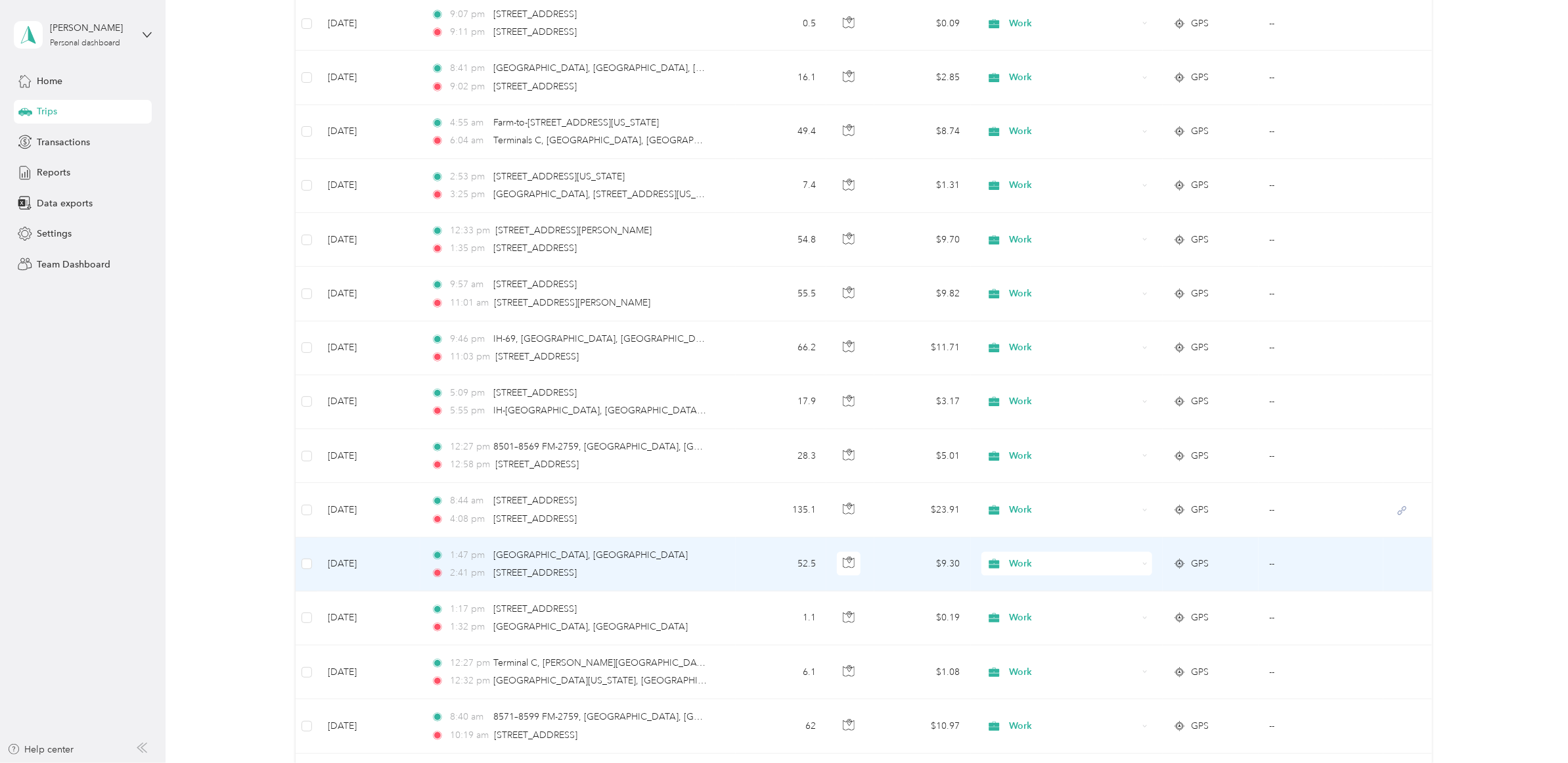
click at [575, 565] on div "1:47 pm [GEOGRAPHIC_DATA], [GEOGRAPHIC_DATA] 2:41 pm 8701–[GEOGRAPHIC_DATA], [G…" at bounding box center [569, 565] width 276 height 33
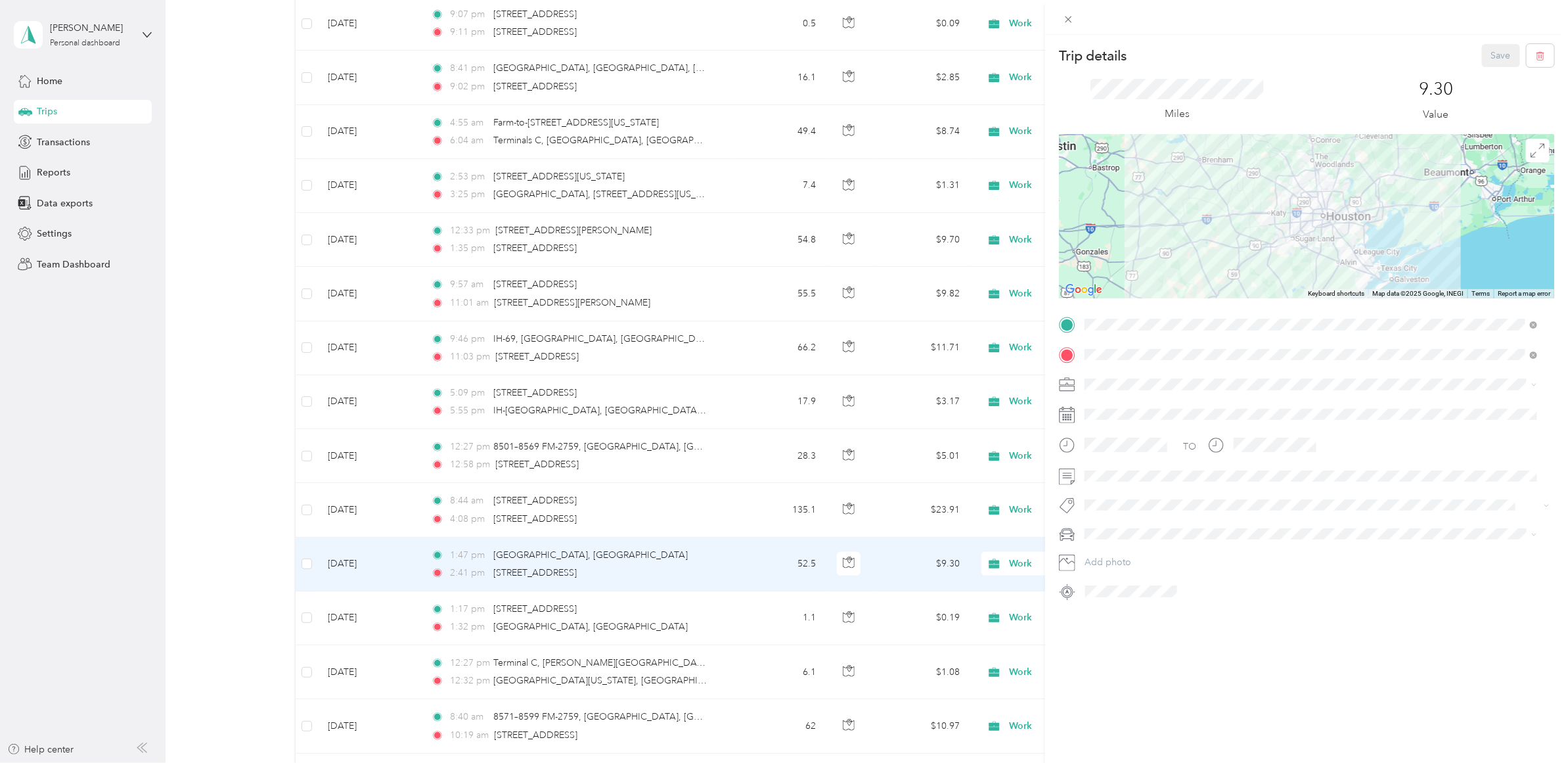
click at [1483, 51] on div "Save" at bounding box center [1518, 56] width 73 height 23
click at [1061, 18] on span at bounding box center [1068, 19] width 18 height 19
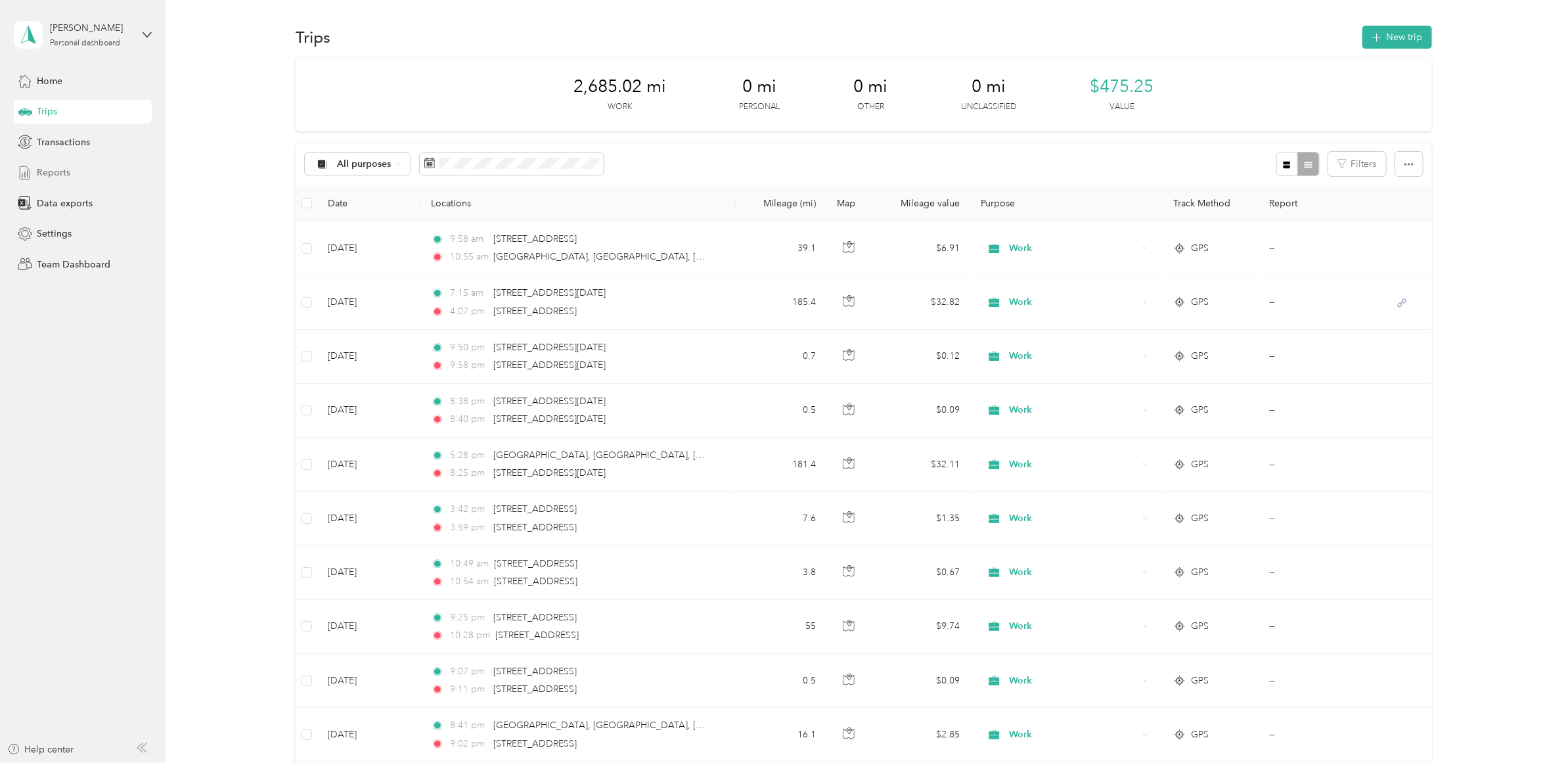
click at [57, 171] on span "Reports" at bounding box center [53, 172] width 33 height 14
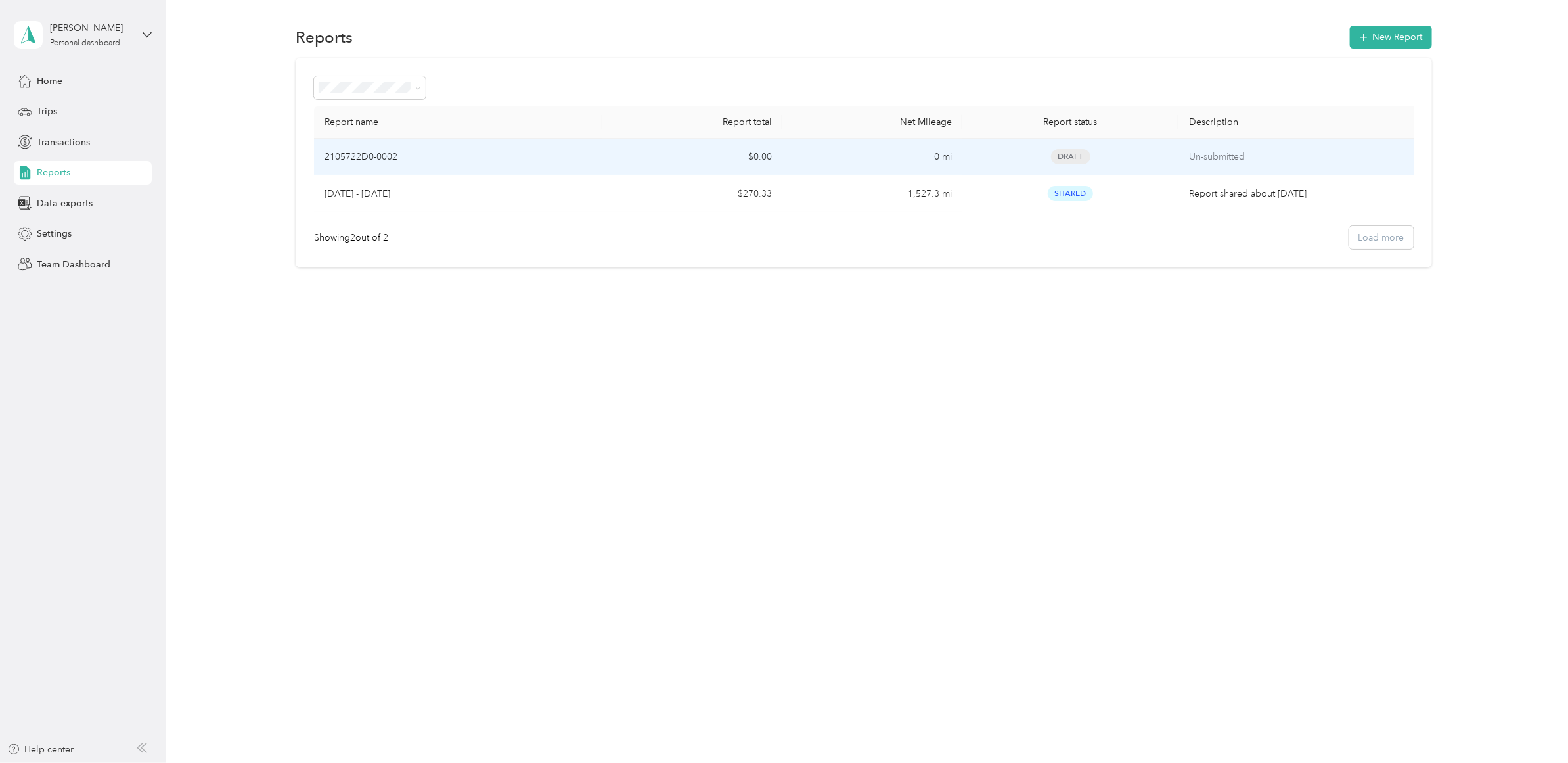
click at [392, 150] on p "2105722D0-0002" at bounding box center [361, 158] width 73 height 15
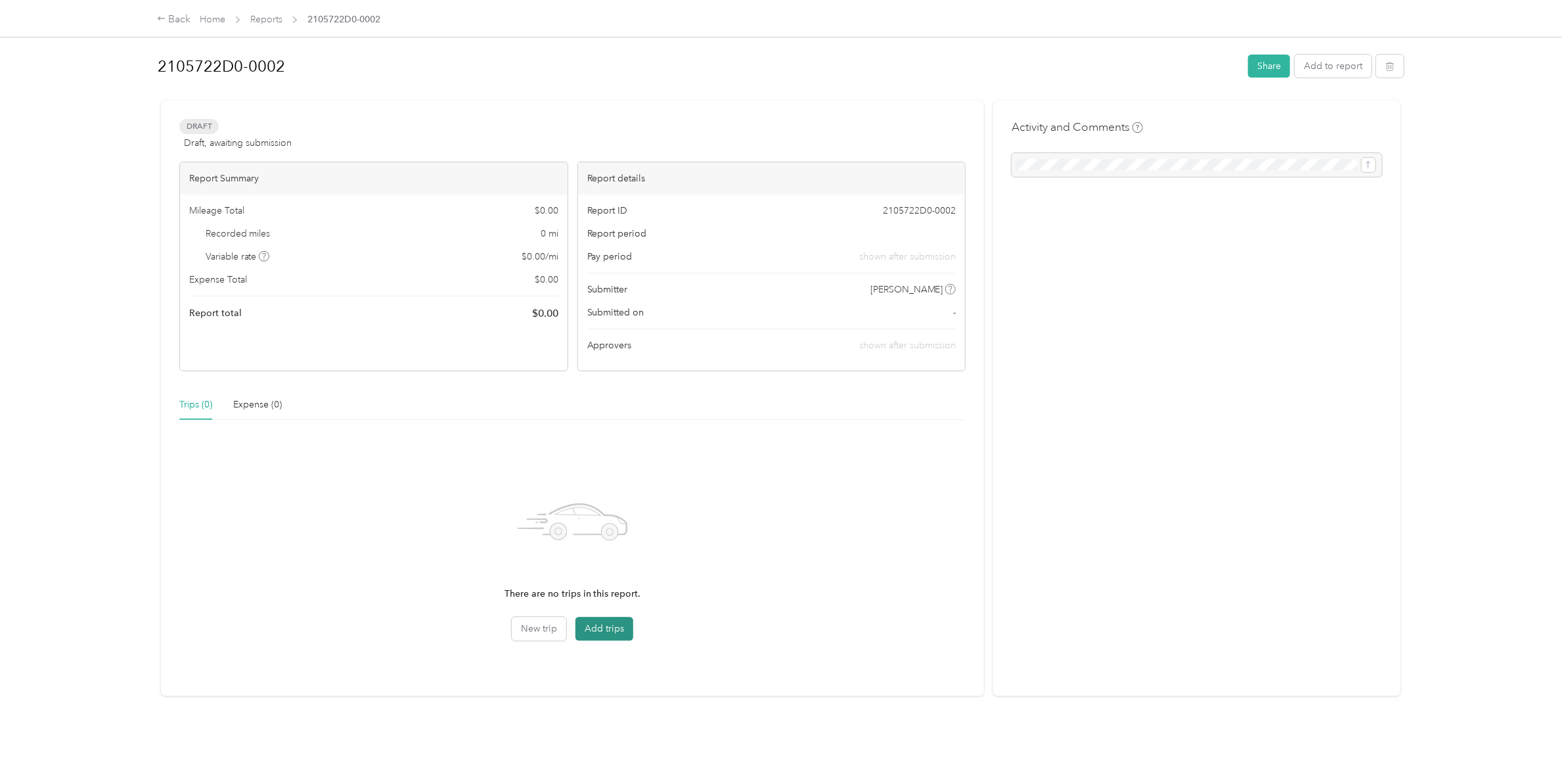
click at [612, 625] on button "Add trips" at bounding box center [604, 629] width 58 height 24
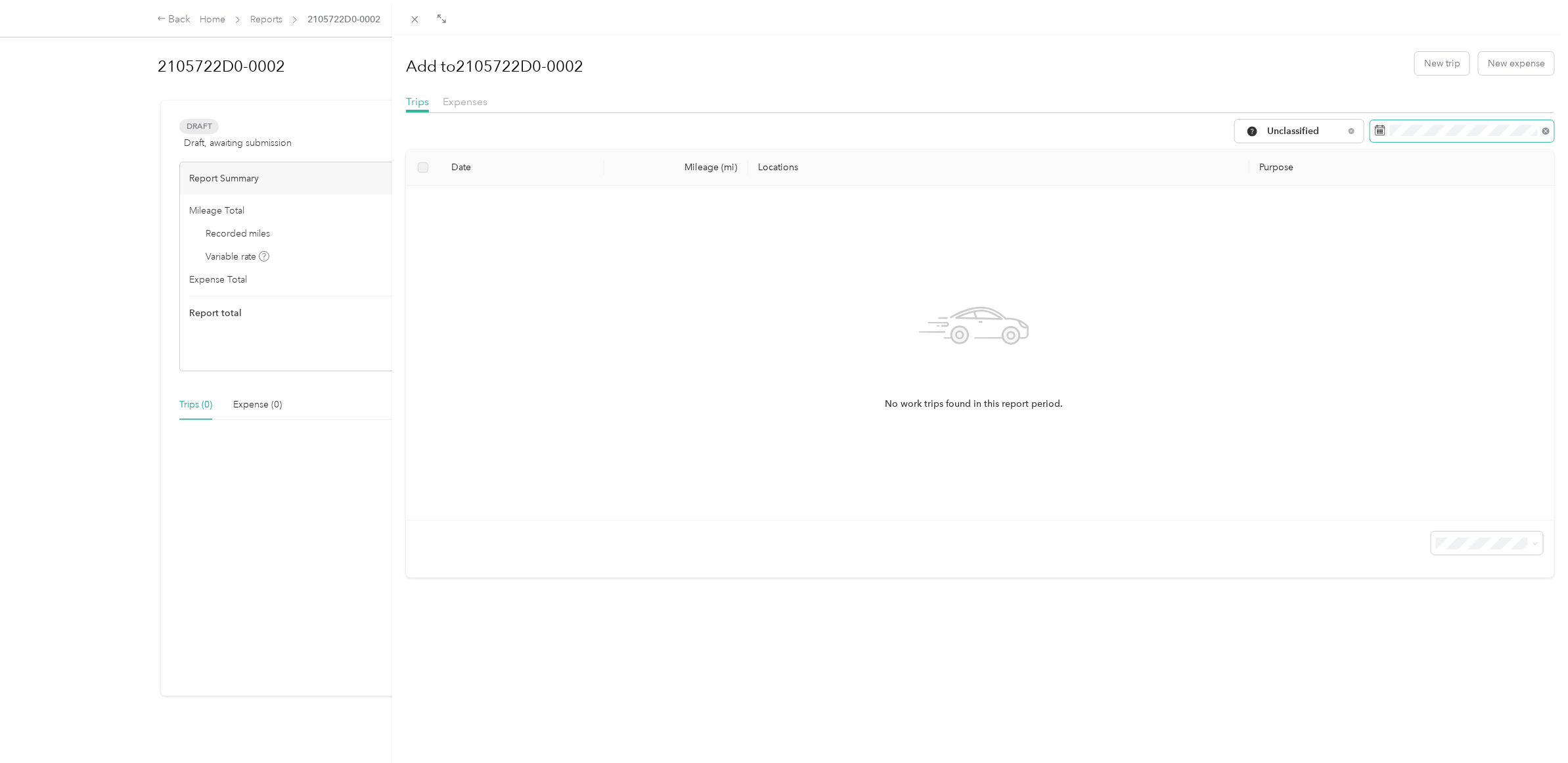
click at [1543, 130] on icon at bounding box center [1547, 131] width 7 height 7
click at [1376, 130] on icon at bounding box center [1380, 130] width 10 height 9
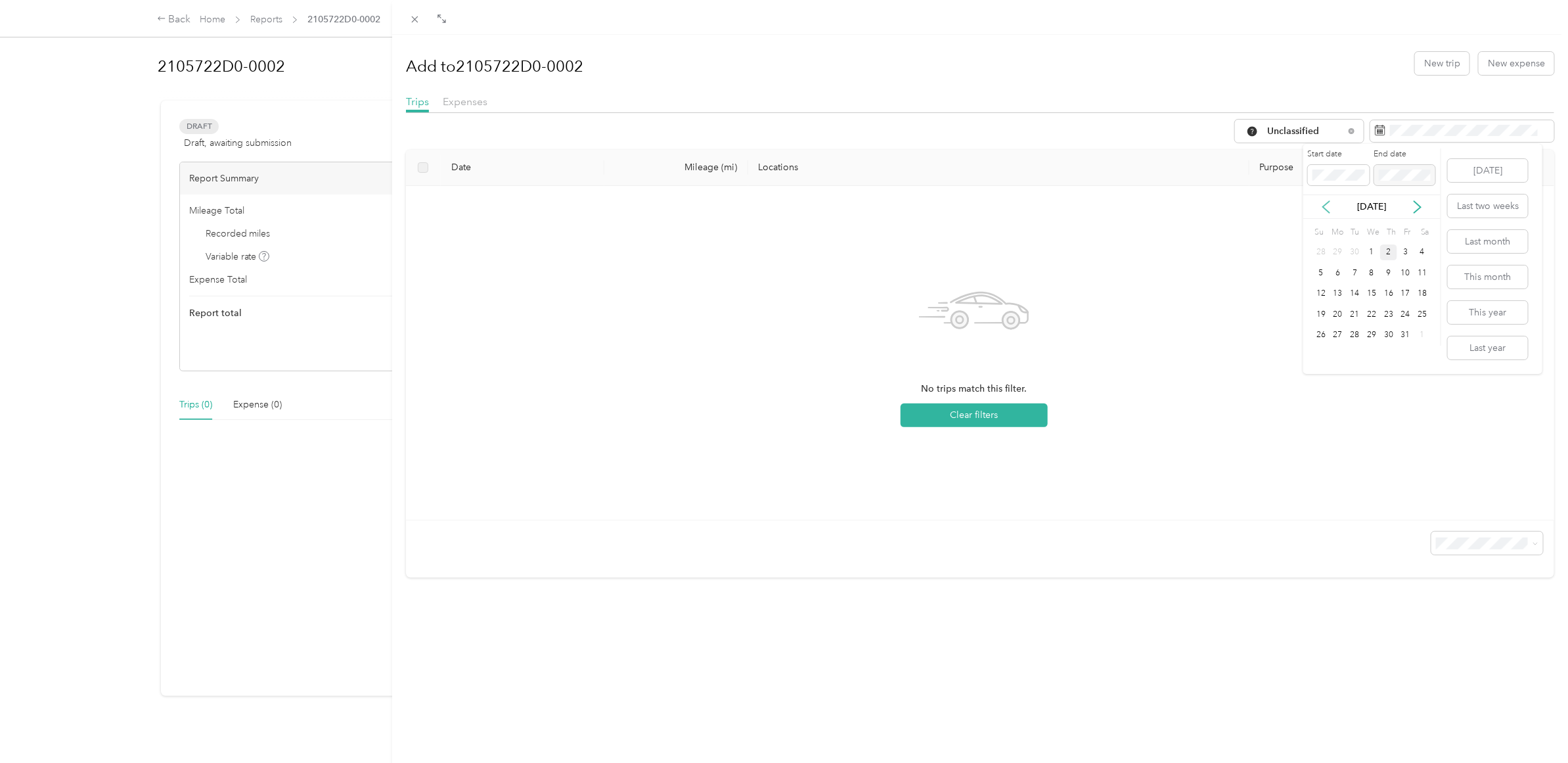
click at [1325, 202] on icon at bounding box center [1327, 207] width 13 height 13
click at [1408, 292] on div "15" at bounding box center [1405, 294] width 17 height 16
click at [1418, 202] on icon at bounding box center [1418, 207] width 13 height 13
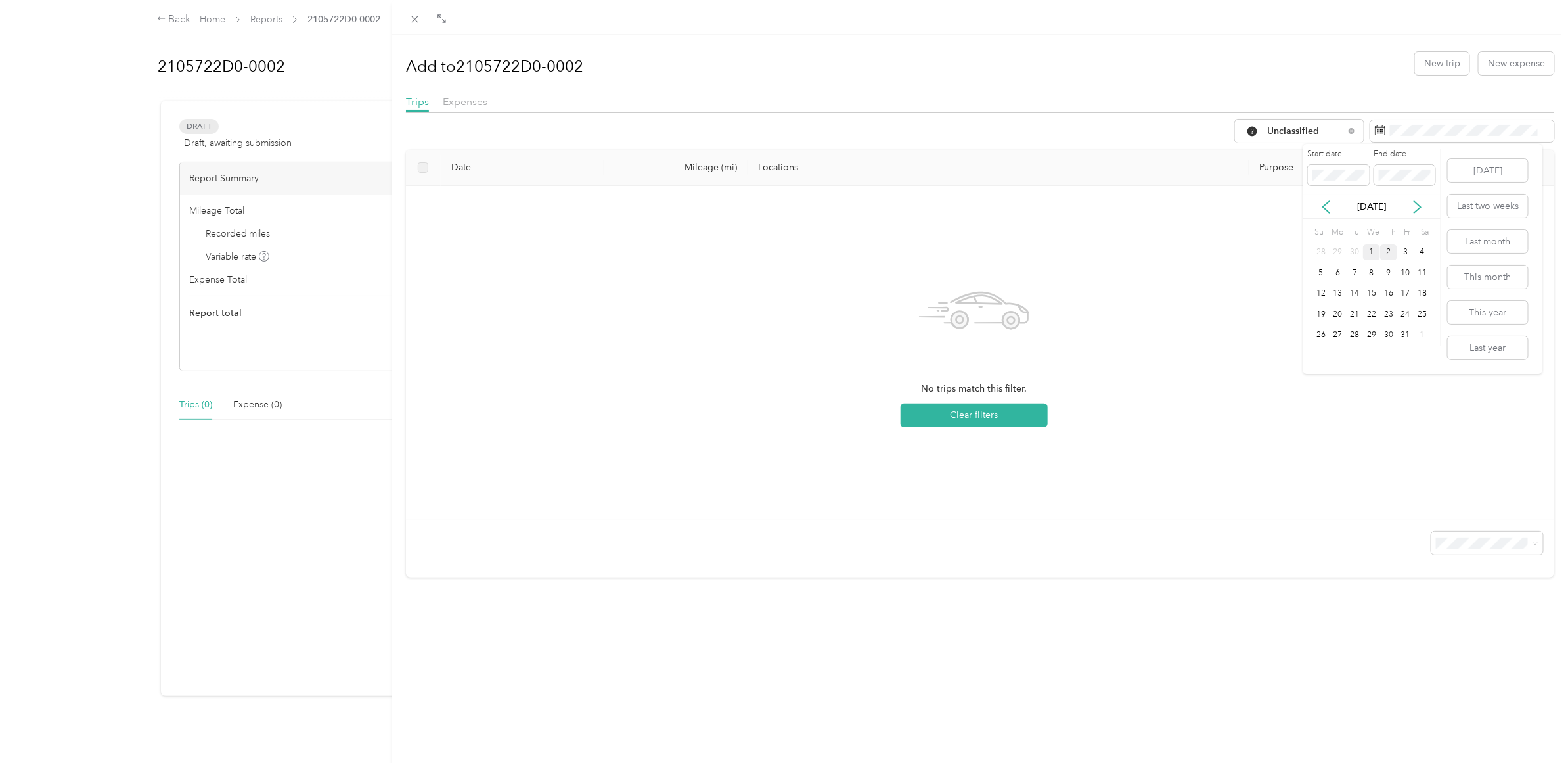
click at [1373, 250] on div "1" at bounding box center [1371, 252] width 17 height 16
click at [1349, 132] on icon at bounding box center [1351, 130] width 5 height 5
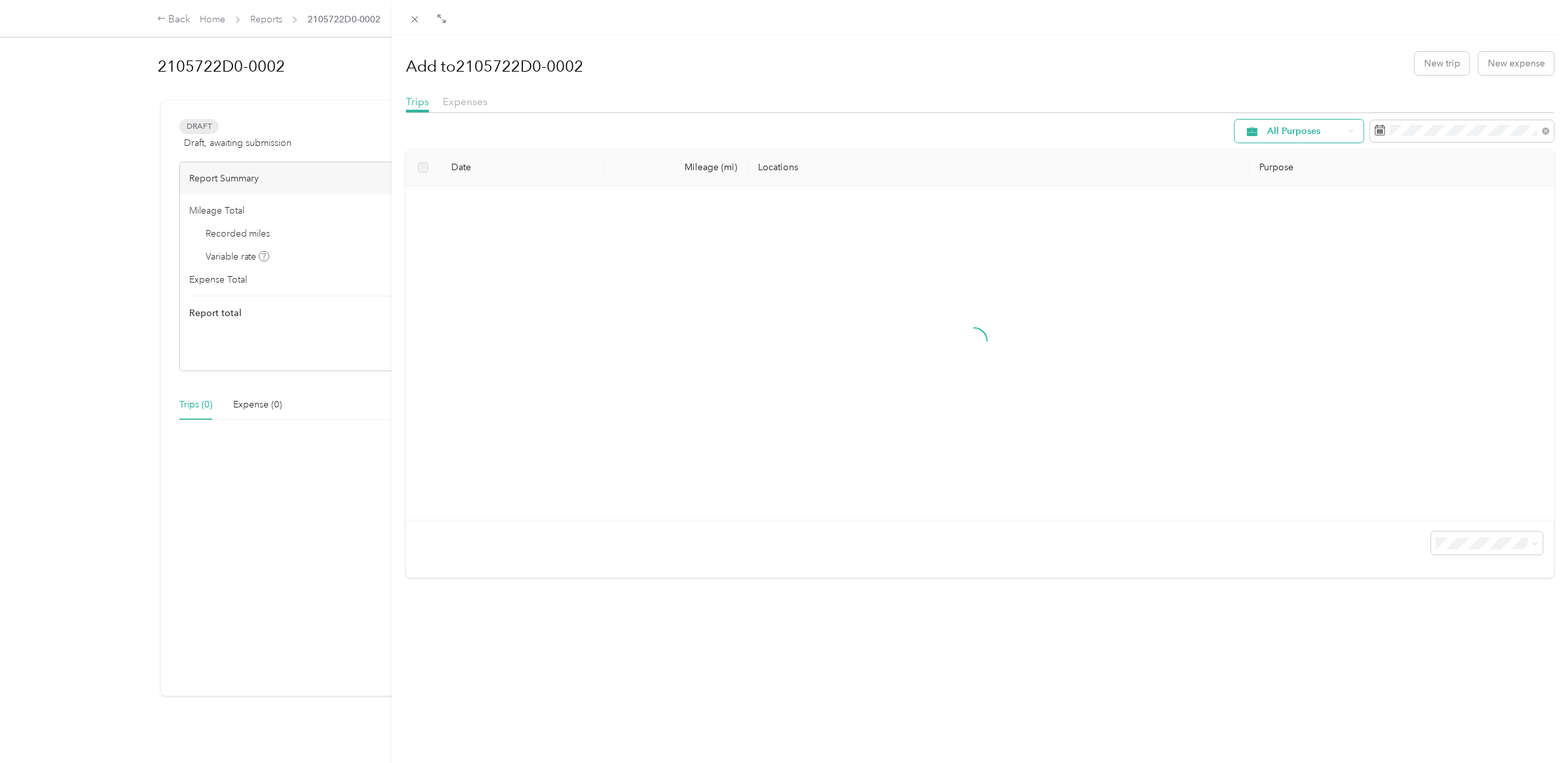
click at [1313, 137] on div "All Purposes" at bounding box center [1300, 131] width 129 height 23
click at [1271, 201] on span "Work" at bounding box center [1322, 201] width 132 height 14
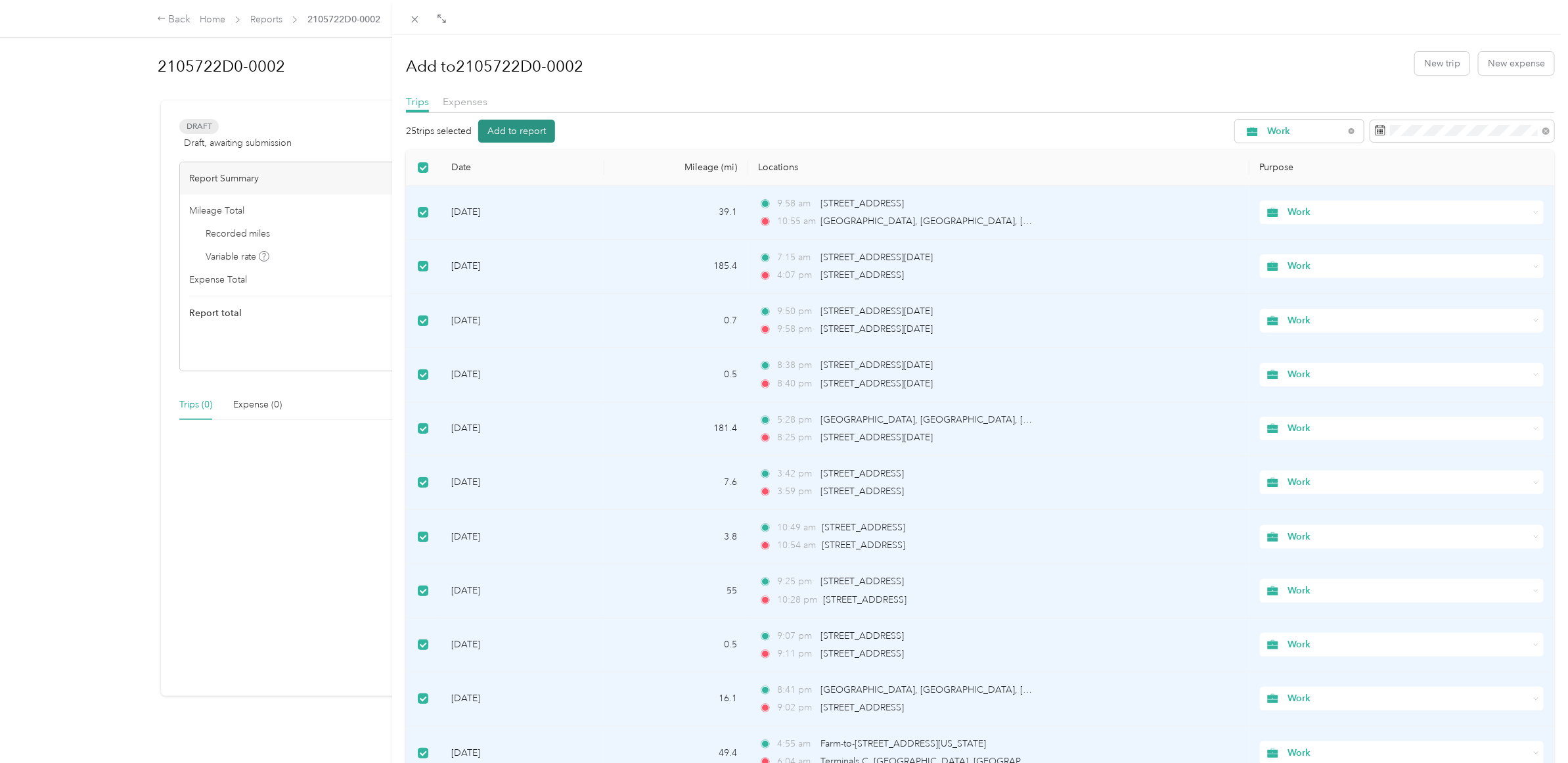
click at [516, 132] on button "Add to report" at bounding box center [517, 131] width 77 height 23
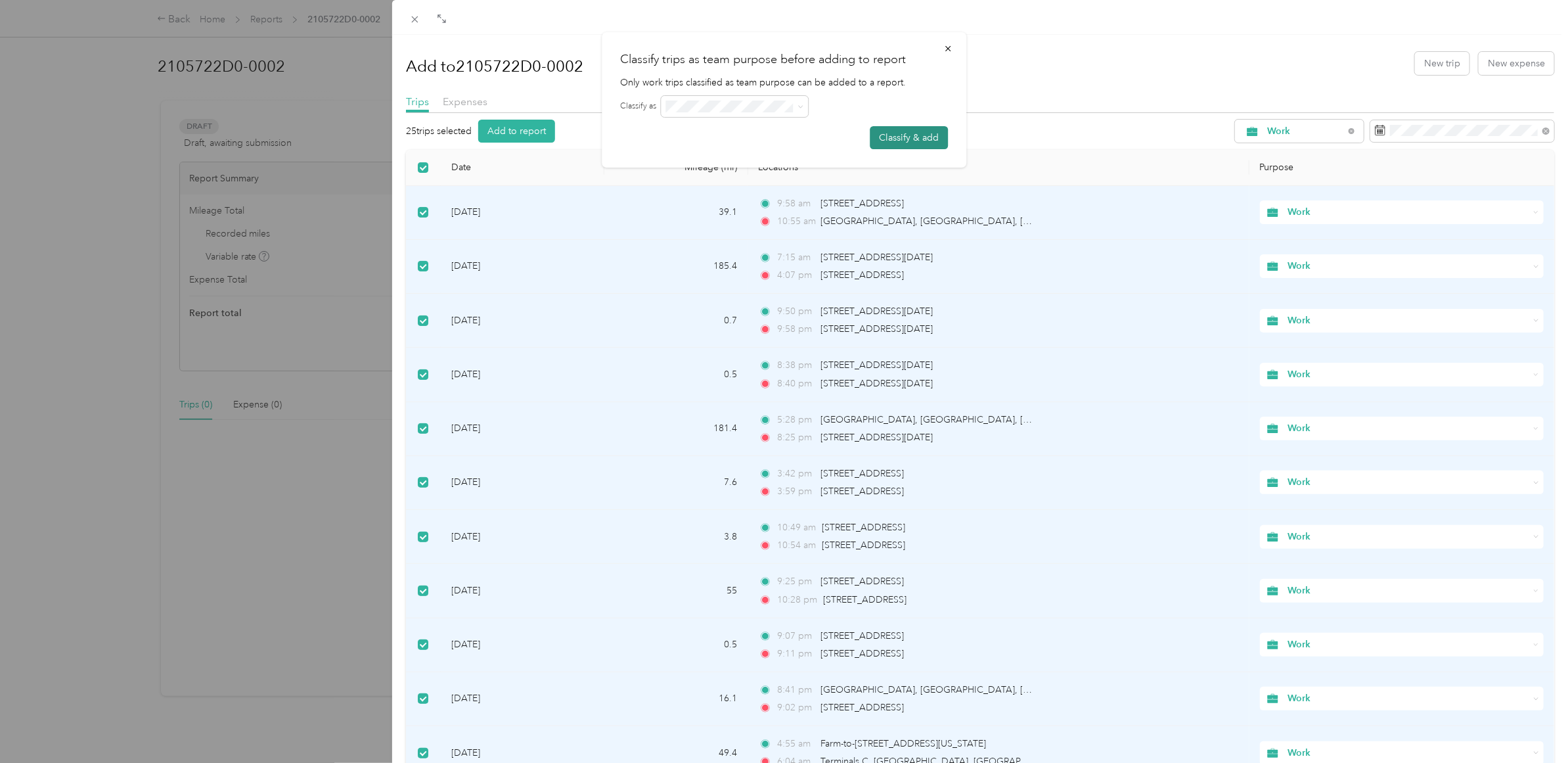
click at [885, 132] on button "Classify & add" at bounding box center [909, 138] width 78 height 23
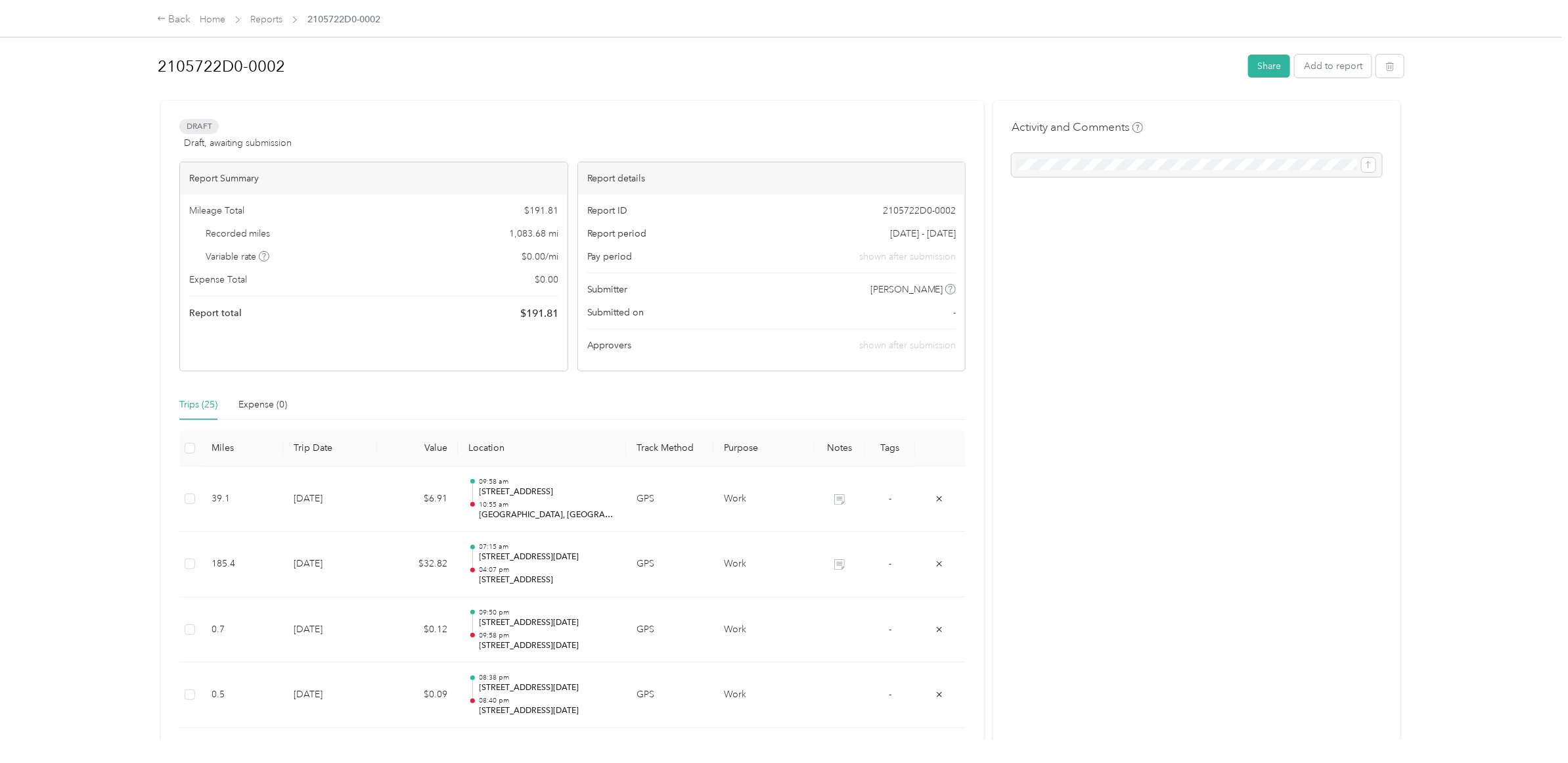
click at [877, 207] on div "Report ID 2105722D0-0002" at bounding box center [771, 210] width 369 height 14
click at [273, 20] on link "Reports" at bounding box center [266, 19] width 33 height 11
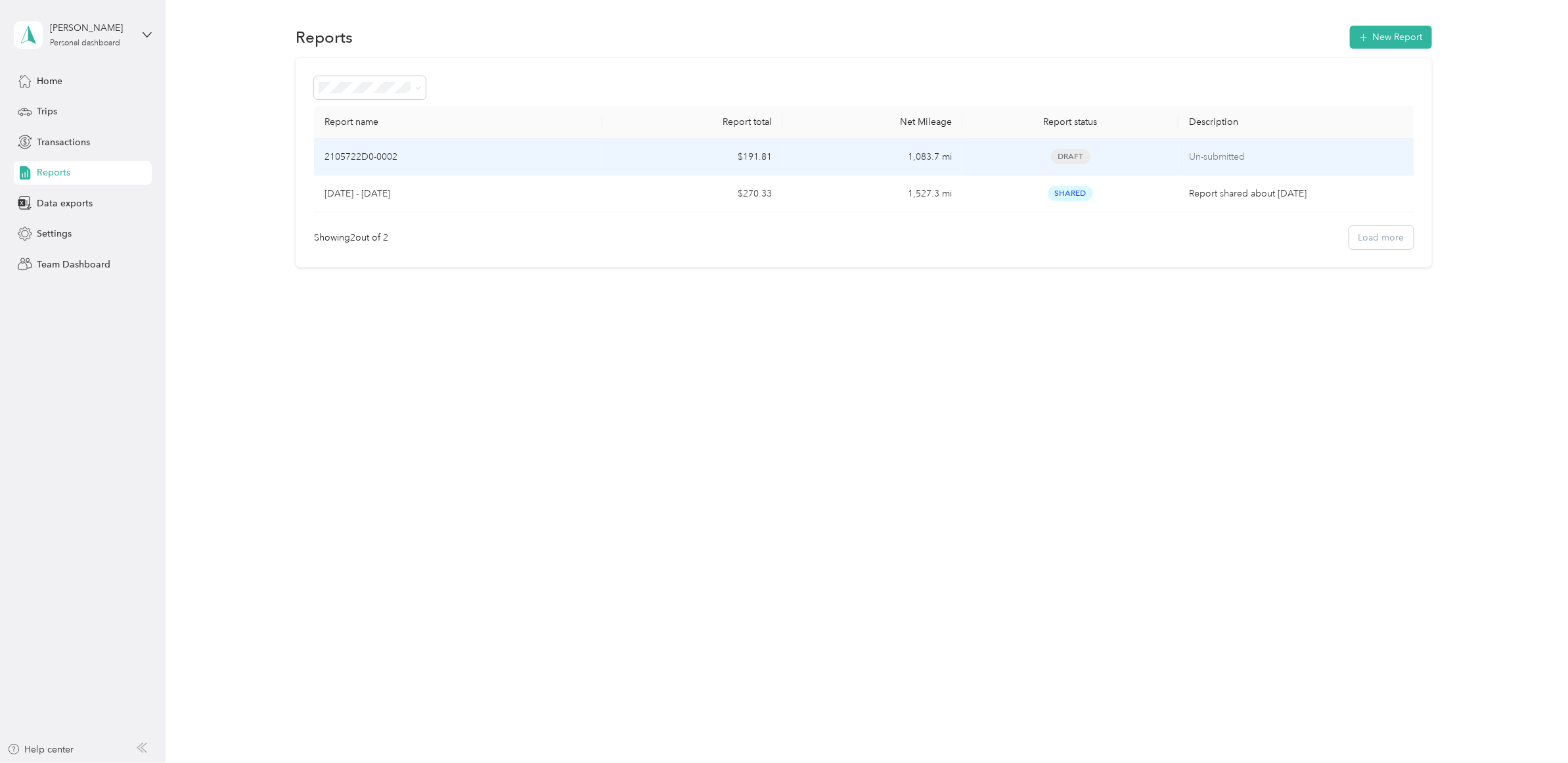
click at [355, 152] on p "2105722D0-0002" at bounding box center [361, 158] width 73 height 15
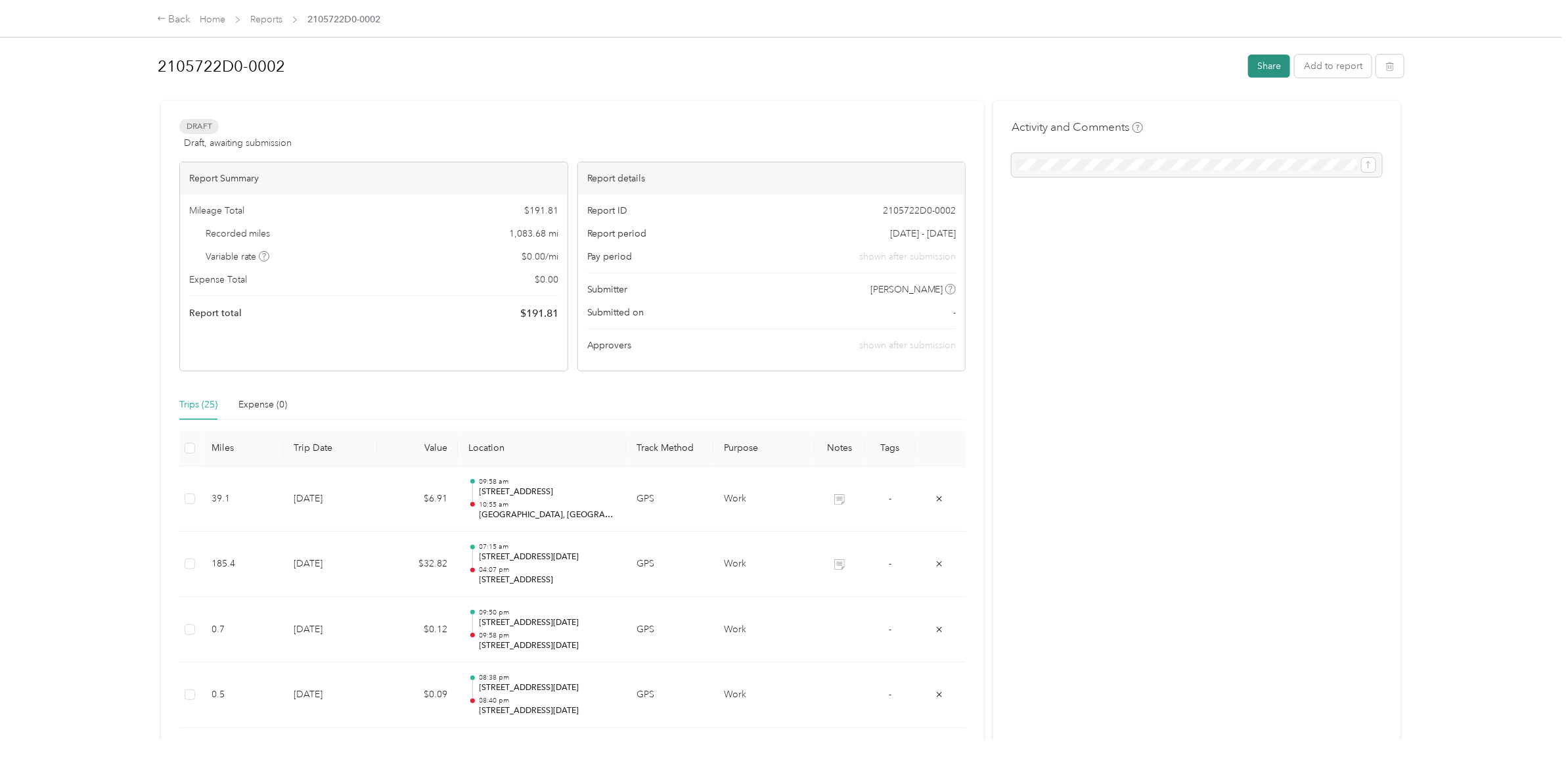
click at [1274, 64] on button "Share" at bounding box center [1269, 66] width 42 height 23
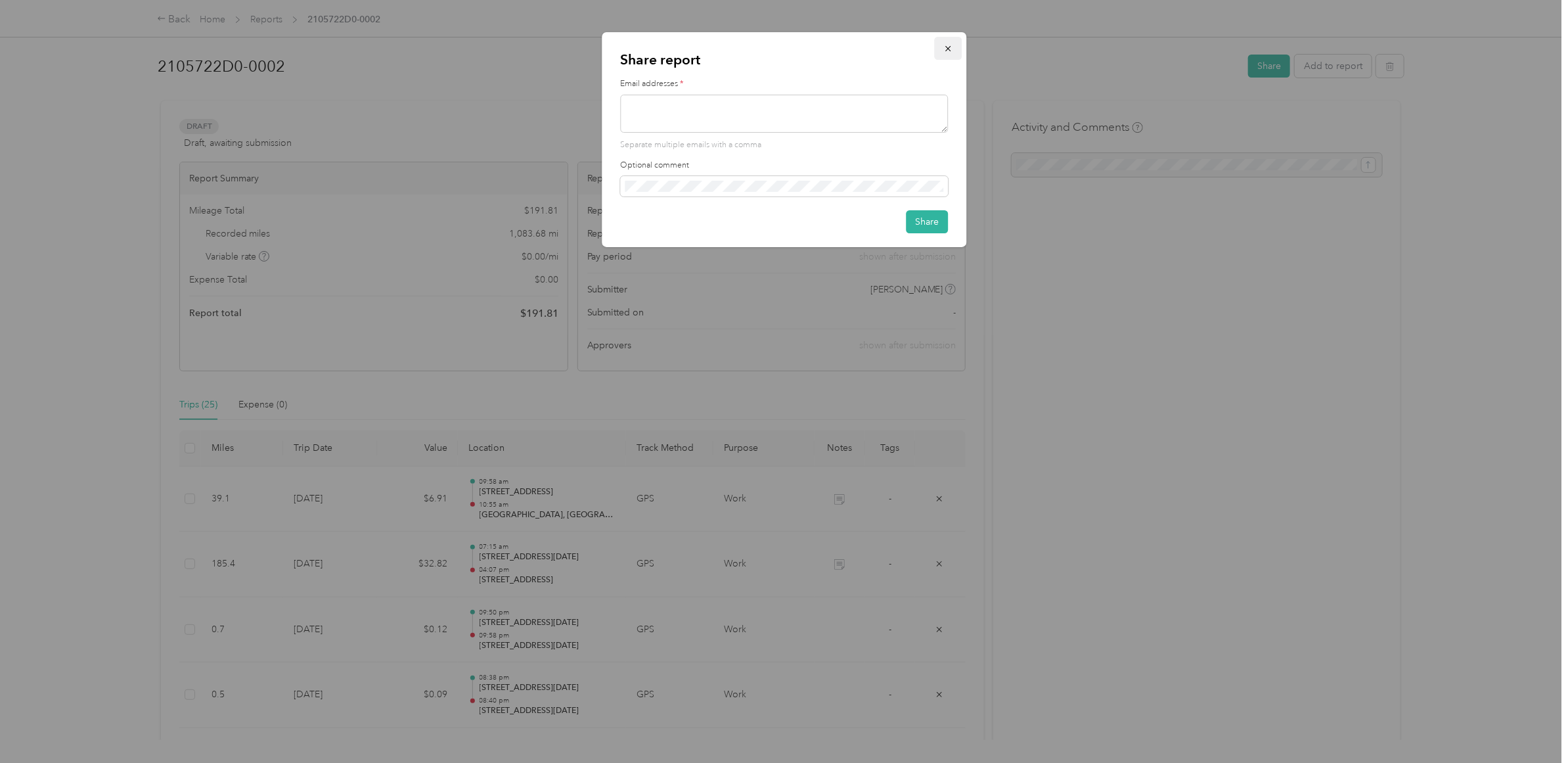
click at [947, 48] on icon "button" at bounding box center [947, 48] width 5 height 5
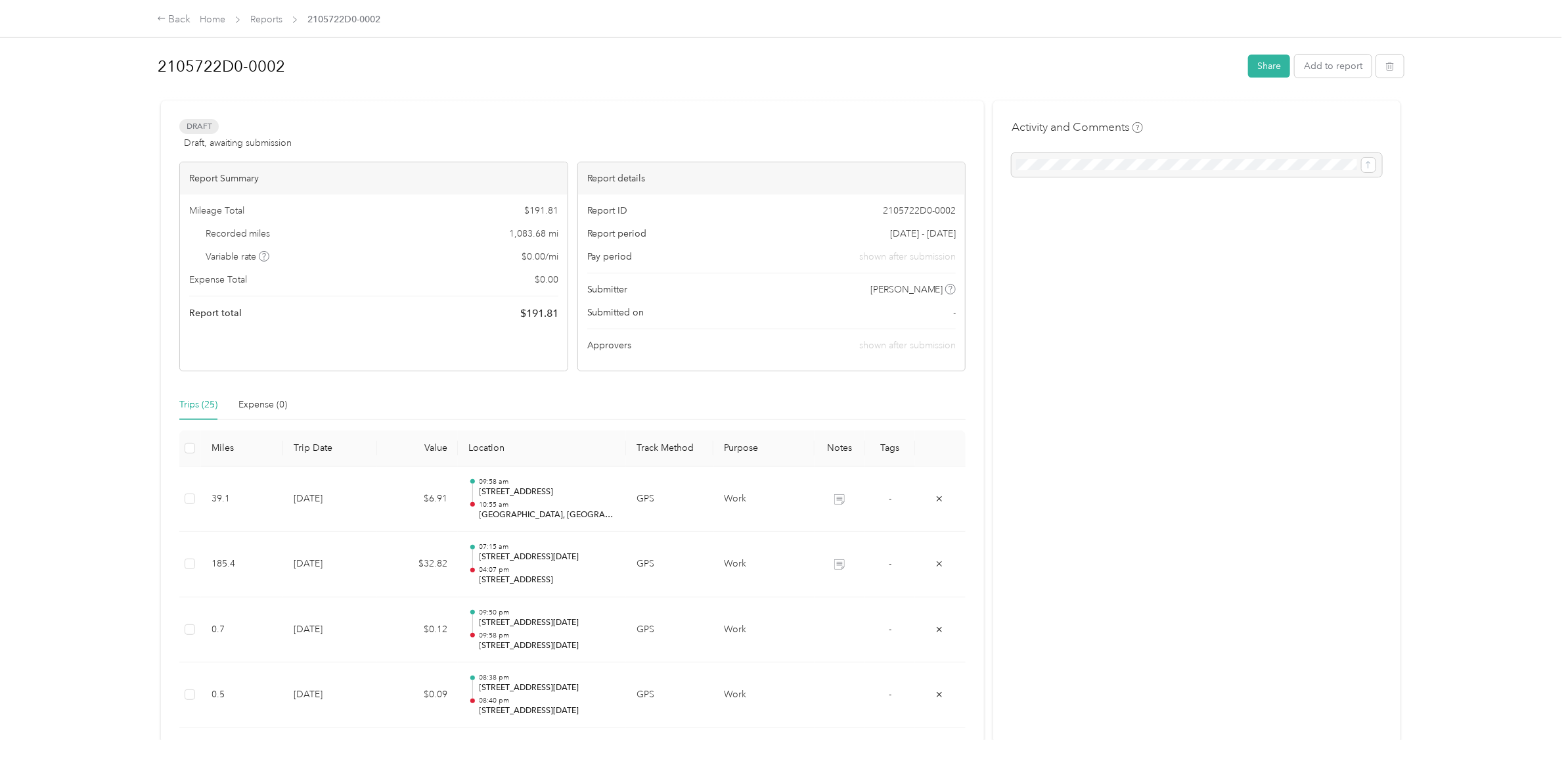
click at [200, 120] on span "Draft" at bounding box center [199, 127] width 39 height 15
click at [199, 127] on span "Draft" at bounding box center [199, 127] width 39 height 15
click at [194, 64] on h1 "2105722D0-0002" at bounding box center [698, 66] width 1081 height 32
click at [132, 60] on div "2105722D0-0002 Share Add to report Draft Draft, awaiting submission View activi…" at bounding box center [781, 370] width 1302 height 740
click at [1328, 61] on button "Add to report" at bounding box center [1334, 67] width 77 height 23
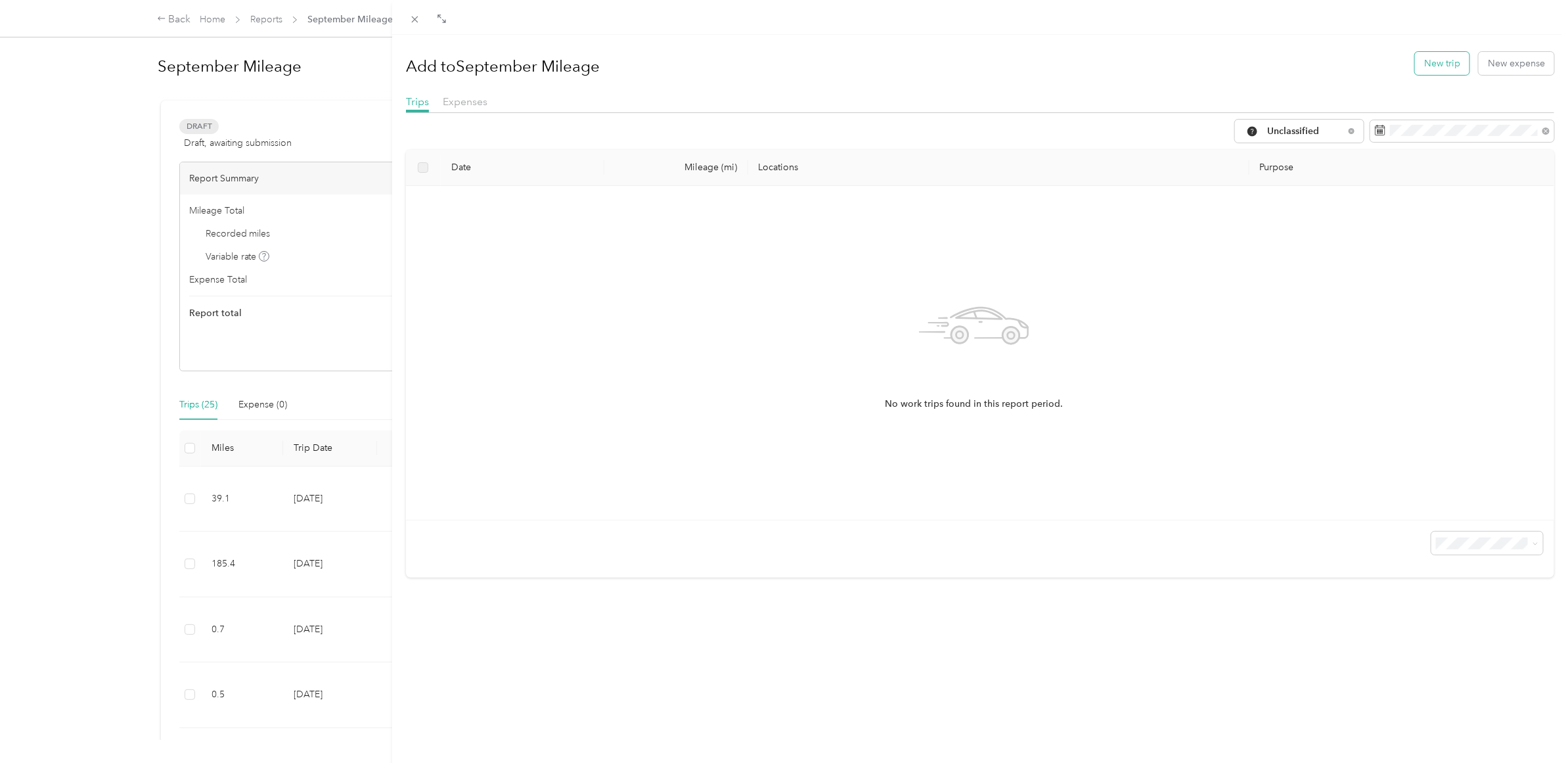
click at [1415, 62] on button "New trip" at bounding box center [1442, 63] width 55 height 23
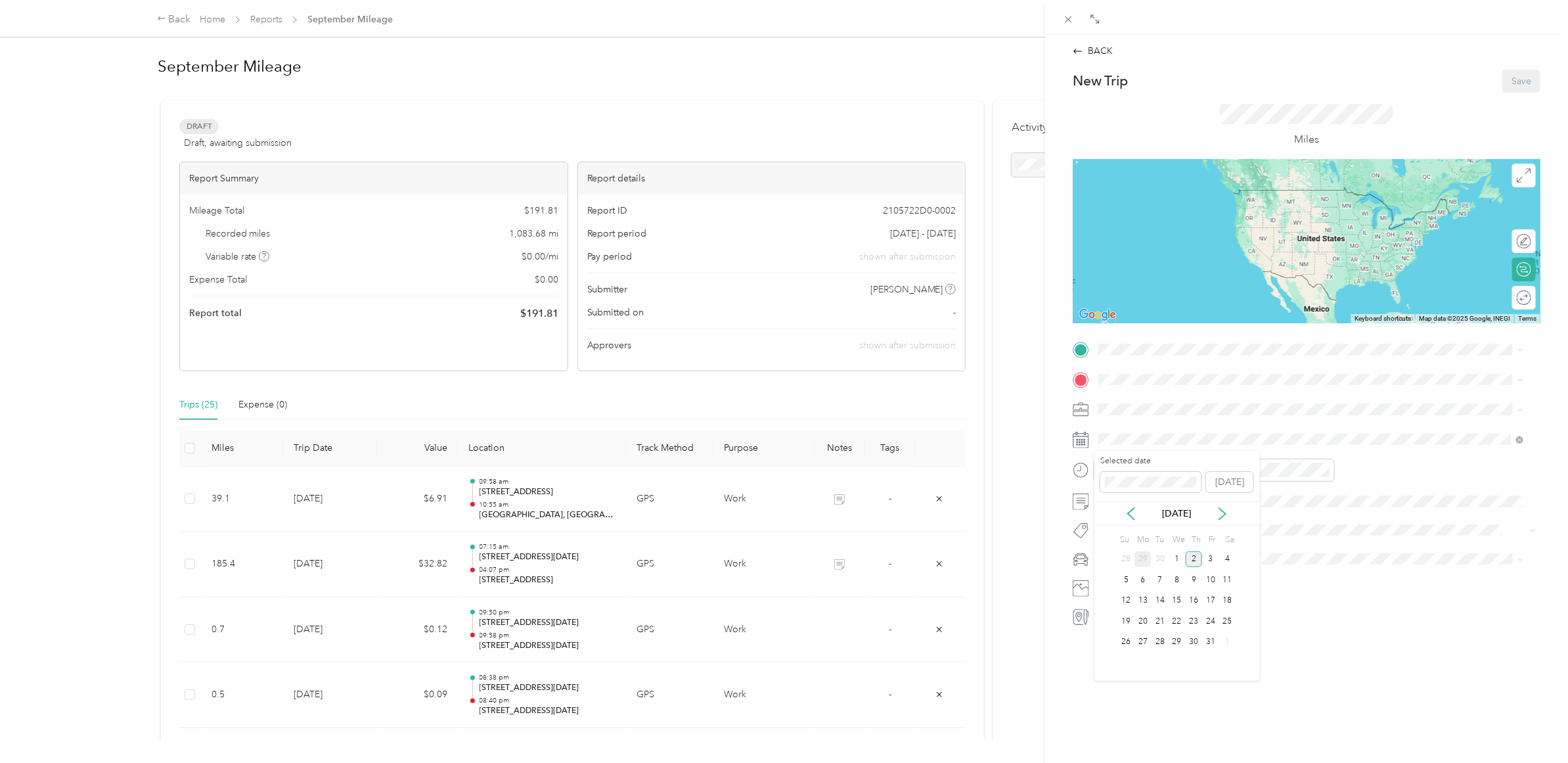
click at [1142, 554] on div "29" at bounding box center [1143, 559] width 17 height 16
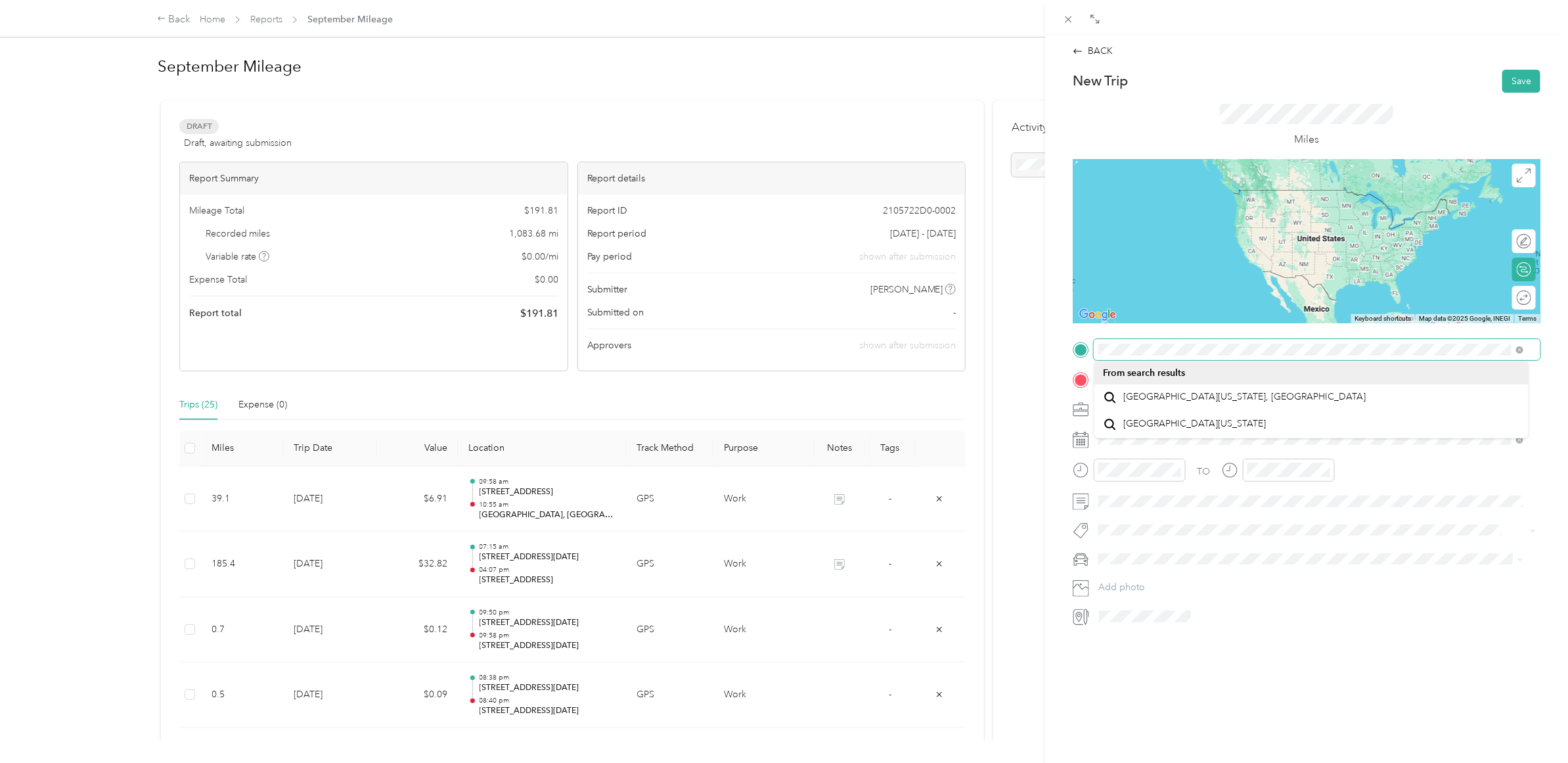
click at [1033, 356] on div "BACK New Trip Save This trip cannot be edited because it is either under review…" at bounding box center [784, 381] width 1568 height 763
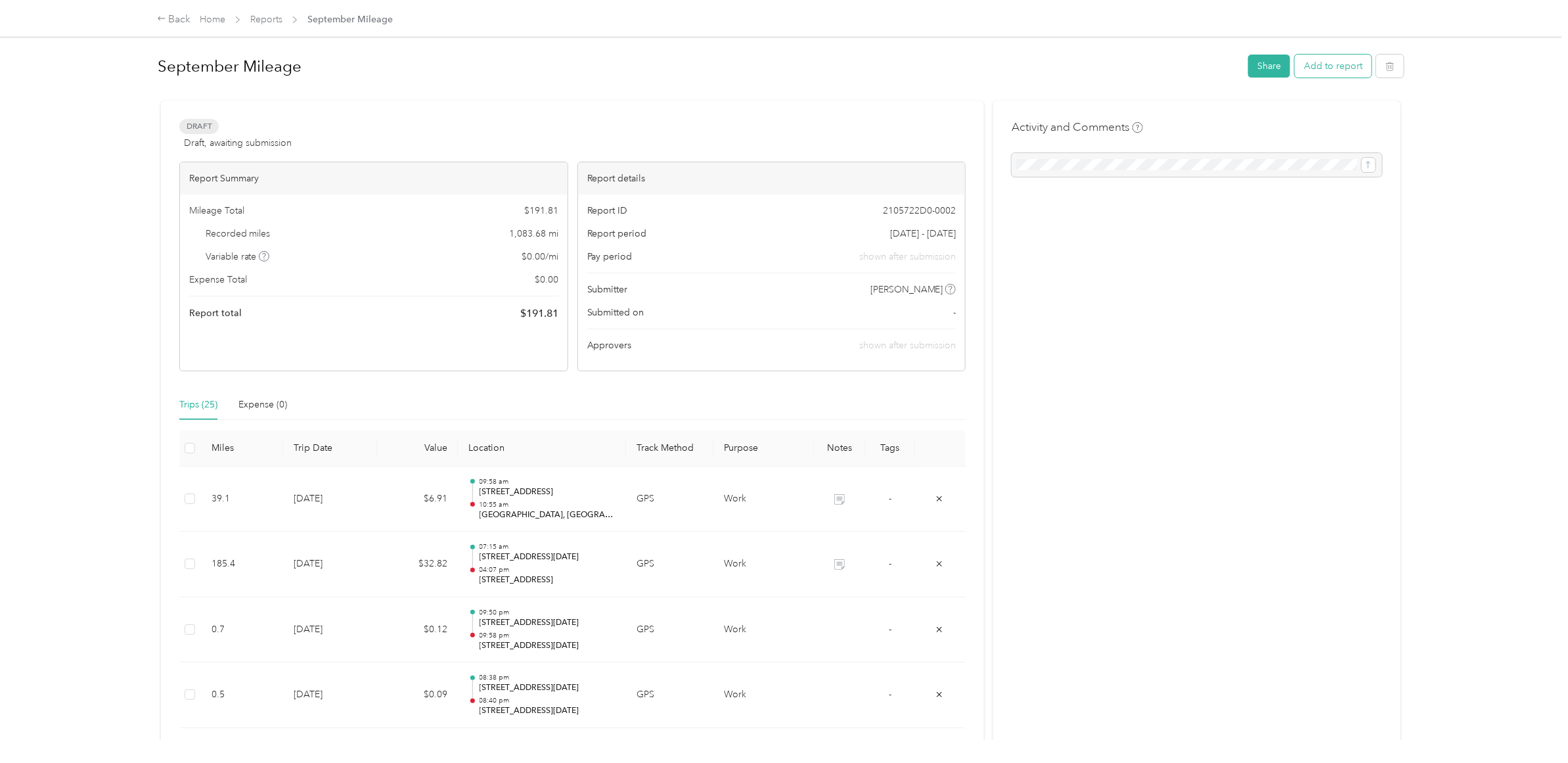
click at [1337, 64] on button "Add to report" at bounding box center [1334, 66] width 77 height 23
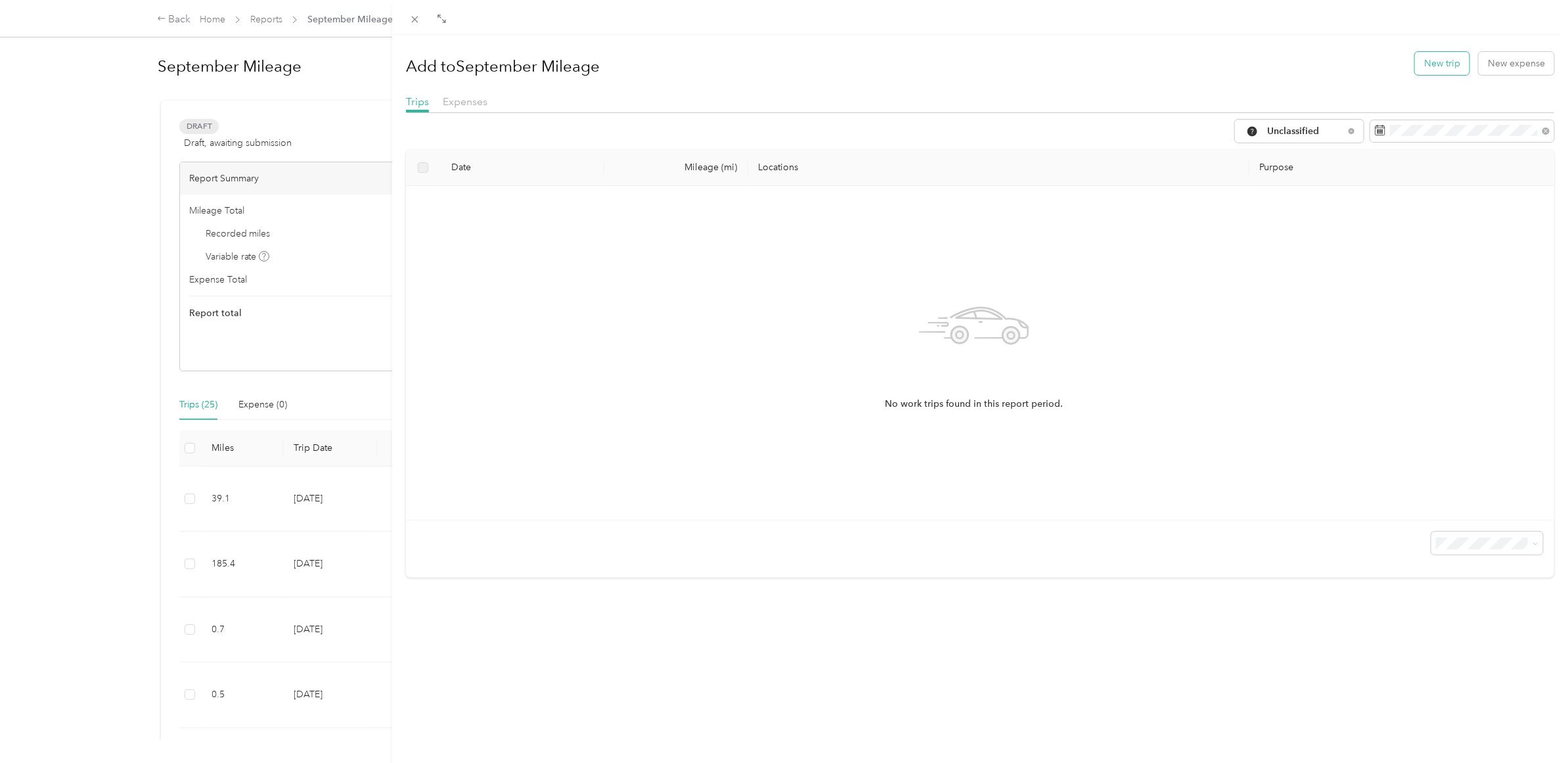
click at [1415, 73] on button "New trip" at bounding box center [1442, 63] width 55 height 23
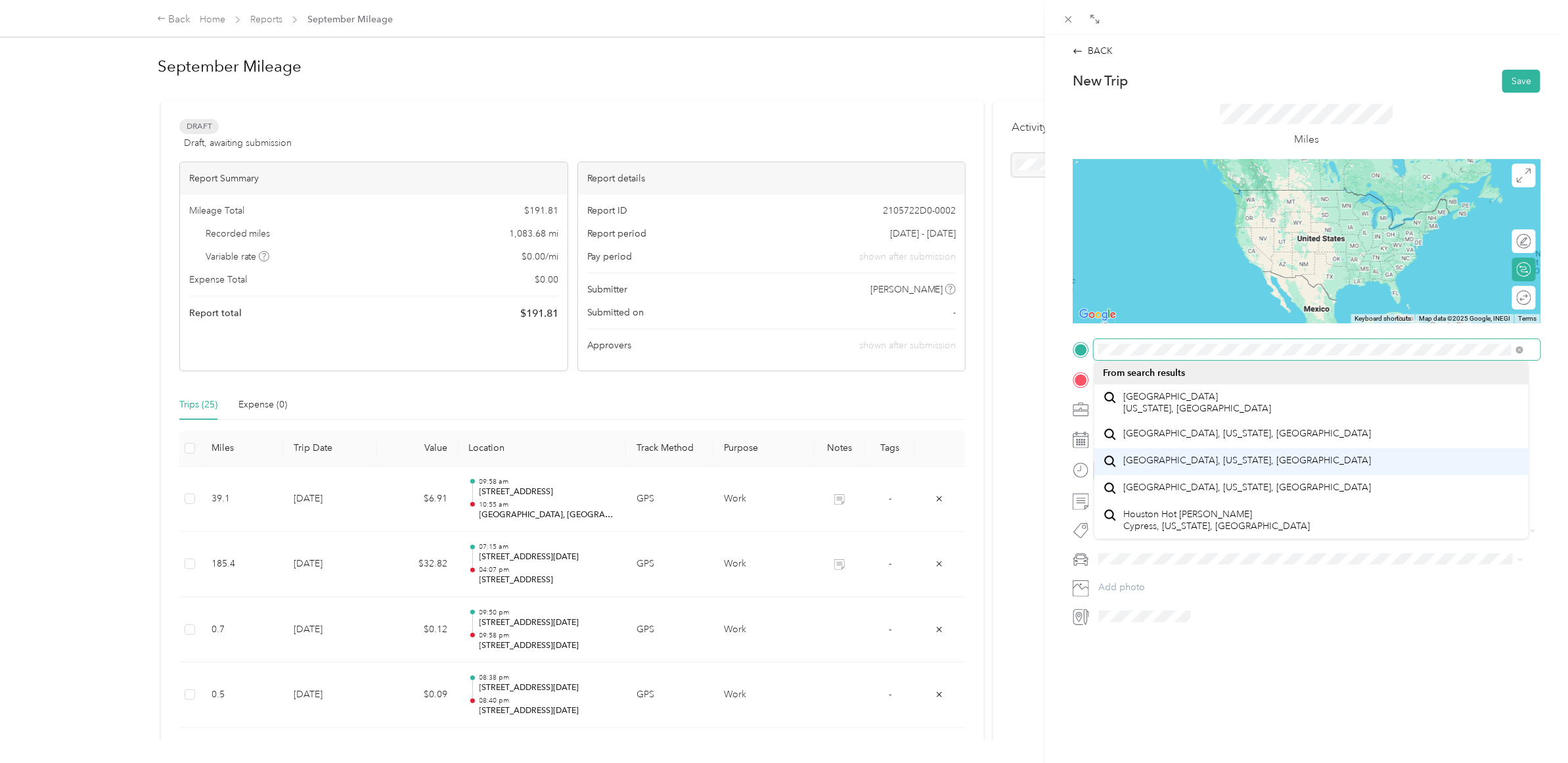
scroll to position [23, 0]
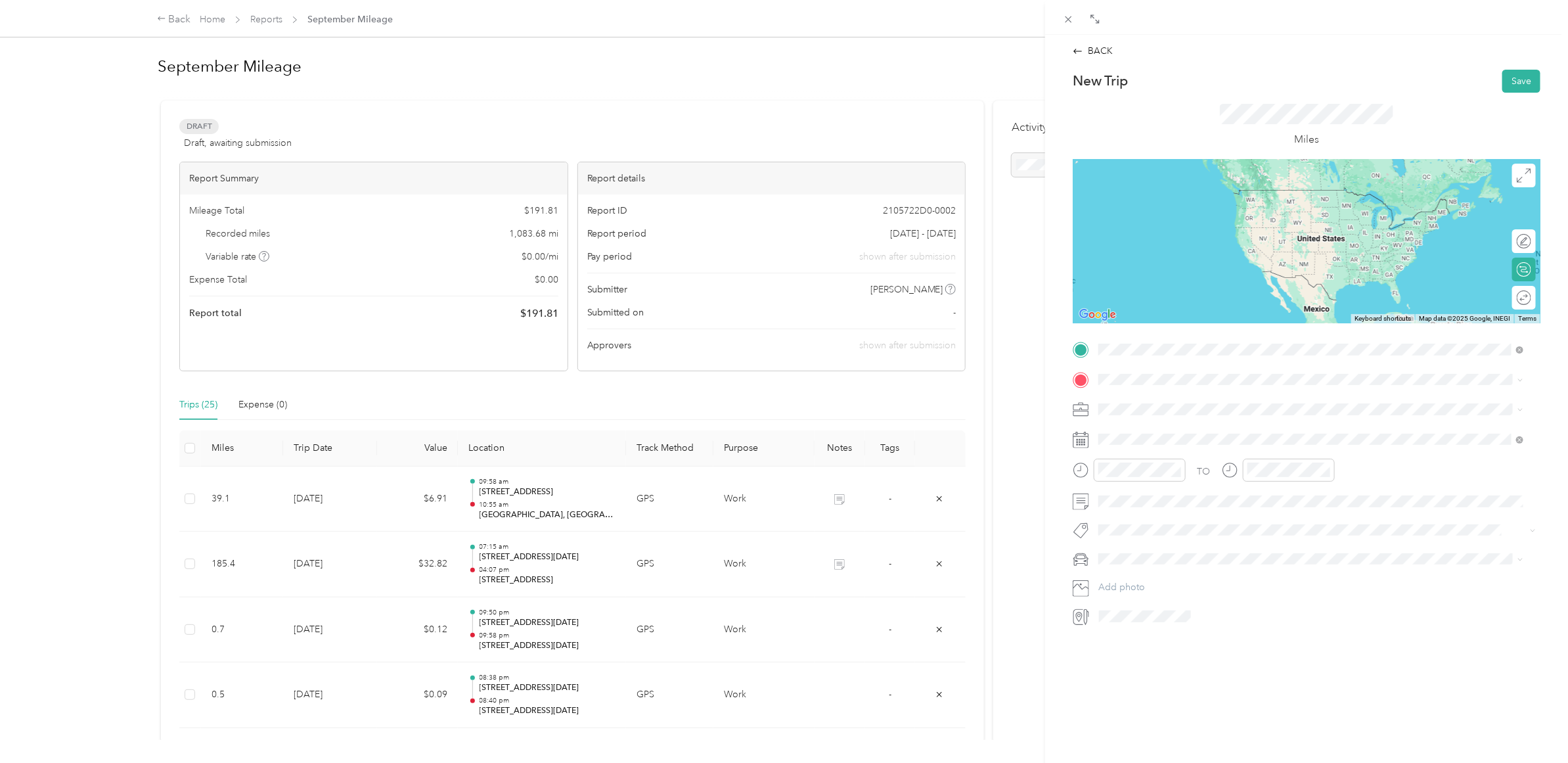
click at [1176, 428] on span "Iah [GEOGRAPHIC_DATA][US_STATE], [GEOGRAPHIC_DATA]" at bounding box center [1252, 434] width 257 height 12
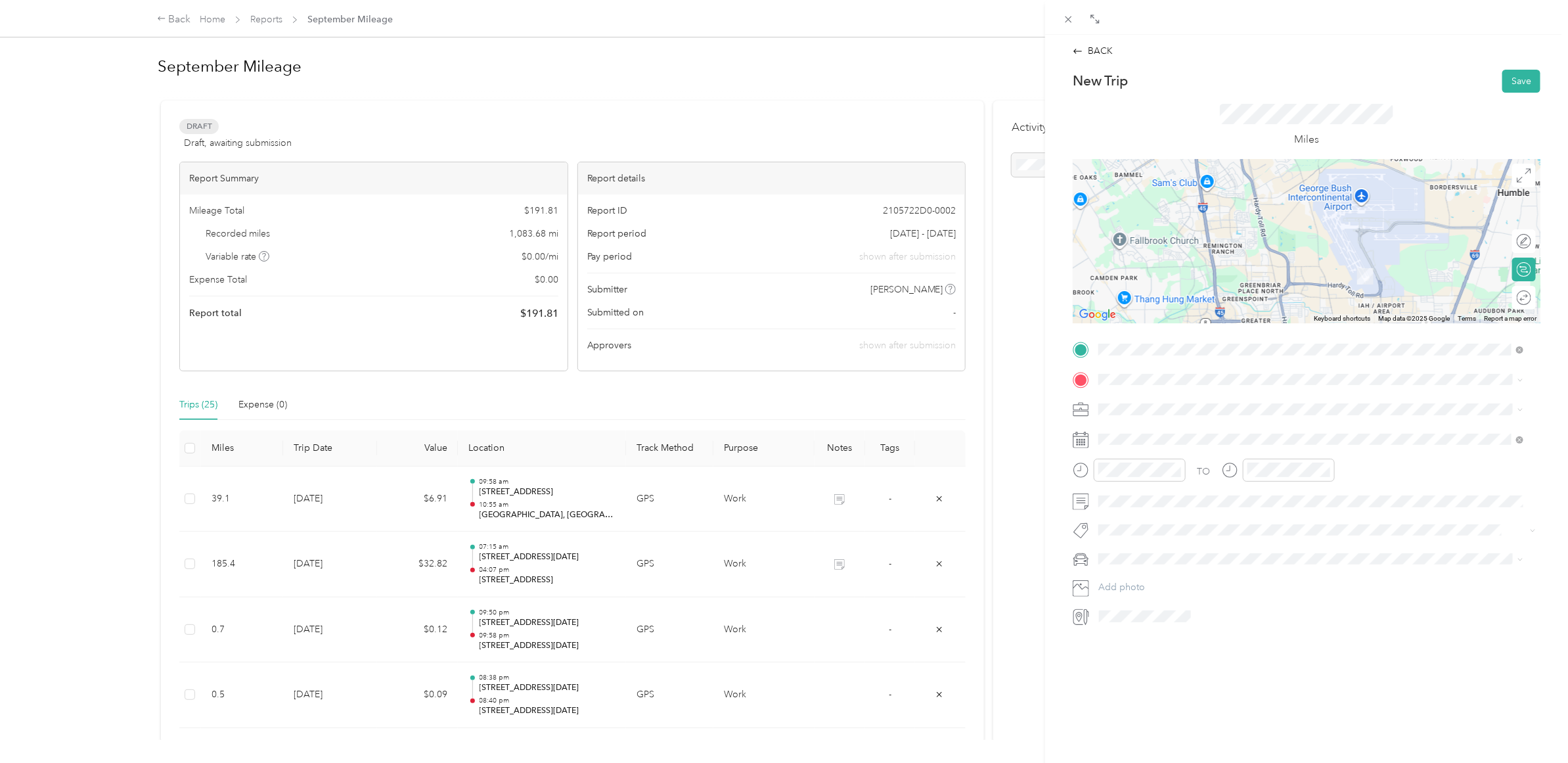
drag, startPoint x: 1356, startPoint y: 285, endPoint x: 1358, endPoint y: 274, distance: 11.2
click at [1358, 274] on img at bounding box center [1365, 276] width 16 height 16
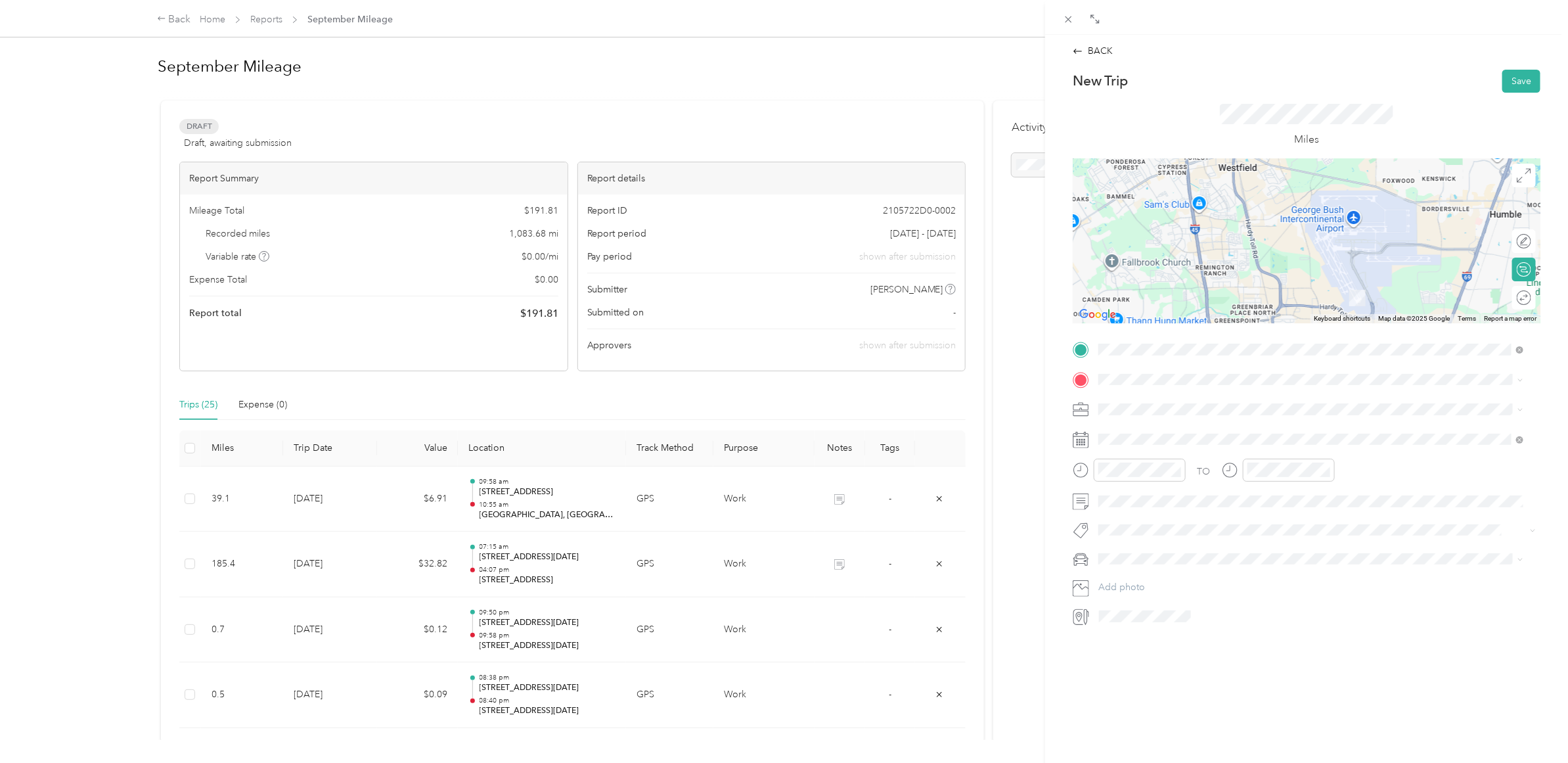
drag, startPoint x: 1358, startPoint y: 267, endPoint x: 1348, endPoint y: 291, distance: 26.0
click at [1348, 291] on div at bounding box center [1307, 241] width 467 height 164
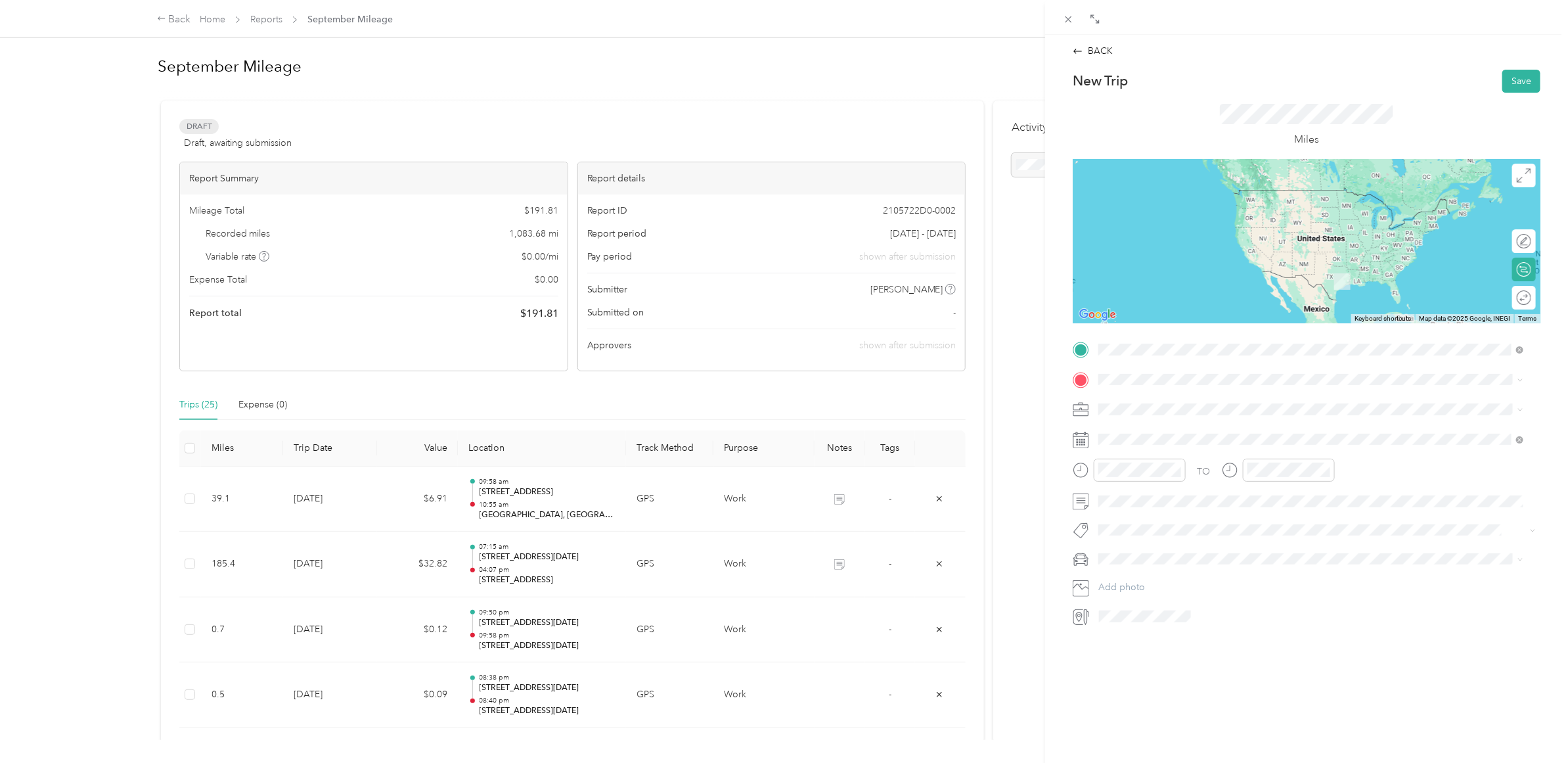
click at [1171, 434] on span "Iah [GEOGRAPHIC_DATA][US_STATE], [GEOGRAPHIC_DATA]" at bounding box center [1252, 434] width 257 height 12
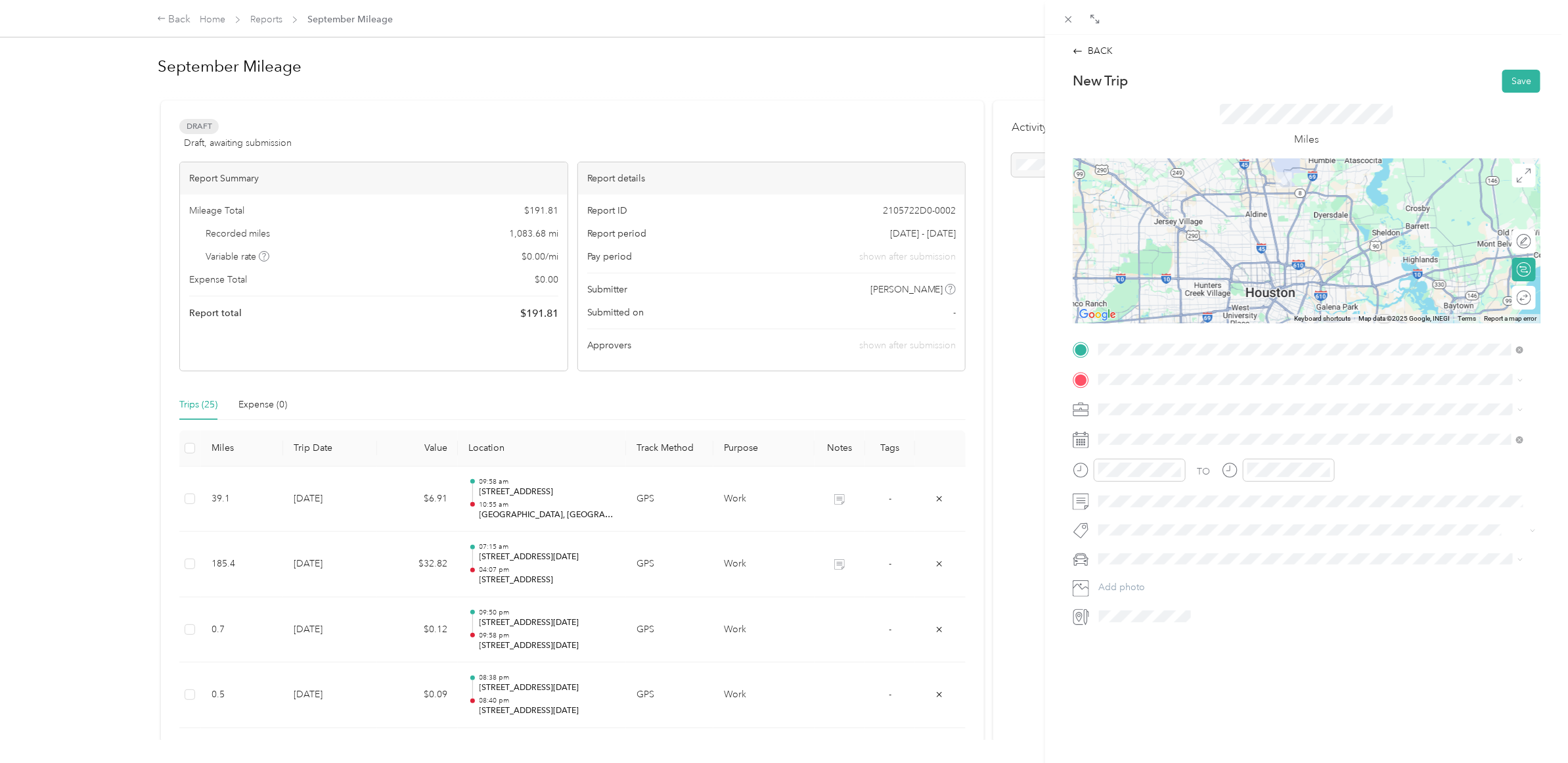
drag, startPoint x: 1285, startPoint y: 206, endPoint x: 1285, endPoint y: 238, distance: 32.0
click at [1285, 238] on div at bounding box center [1307, 241] width 467 height 164
click at [1177, 428] on span "[STREET_ADDRESS][US_STATE]" at bounding box center [1189, 427] width 132 height 12
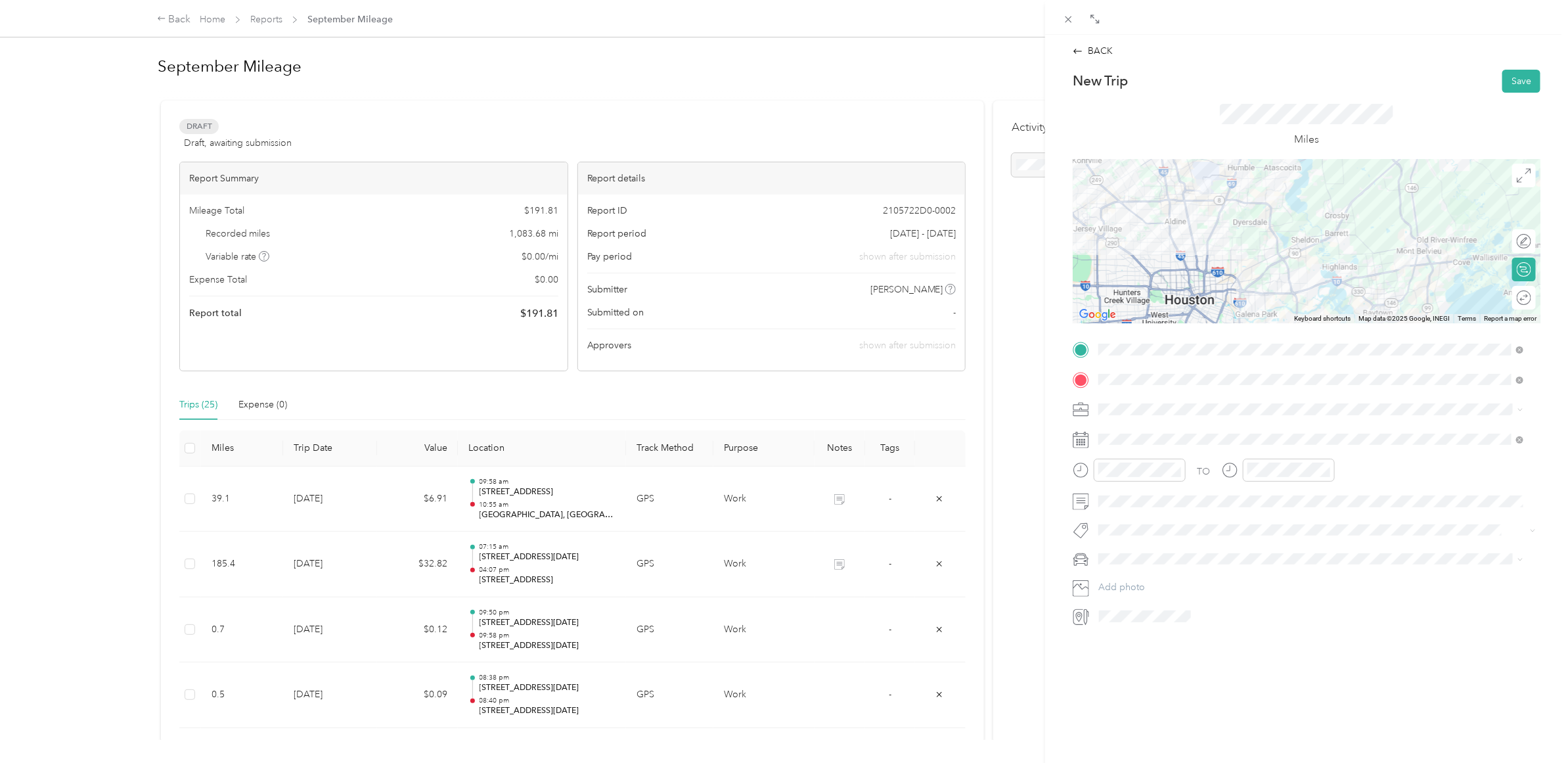
click at [1223, 397] on div "TO Add photo" at bounding box center [1307, 483] width 467 height 288
click at [1138, 562] on div "29" at bounding box center [1143, 559] width 17 height 16
click at [1082, 406] on icon at bounding box center [1081, 410] width 16 height 16
click at [1508, 76] on button "Save" at bounding box center [1522, 81] width 38 height 23
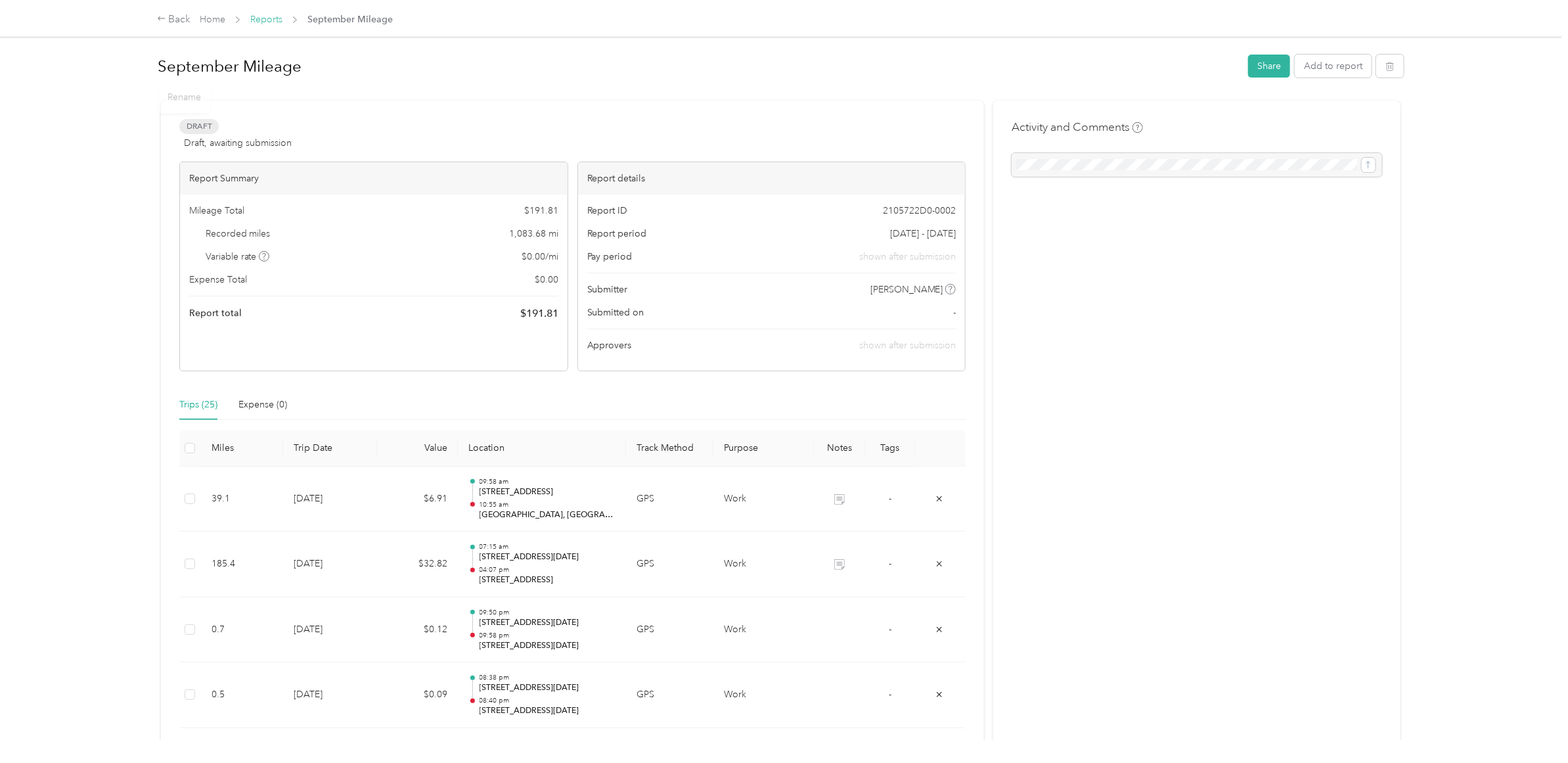
click at [280, 17] on link "Reports" at bounding box center [266, 19] width 33 height 11
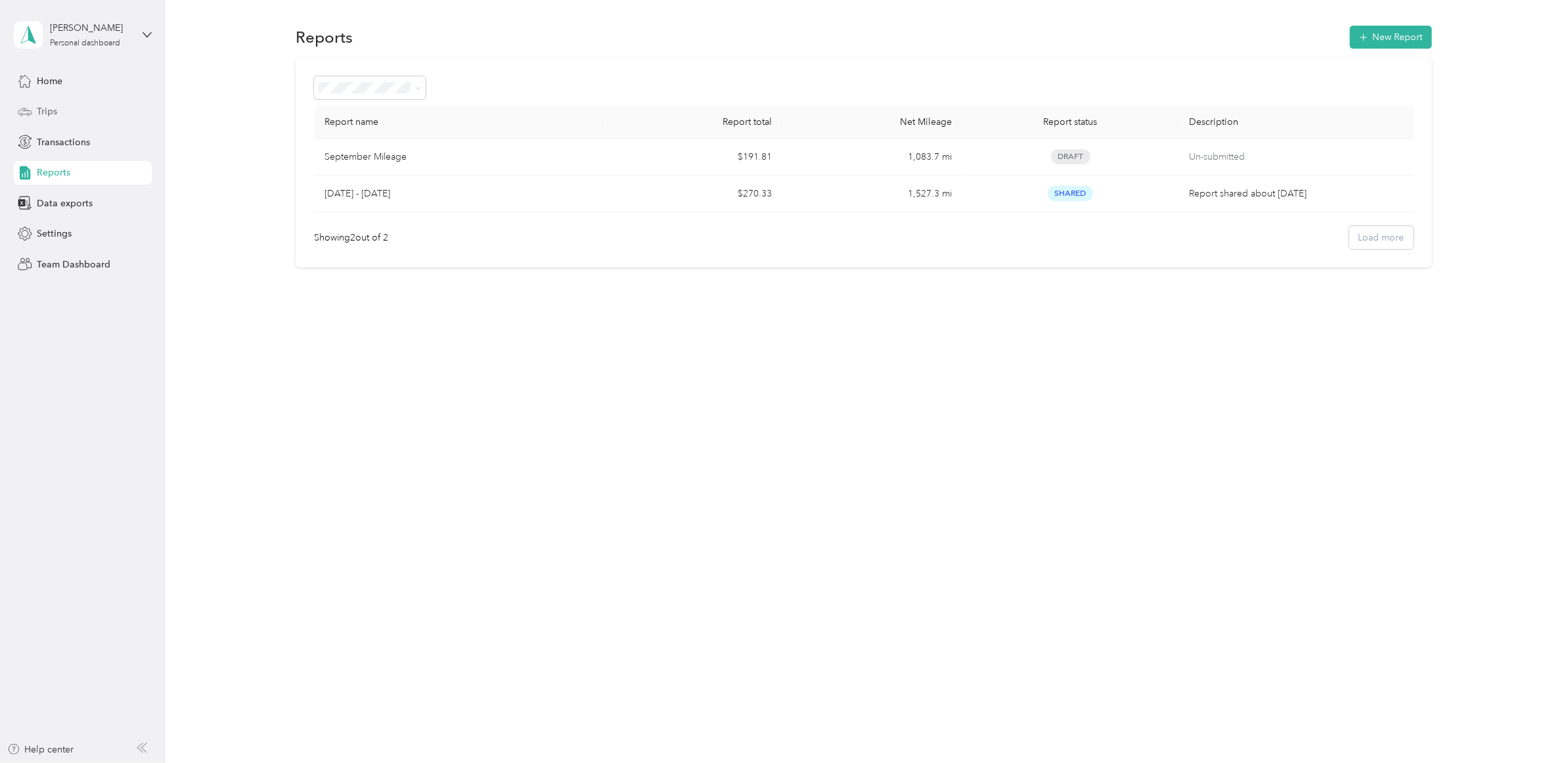
click at [67, 107] on div "Trips" at bounding box center [83, 112] width 138 height 24
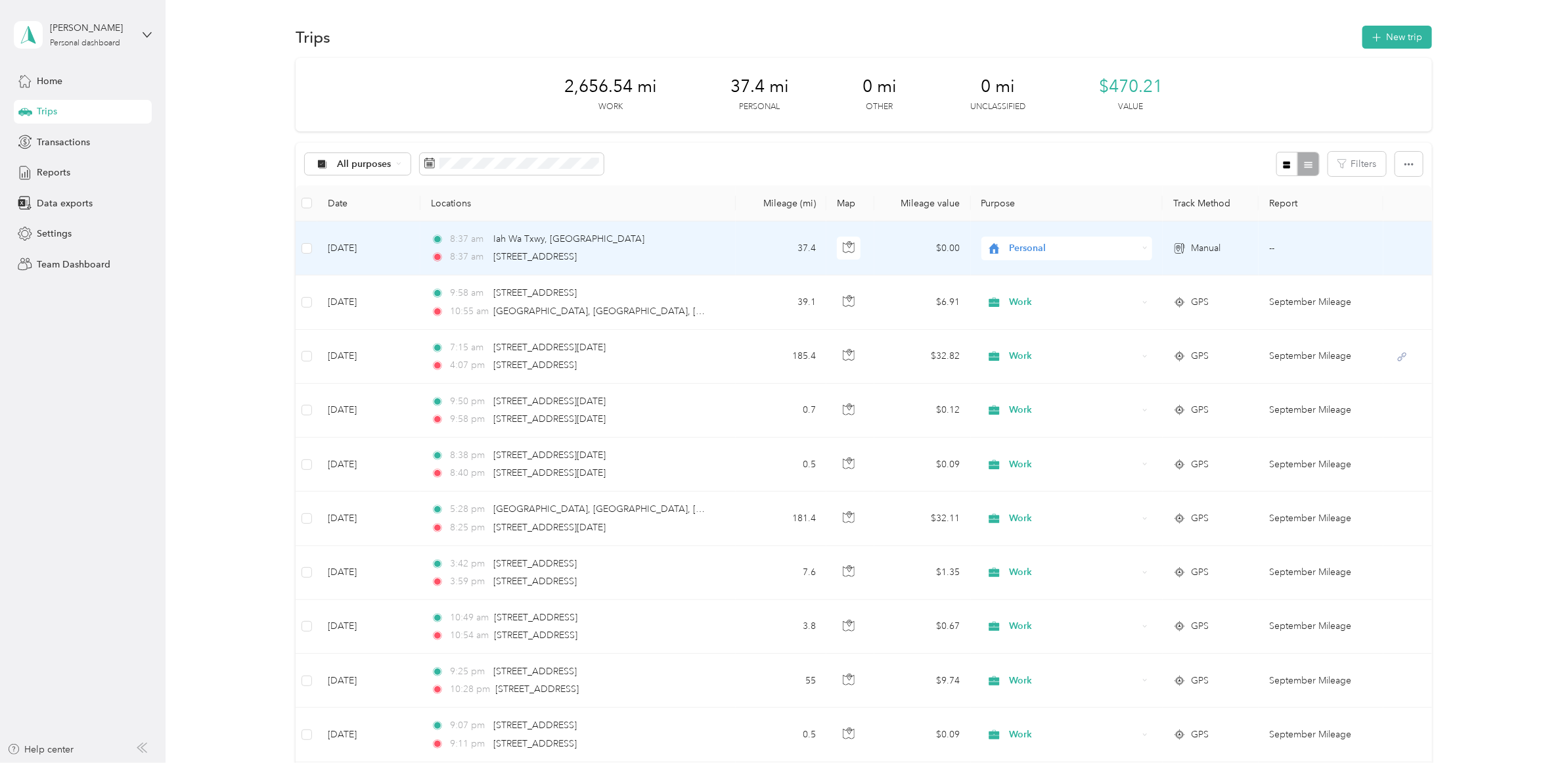
click at [1029, 246] on span "Personal" at bounding box center [1072, 249] width 128 height 15
click at [1026, 275] on span "Work" at bounding box center [1077, 273] width 132 height 14
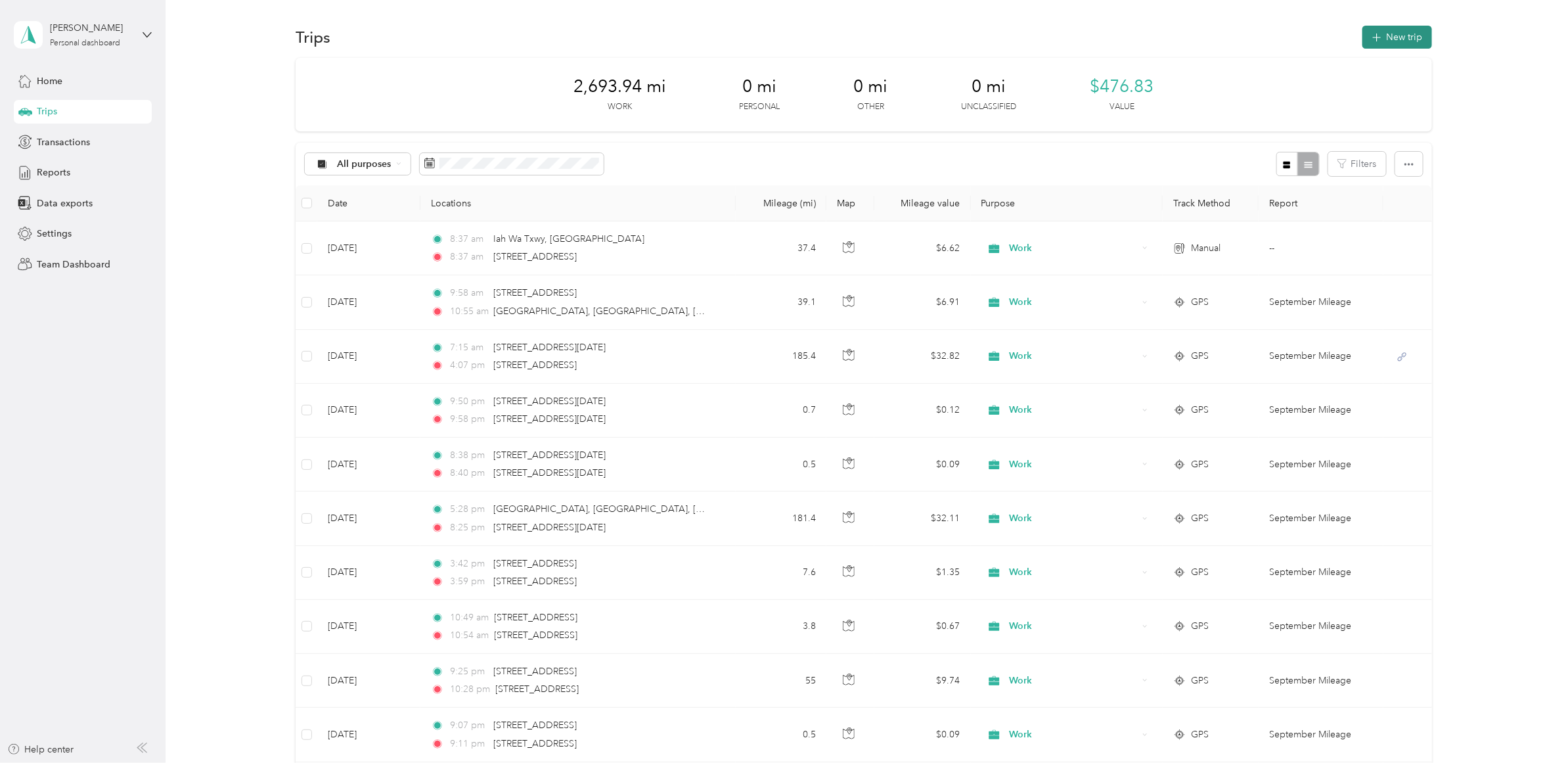
click at [1404, 30] on button "New trip" at bounding box center [1397, 37] width 70 height 23
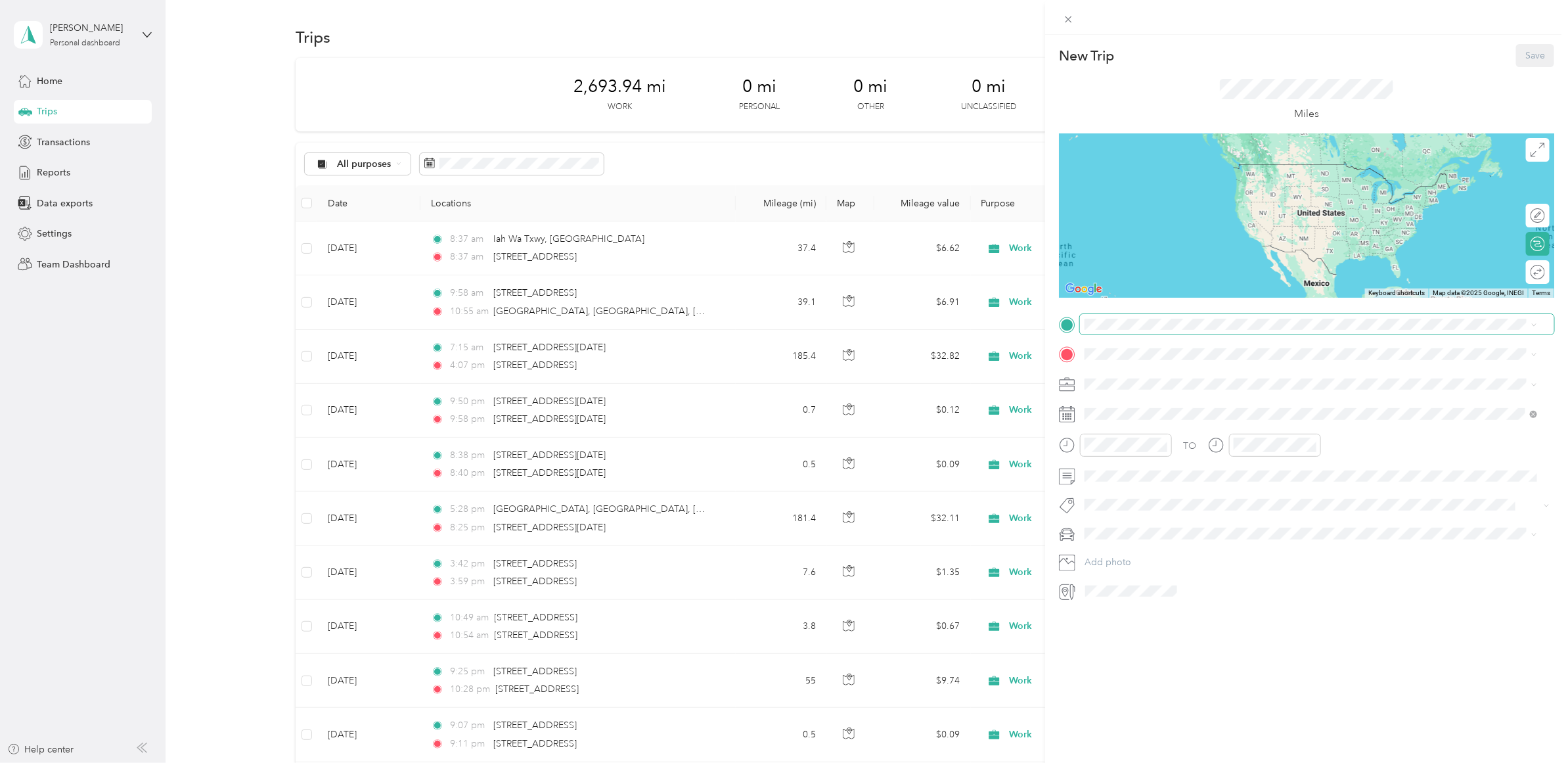
click at [1166, 330] on span at bounding box center [1317, 325] width 474 height 21
click at [1141, 372] on span "[STREET_ADDRESS][US_STATE]" at bounding box center [1175, 368] width 132 height 12
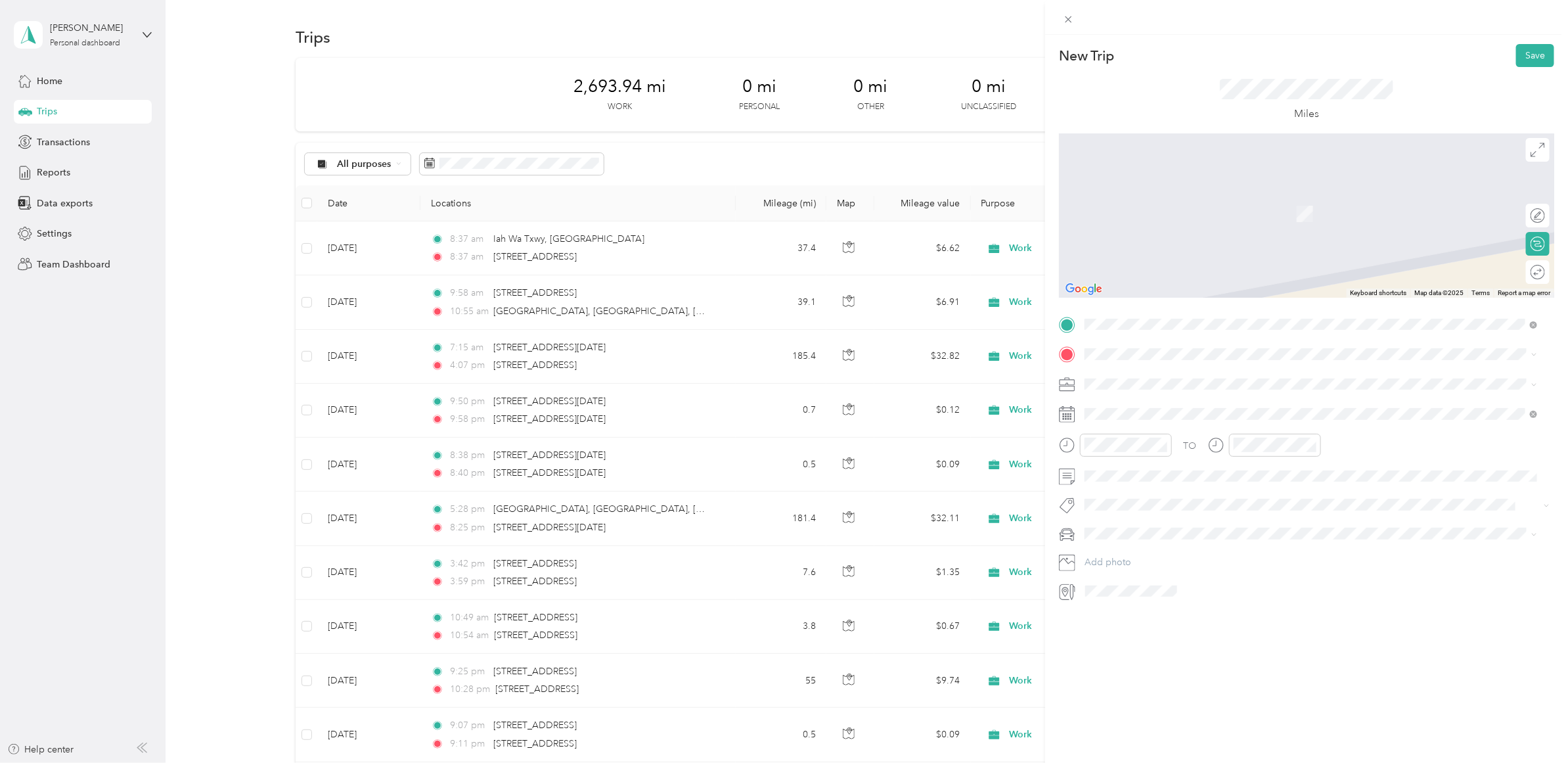
click at [1150, 365] on div "TO Add photo" at bounding box center [1307, 458] width 496 height 288
click at [1174, 403] on span "[STREET_ADDRESS][US_STATE]" at bounding box center [1175, 402] width 132 height 12
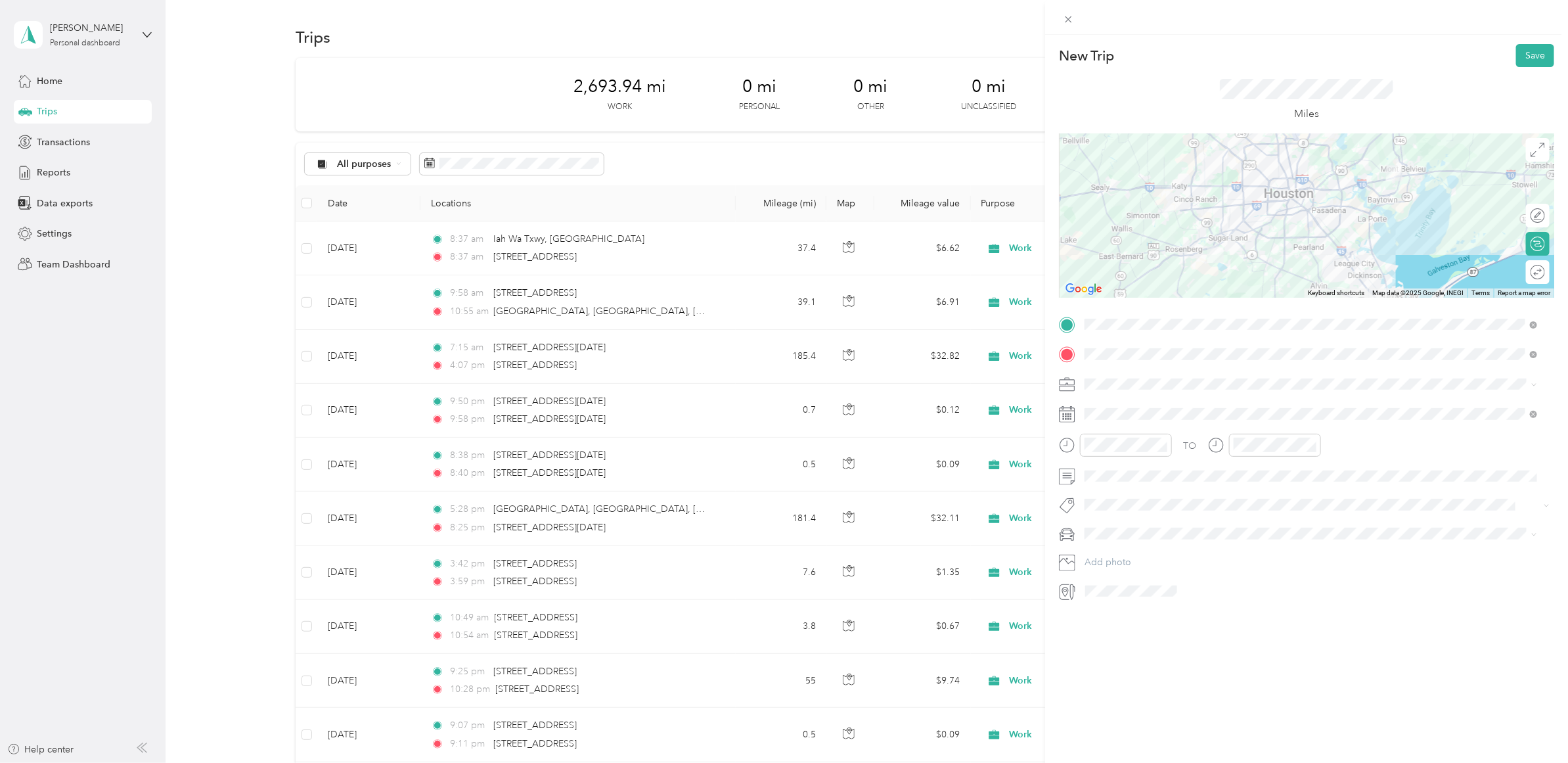
click at [1320, 235] on div at bounding box center [1307, 215] width 496 height 164
click at [1126, 534] on div "29" at bounding box center [1129, 534] width 17 height 16
click at [1161, 445] on icon "close-circle" at bounding box center [1163, 445] width 9 height 9
click at [1097, 510] on div "02" at bounding box center [1099, 511] width 32 height 19
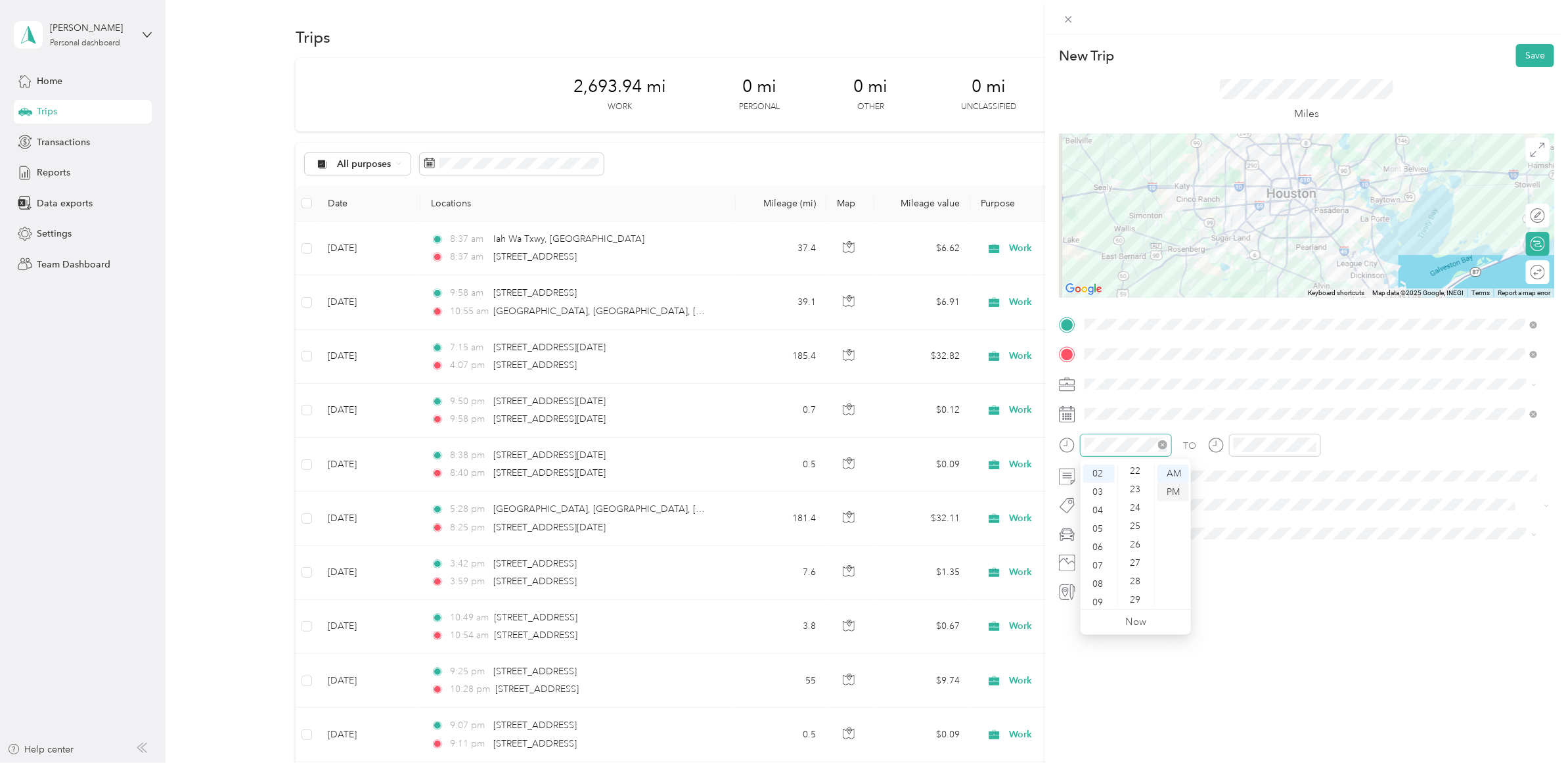
click at [1171, 490] on div "PM" at bounding box center [1173, 492] width 32 height 19
click at [1135, 579] on div "15" at bounding box center [1136, 585] width 32 height 19
click at [1249, 526] on div "03" at bounding box center [1248, 529] width 32 height 19
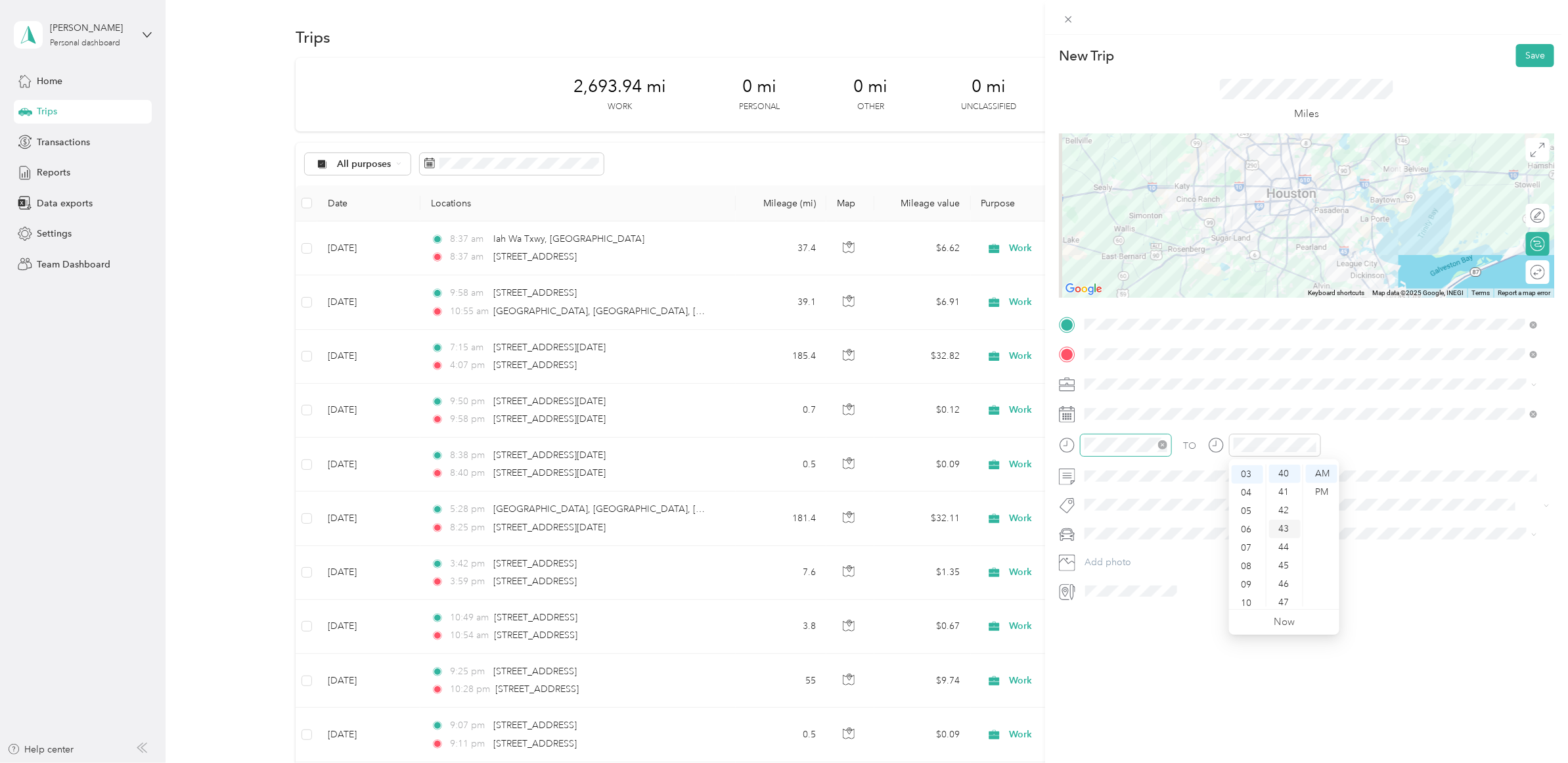
scroll to position [326, 0]
click at [1283, 516] on div "20" at bounding box center [1285, 517] width 32 height 19
click at [1309, 490] on div "PM" at bounding box center [1322, 492] width 32 height 19
click at [1358, 490] on div "TO Add photo" at bounding box center [1307, 458] width 496 height 288
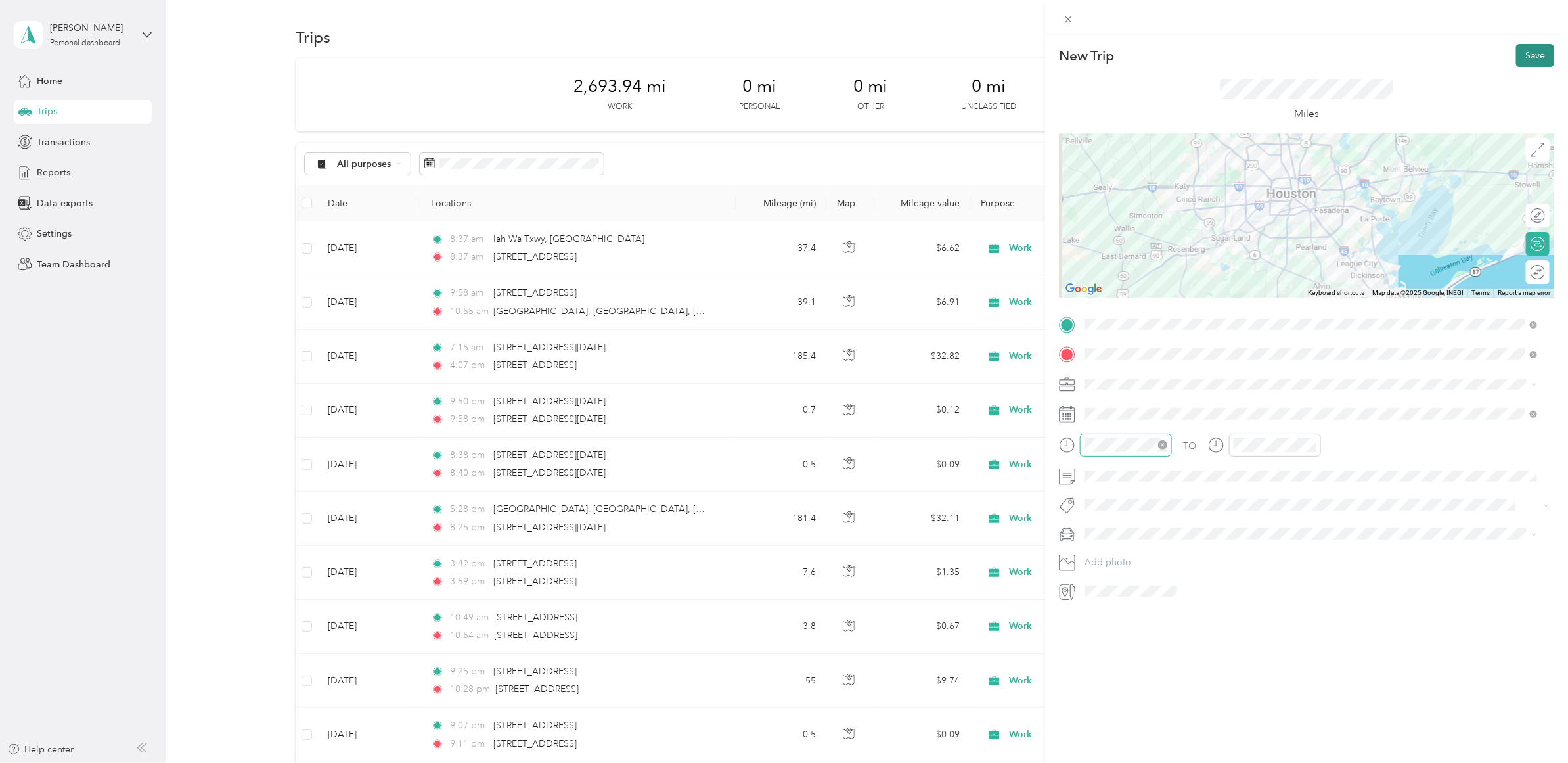
click at [1518, 56] on button "Save" at bounding box center [1535, 56] width 38 height 23
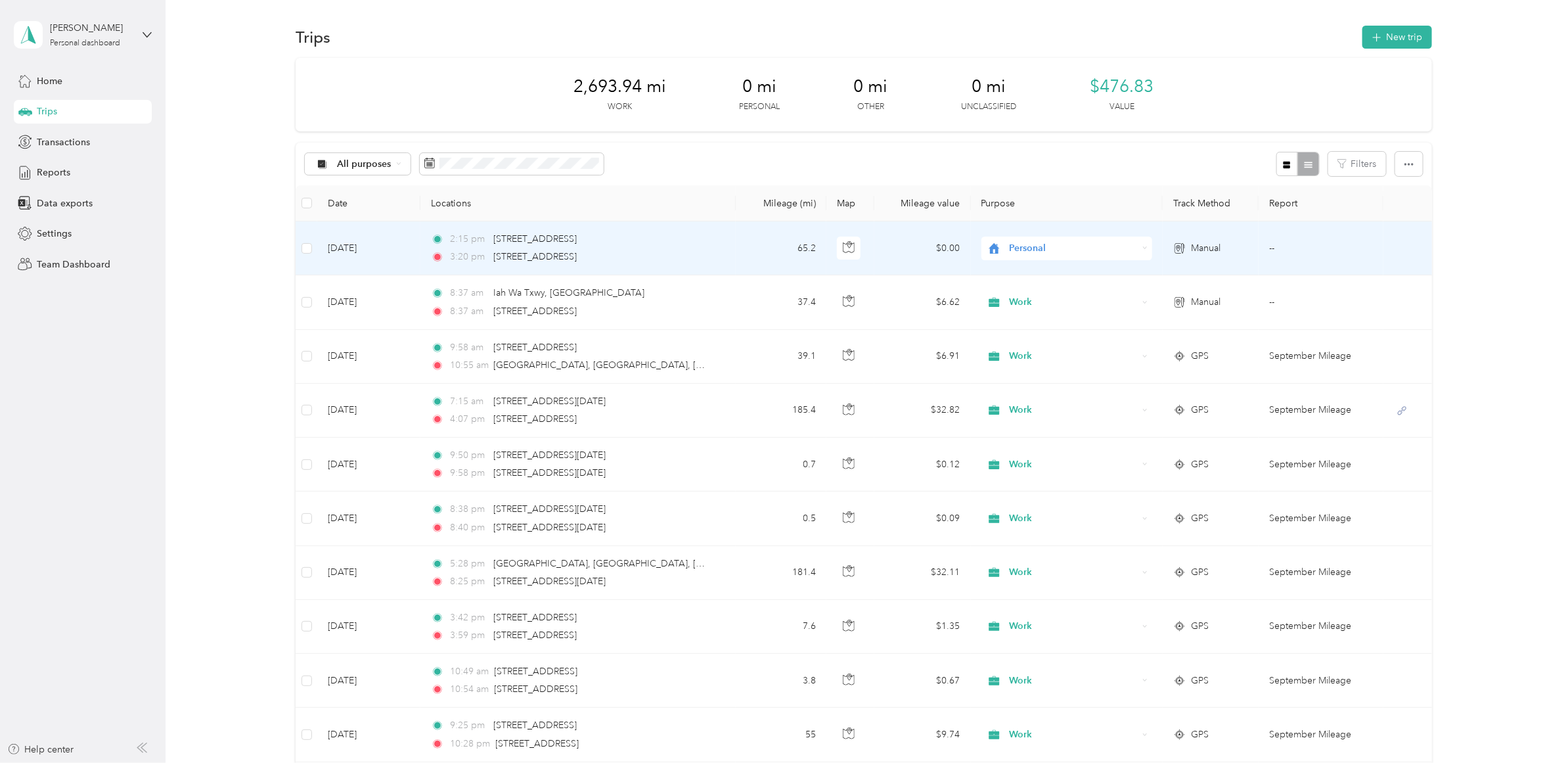
click at [1044, 246] on span "Personal" at bounding box center [1072, 249] width 128 height 15
click at [1035, 270] on span "Work" at bounding box center [1077, 273] width 132 height 14
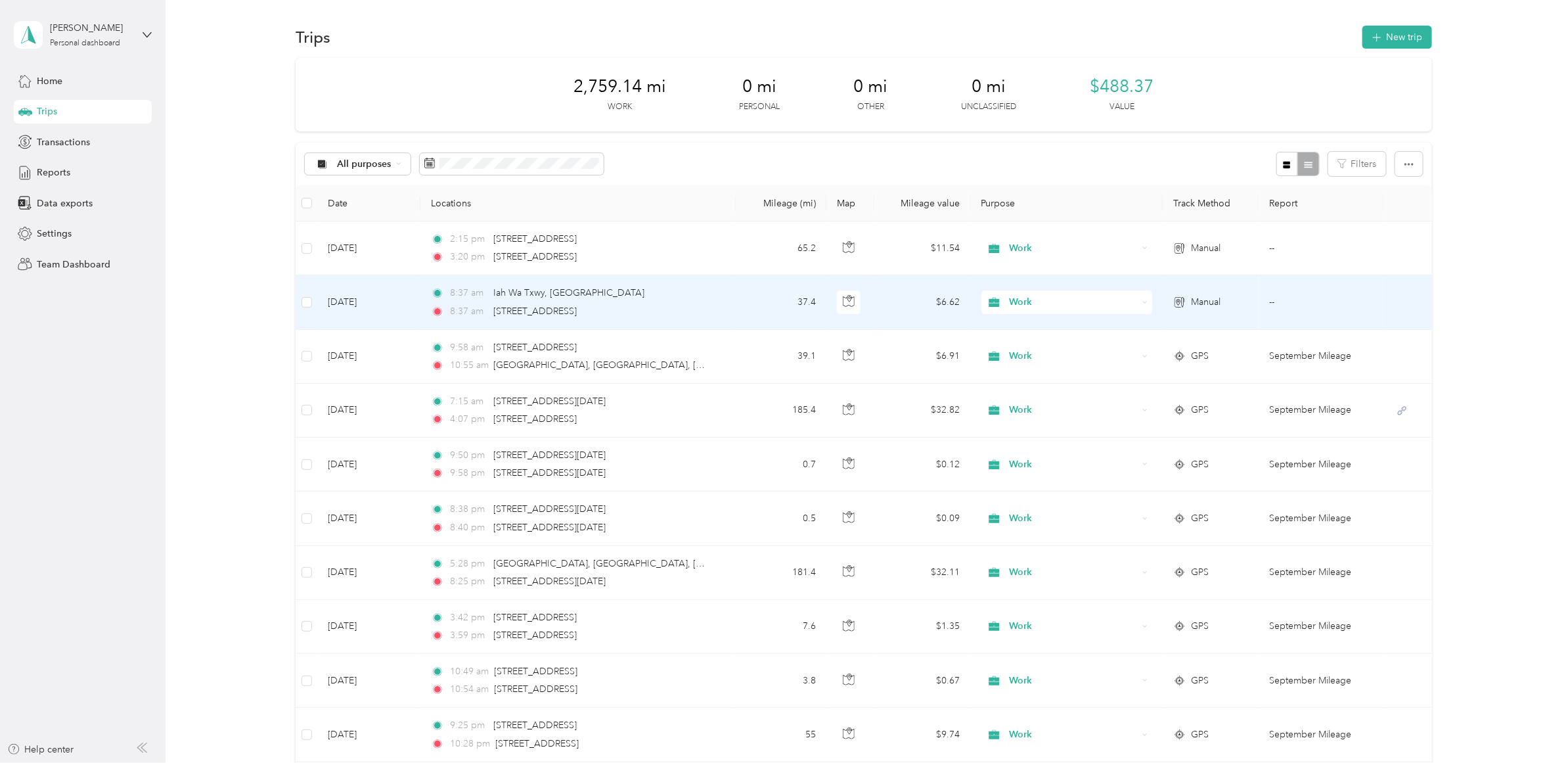
click at [766, 304] on td "37.4" at bounding box center [781, 302] width 91 height 54
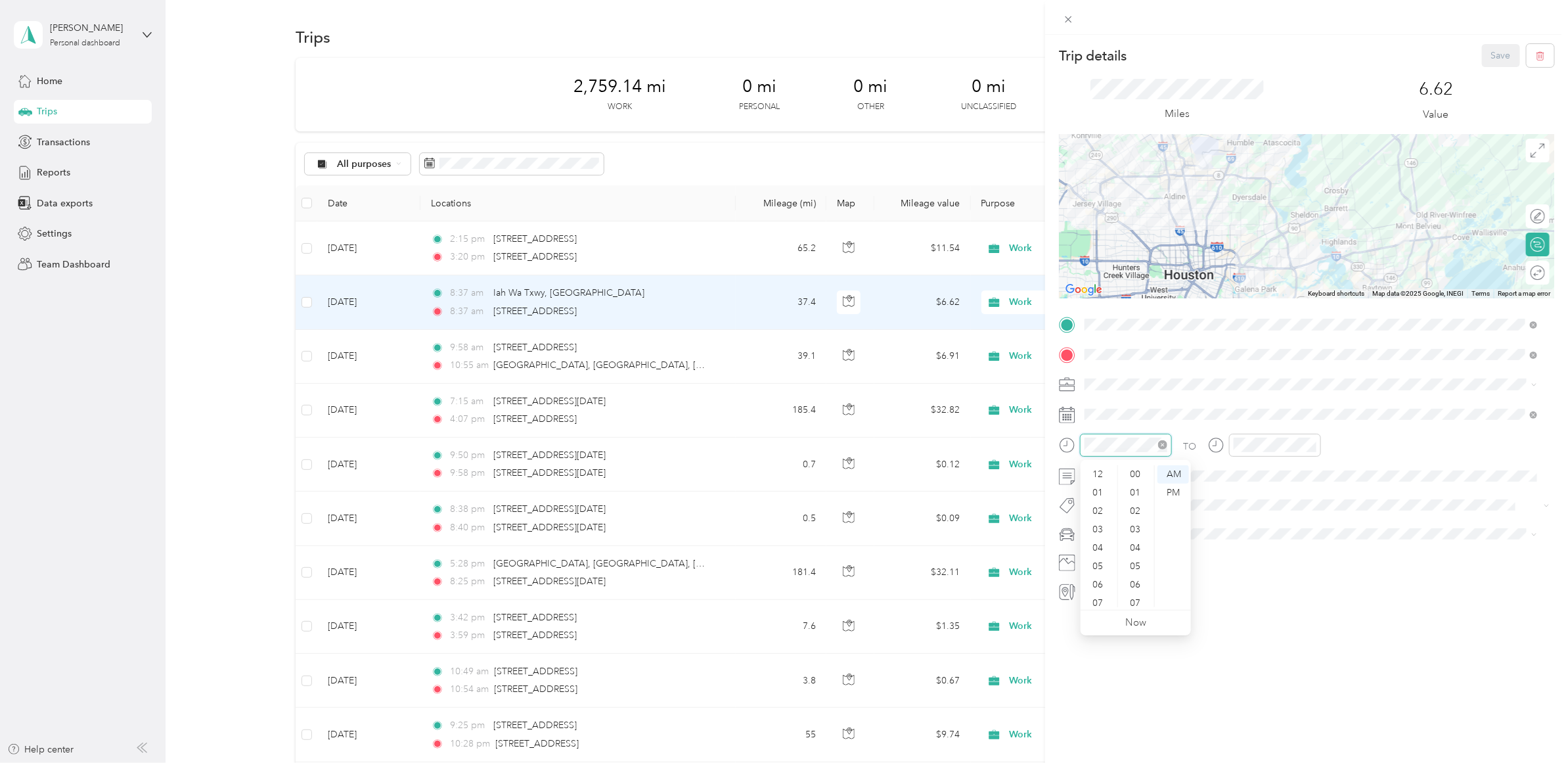
scroll to position [79, 0]
click at [1164, 446] on icon "close-circle" at bounding box center [1163, 445] width 9 height 9
click at [1101, 595] on div "11" at bounding box center [1099, 598] width 32 height 19
click at [1135, 474] on div "00" at bounding box center [1136, 474] width 32 height 19
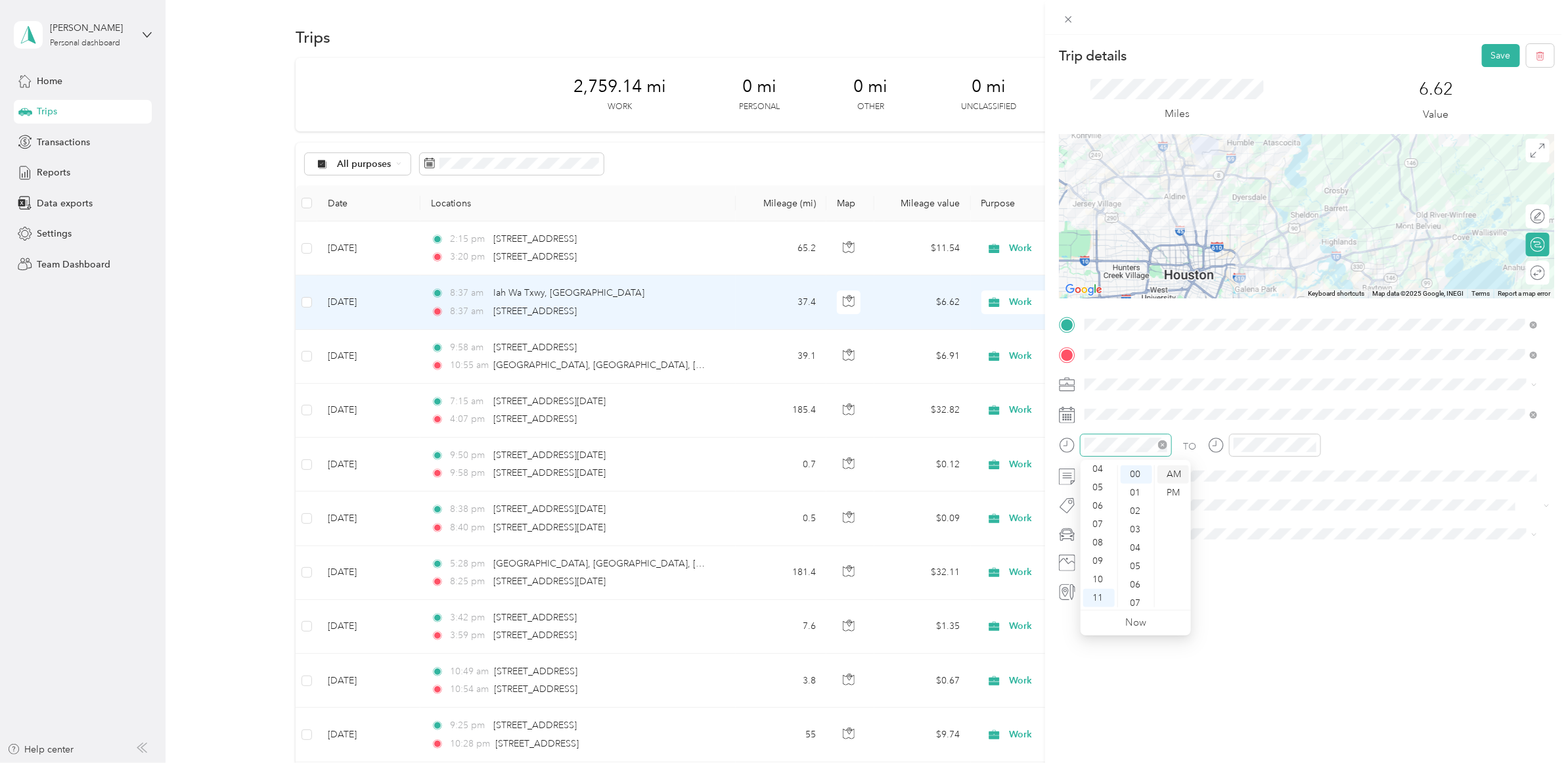
click at [1174, 477] on div "AM" at bounding box center [1173, 474] width 32 height 19
click at [1312, 445] on icon "close-circle" at bounding box center [1312, 445] width 9 height 9
click at [1250, 471] on div "12" at bounding box center [1248, 474] width 32 height 19
click at [1316, 488] on div "PM" at bounding box center [1322, 493] width 32 height 19
click at [1246, 470] on div "12" at bounding box center [1248, 474] width 32 height 19
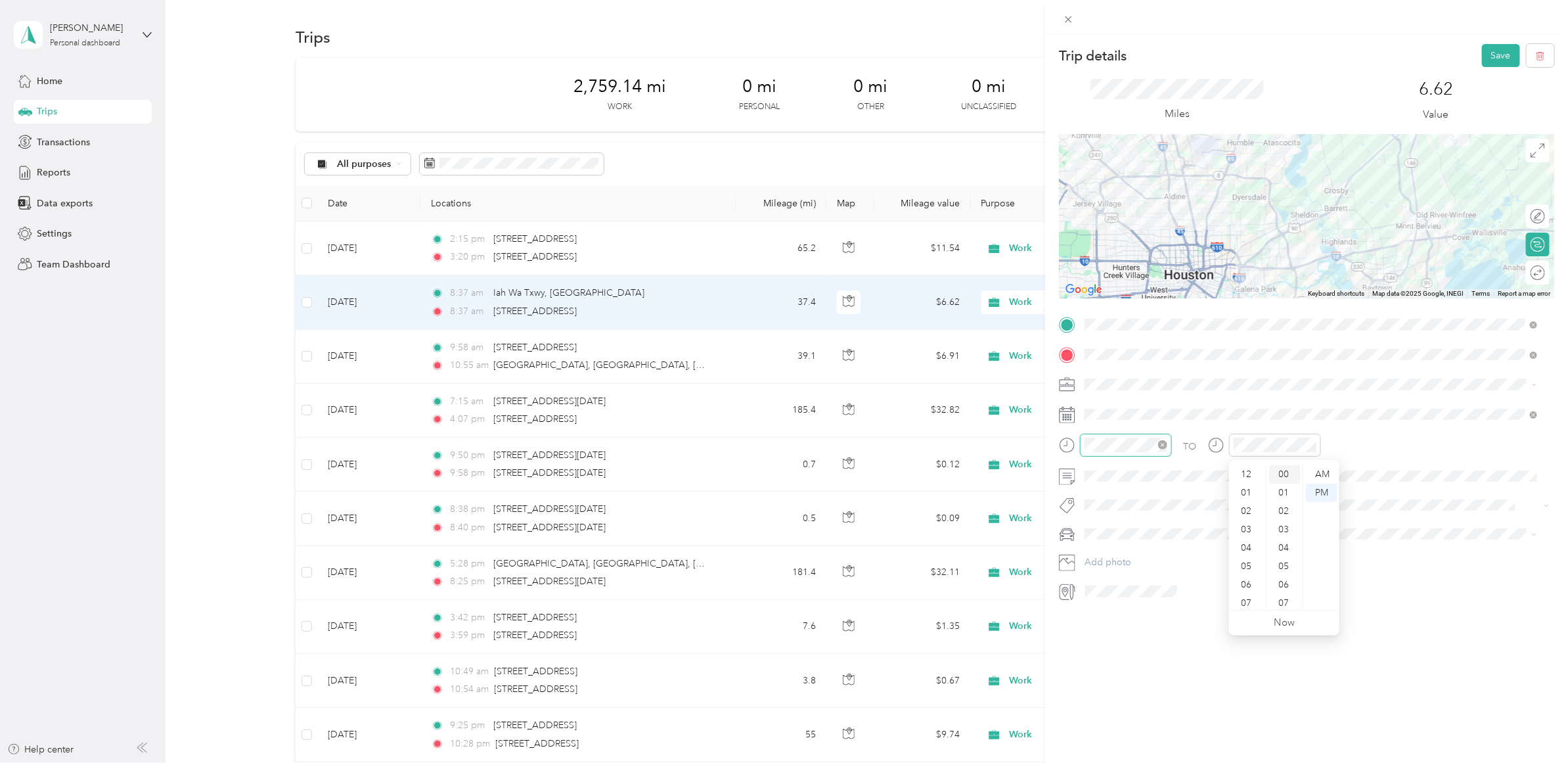
click at [1282, 474] on div "00" at bounding box center [1285, 474] width 32 height 19
click at [1319, 471] on div "AM" at bounding box center [1322, 474] width 32 height 19
click at [1222, 444] on icon at bounding box center [1217, 446] width 16 height 16
click at [1130, 616] on div "29" at bounding box center [1129, 617] width 17 height 16
click at [1168, 474] on div "AM" at bounding box center [1173, 474] width 32 height 19
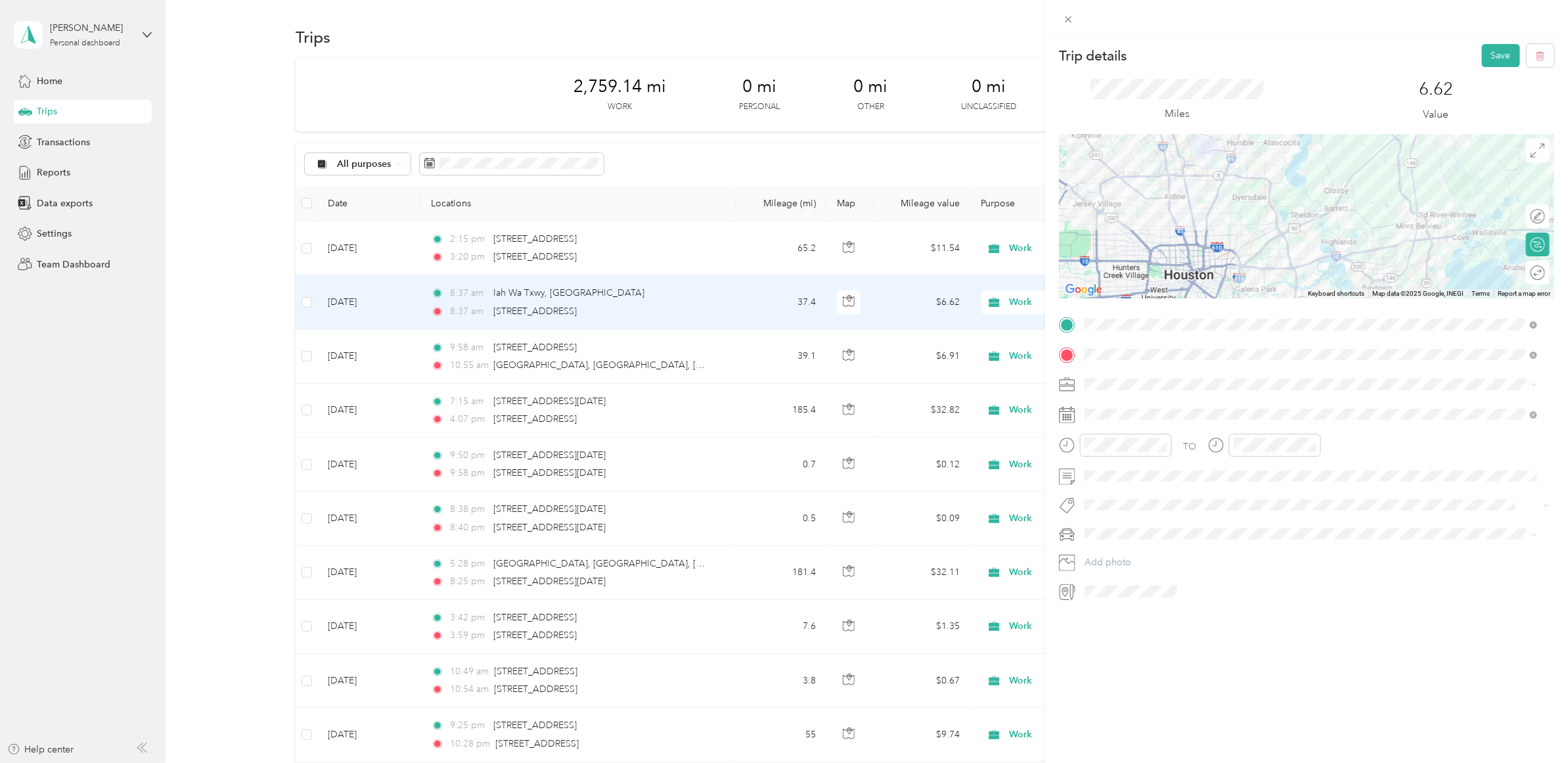
click at [1251, 517] on div "TO Add photo" at bounding box center [1307, 458] width 496 height 288
click at [1247, 478] on div "12" at bounding box center [1248, 474] width 32 height 19
click at [1246, 511] on div "02" at bounding box center [1248, 511] width 32 height 19
click at [1285, 458] on div at bounding box center [1265, 450] width 113 height 33
click at [1167, 448] on div "TO" at bounding box center [1307, 450] width 496 height 33
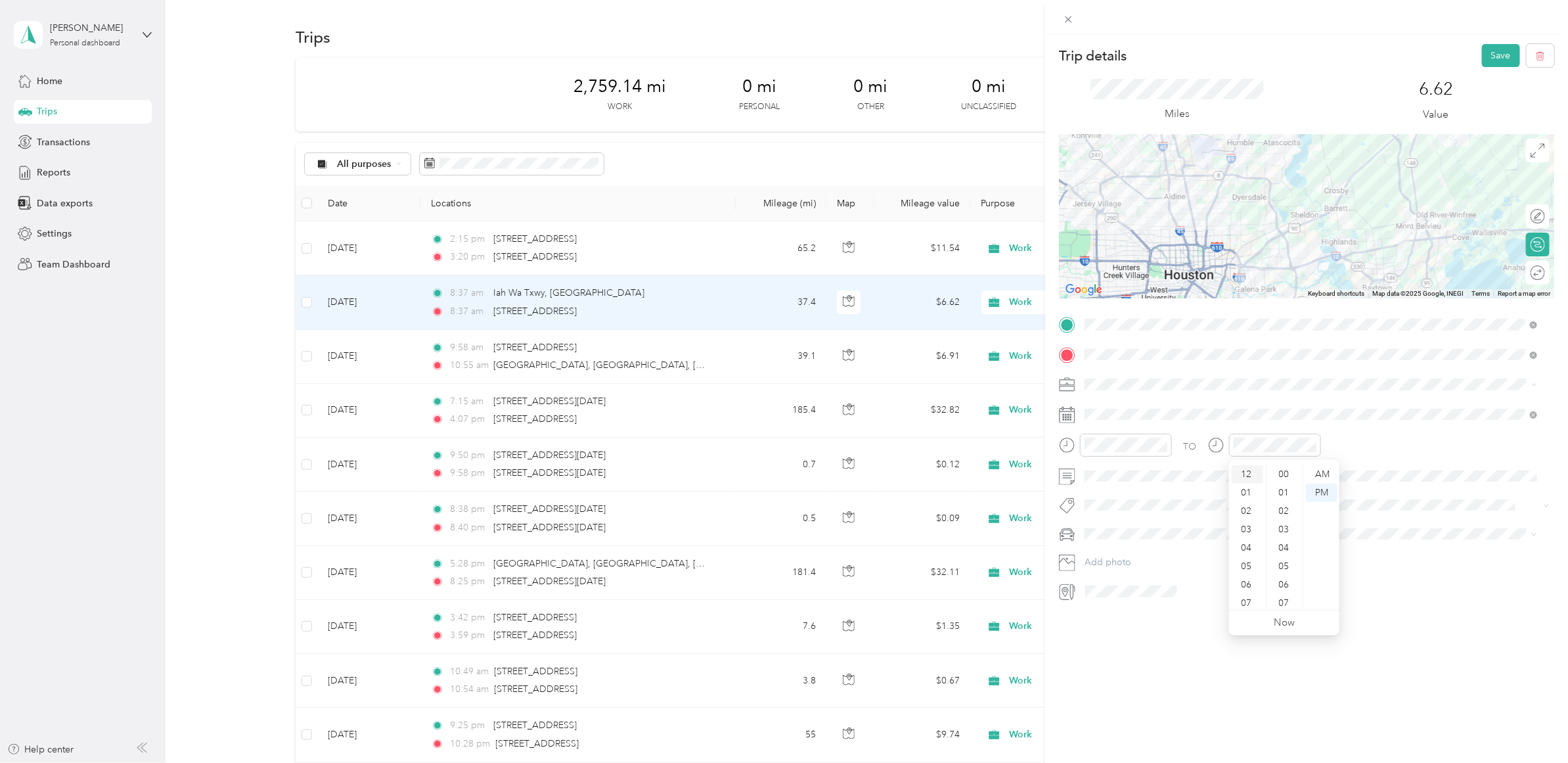
click at [1250, 471] on div "12" at bounding box center [1248, 474] width 32 height 19
click at [1250, 477] on div "12" at bounding box center [1248, 474] width 32 height 19
click at [1283, 475] on div "00" at bounding box center [1285, 474] width 32 height 19
click at [1315, 491] on div "PM" at bounding box center [1322, 493] width 32 height 19
click at [1246, 474] on div "12" at bounding box center [1248, 474] width 32 height 19
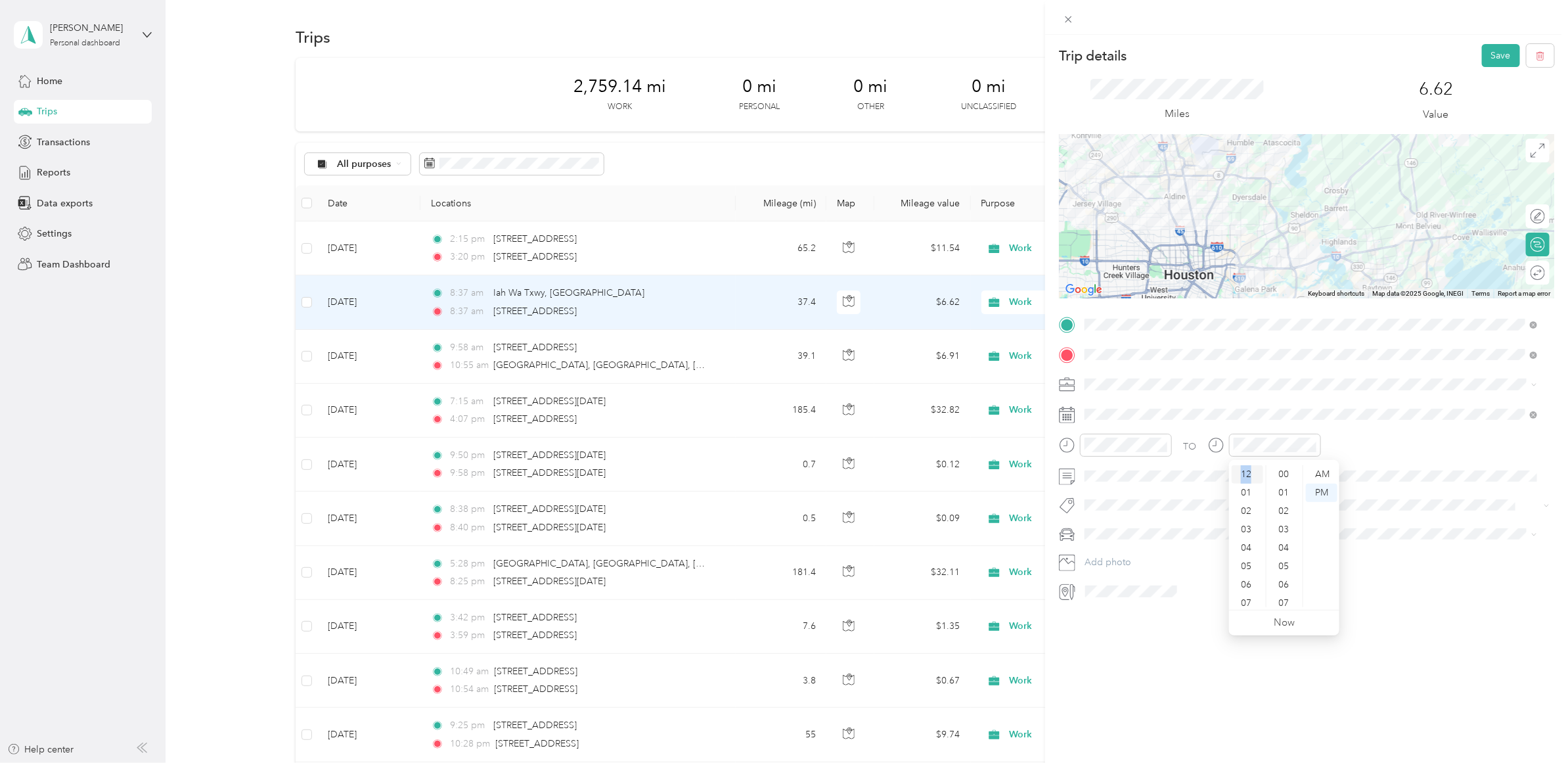
click at [1246, 474] on div "12" at bounding box center [1248, 474] width 32 height 19
click at [1327, 493] on div "PM" at bounding box center [1322, 493] width 32 height 19
click at [1550, 577] on form "Trip details Save This trip cannot be edited because it is either under review,…" at bounding box center [1306, 323] width 523 height 558
click at [1165, 443] on icon "close-circle" at bounding box center [1163, 445] width 9 height 9
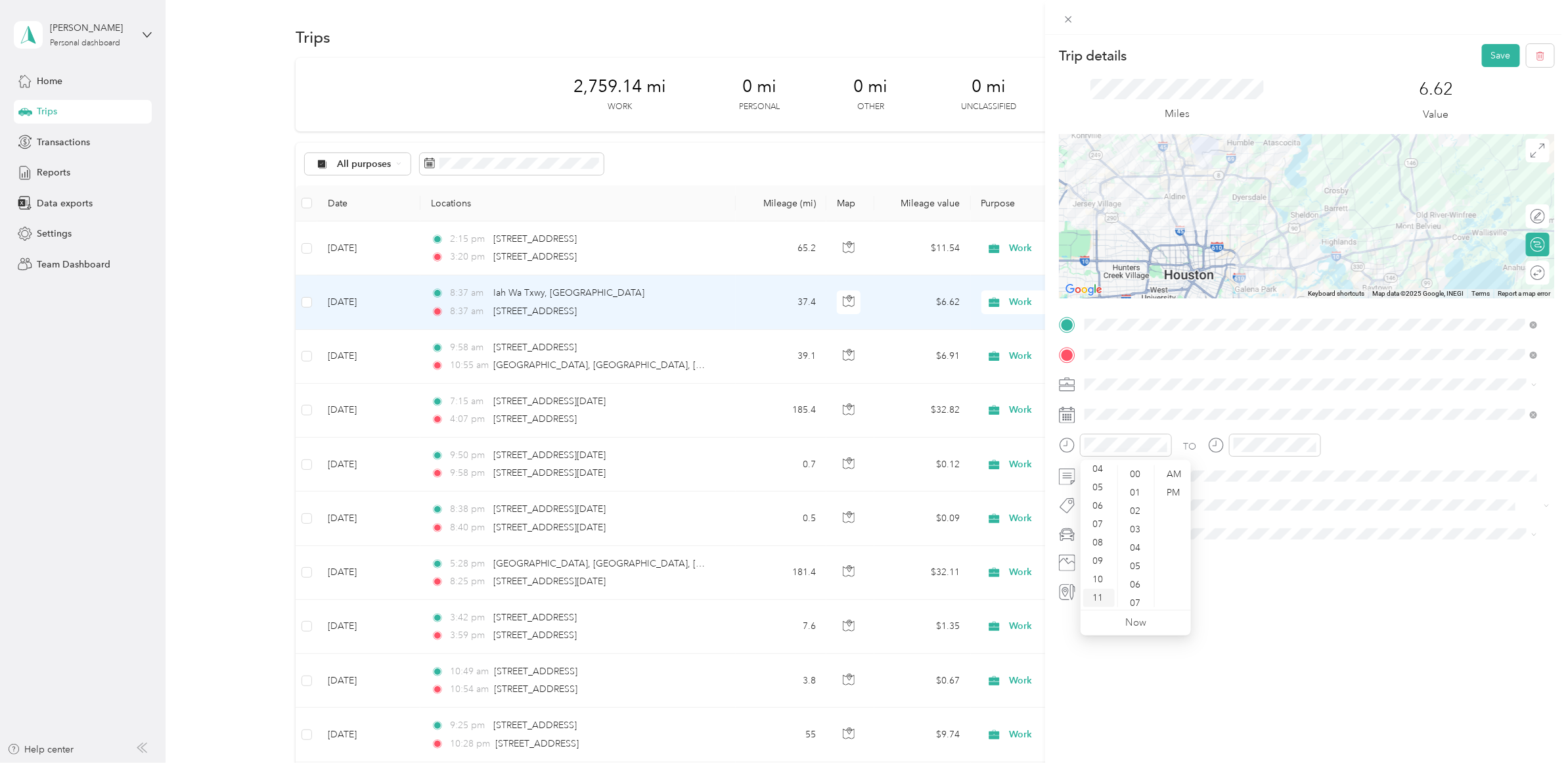
click at [1095, 597] on div "11" at bounding box center [1099, 598] width 32 height 19
click at [1171, 474] on div "AM" at bounding box center [1173, 474] width 32 height 19
click at [1229, 545] on span at bounding box center [1317, 534] width 474 height 21
click at [1219, 448] on icon at bounding box center [1217, 446] width 16 height 16
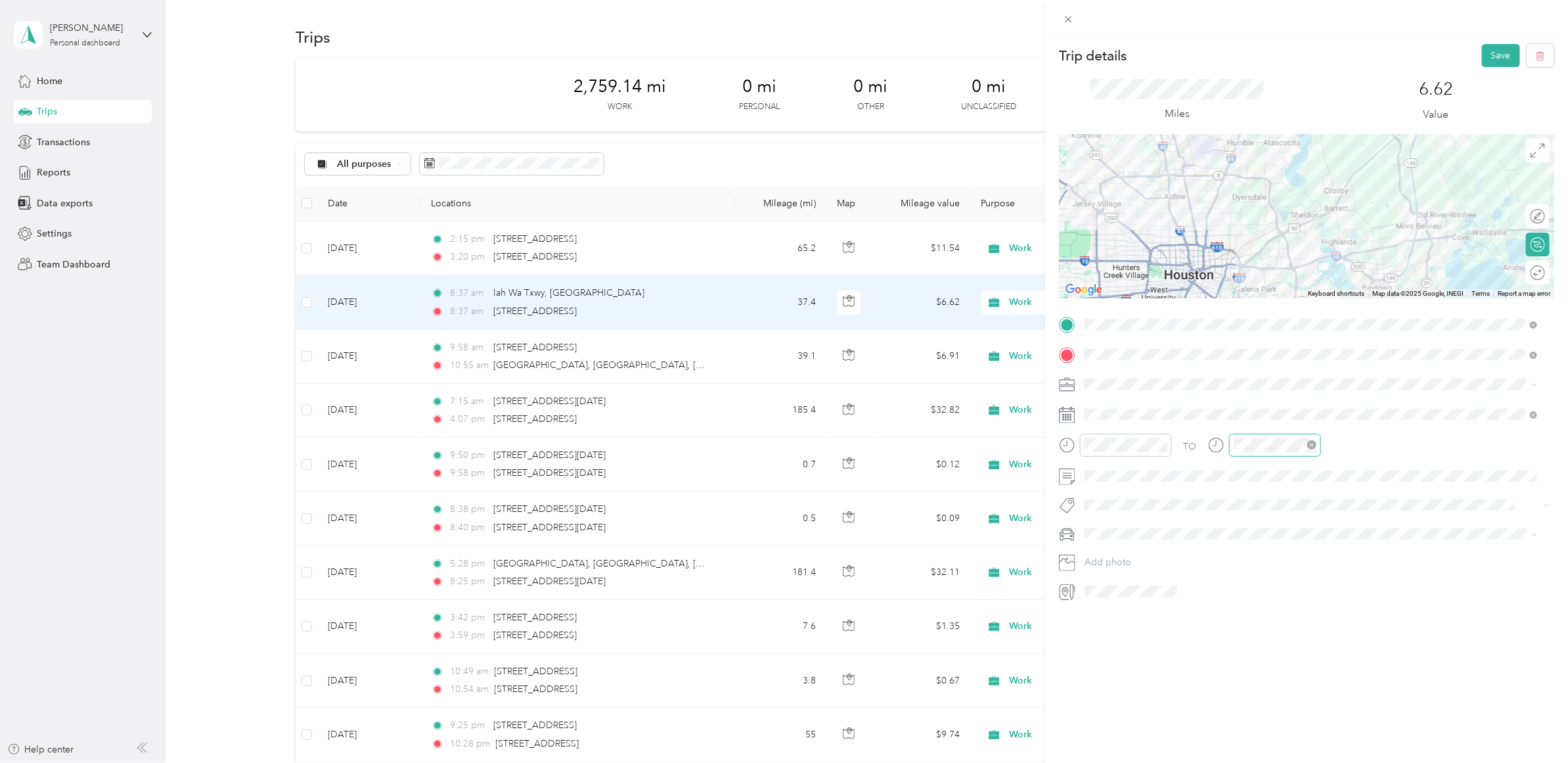
click at [1317, 446] on div at bounding box center [1275, 445] width 92 height 23
click at [1312, 447] on icon "close-circle" at bounding box center [1312, 445] width 9 height 9
click at [1311, 442] on icon "close-circle" at bounding box center [1312, 445] width 9 height 9
click at [1173, 491] on div "PM" at bounding box center [1173, 493] width 32 height 19
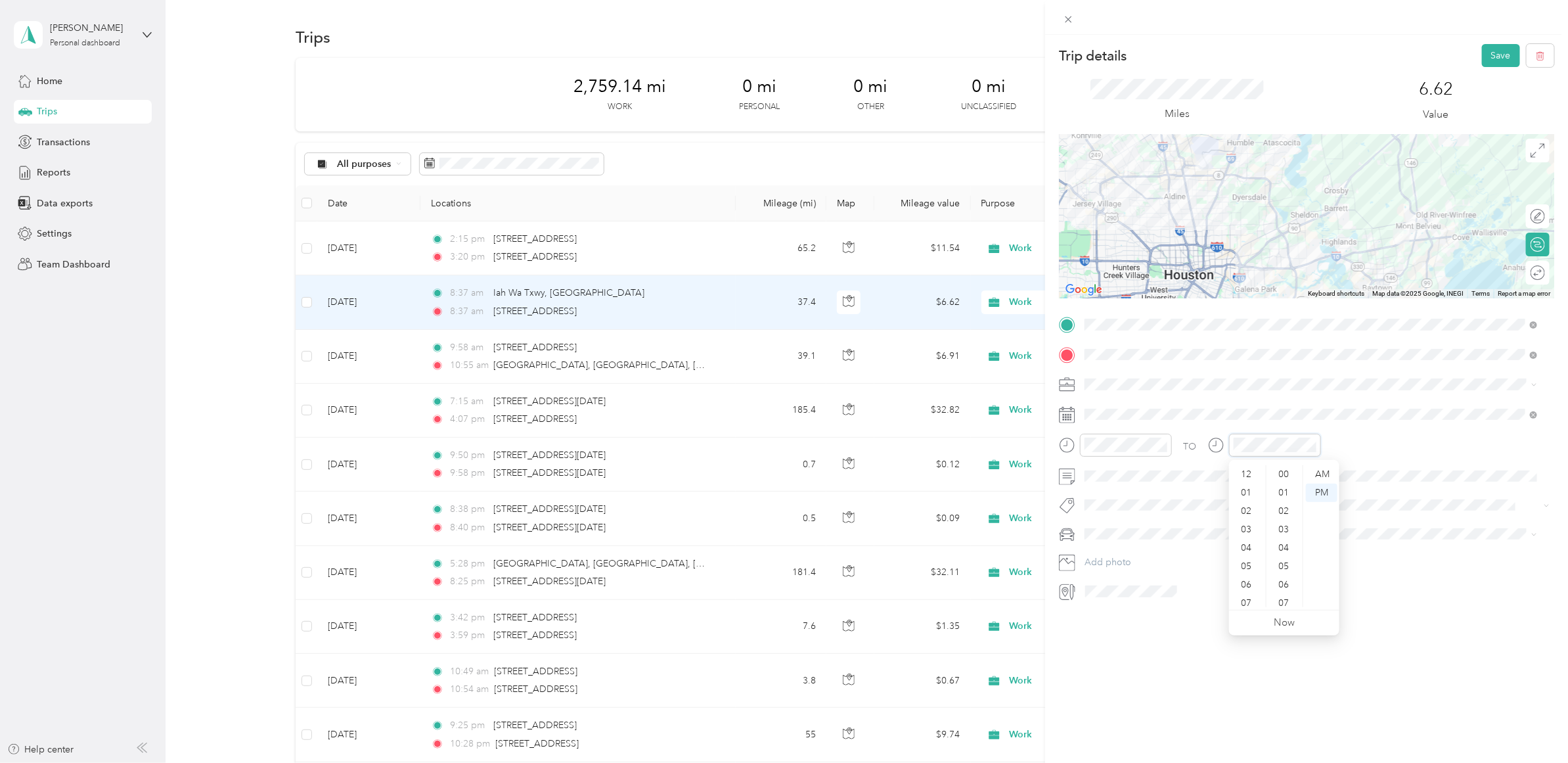
click at [1309, 445] on icon "close-circle" at bounding box center [1312, 445] width 9 height 9
click at [1130, 406] on span at bounding box center [1317, 414] width 474 height 21
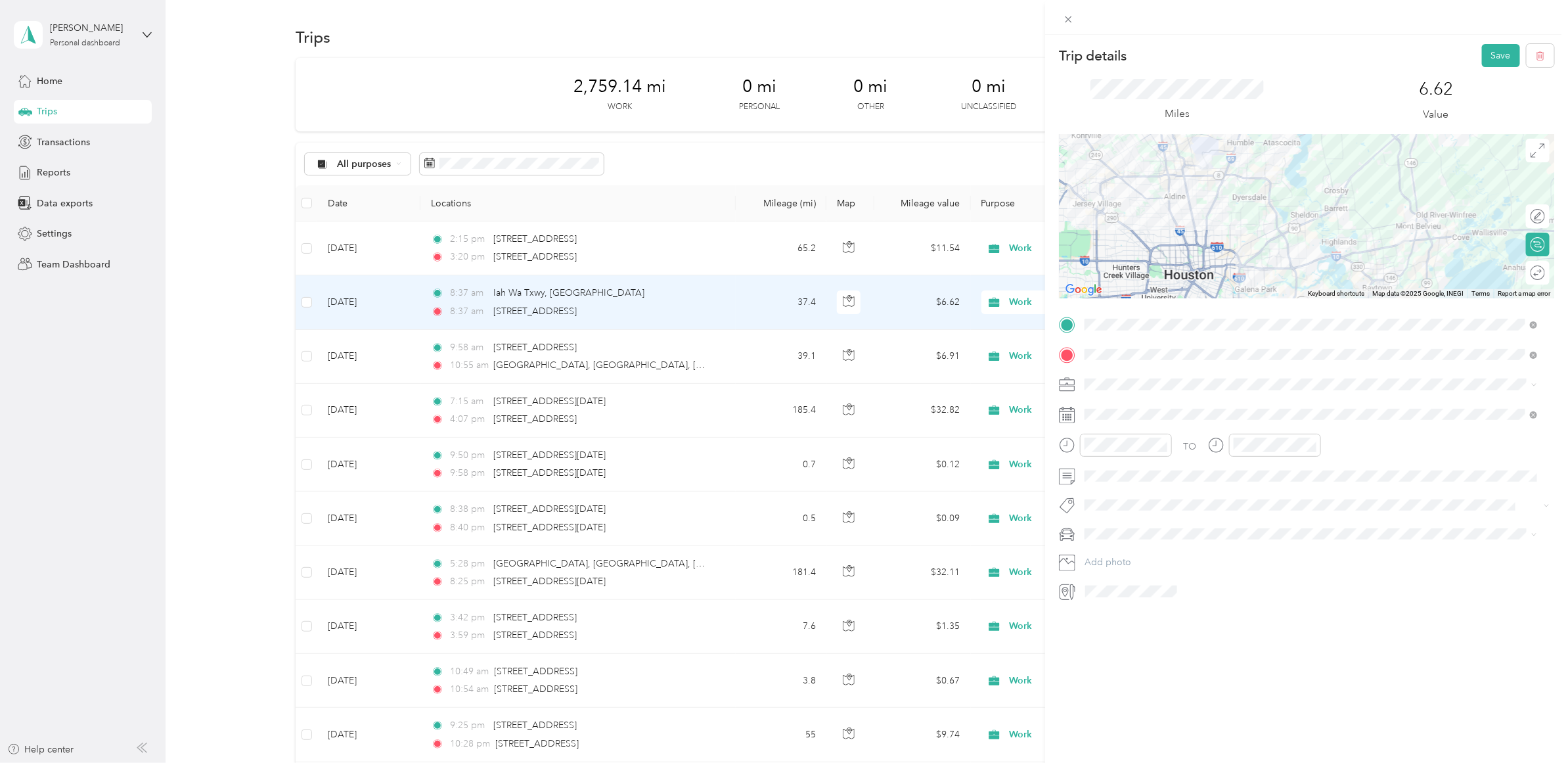
click at [1371, 659] on div "Trip details Save This trip cannot be edited because it is either under review,…" at bounding box center [1306, 416] width 523 height 763
click at [1149, 609] on div "30" at bounding box center [1146, 617] width 17 height 16
click at [1250, 477] on div "12" at bounding box center [1248, 474] width 32 height 19
click at [1220, 672] on div "Trip details Save This trip cannot be edited because it is either under review,…" at bounding box center [1306, 416] width 523 height 763
click at [1128, 618] on div "29" at bounding box center [1129, 617] width 17 height 16
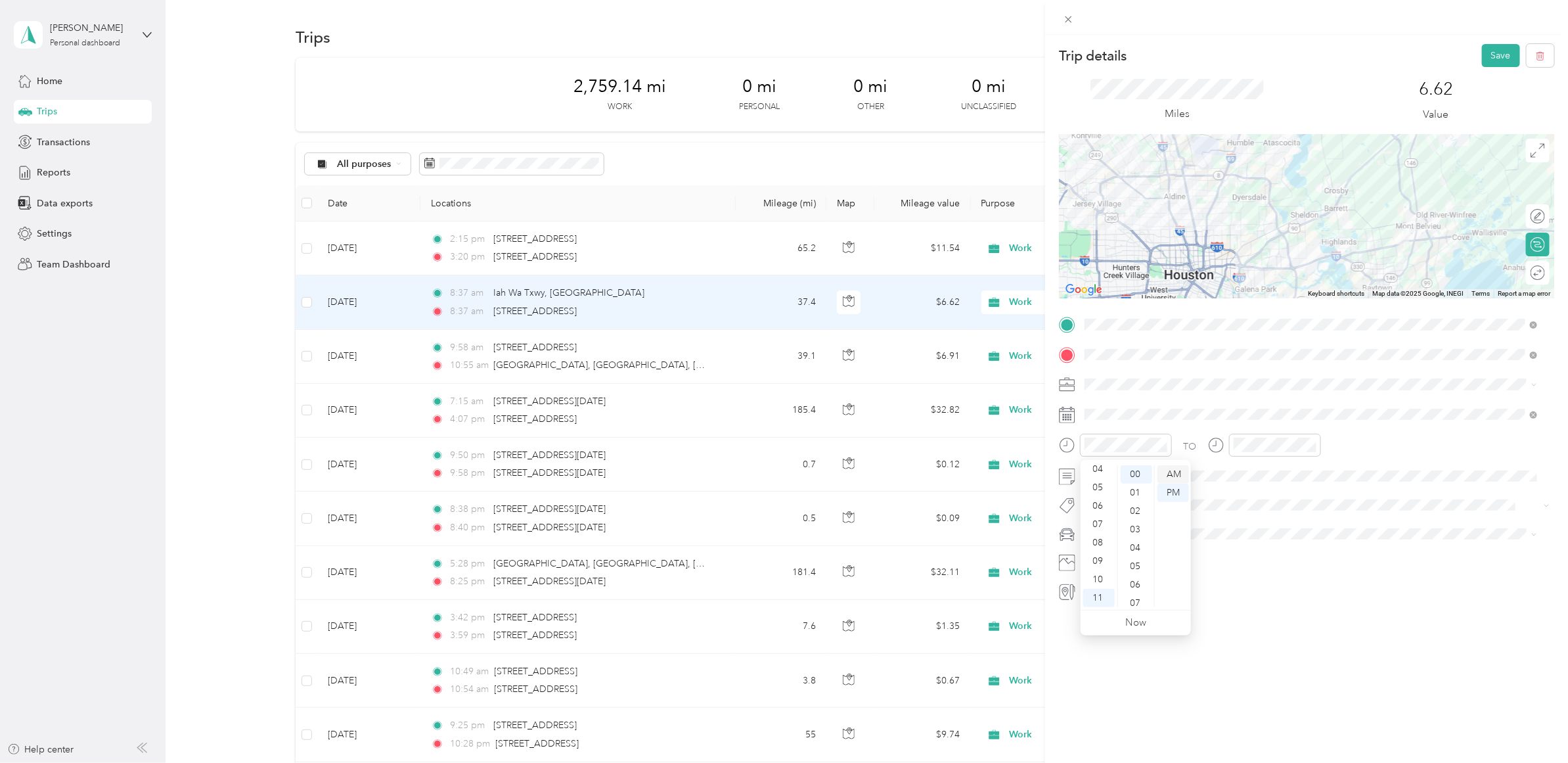
click at [1183, 468] on div "AM" at bounding box center [1173, 474] width 32 height 19
click at [1248, 524] on div "03" at bounding box center [1248, 530] width 32 height 19
drag, startPoint x: 1248, startPoint y: 524, endPoint x: 1294, endPoint y: 527, distance: 46.1
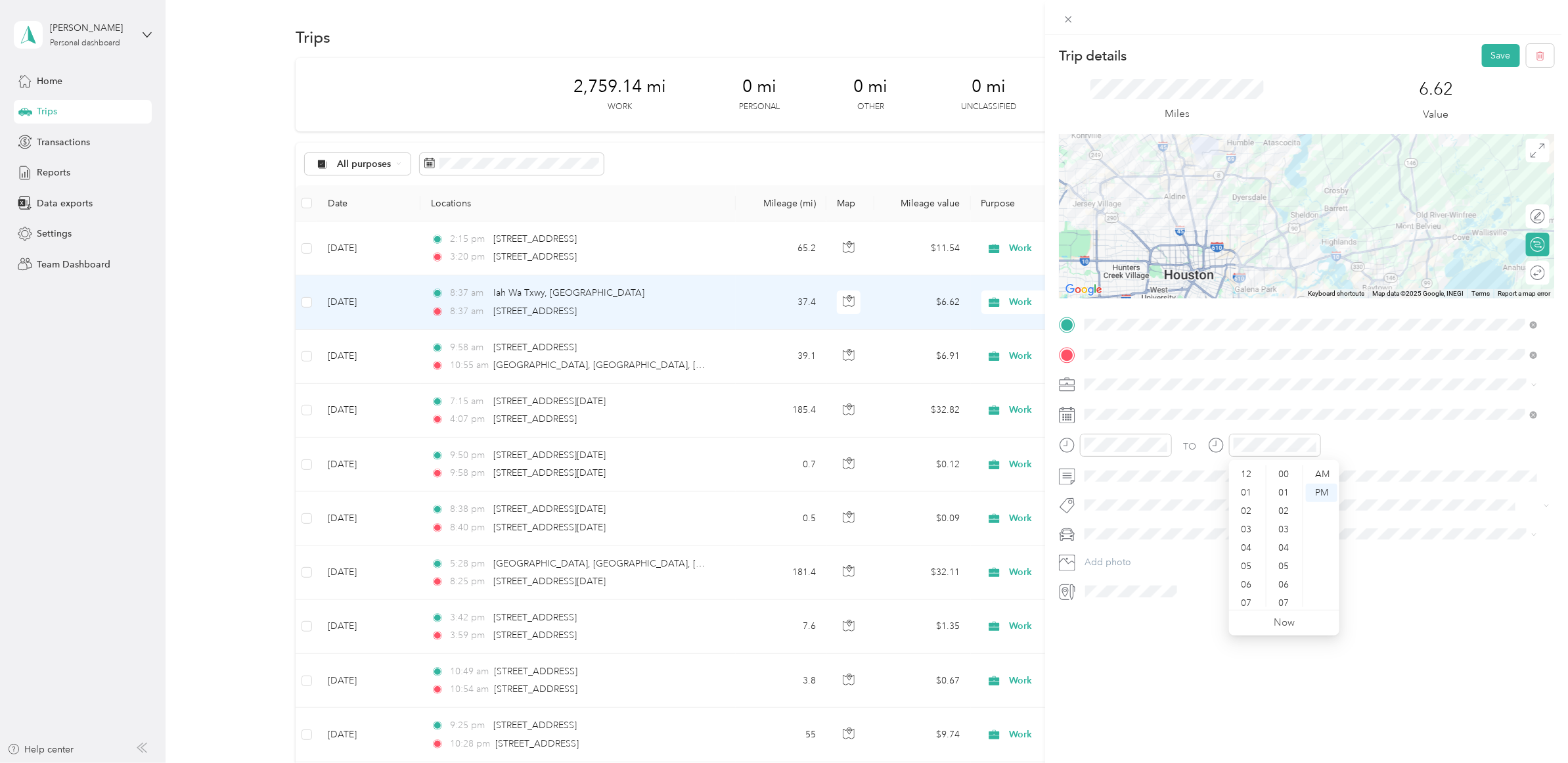
click at [1297, 526] on ul "00 01 02 03 04 05 06 07 08 09 10 11 12 13 14 15 16 17 18 19 20 21 22 23 24 25 2…" at bounding box center [1285, 537] width 37 height 142
click at [1291, 529] on div "03" at bounding box center [1285, 530] width 32 height 19
click at [1291, 513] on div "02" at bounding box center [1285, 511] width 32 height 19
drag, startPoint x: 1283, startPoint y: 497, endPoint x: 1285, endPoint y: 490, distance: 7.3
click at [1283, 494] on div "01" at bounding box center [1285, 493] width 32 height 19
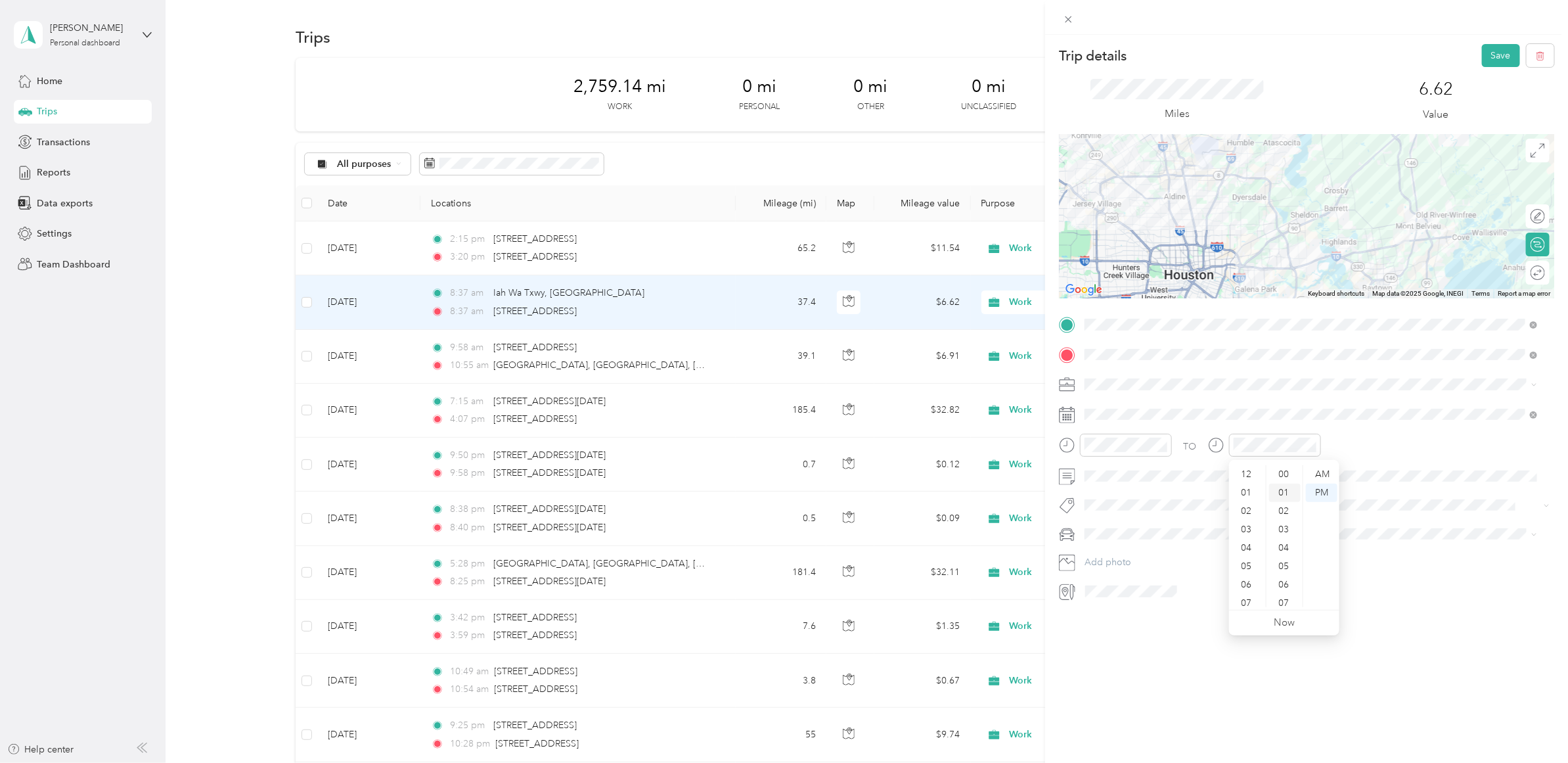
click at [1285, 488] on div "01" at bounding box center [1285, 493] width 32 height 19
click at [1291, 623] on link "Now" at bounding box center [1284, 622] width 21 height 13
click at [1477, 39] on div "End date cannot be after start date" at bounding box center [1444, 27] width 226 height 33
click at [1348, 21] on icon at bounding box center [1349, 26] width 10 height 12
click at [1538, 21] on icon at bounding box center [1539, 26] width 10 height 12
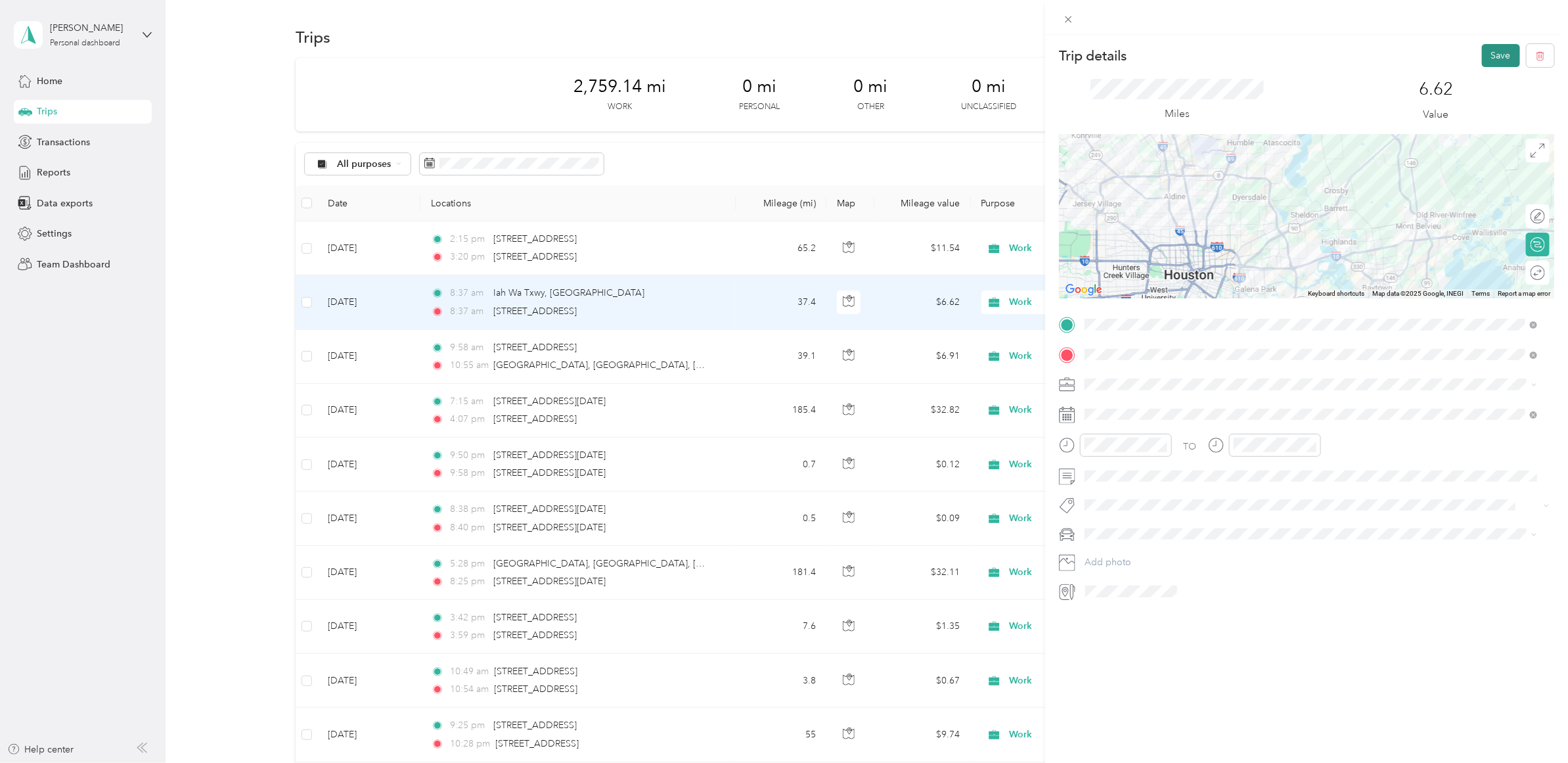
click at [1490, 53] on button "Save" at bounding box center [1501, 56] width 38 height 23
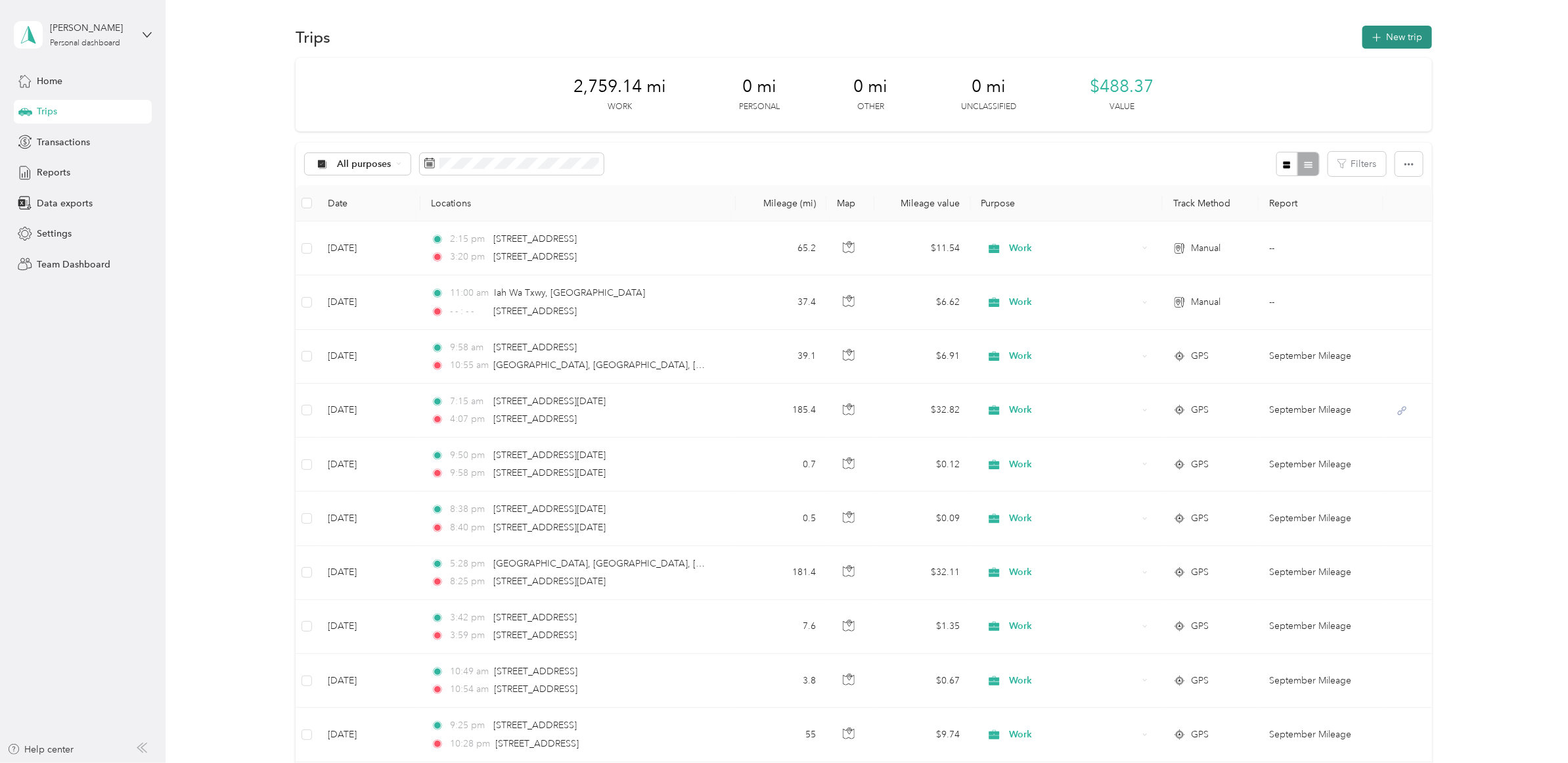
click at [1378, 37] on icon "button" at bounding box center [1376, 38] width 15 height 15
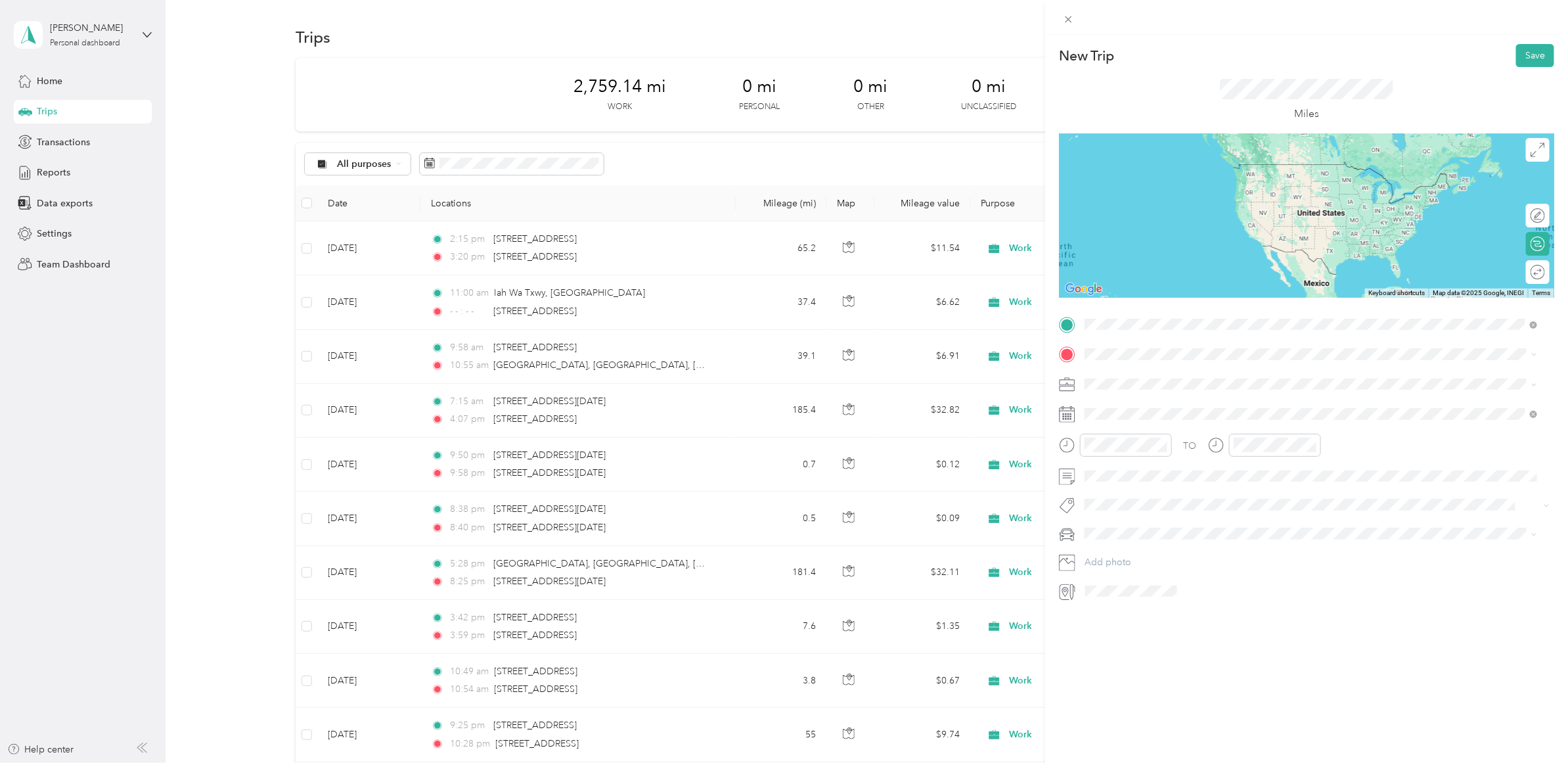
click at [1164, 372] on span "[STREET_ADDRESS][US_STATE]" at bounding box center [1175, 372] width 132 height 12
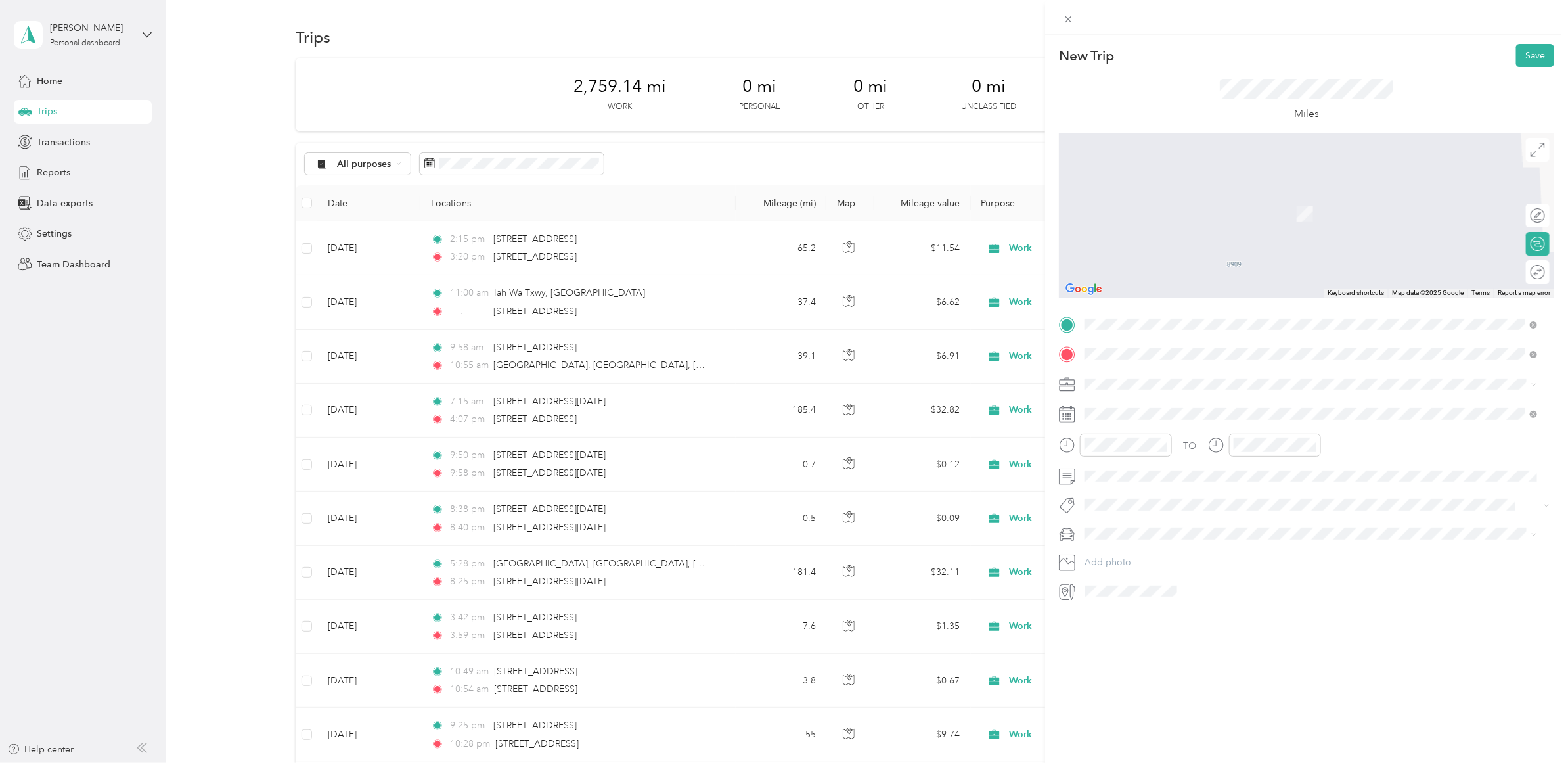
click at [1177, 401] on span "[STREET_ADDRESS][PERSON_NAME][US_STATE]" at bounding box center [1212, 402] width 204 height 12
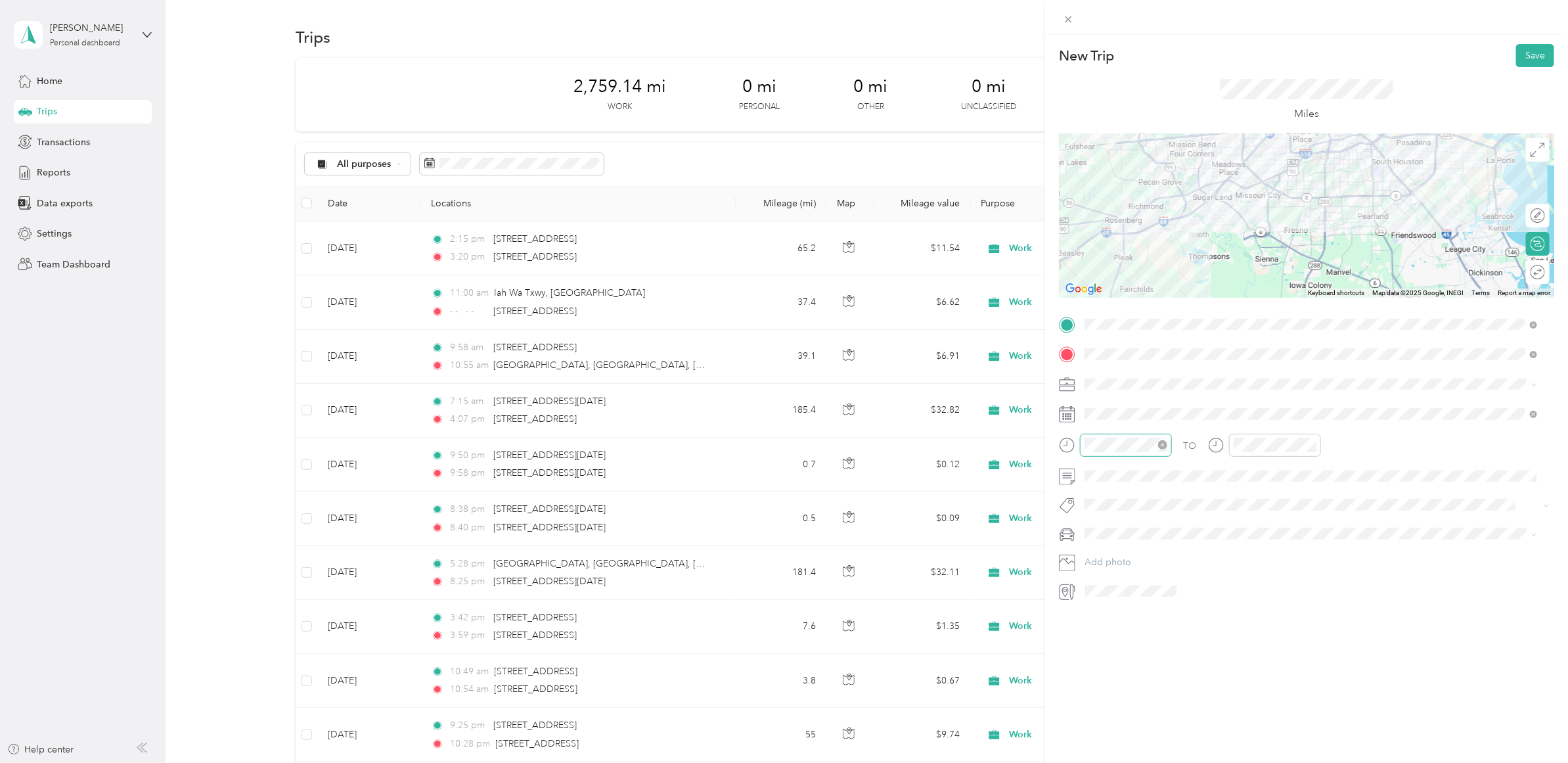
click at [1161, 445] on icon "close-circle" at bounding box center [1163, 445] width 9 height 9
click at [1099, 577] on div "10" at bounding box center [1099, 579] width 32 height 19
click at [1103, 557] on div "09" at bounding box center [1099, 560] width 32 height 19
click at [1249, 579] on div "10" at bounding box center [1248, 579] width 32 height 19
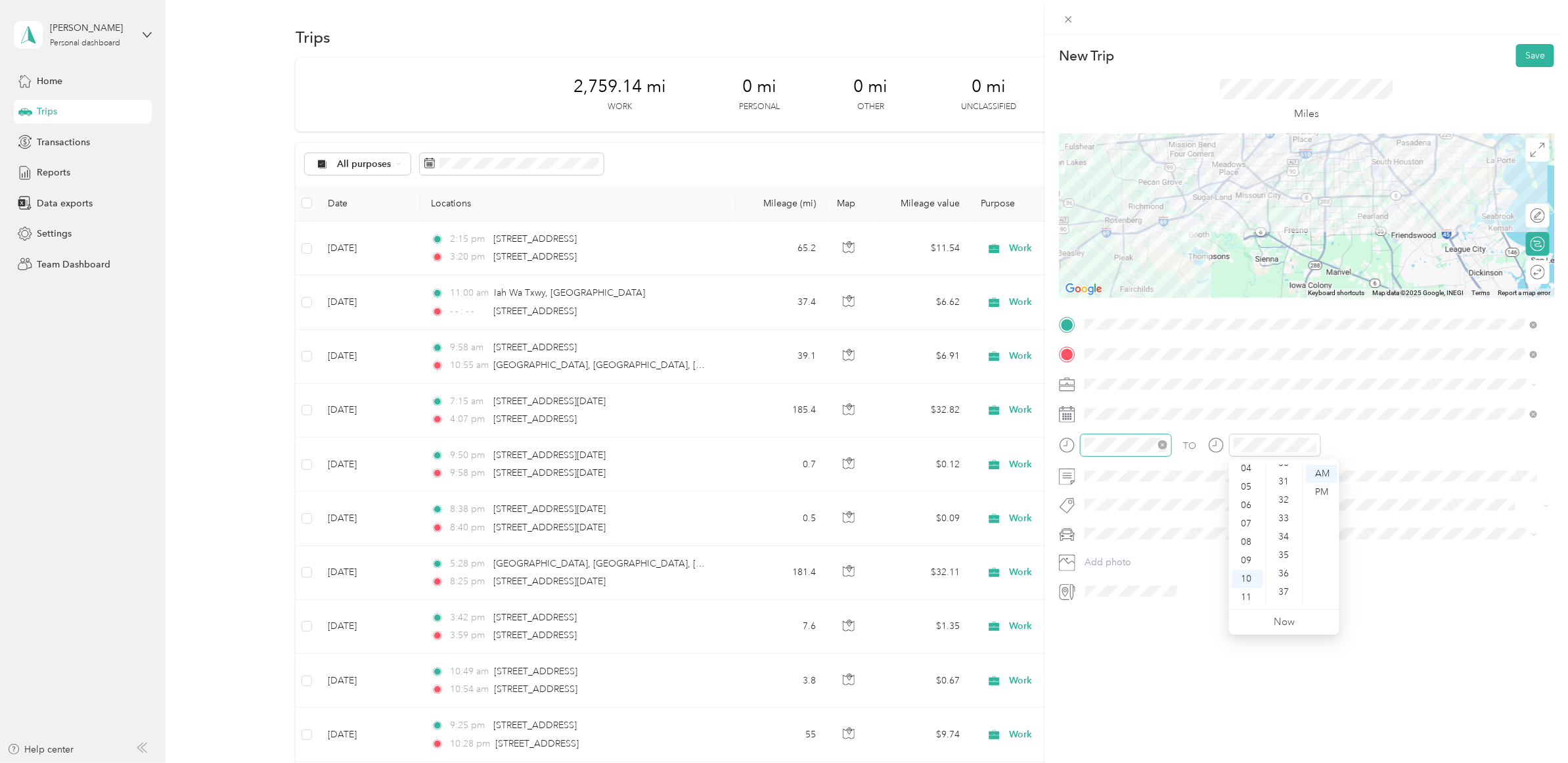
scroll to position [488, 0]
click at [1286, 537] on div "30" at bounding box center [1285, 537] width 32 height 19
click at [1538, 539] on span at bounding box center [1535, 533] width 6 height 11
click at [1119, 423] on span at bounding box center [1317, 414] width 474 height 21
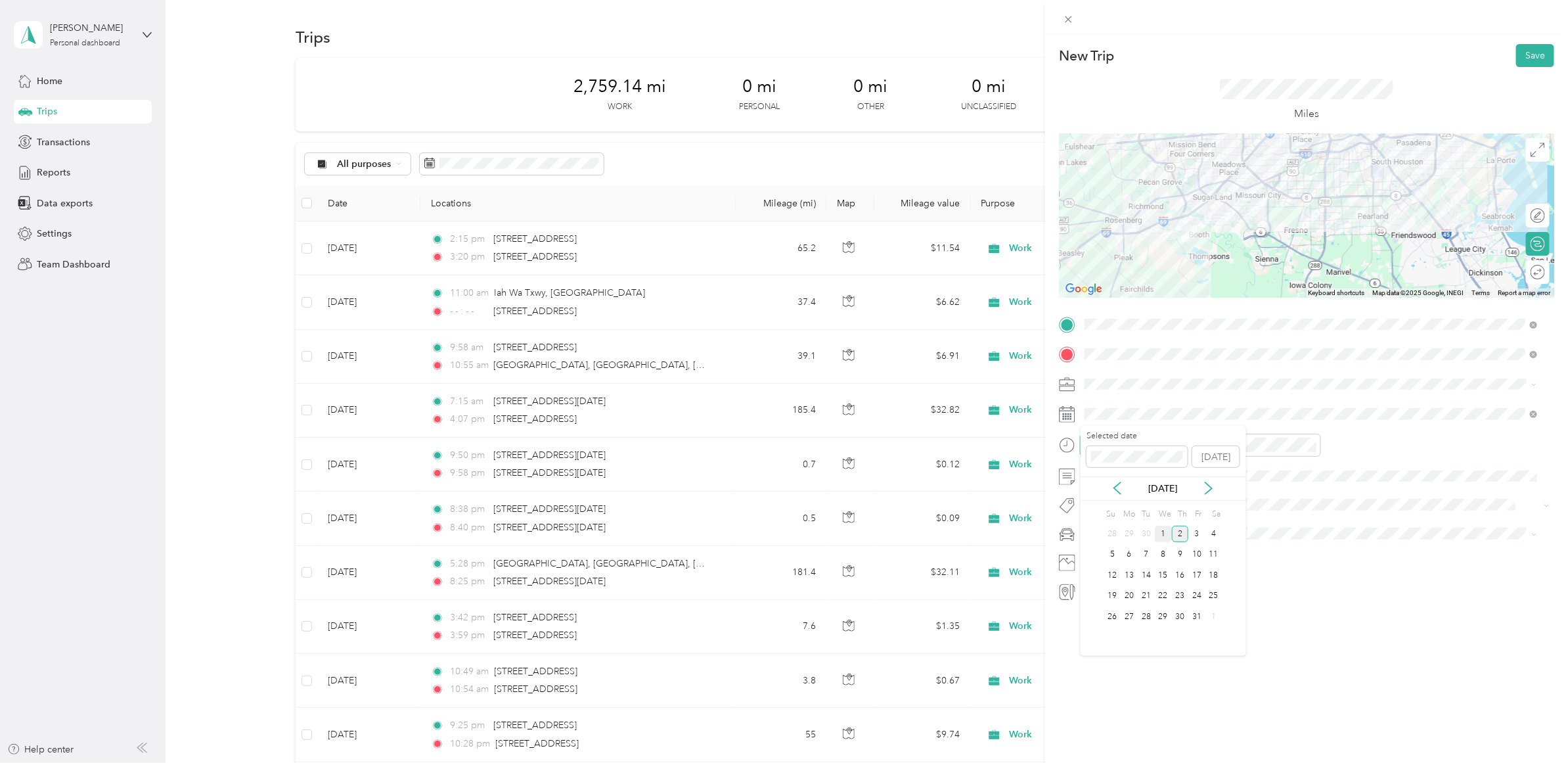
click at [1163, 530] on div "1" at bounding box center [1163, 534] width 17 height 16
click at [1112, 405] on div "Work" at bounding box center [1312, 407] width 444 height 14
click at [1529, 56] on button "Save" at bounding box center [1535, 56] width 38 height 23
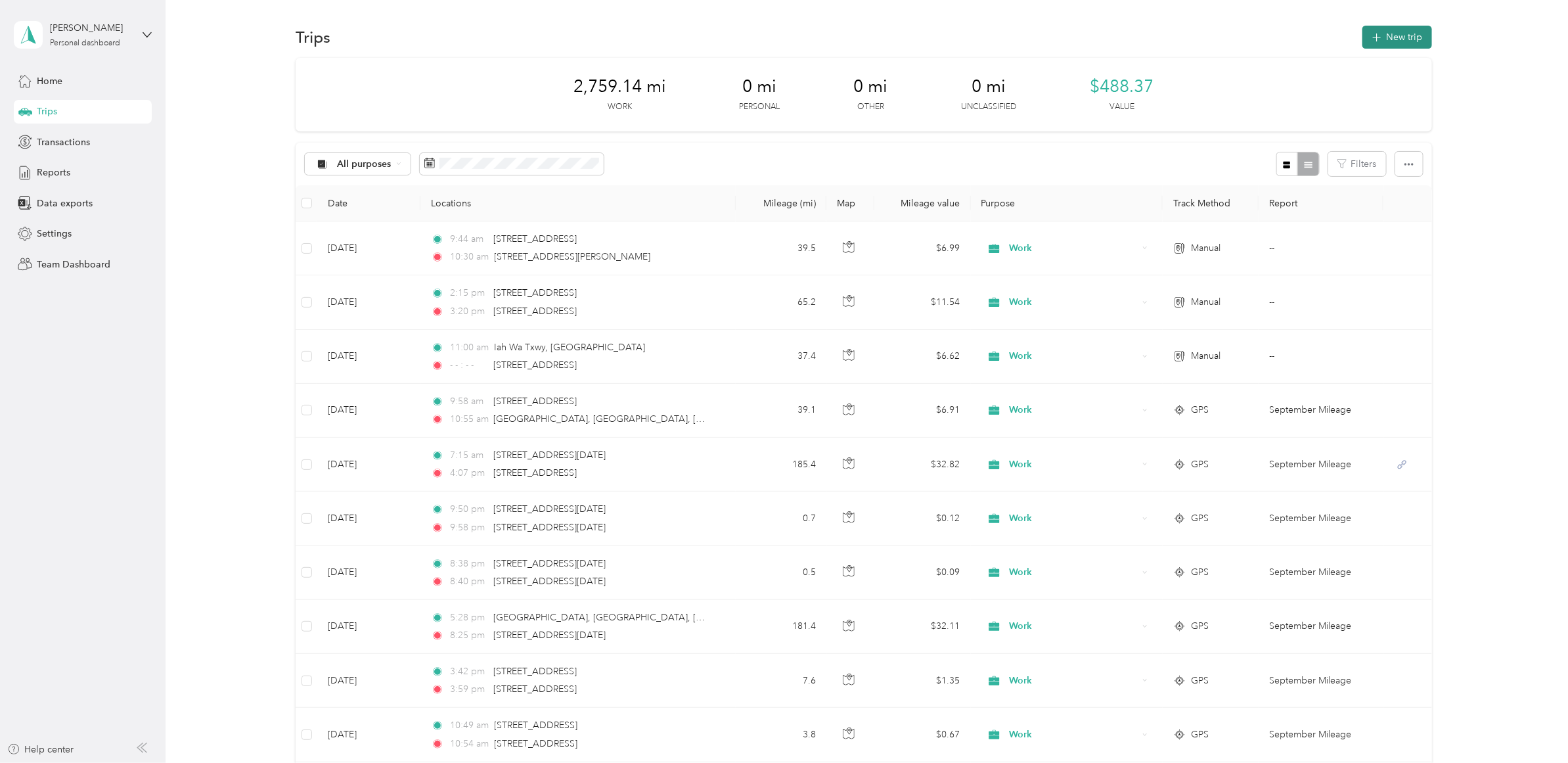
click at [1390, 41] on button "New trip" at bounding box center [1397, 37] width 70 height 23
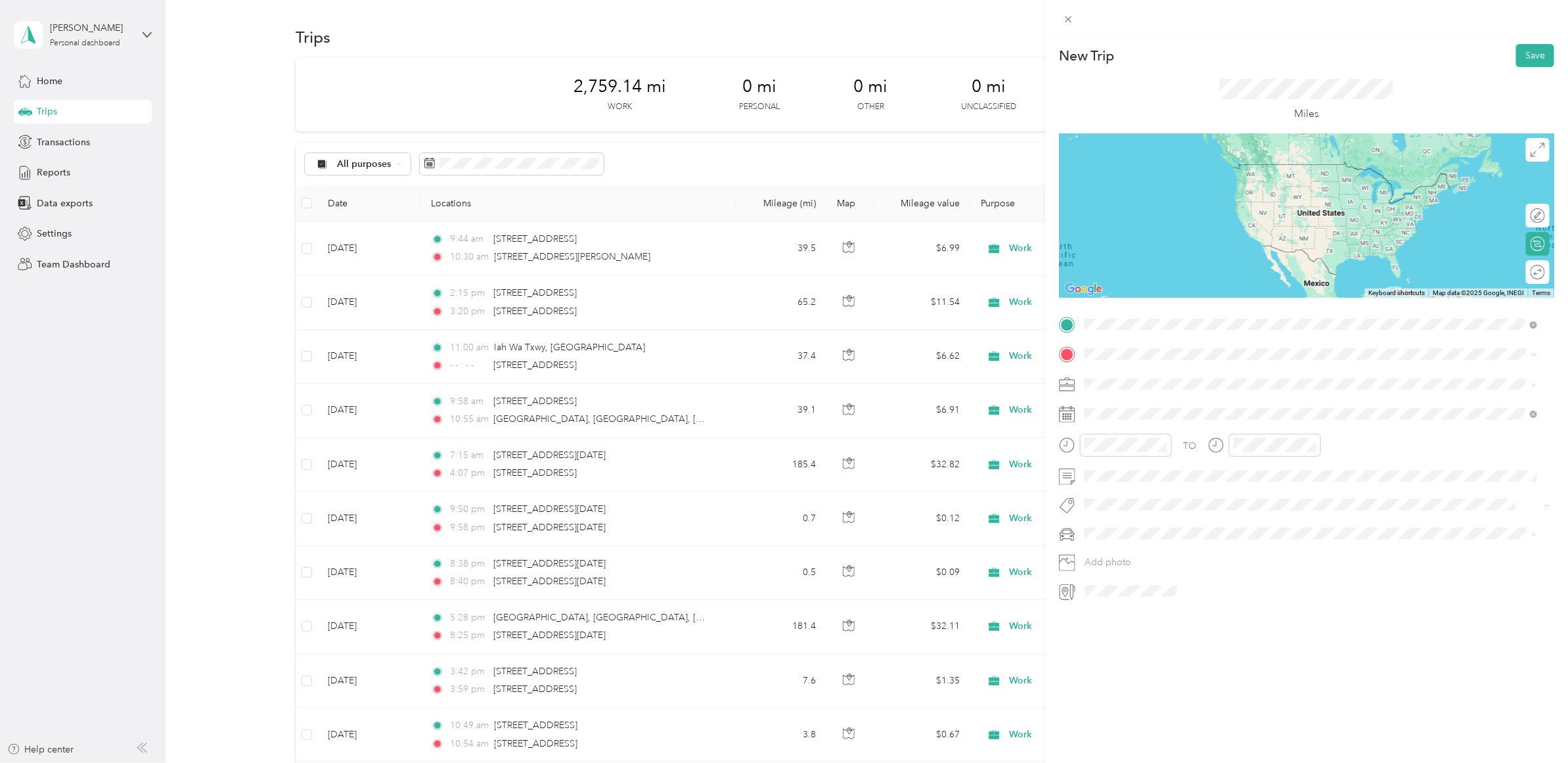
click at [1160, 378] on span "[STREET_ADDRESS][PERSON_NAME][US_STATE]" at bounding box center [1212, 372] width 204 height 12
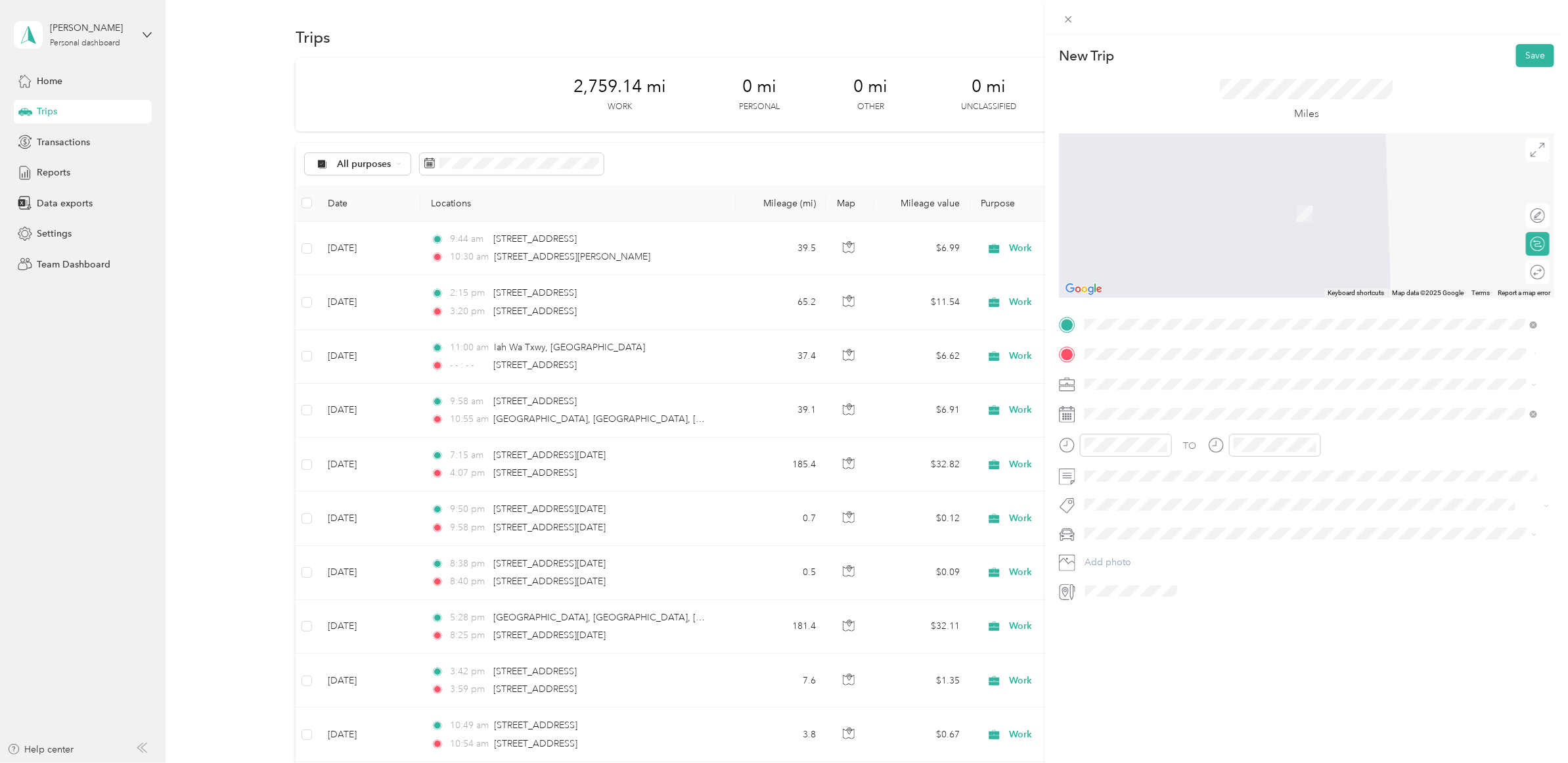
click at [1177, 408] on span "[STREET_ADDRESS][US_STATE]" at bounding box center [1175, 402] width 132 height 12
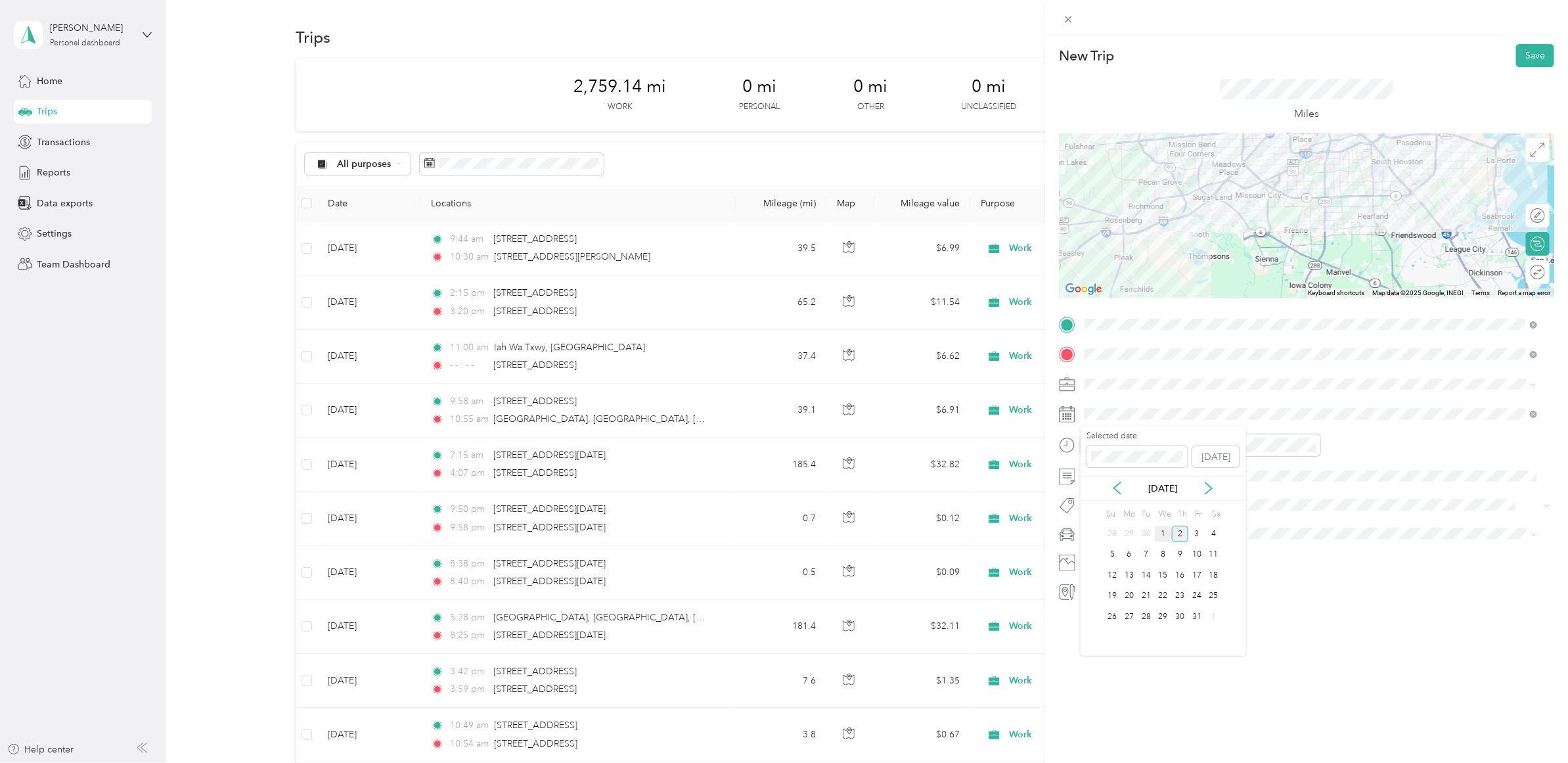
click at [1163, 531] on div "1" at bounding box center [1163, 534] width 17 height 16
click at [1095, 490] on div "01" at bounding box center [1099, 492] width 32 height 19
click at [1169, 488] on div "PM" at bounding box center [1173, 492] width 32 height 19
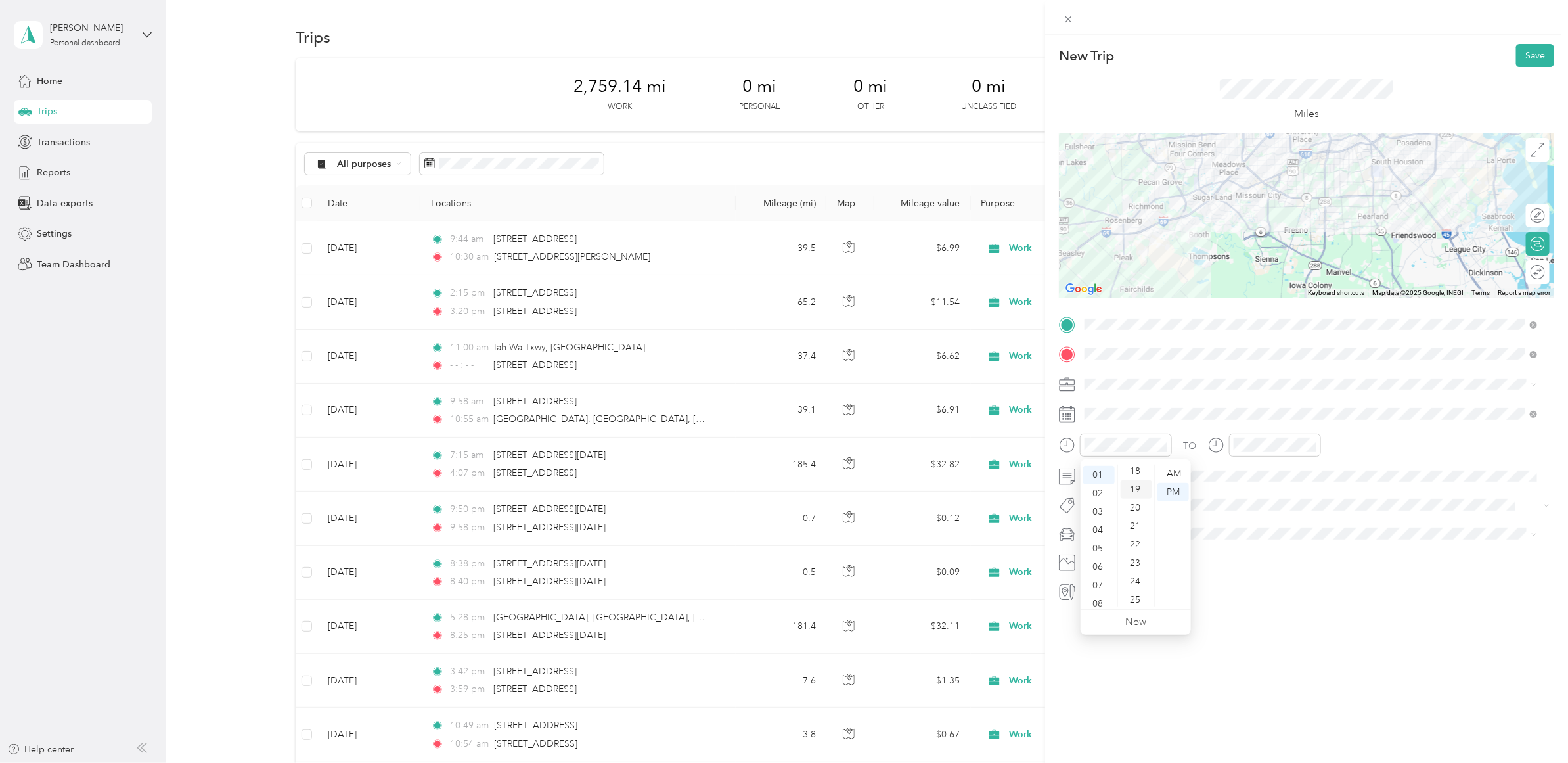
scroll to position [5, 0]
click at [1137, 580] on div "15" at bounding box center [1136, 580] width 32 height 19
click at [1246, 513] on div "02" at bounding box center [1248, 511] width 32 height 19
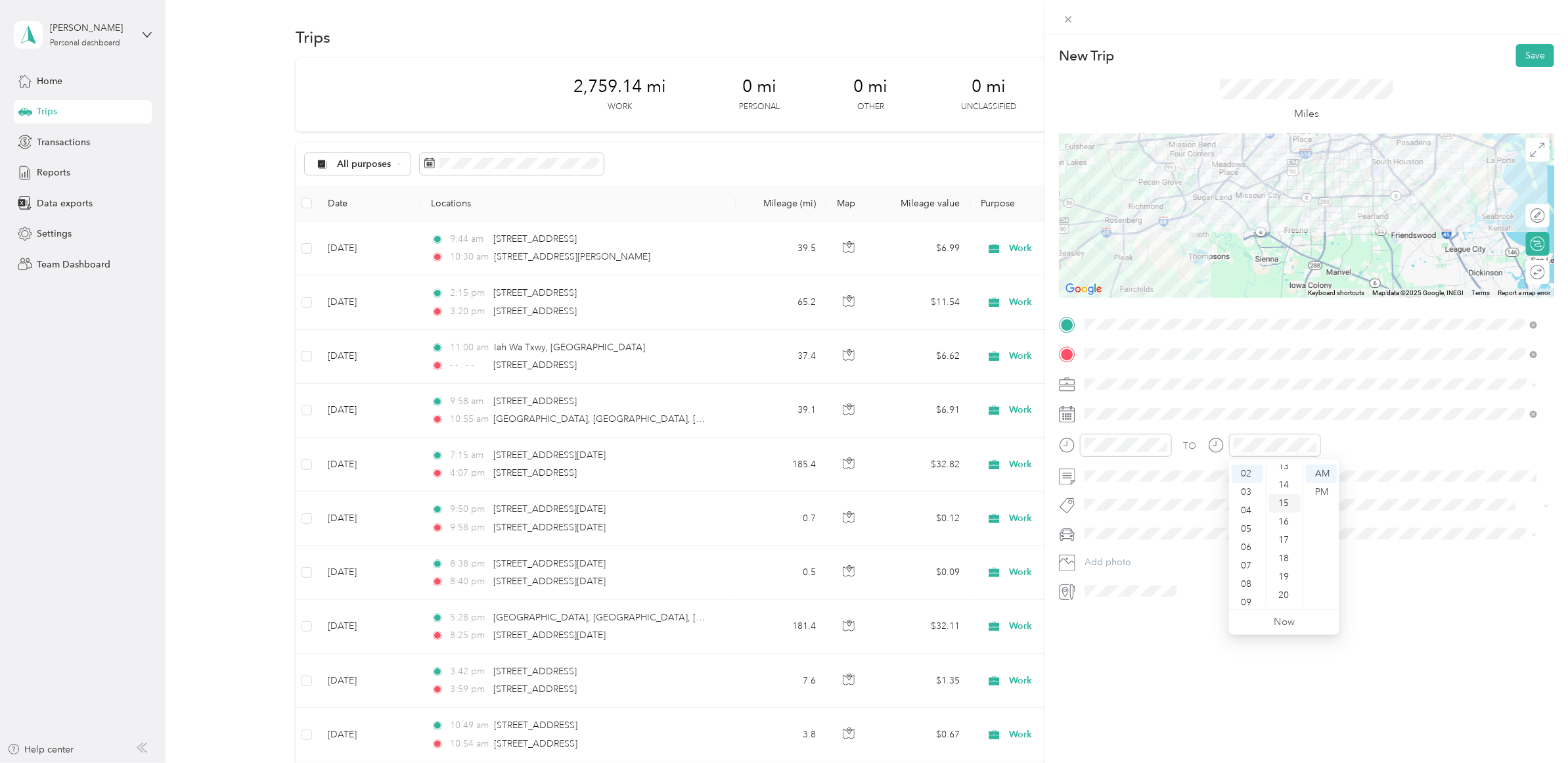
click at [1282, 500] on div "15" at bounding box center [1285, 503] width 32 height 19
click at [1328, 485] on div "PM" at bounding box center [1322, 492] width 32 height 19
click at [1524, 50] on button "Save" at bounding box center [1535, 56] width 38 height 23
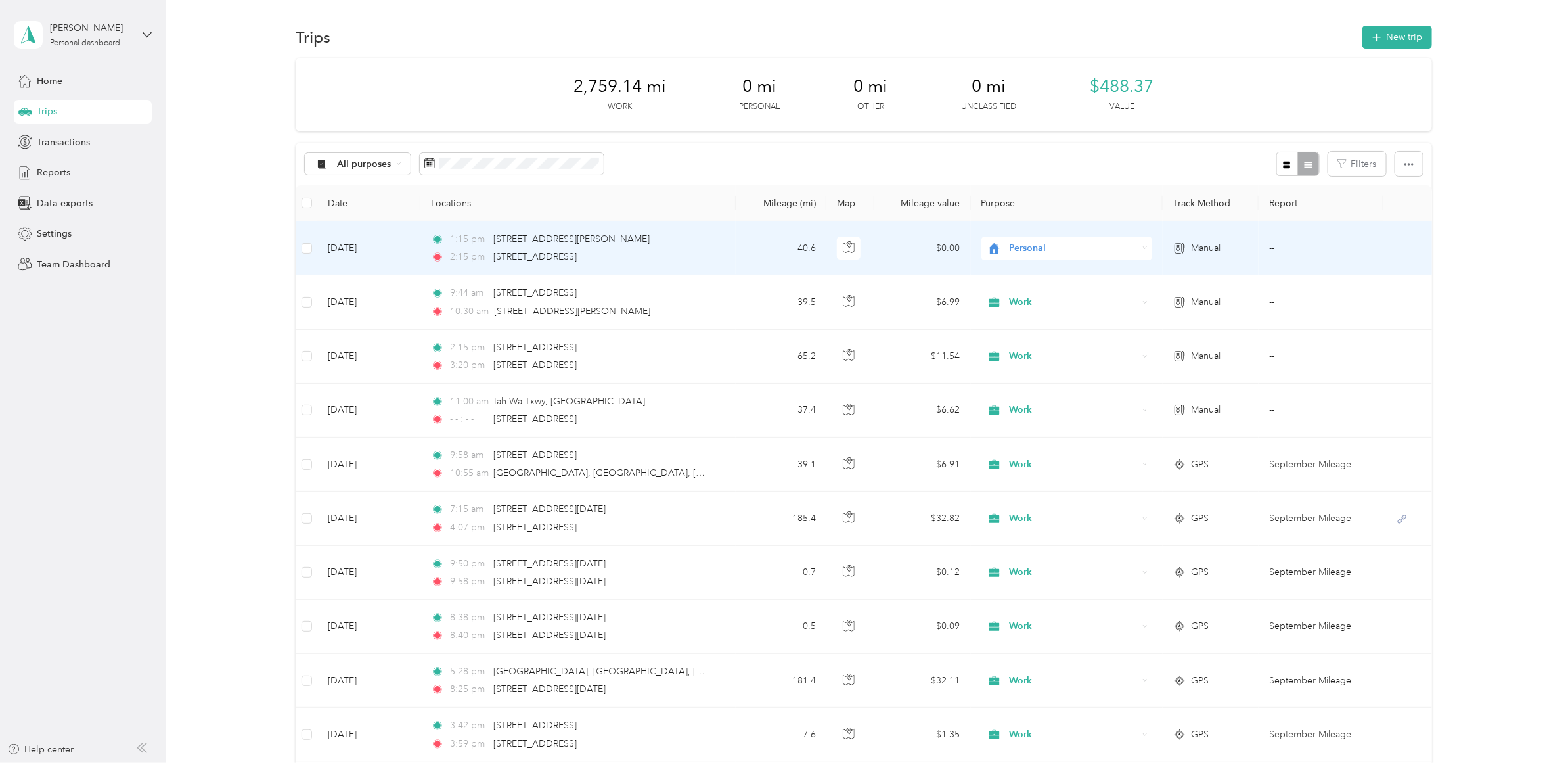
click at [1032, 246] on span "Personal" at bounding box center [1072, 249] width 128 height 15
click at [1028, 276] on span "Work" at bounding box center [1077, 269] width 132 height 14
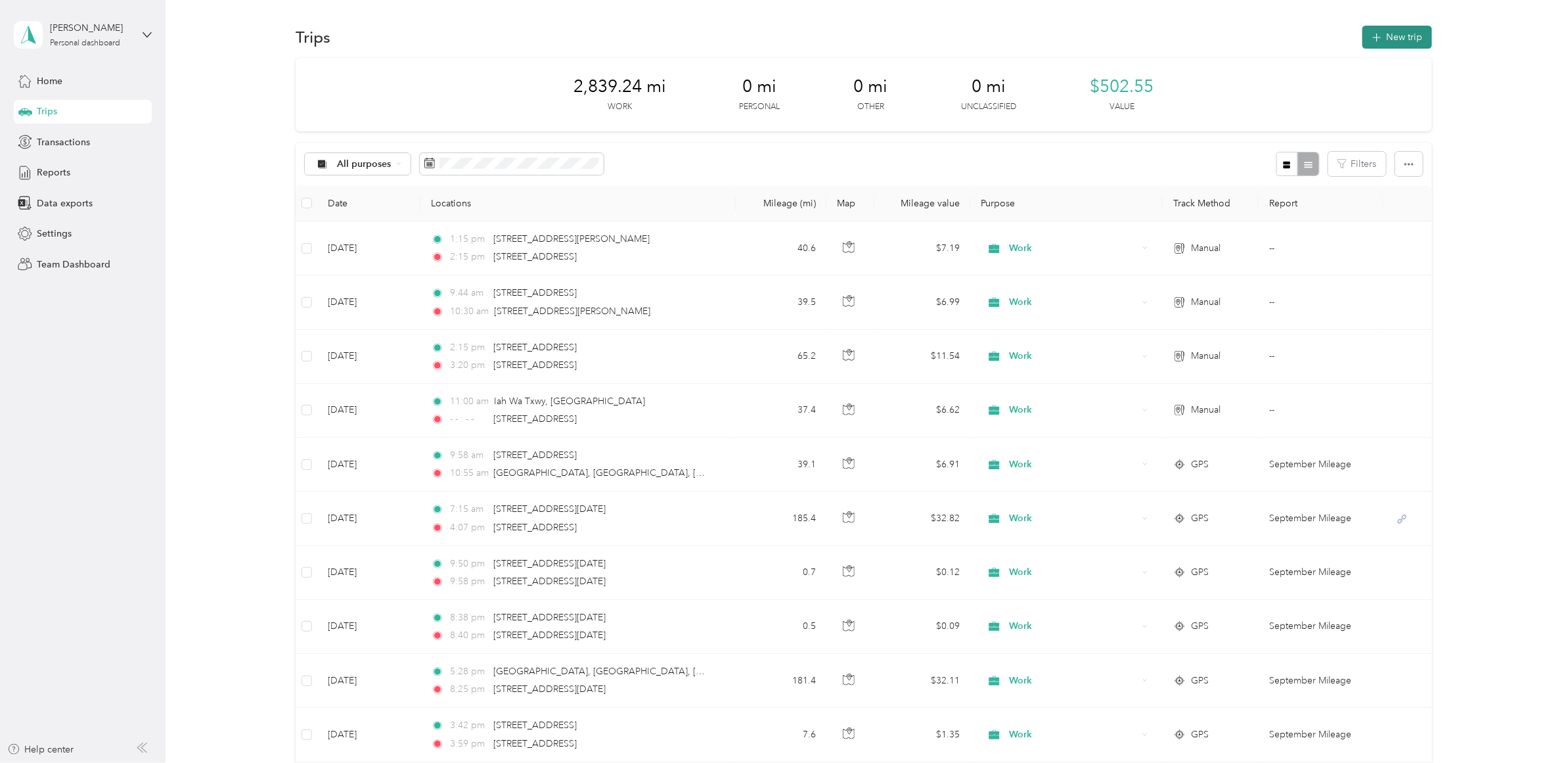
click at [1425, 44] on button "New trip" at bounding box center [1397, 37] width 70 height 23
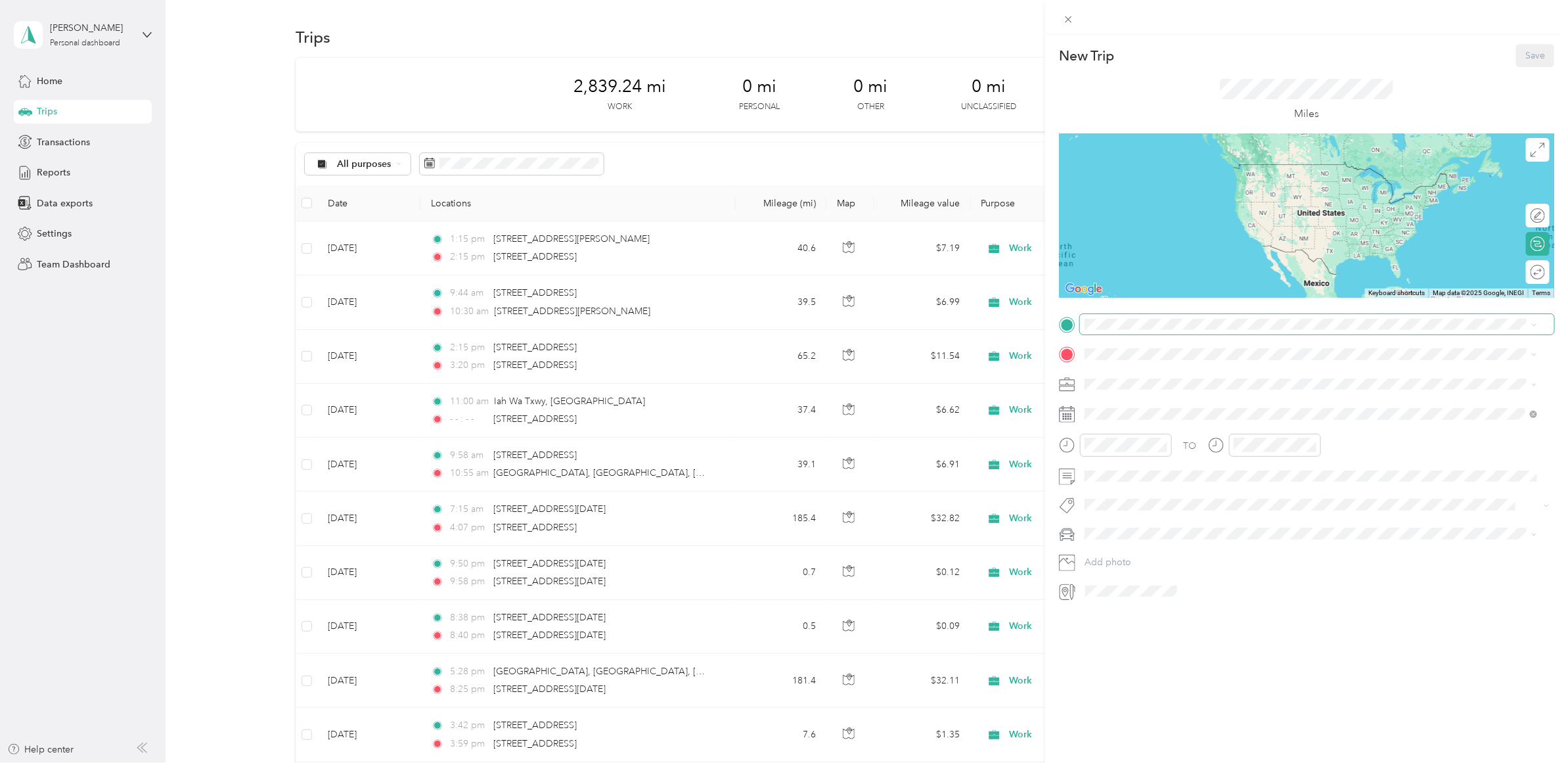
click at [1158, 332] on span at bounding box center [1317, 325] width 474 height 21
click at [1160, 373] on span "[STREET_ADDRESS][US_STATE]" at bounding box center [1175, 372] width 132 height 12
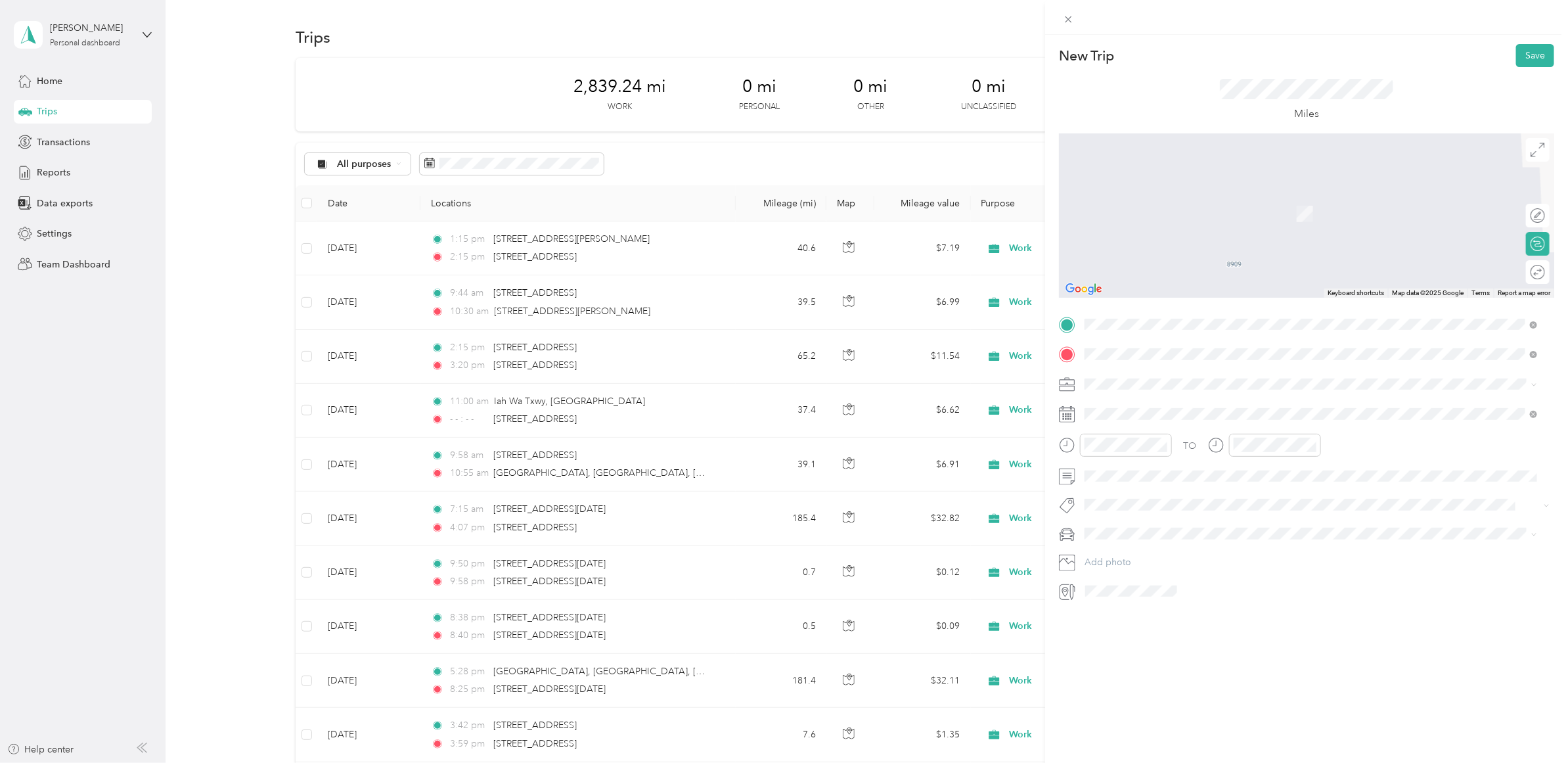
click at [1188, 412] on span "[PERSON_NAME] [GEOGRAPHIC_DATA], [US_STATE], [GEOGRAPHIC_DATA]" at bounding box center [1233, 407] width 248 height 23
click at [1178, 446] on span "Three Rivers [US_STATE], [GEOGRAPHIC_DATA]" at bounding box center [1183, 434] width 148 height 23
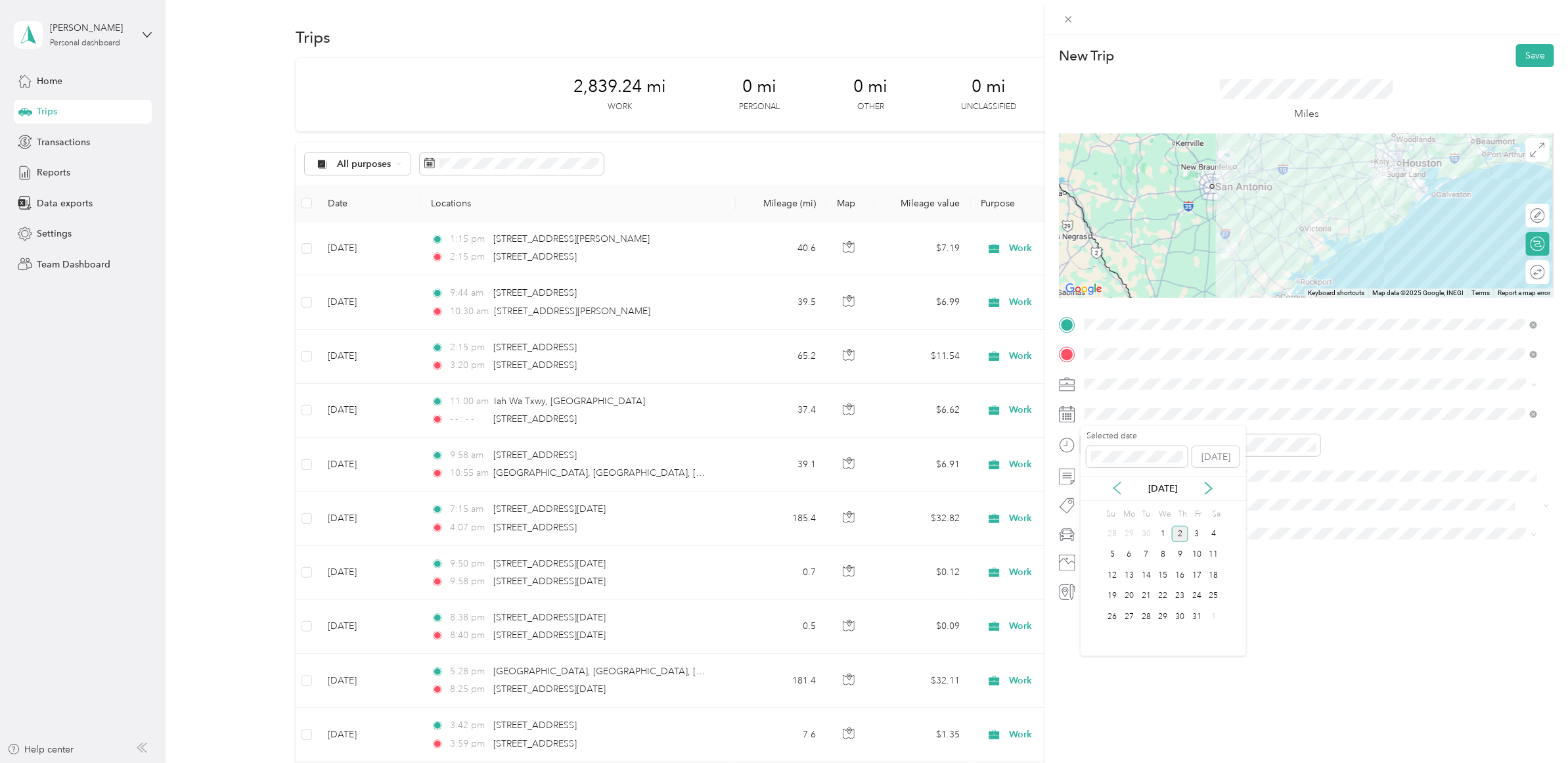
click at [1119, 484] on icon at bounding box center [1118, 489] width 7 height 12
click at [1163, 574] on div "17" at bounding box center [1163, 576] width 17 height 16
click at [1246, 594] on div "11" at bounding box center [1248, 597] width 32 height 19
click at [1115, 406] on span at bounding box center [1317, 414] width 474 height 21
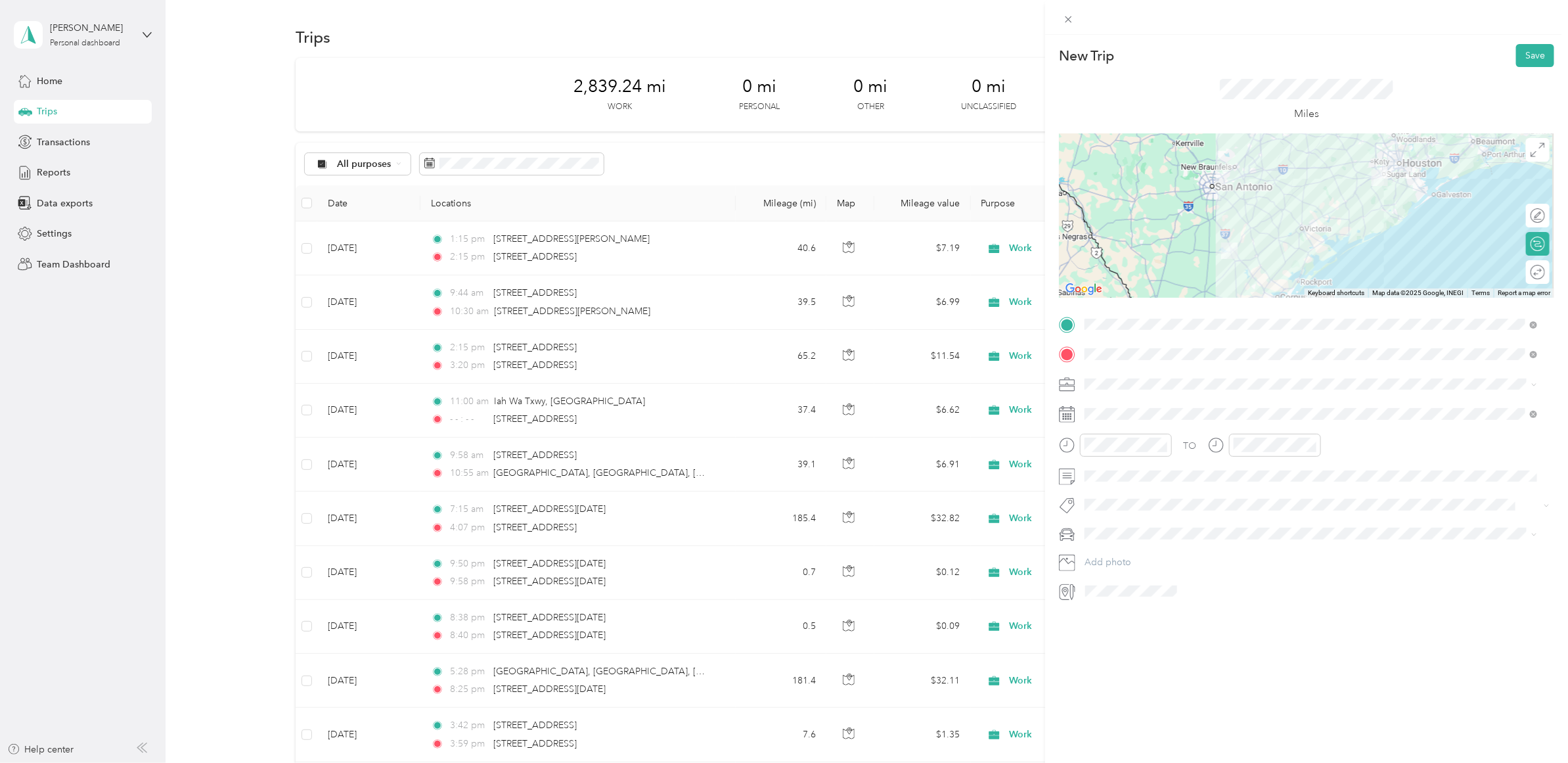
click at [1476, 579] on div "TO Add photo" at bounding box center [1307, 458] width 496 height 288
click at [1131, 421] on span at bounding box center [1317, 414] width 474 height 21
click at [1142, 575] on div "16" at bounding box center [1146, 576] width 17 height 16
click at [1532, 53] on button "Save" at bounding box center [1535, 56] width 38 height 23
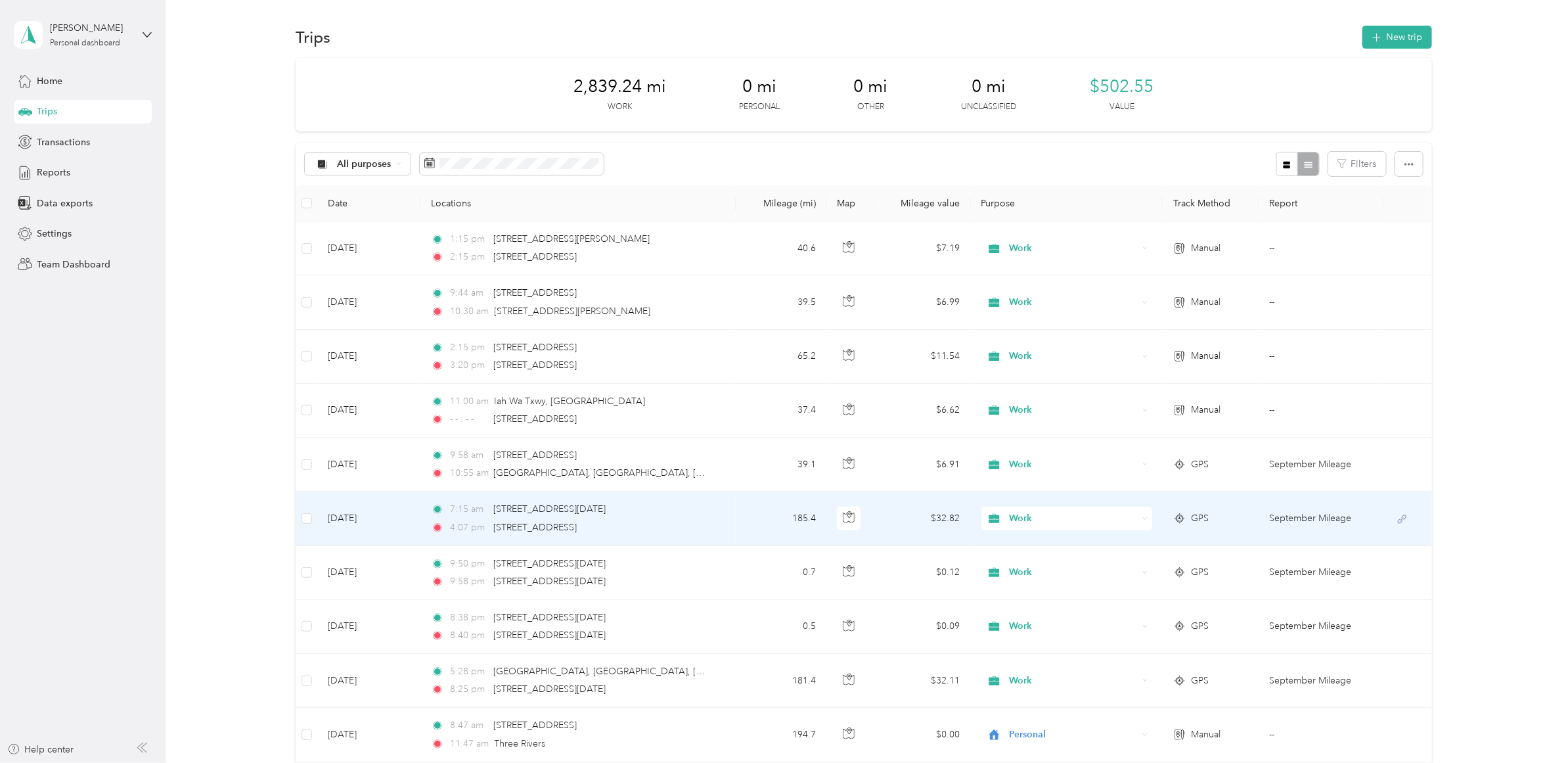
scroll to position [82, 0]
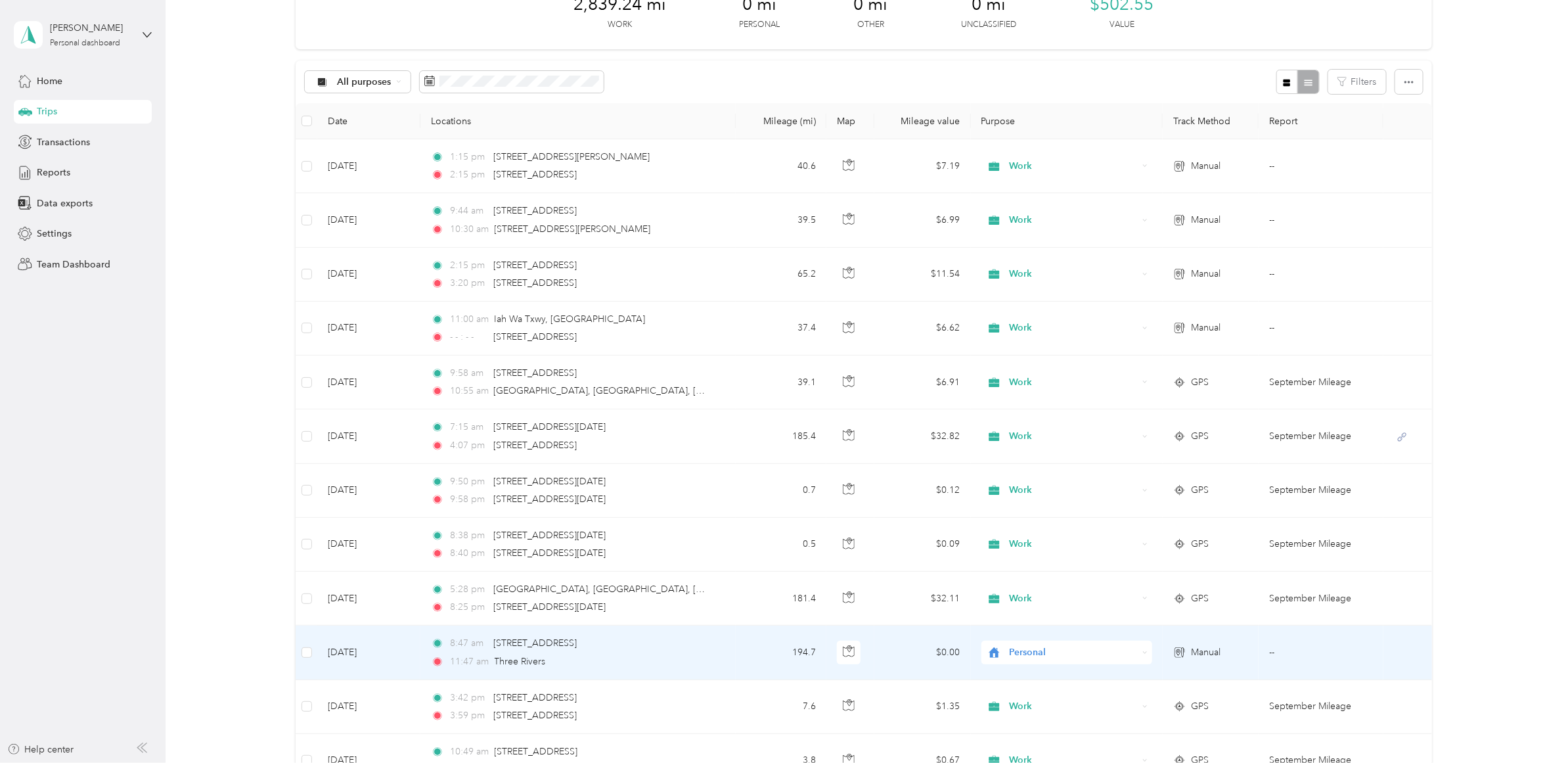
click at [763, 650] on td "194.7" at bounding box center [781, 653] width 91 height 54
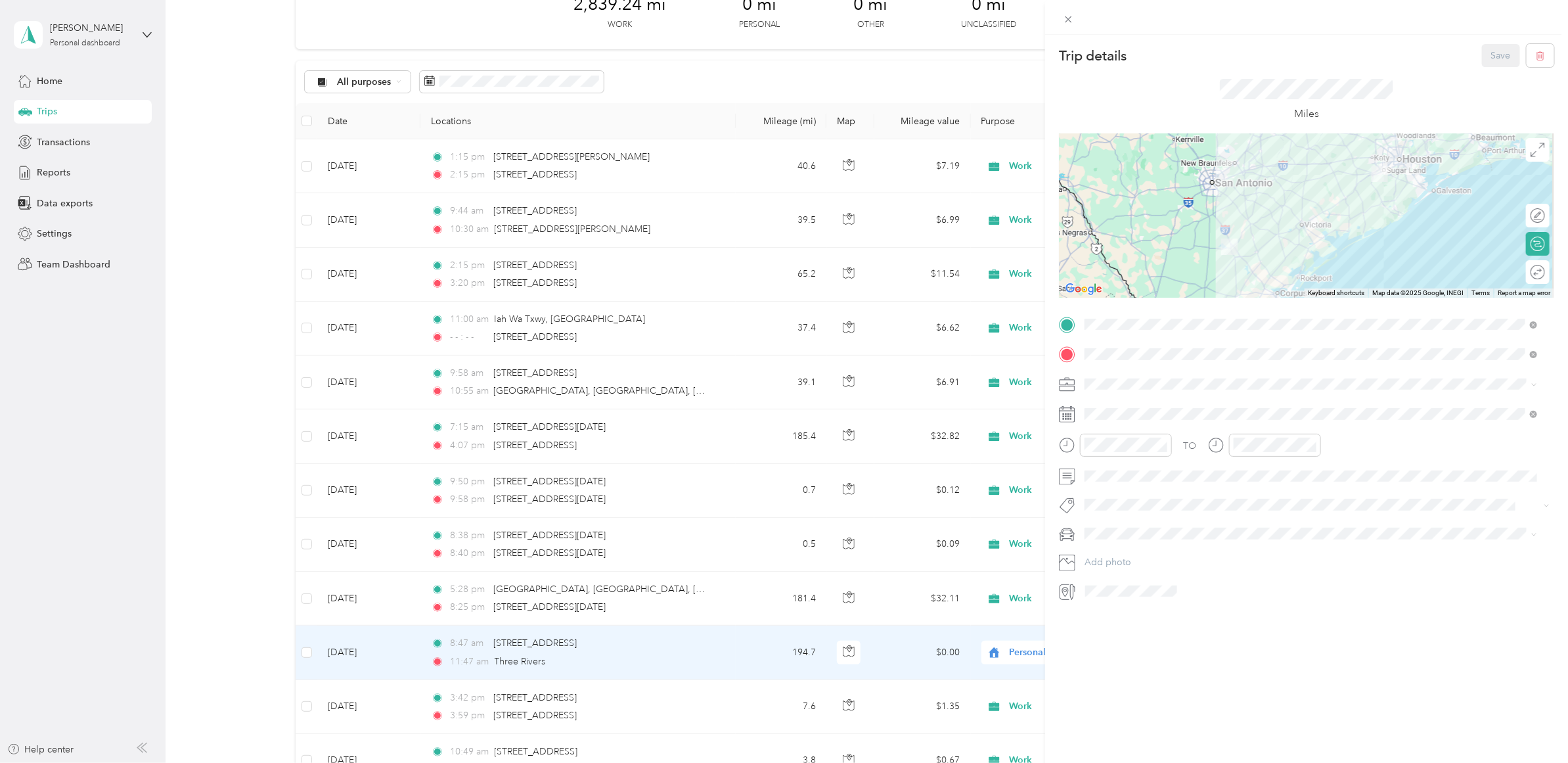
drag, startPoint x: 1237, startPoint y: 347, endPoint x: 1145, endPoint y: 720, distance: 384.2
click at [1145, 720] on div "Trip details Save This trip cannot be edited because it is either under review,…" at bounding box center [1306, 416] width 523 height 763
click at [1527, 212] on div at bounding box center [1531, 215] width 27 height 14
click at [1532, 212] on div at bounding box center [1538, 215] width 12 height 12
click at [1526, 267] on div at bounding box center [1531, 272] width 27 height 14
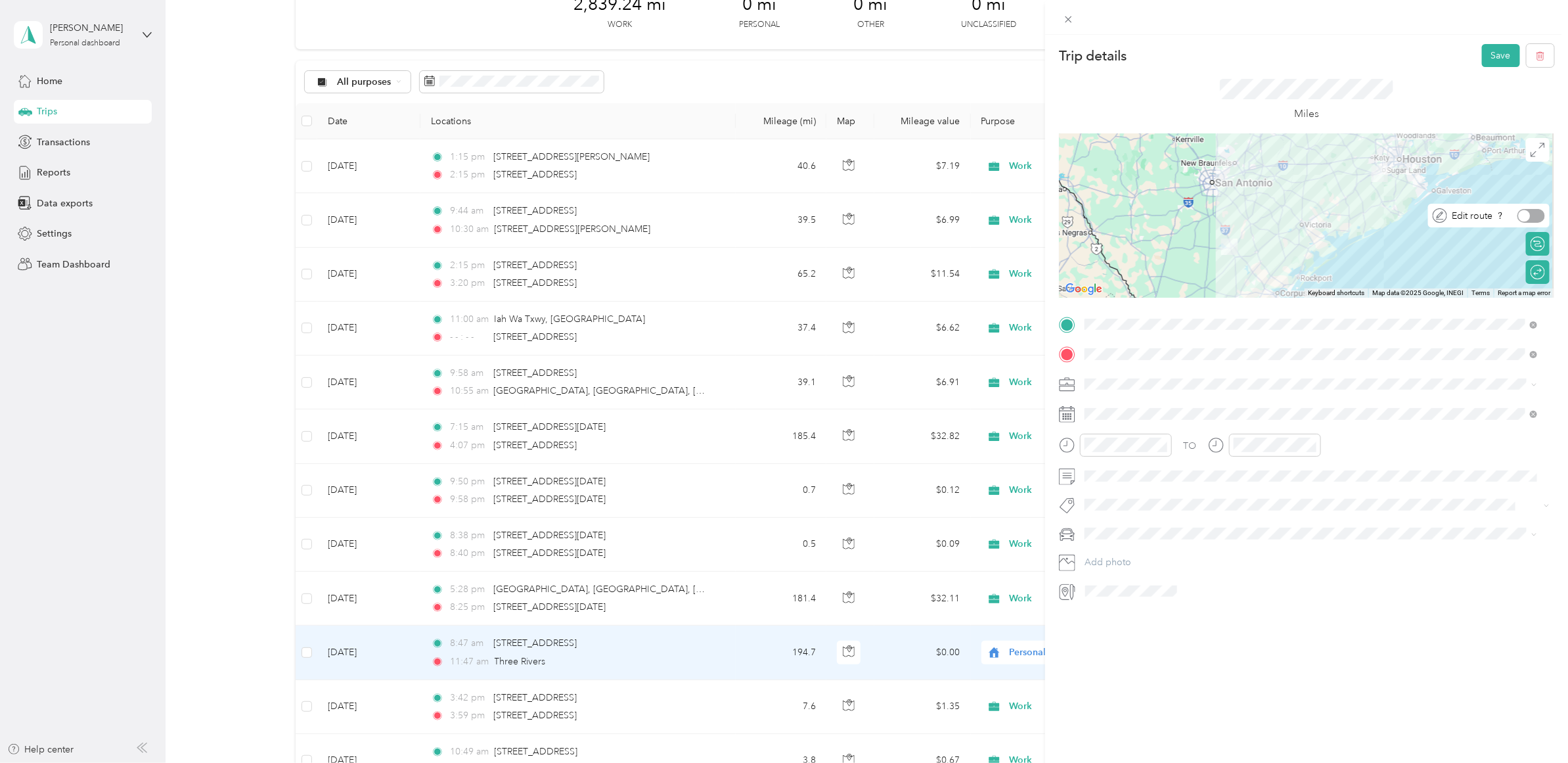
click at [1524, 218] on div at bounding box center [1531, 215] width 27 height 14
click at [1532, 218] on div at bounding box center [1538, 215] width 12 height 12
click at [1311, 441] on icon "close-circle" at bounding box center [1312, 445] width 9 height 9
click at [1247, 529] on div "03" at bounding box center [1248, 529] width 32 height 19
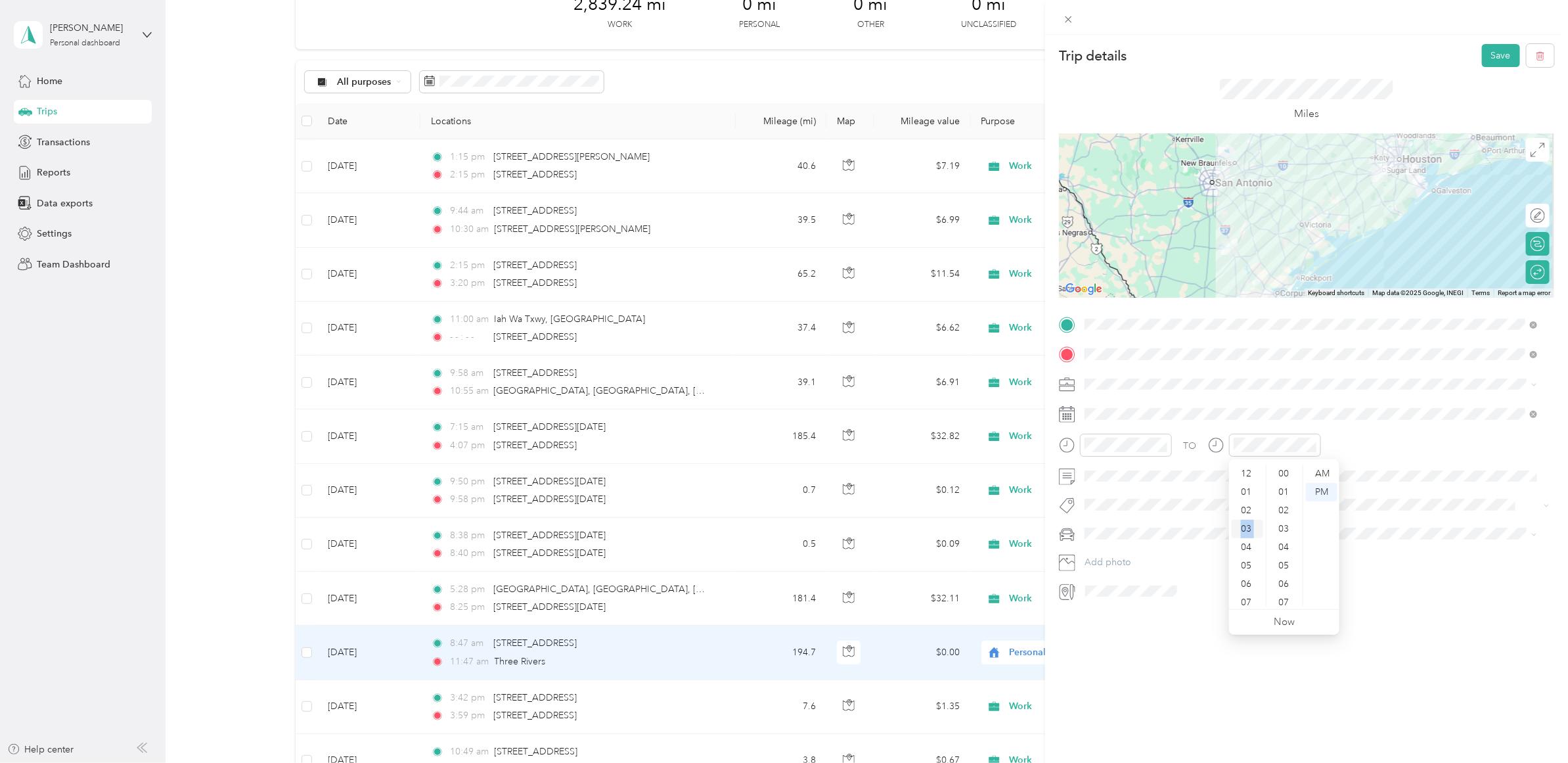
click at [1247, 529] on div "03" at bounding box center [1248, 529] width 32 height 19
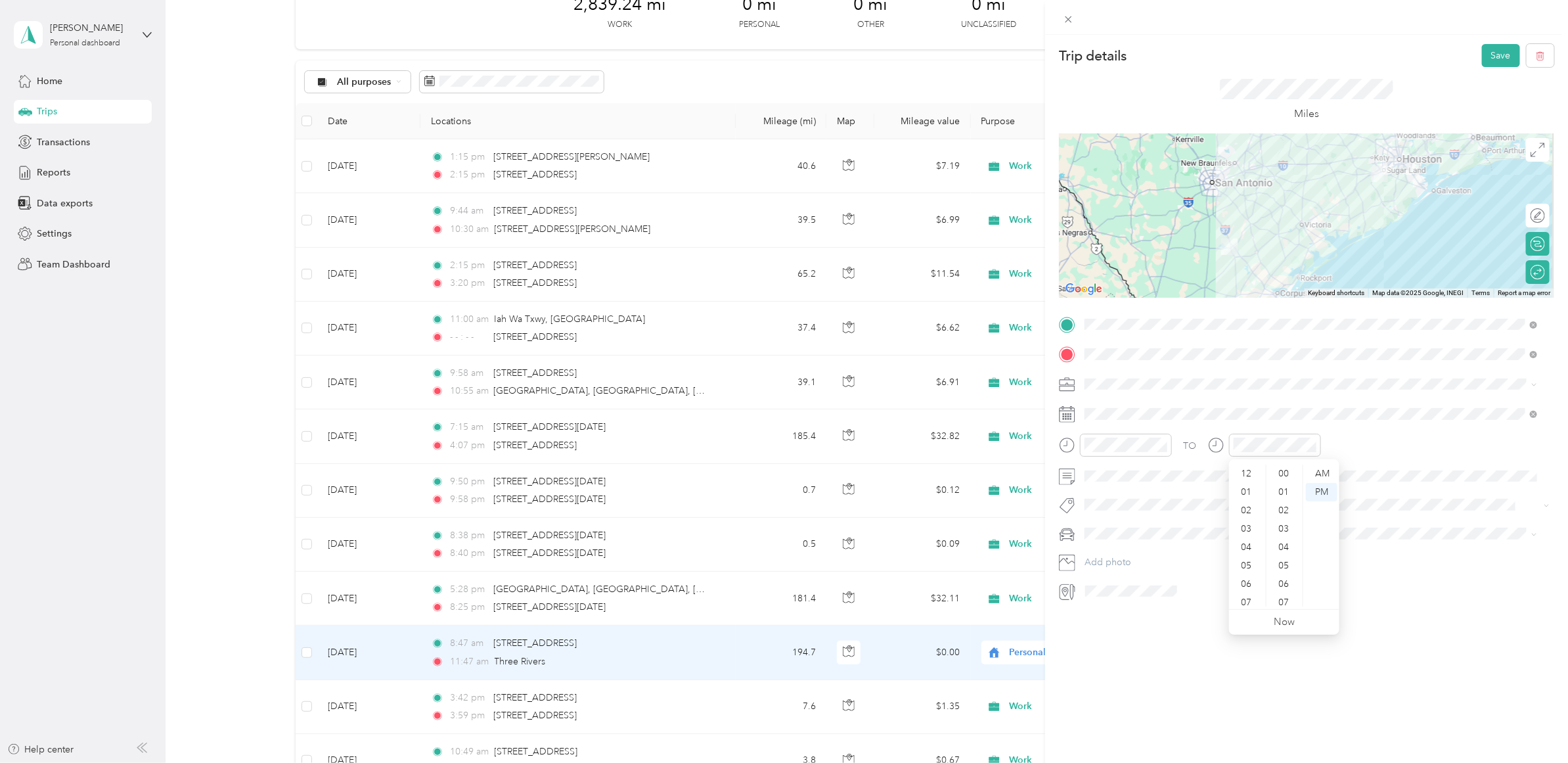
drag, startPoint x: 1247, startPoint y: 529, endPoint x: 1376, endPoint y: 518, distance: 129.5
click at [1376, 518] on div "TO Add photo" at bounding box center [1307, 458] width 496 height 288
click at [1536, 413] on icon at bounding box center [1534, 414] width 7 height 7
click at [1248, 527] on div "03" at bounding box center [1248, 529] width 32 height 19
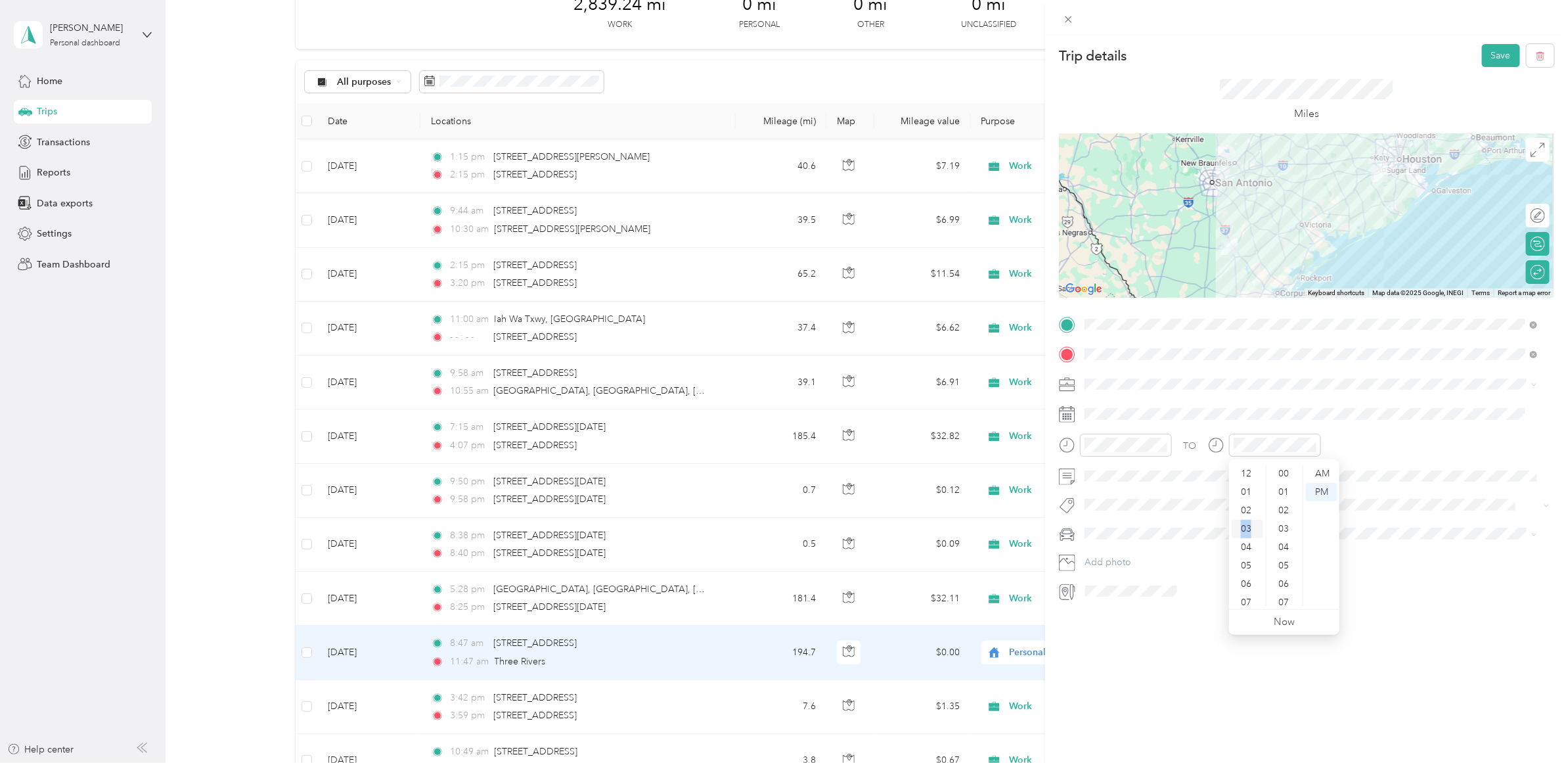
click at [1248, 527] on div "03" at bounding box center [1248, 529] width 32 height 19
drag, startPoint x: 1248, startPoint y: 527, endPoint x: 1493, endPoint y: 573, distance: 249.3
click at [1493, 573] on div "TO Add photo" at bounding box center [1307, 458] width 496 height 288
click at [1178, 443] on div "TO" at bounding box center [1307, 450] width 496 height 33
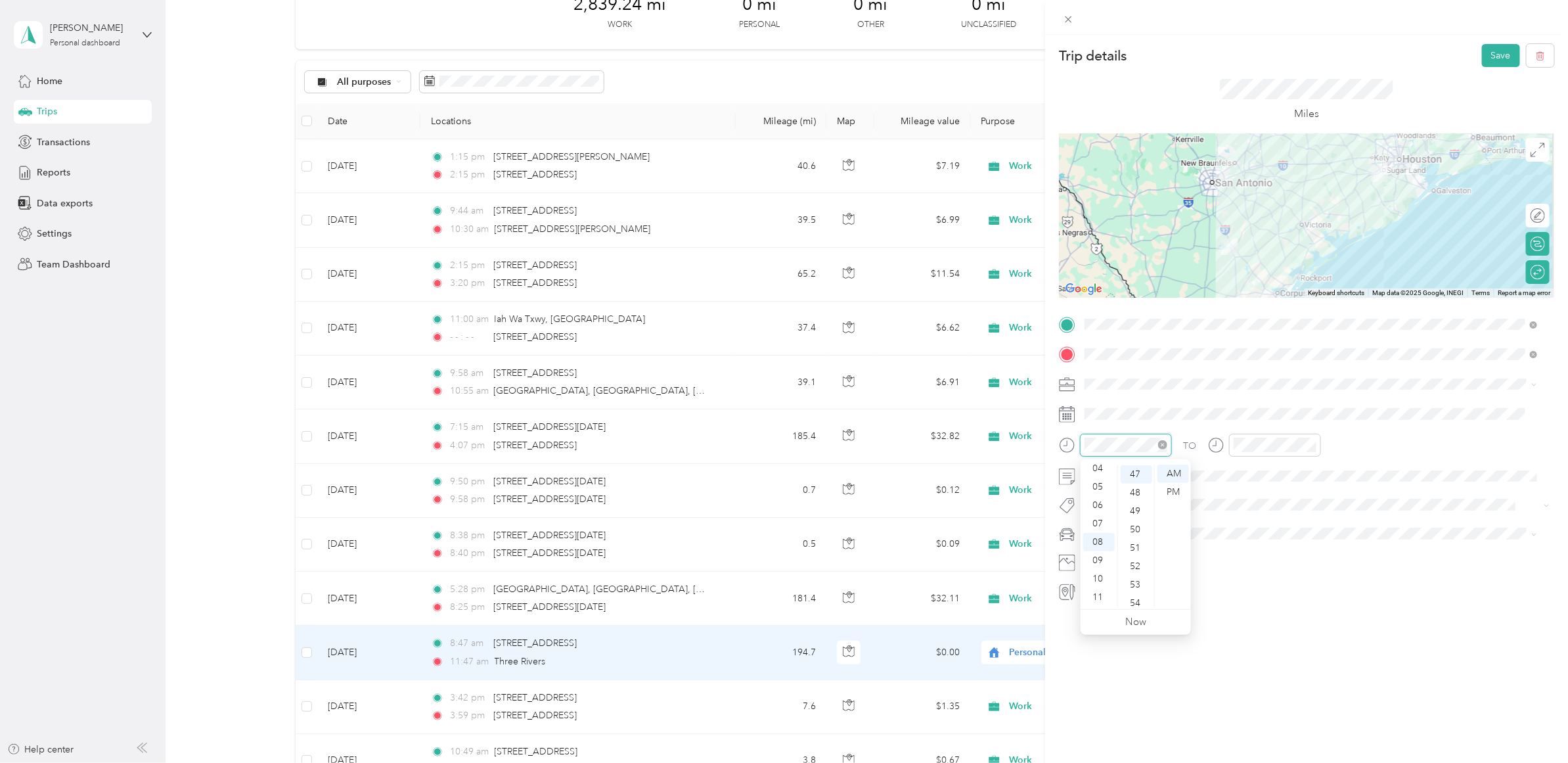
click at [1167, 444] on icon "close-circle" at bounding box center [1163, 445] width 9 height 9
click at [1121, 490] on icon at bounding box center [1118, 488] width 13 height 13
click at [1150, 573] on div "16" at bounding box center [1146, 576] width 17 height 16
click at [1311, 448] on icon "close-circle" at bounding box center [1312, 445] width 9 height 9
click at [1309, 443] on icon "close-circle" at bounding box center [1312, 445] width 9 height 9
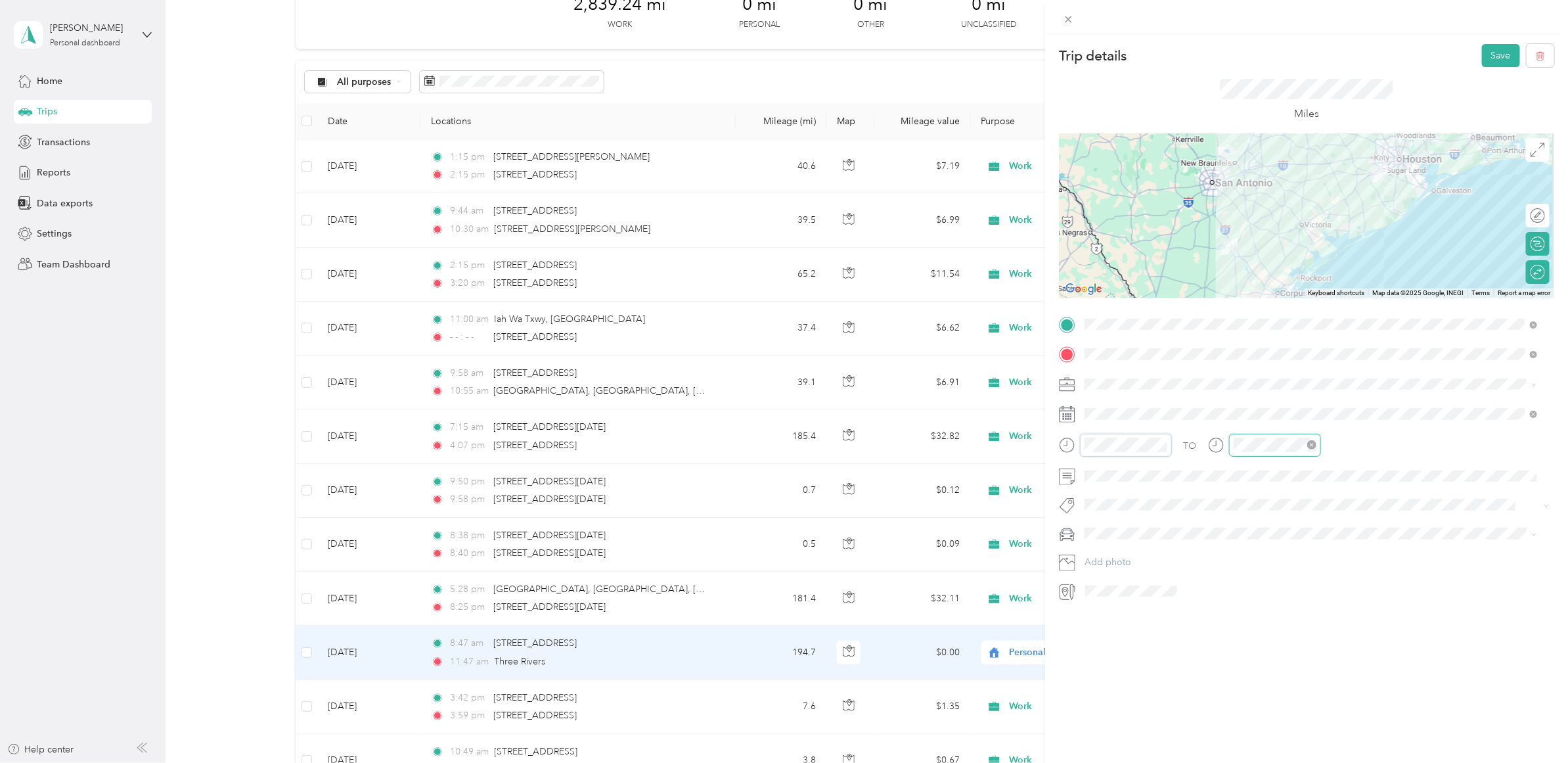
click at [1309, 443] on icon "close-circle" at bounding box center [1312, 445] width 9 height 9
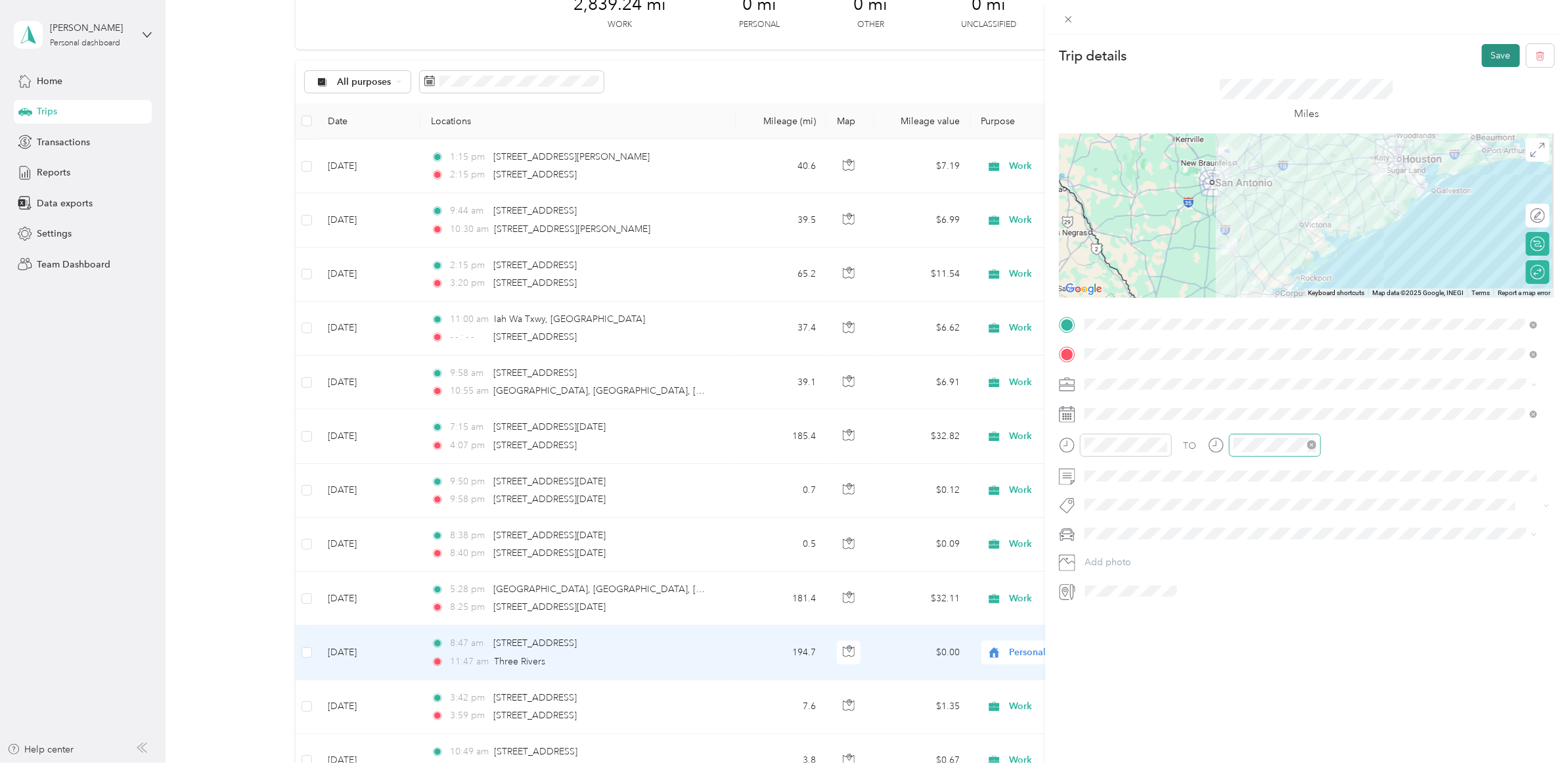
click at [1492, 50] on button "Save" at bounding box center [1501, 56] width 38 height 23
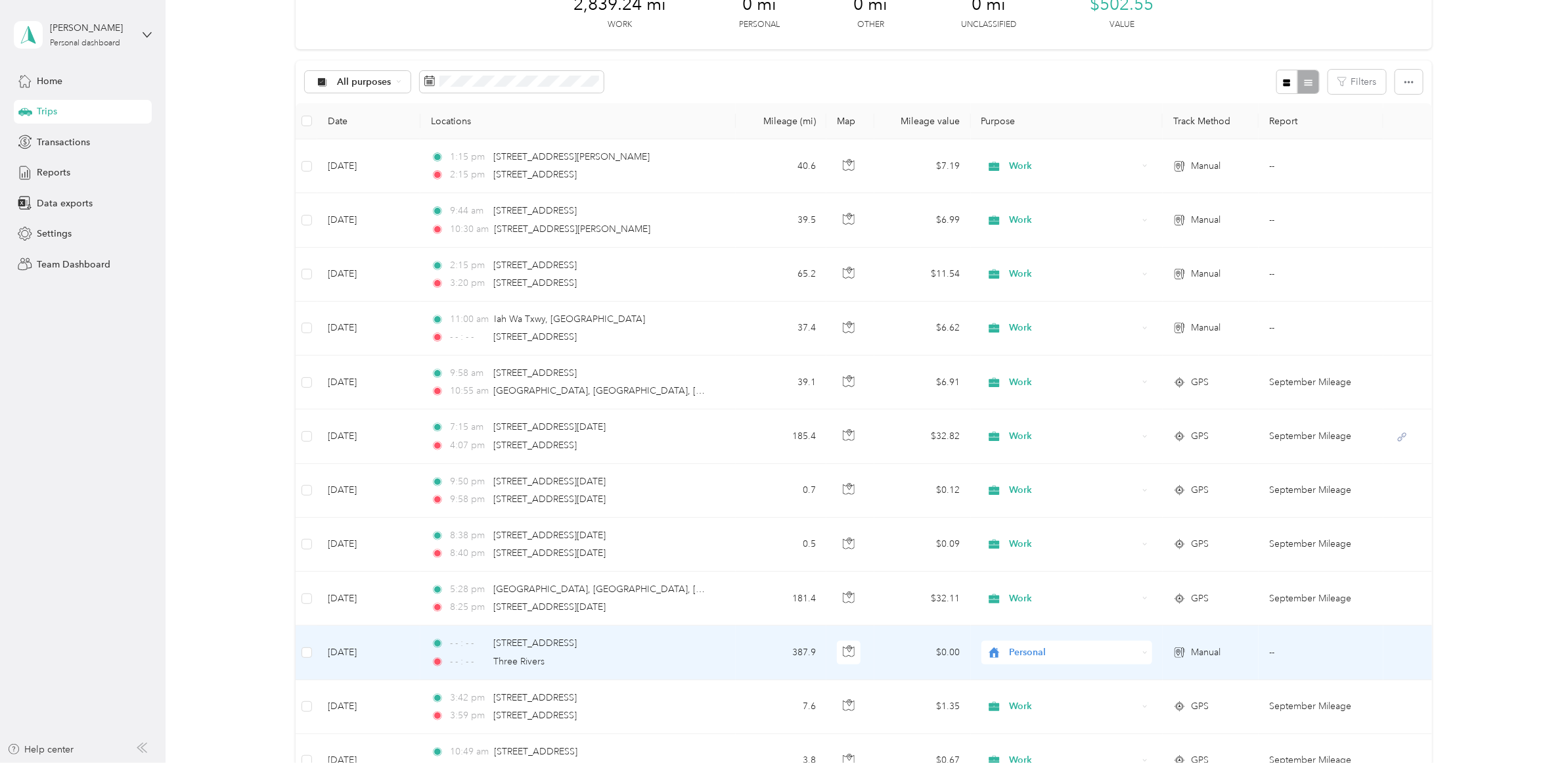
click at [1021, 645] on div "Personal" at bounding box center [1067, 653] width 171 height 24
click at [1010, 474] on li "Work" at bounding box center [1065, 468] width 174 height 23
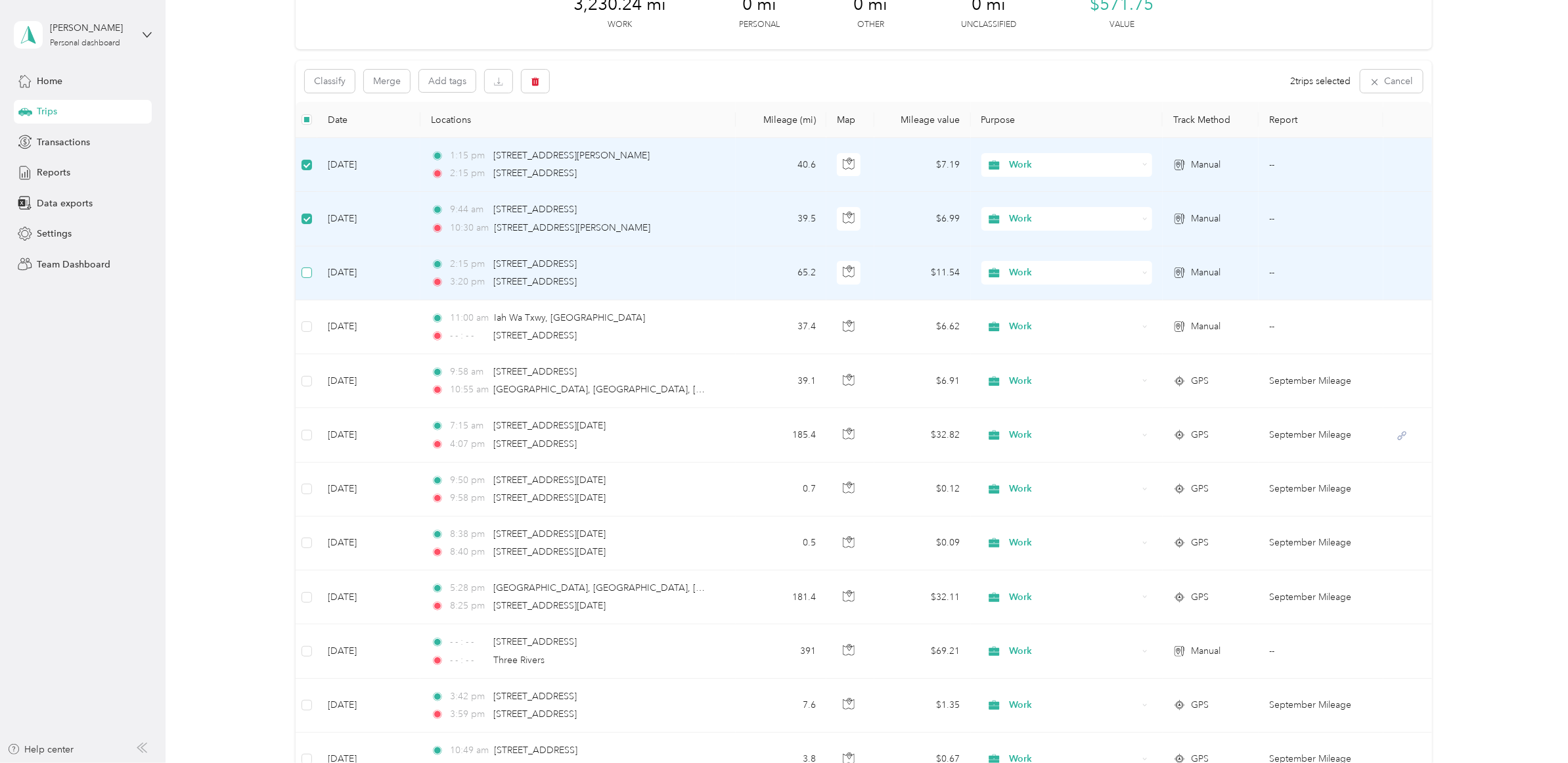
click at [304, 278] on label at bounding box center [307, 273] width 10 height 15
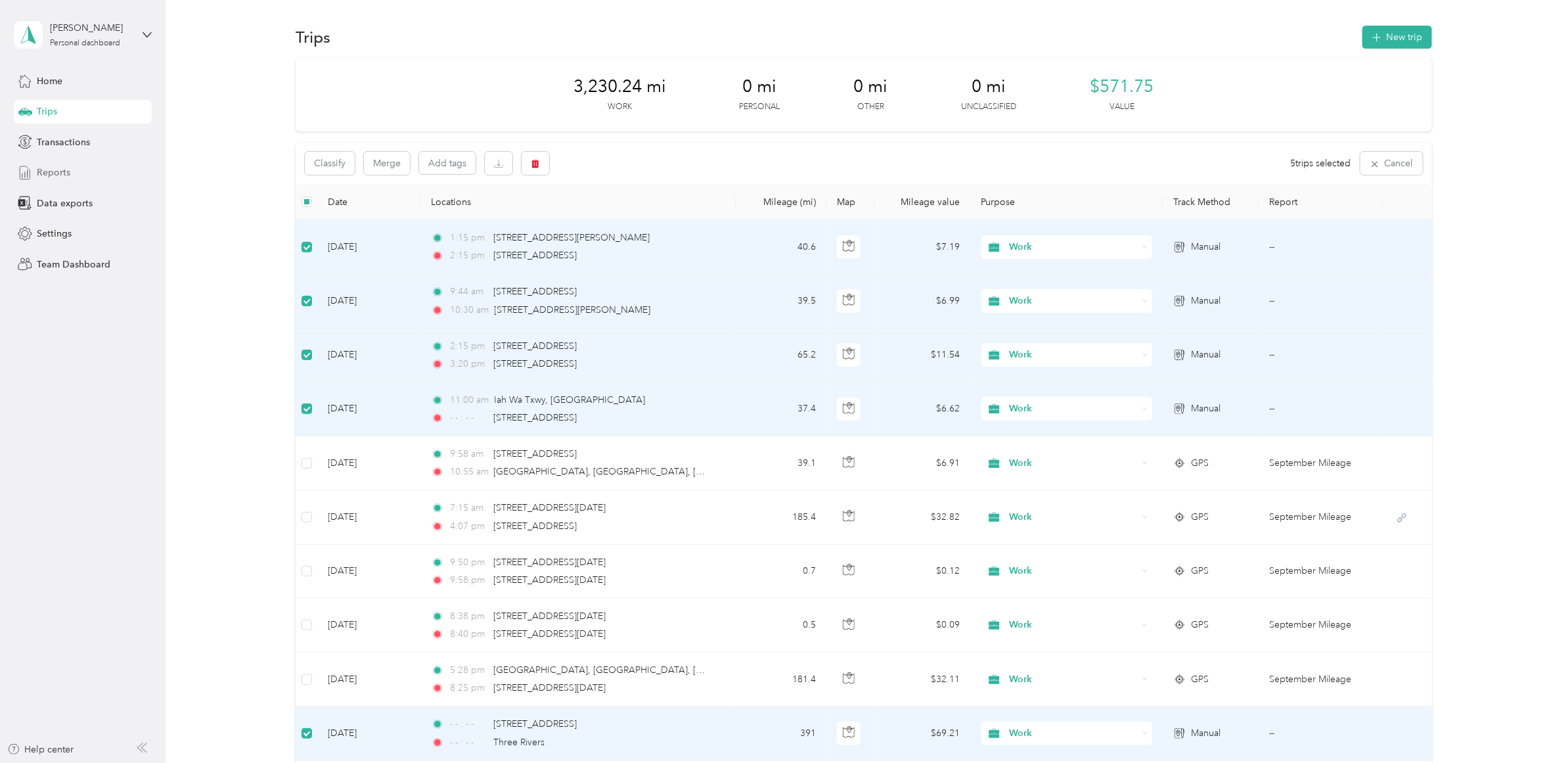
click at [53, 175] on span "Reports" at bounding box center [53, 172] width 33 height 14
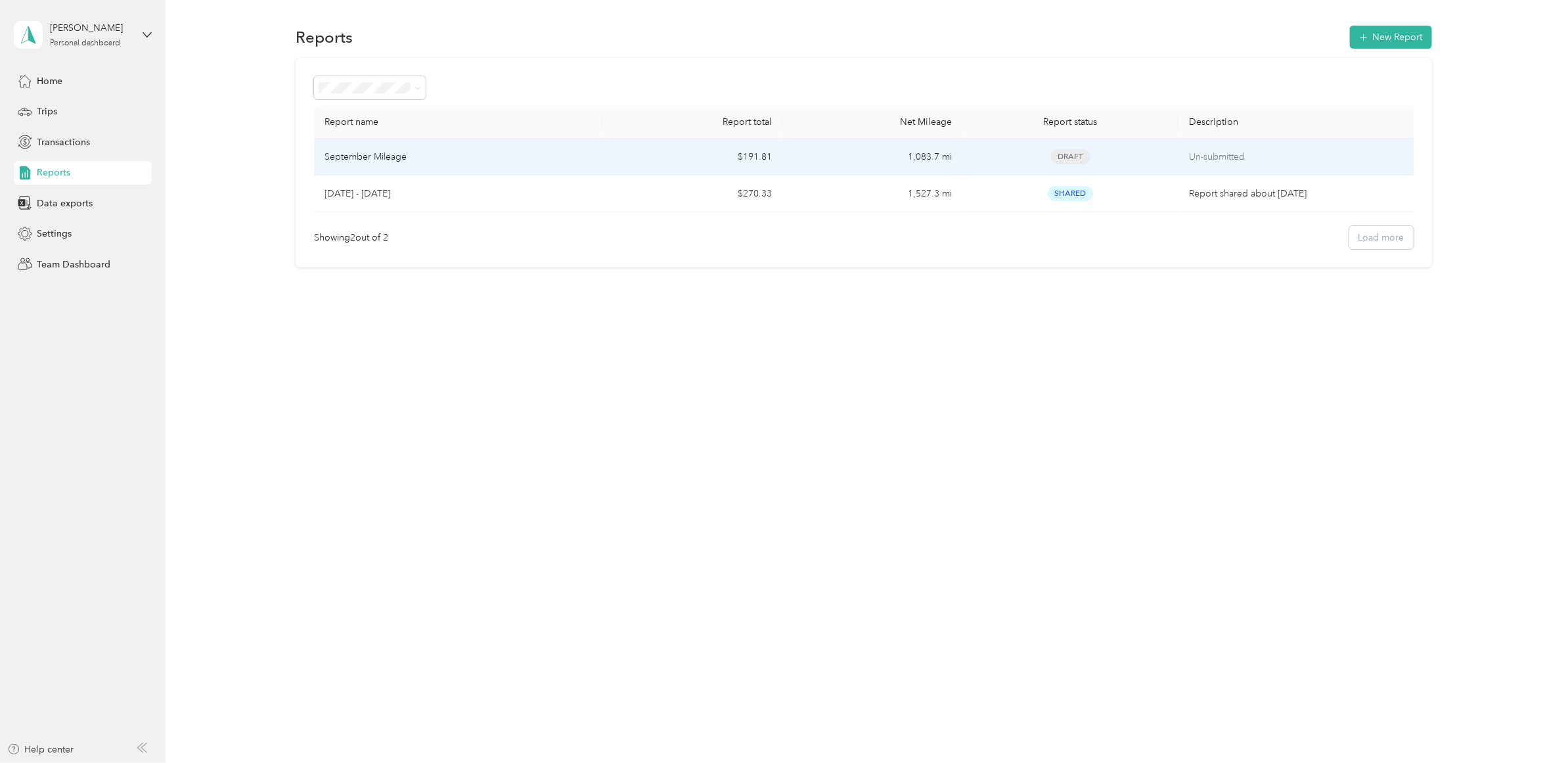
click at [393, 156] on p "September Mileage" at bounding box center [365, 158] width 82 height 15
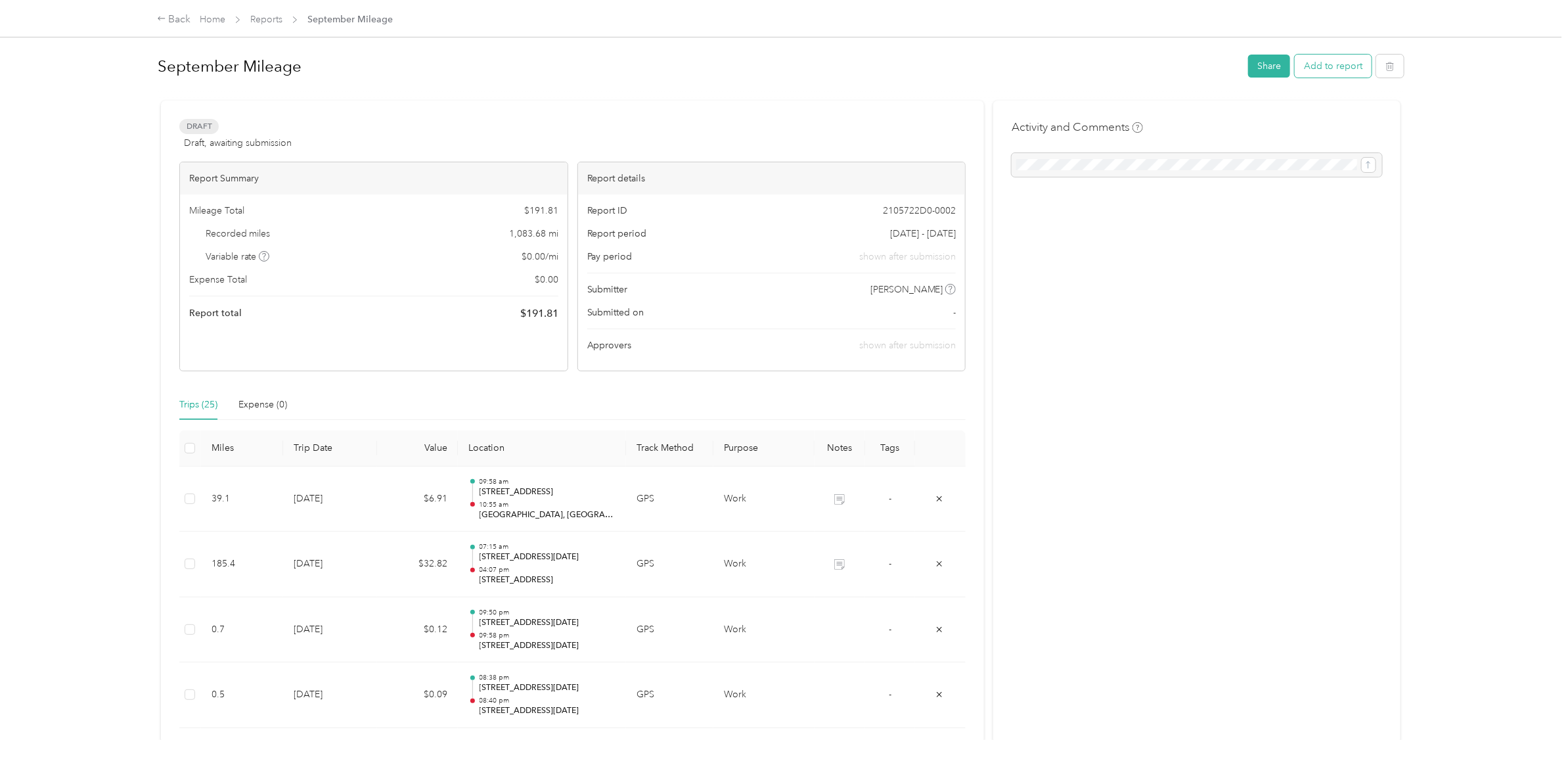
click at [1319, 57] on button "Add to report" at bounding box center [1334, 66] width 77 height 23
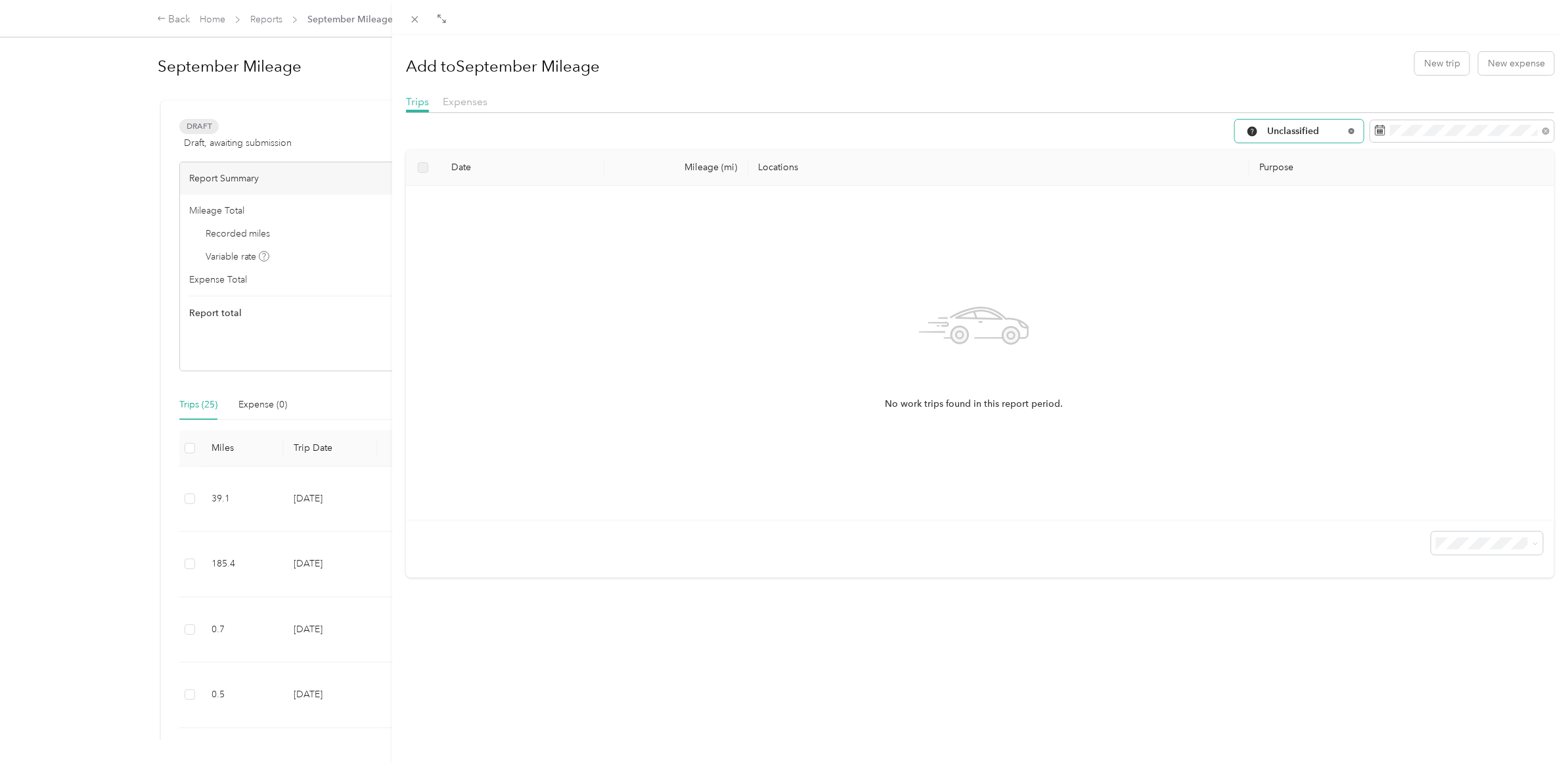
click at [1349, 129] on icon at bounding box center [1351, 130] width 5 height 5
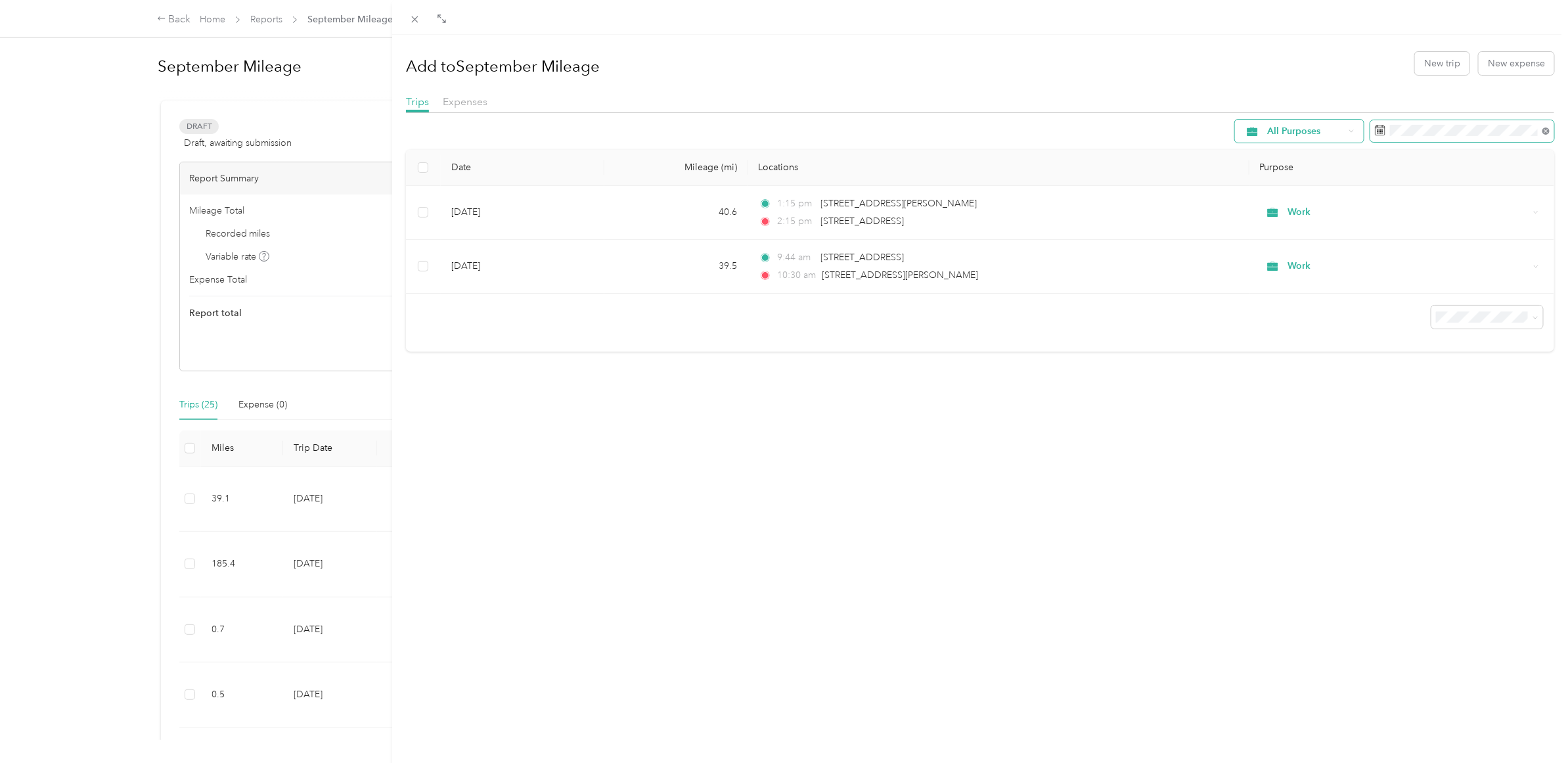
click at [1543, 132] on icon at bounding box center [1547, 131] width 7 height 7
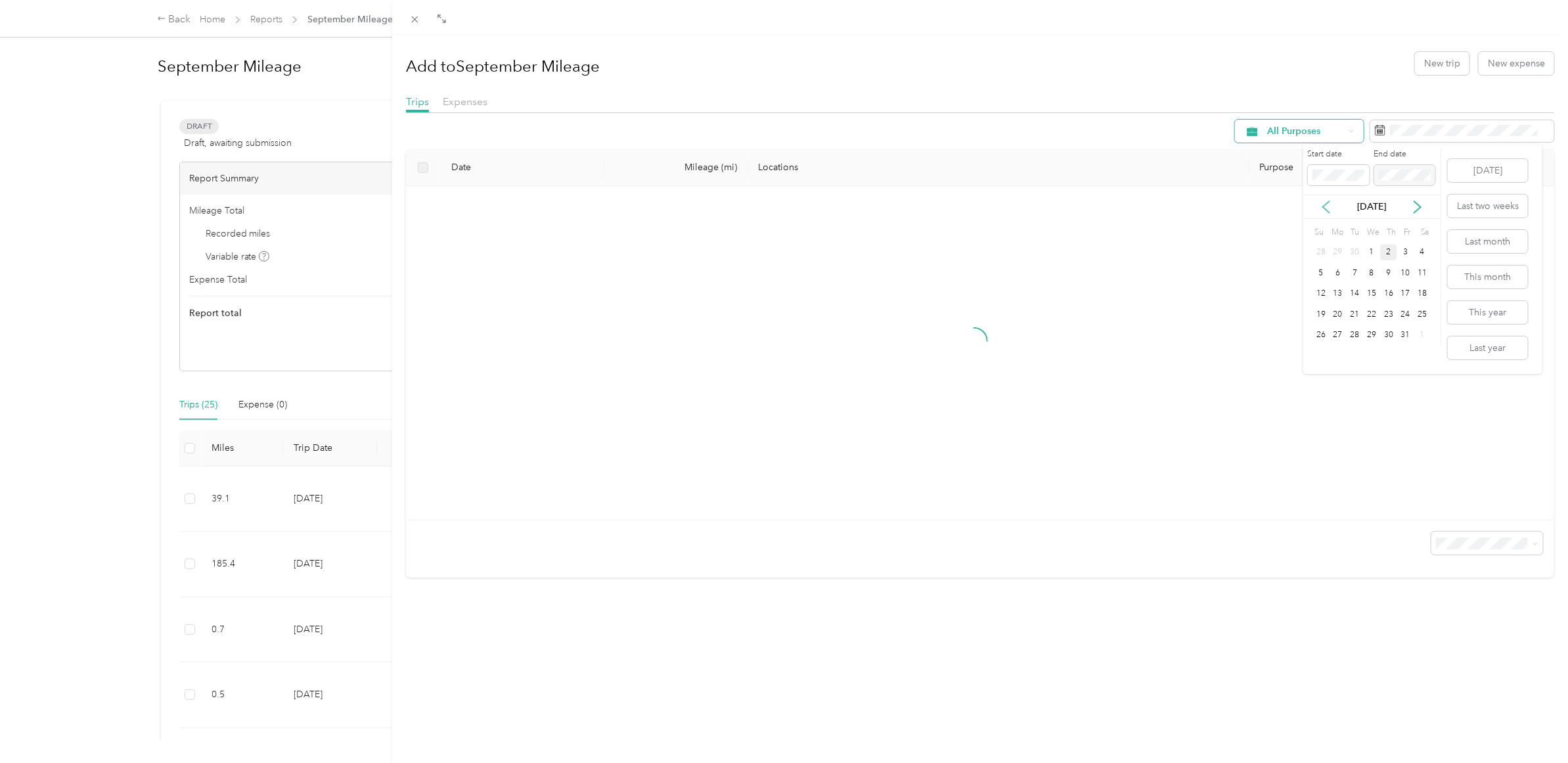
click at [1327, 201] on icon at bounding box center [1327, 207] width 13 height 13
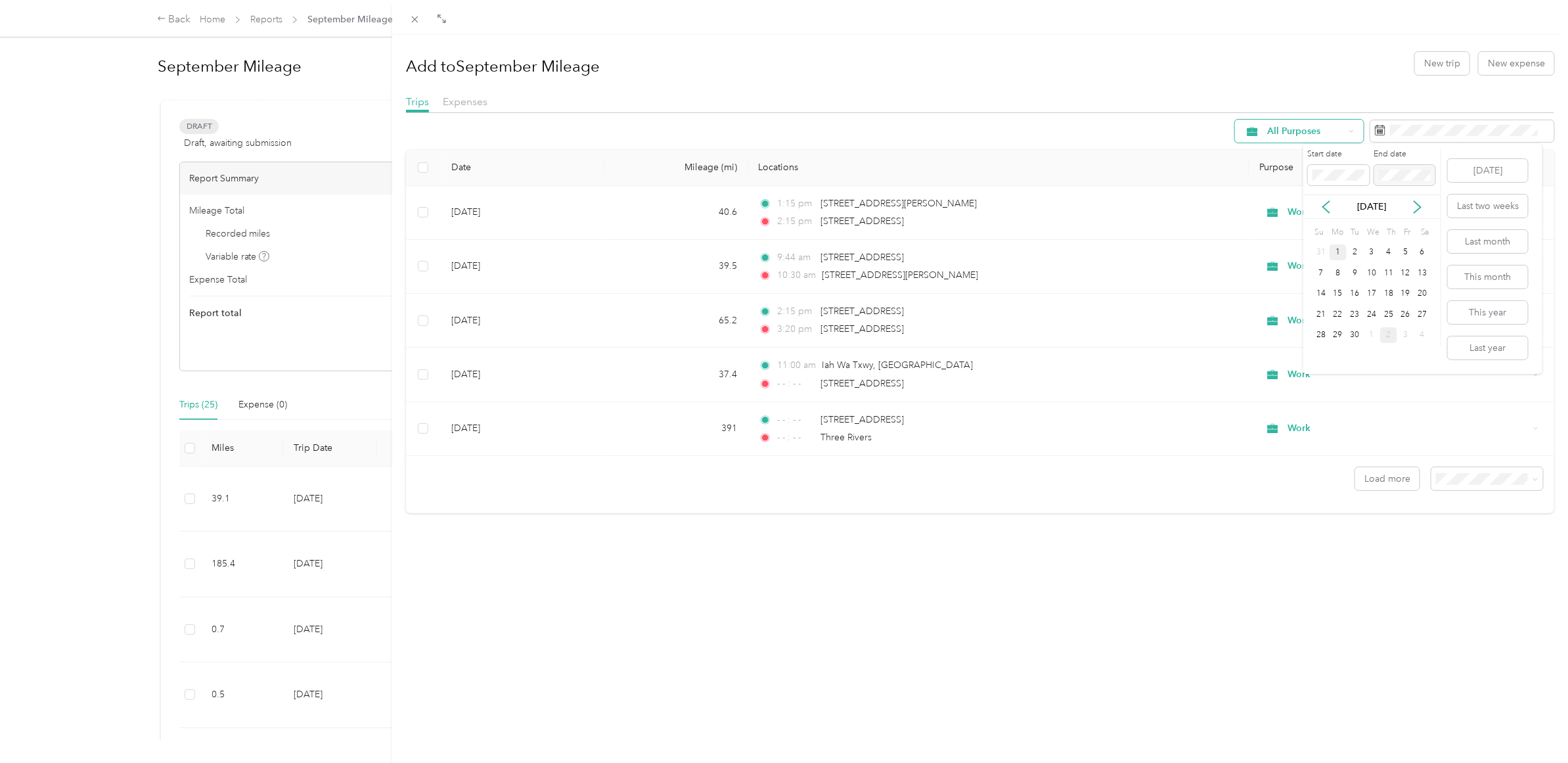
click at [1339, 251] on div "1" at bounding box center [1338, 252] width 17 height 16
click at [1414, 204] on icon at bounding box center [1418, 207] width 13 height 13
click at [1368, 250] on div "1" at bounding box center [1371, 252] width 17 height 16
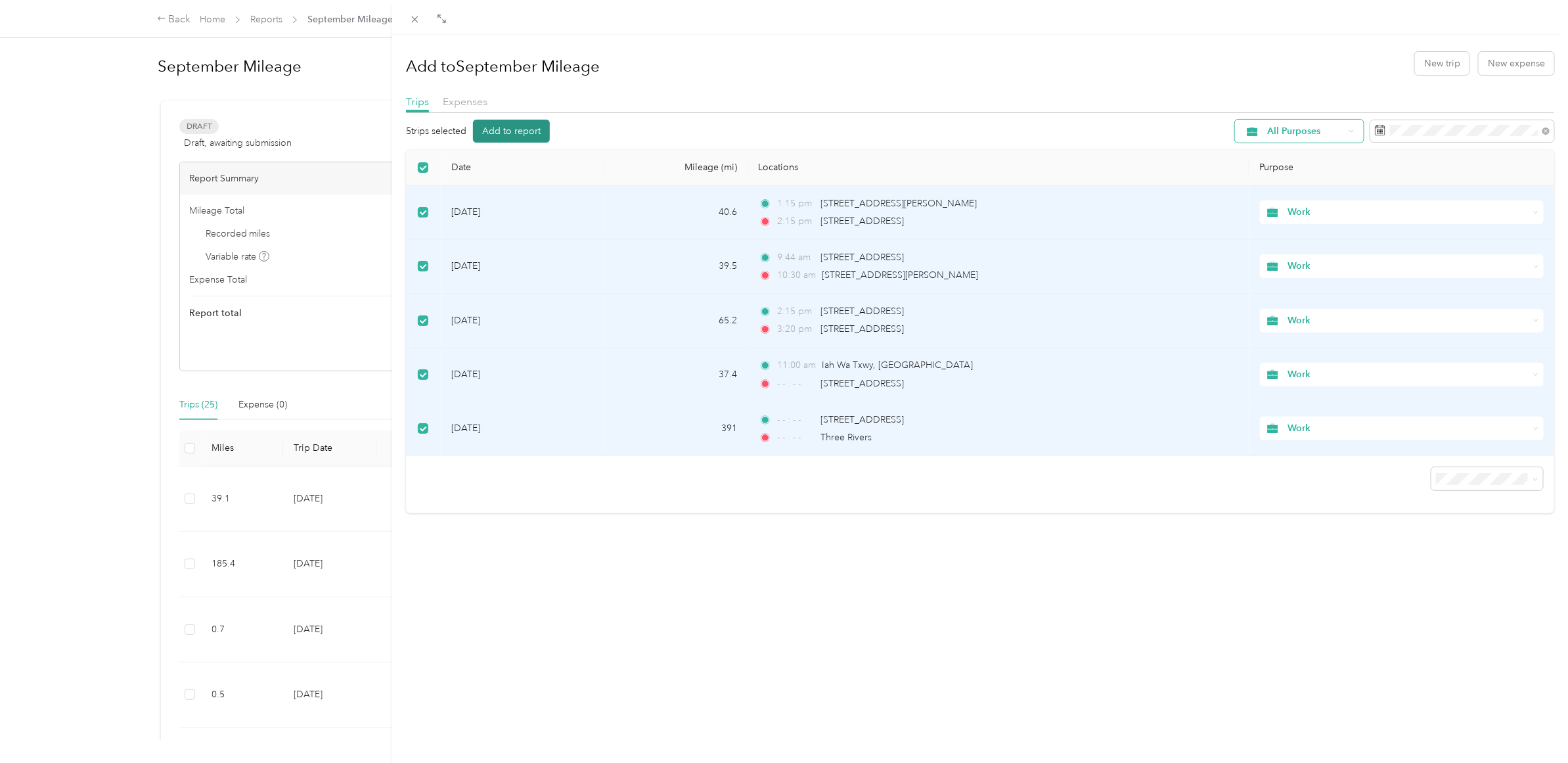
click at [513, 127] on button "Add to report" at bounding box center [512, 131] width 77 height 23
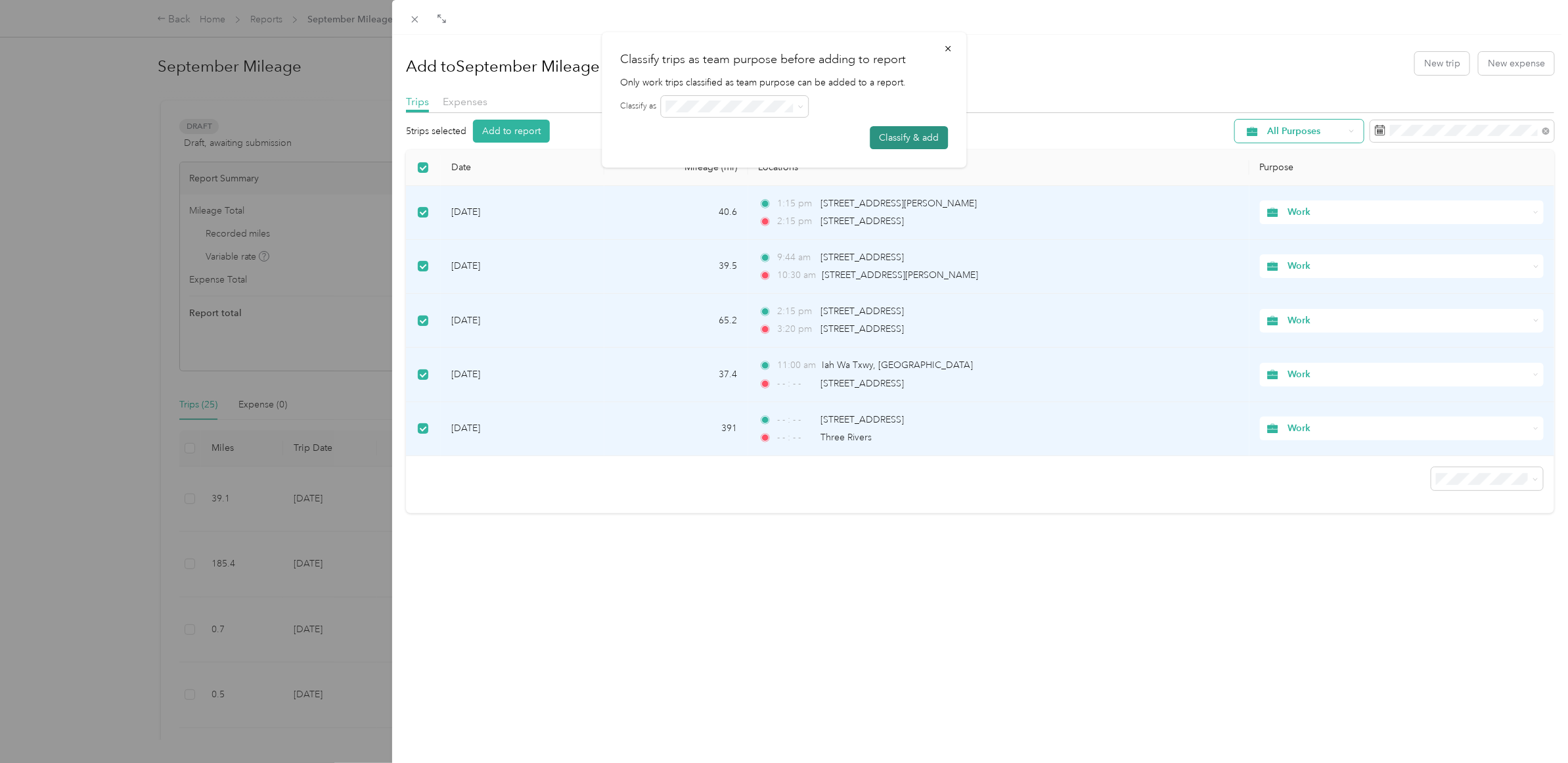
click at [904, 132] on button "Classify & add" at bounding box center [909, 138] width 78 height 23
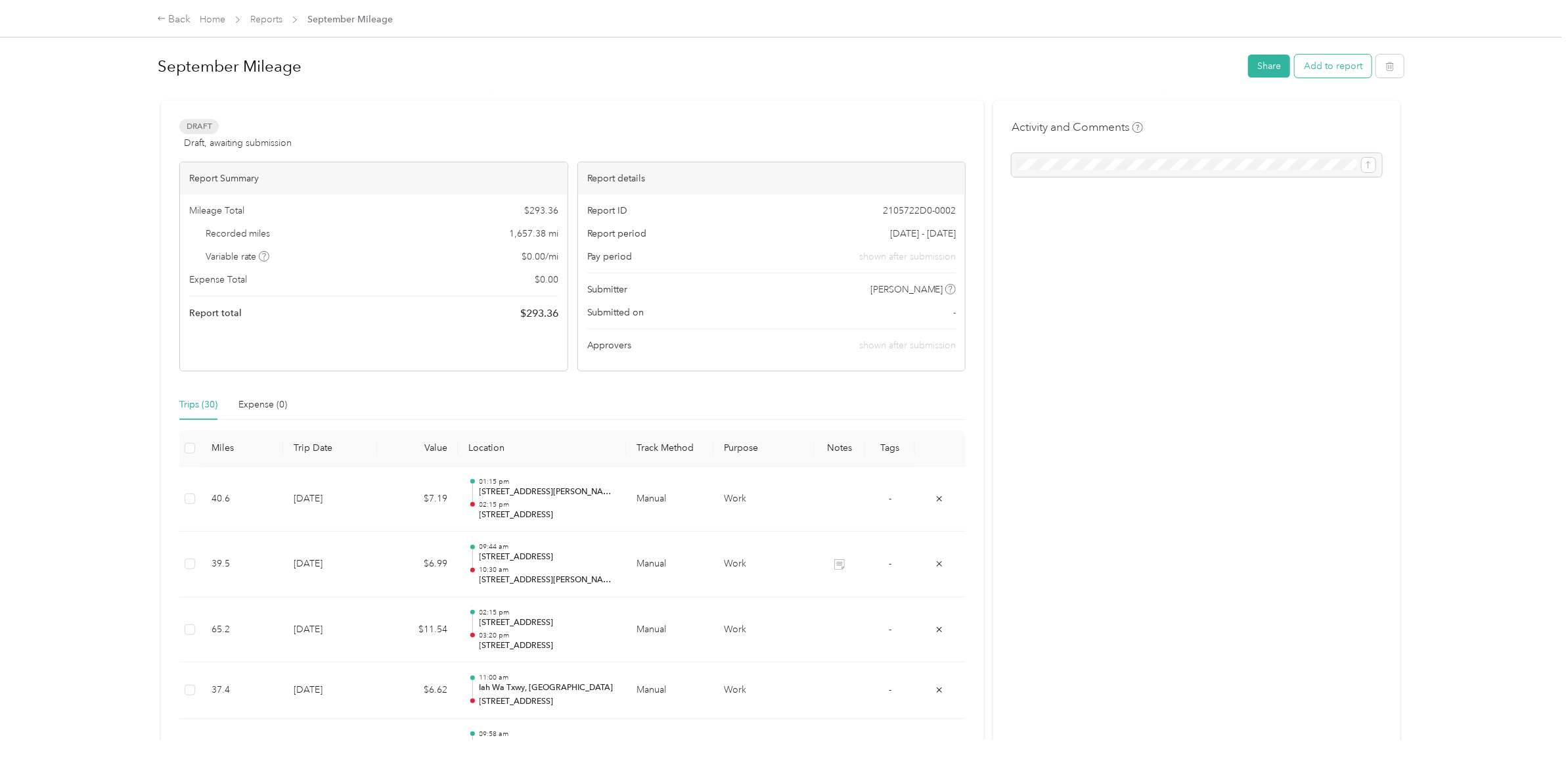
click at [1328, 67] on button "Add to report" at bounding box center [1334, 66] width 77 height 23
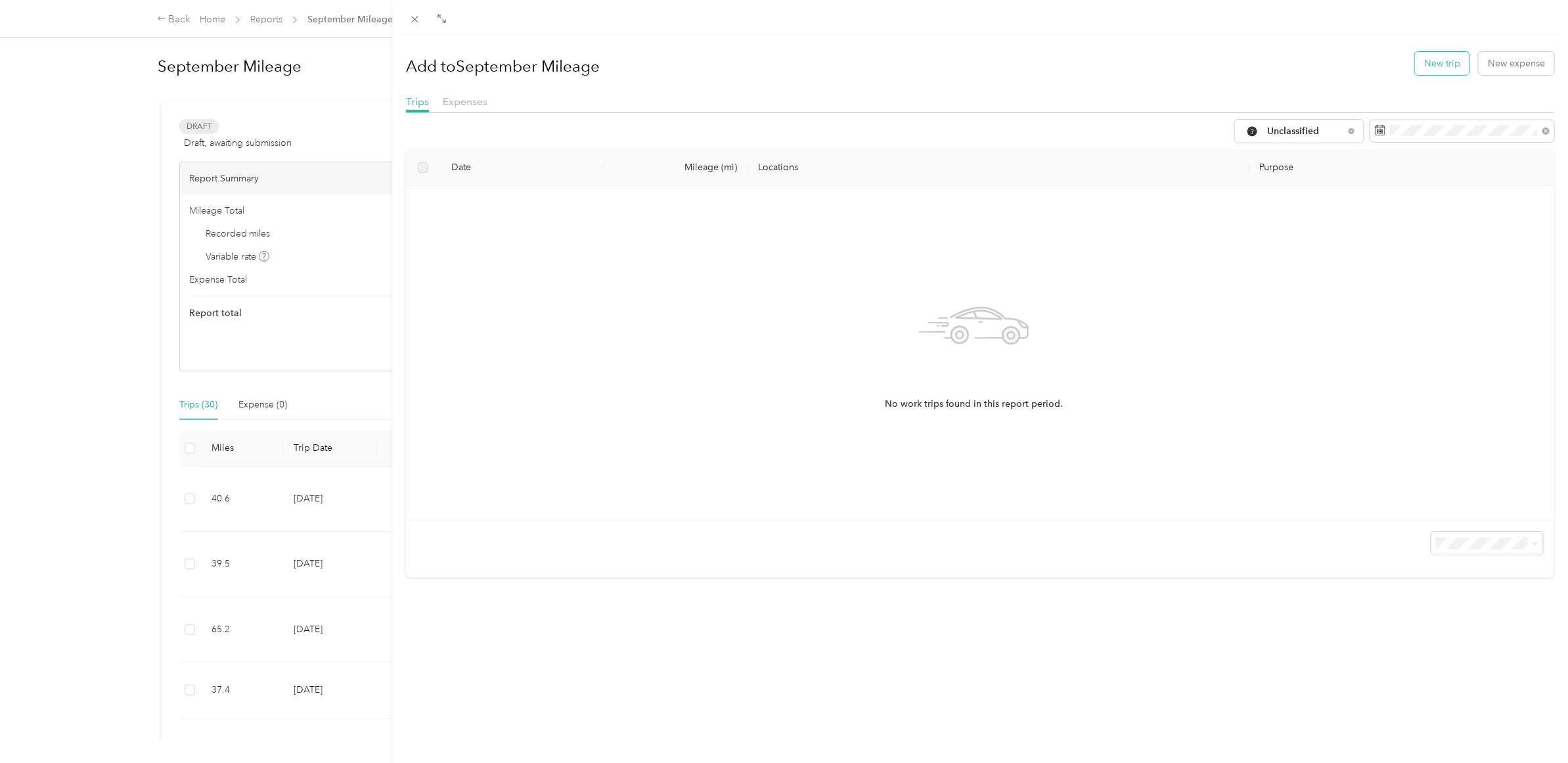
click at [1436, 53] on button "New trip" at bounding box center [1442, 63] width 55 height 23
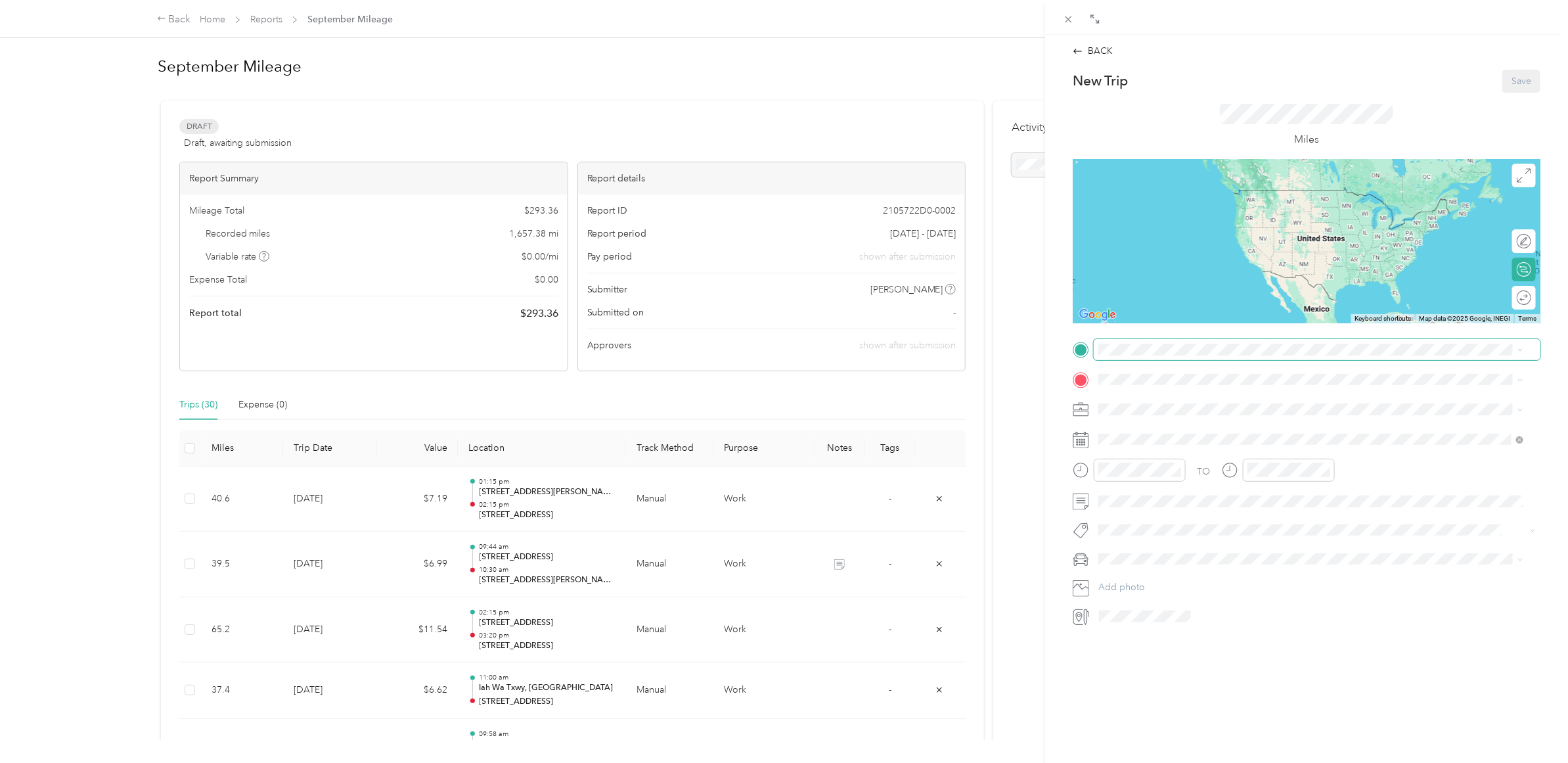
click at [1186, 359] on span at bounding box center [1317, 349] width 447 height 21
click at [1178, 398] on span "[STREET_ADDRESS][US_STATE]" at bounding box center [1189, 397] width 132 height 12
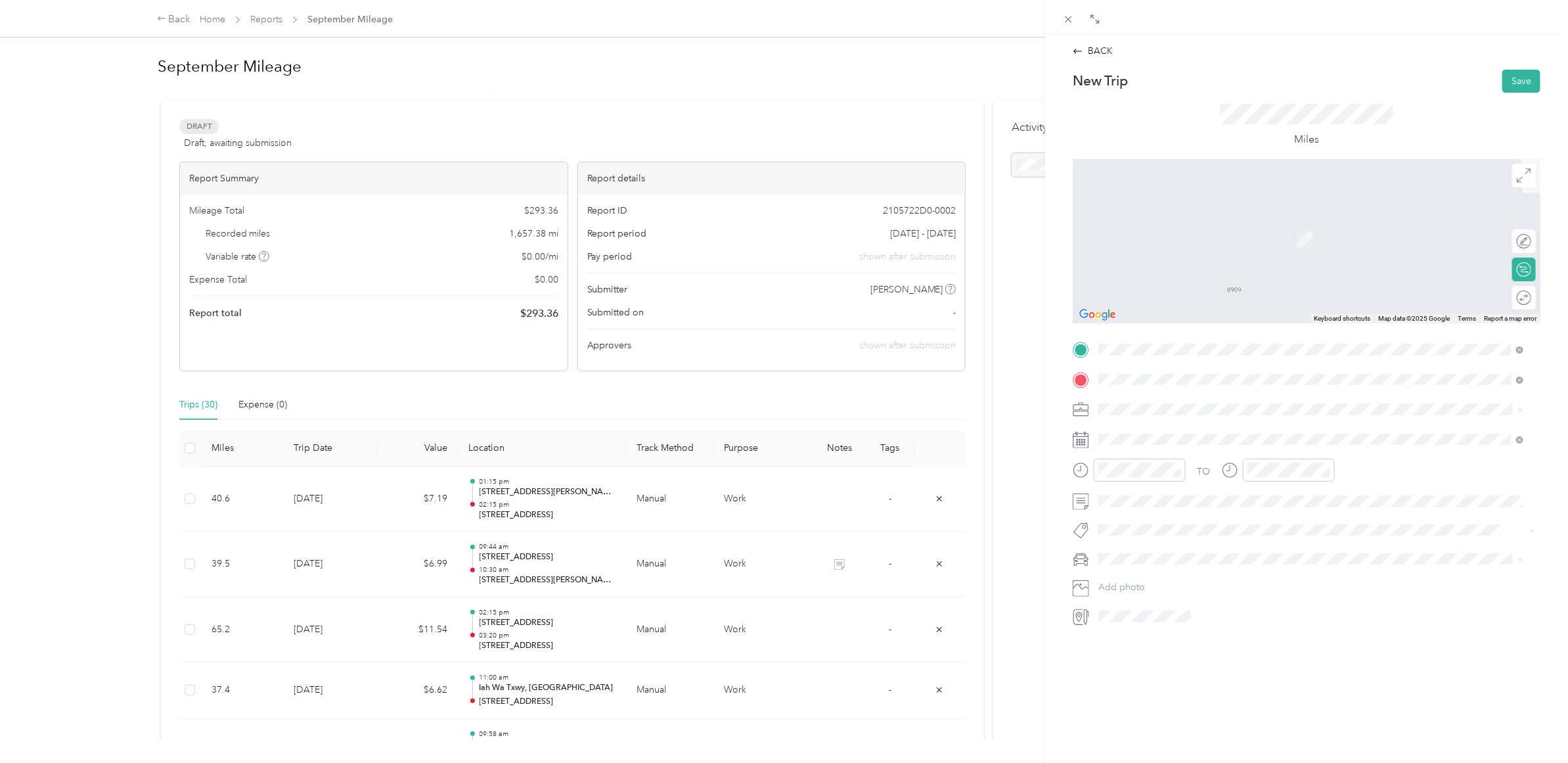
click at [1173, 429] on span "Tulsa [US_STATE], [GEOGRAPHIC_DATA]" at bounding box center [1197, 432] width 148 height 23
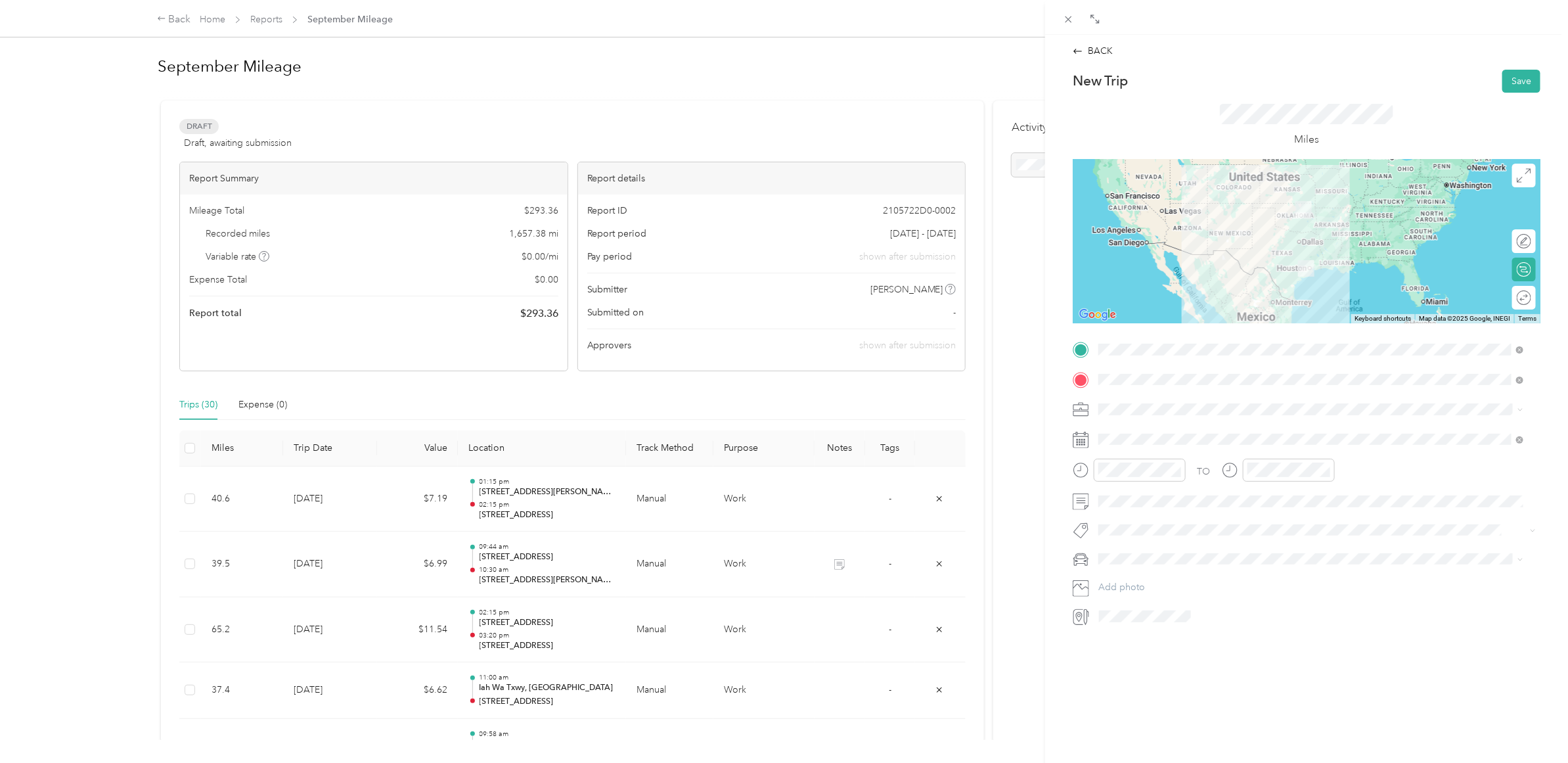
click at [1084, 406] on icon at bounding box center [1081, 410] width 16 height 16
click at [1519, 409] on icon at bounding box center [1521, 410] width 6 height 6
click at [1147, 422] on div "TO Add photo" at bounding box center [1307, 483] width 467 height 288
click at [1143, 415] on span at bounding box center [1317, 409] width 447 height 21
click at [1038, 508] on div "BACK New Trip Save This trip cannot be edited because it is either under review…" at bounding box center [784, 381] width 1568 height 763
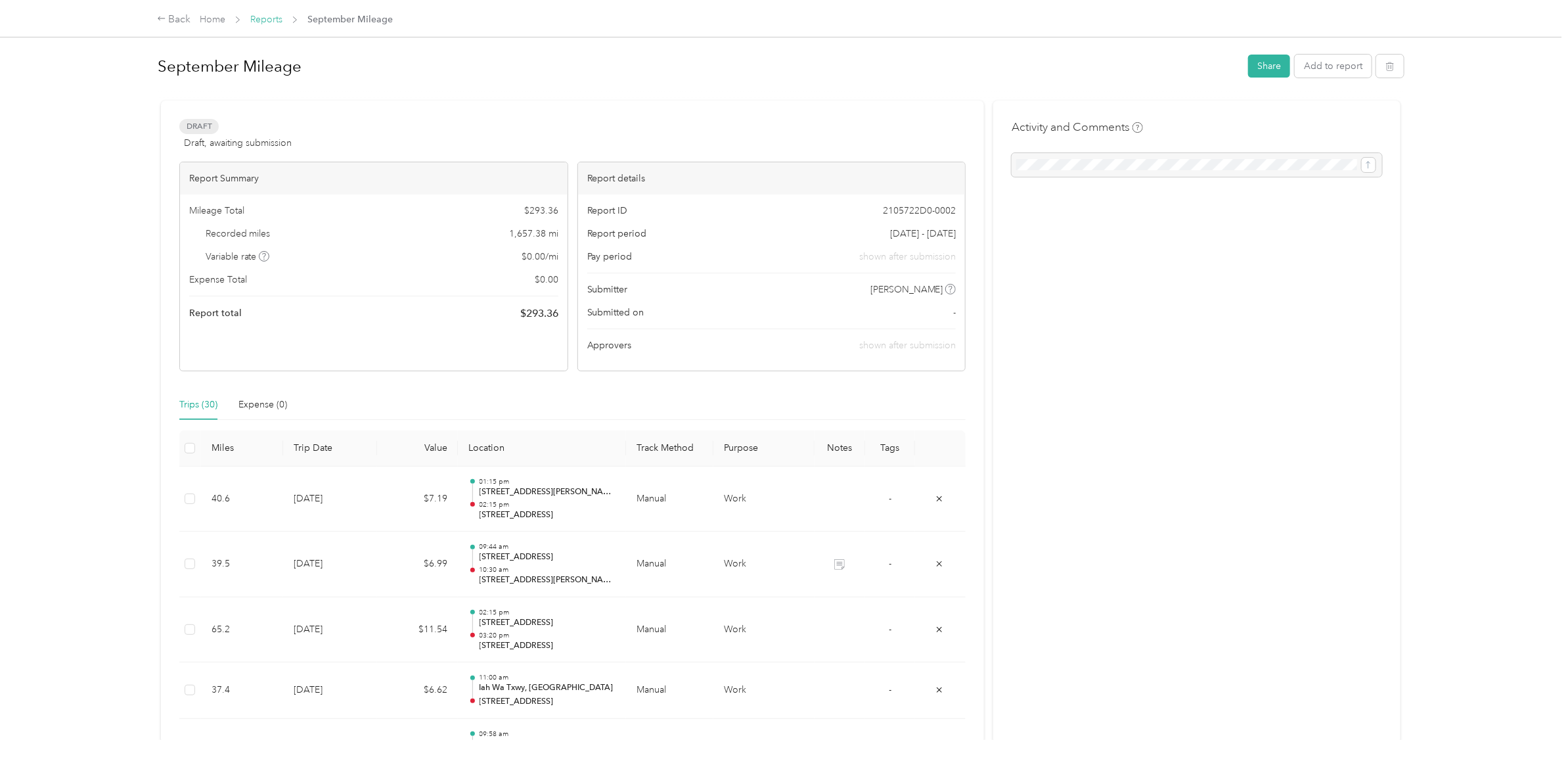
click at [277, 18] on link "Reports" at bounding box center [266, 19] width 33 height 11
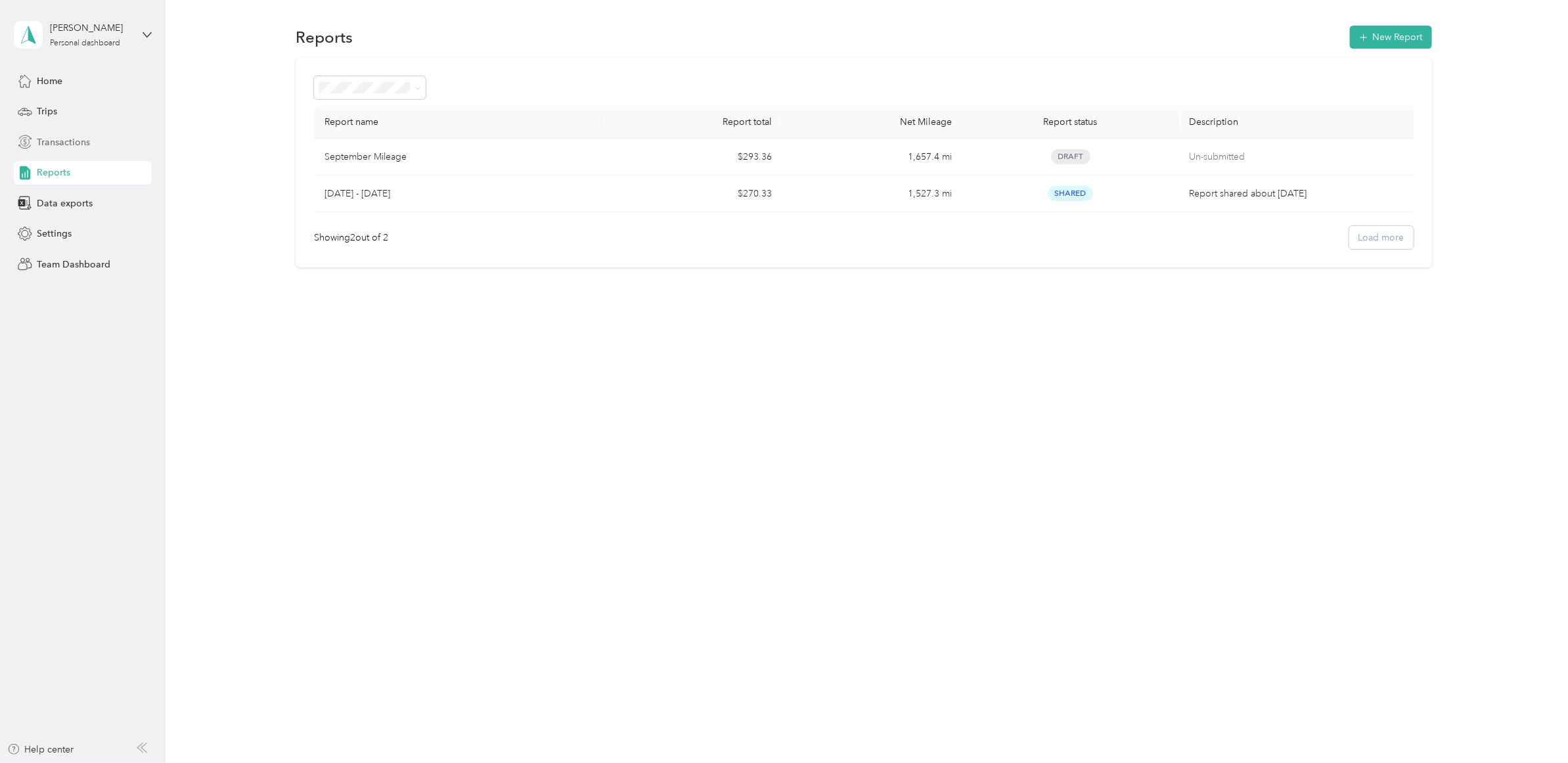
click at [92, 135] on div "Transactions" at bounding box center [83, 142] width 138 height 24
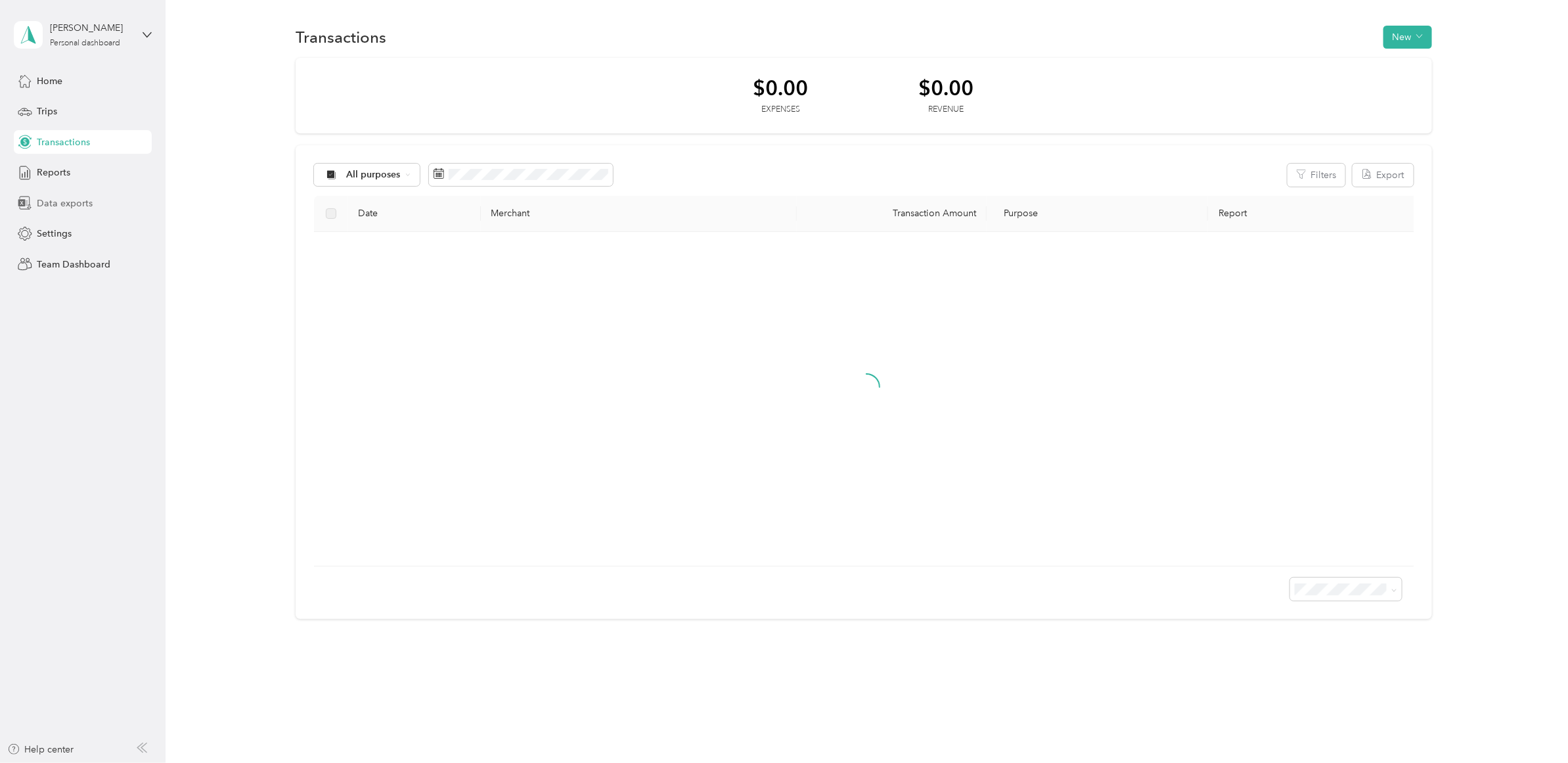
click at [79, 201] on span "Data exports" at bounding box center [65, 204] width 56 height 14
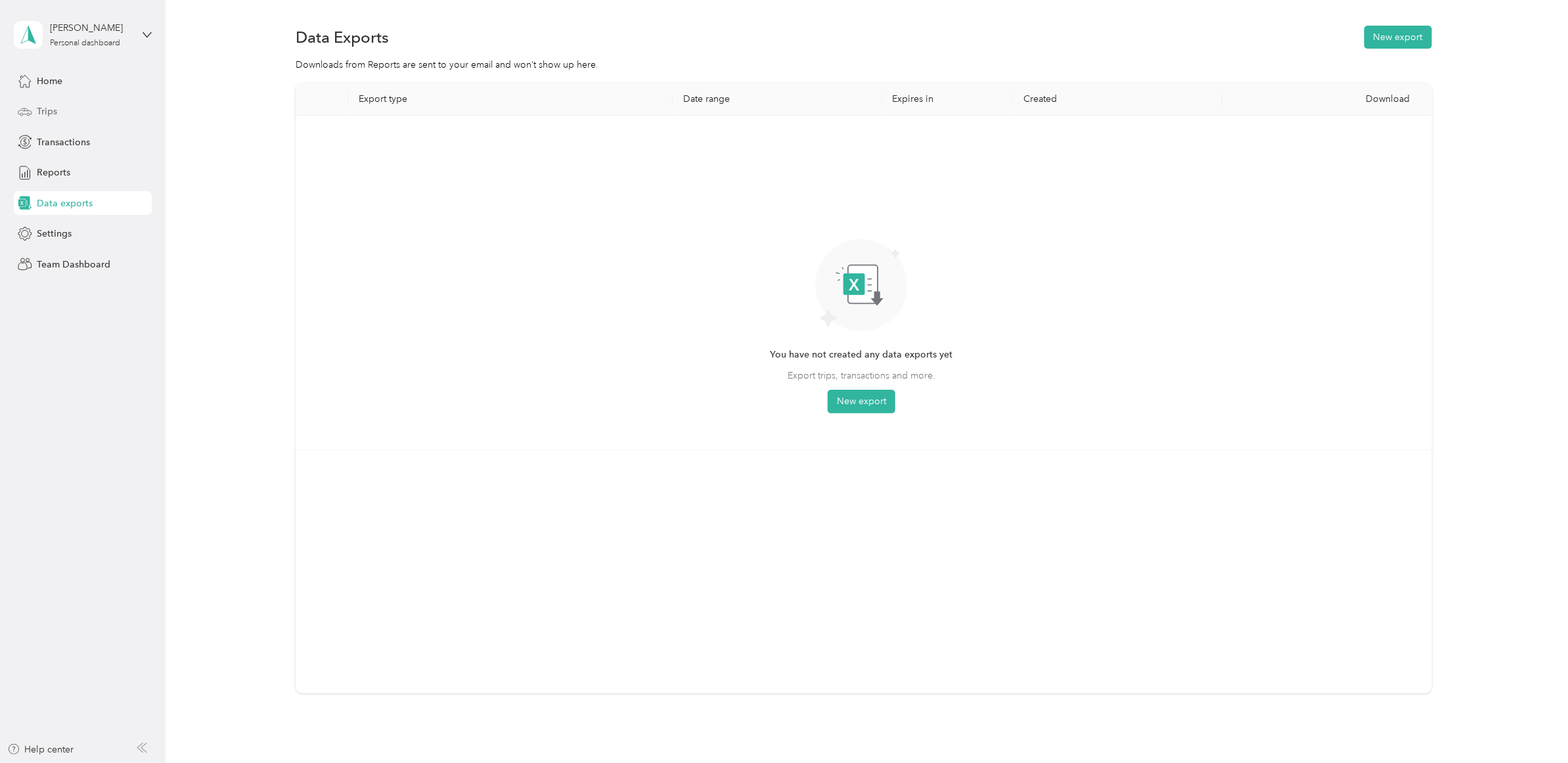
click at [59, 110] on div "Trips" at bounding box center [83, 112] width 138 height 24
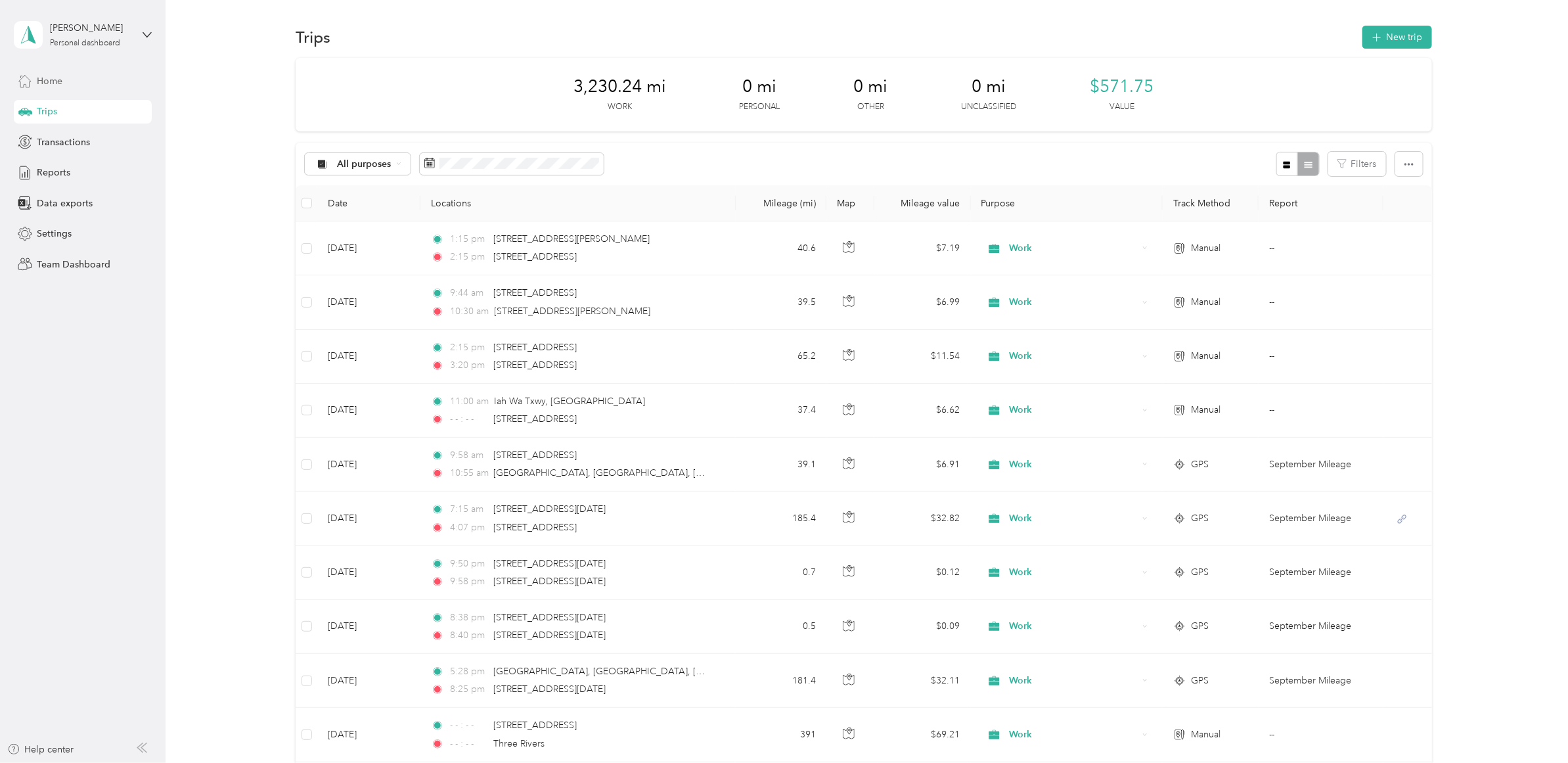
click at [54, 82] on span "Home" at bounding box center [50, 81] width 26 height 14
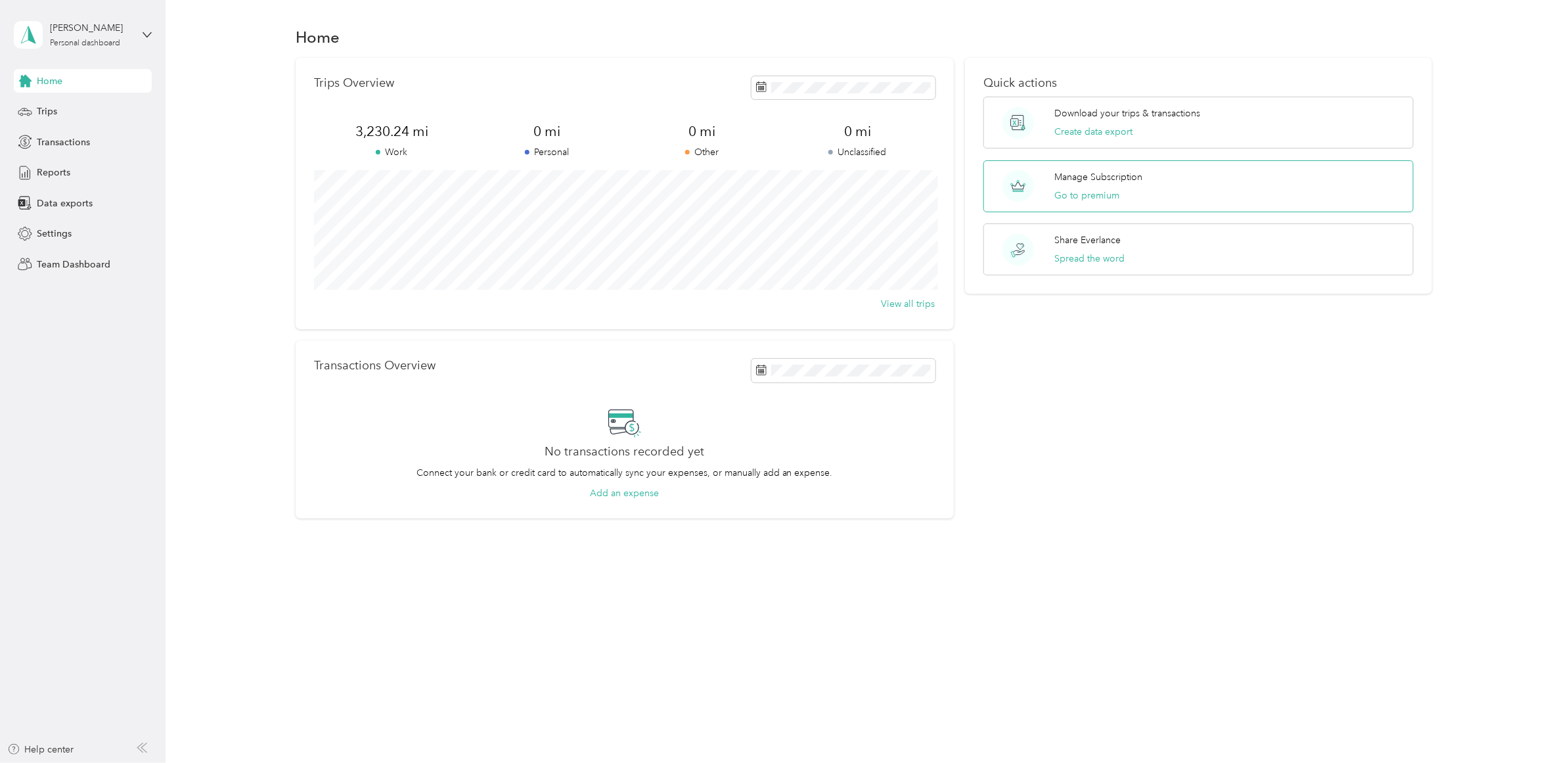
click at [1124, 189] on div "Manage Subscription Go to premium" at bounding box center [1099, 186] width 88 height 33
click at [58, 176] on span "Reports" at bounding box center [53, 172] width 33 height 14
